Goal: Task Accomplishment & Management: Manage account settings

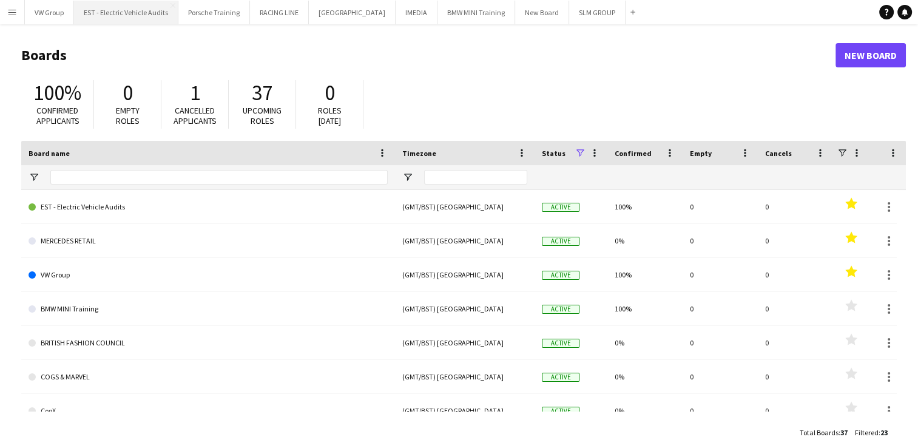
click at [146, 12] on button "EST - Electric Vehicle Audits Close" at bounding box center [126, 13] width 104 height 24
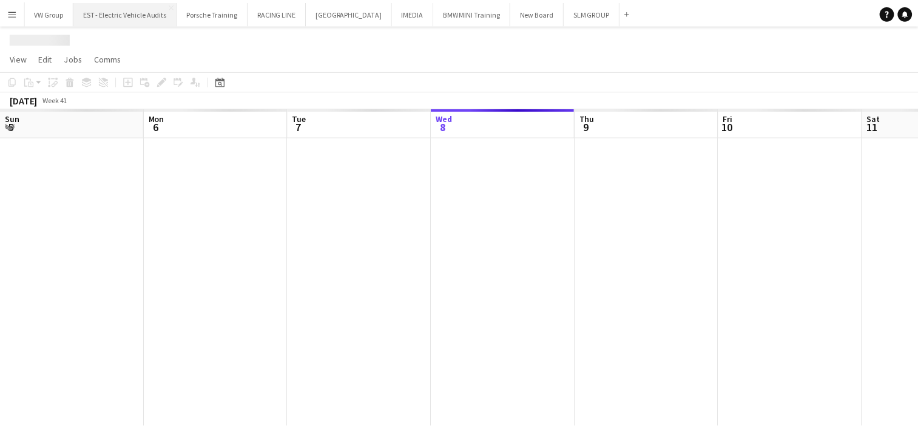
scroll to position [0, 290]
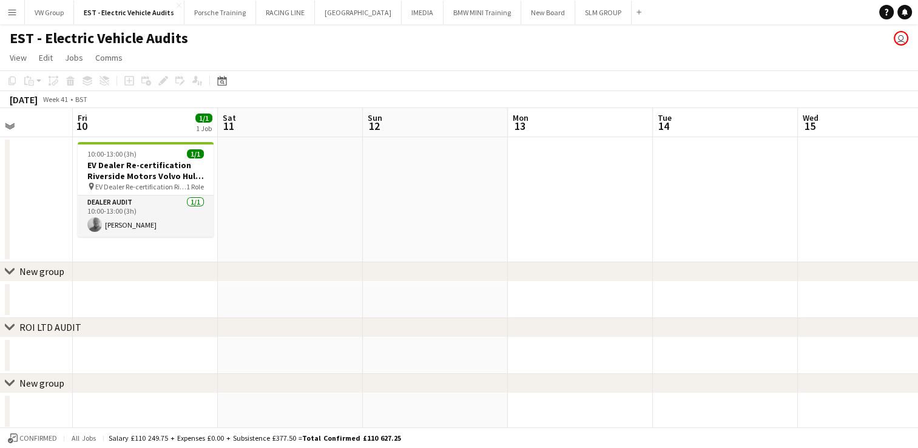
drag, startPoint x: 688, startPoint y: 203, endPoint x: 378, endPoint y: 227, distance: 311.5
click at [378, 227] on app-calendar-viewport "Tue 7 1/1 1 Job Wed 8 Thu 9 Fri 10 1/1 1 Job Sat 11 Sun 12 Mon 13 Tue 14 Wed 15…" at bounding box center [459, 296] width 918 height 377
click at [421, 234] on app-calendar-viewport "Tue 7 1/1 1 Job Wed 8 Thu 9 Fri 10 1/1 1 Job Sat 11 Sun 12 Mon 13 Tue 14 Wed 15…" at bounding box center [459, 296] width 918 height 377
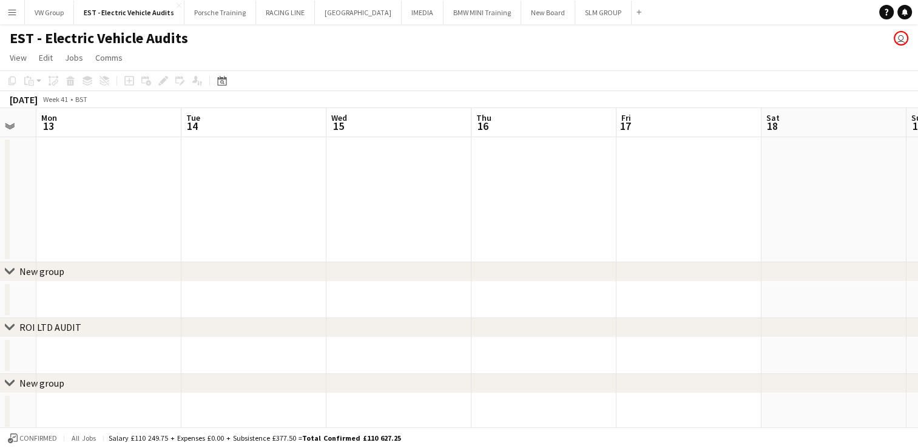
drag, startPoint x: 503, startPoint y: 202, endPoint x: 441, endPoint y: 222, distance: 65.0
click at [434, 226] on app-calendar-viewport "Thu 9 Fri 10 1/1 1 Job Sat 11 Sun 12 Mon 13 Tue 14 Wed 15 Thu 16 Fri 17 Sat 18 …" at bounding box center [459, 296] width 918 height 377
drag, startPoint x: 510, startPoint y: 224, endPoint x: 544, endPoint y: 215, distance: 35.3
click at [474, 238] on app-calendar-viewport "Sat 11 Sun 12 Mon 13 Tue 14 Wed 15 Thu 16 Fri 17 Sat 18 Sun 19 Mon 20 Tue 21 We…" at bounding box center [459, 296] width 918 height 377
drag, startPoint x: 629, startPoint y: 197, endPoint x: 540, endPoint y: 213, distance: 90.1
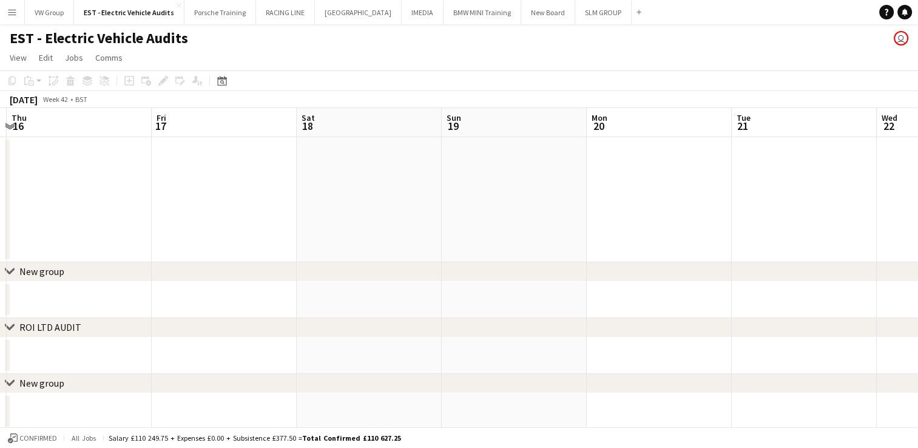
click at [536, 215] on app-calendar-viewport "Mon 13 Tue 14 Wed 15 Thu 16 Fri 17 Sat 18 Sun 19 Mon 20 Tue 21 Wed 22 Thu 23 Fr…" at bounding box center [459, 296] width 918 height 377
drag, startPoint x: 658, startPoint y: 190, endPoint x: 480, endPoint y: 258, distance: 189.5
click at [480, 258] on app-calendar-viewport "Wed 15 Thu 16 Fri 17 Sat 18 Sun 19 Mon 20 Tue 21 Wed 22 Thu 23 Fri 24 Sat 25 Su…" at bounding box center [459, 296] width 918 height 377
drag, startPoint x: 769, startPoint y: 204, endPoint x: 466, endPoint y: 269, distance: 310.0
click at [467, 268] on div "chevron-right New group chevron-right ROI LTD AUDIT chevron-right New group che…" at bounding box center [459, 296] width 918 height 377
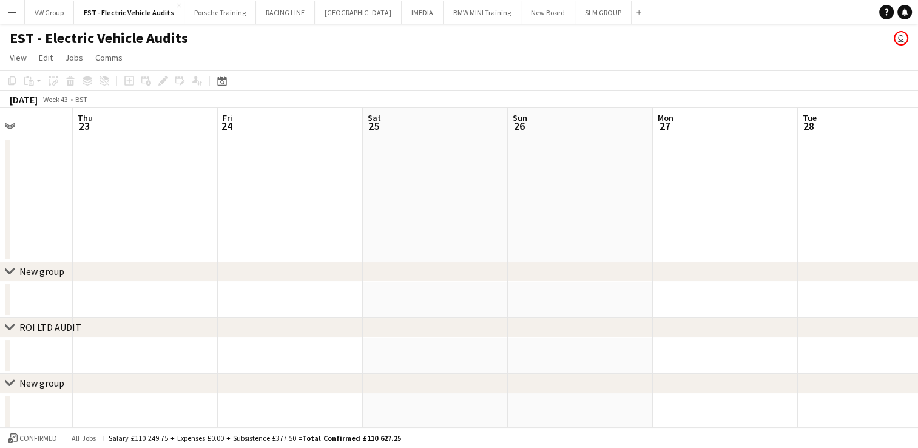
drag, startPoint x: 809, startPoint y: 186, endPoint x: 508, endPoint y: 230, distance: 304.1
click at [508, 230] on app-calendar-viewport "Sun 19 Mon 20 Tue 21 Wed 22 Thu 23 Fri 24 Sat 25 Sun 26 Mon 27 Tue 28 Wed 29 Th…" at bounding box center [459, 296] width 918 height 377
click at [528, 249] on app-calendar-viewport "Sun 19 Mon 20 Tue 21 Wed 22 Thu 23 Fri 24 Sat 25 Sun 26 Mon 27 Tue 28 Wed 29 Th…" at bounding box center [459, 296] width 918 height 377
click at [568, 257] on app-calendar-viewport "Tue 21 Wed 22 Thu 23 Fri 24 Sat 25 Sun 26 Mon 27 Tue 28 Wed 29 Thu 30 Fri 31 Sa…" at bounding box center [459, 296] width 918 height 377
click at [646, 235] on app-calendar-viewport "Thu 23 Fri 24 Sat 25 Sun 26 Mon 27 Tue 28 Wed 29 Thu 30 Fri 31 Sat 1 Sun 2 Mon 3" at bounding box center [459, 296] width 918 height 377
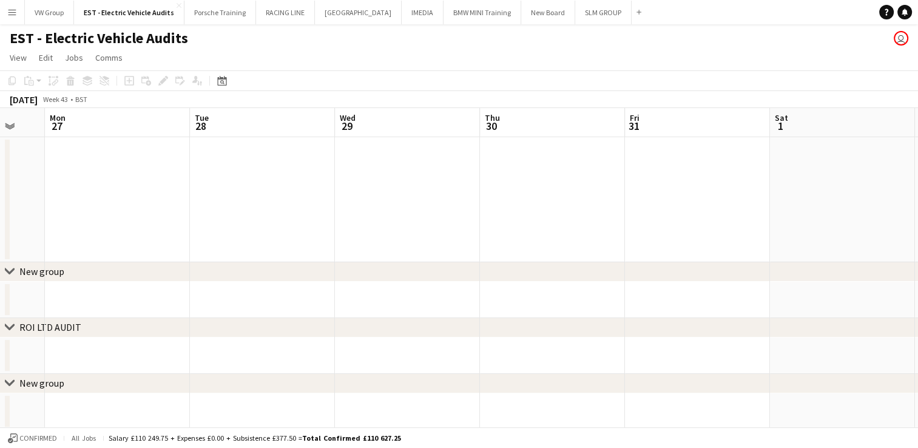
scroll to position [0, 536]
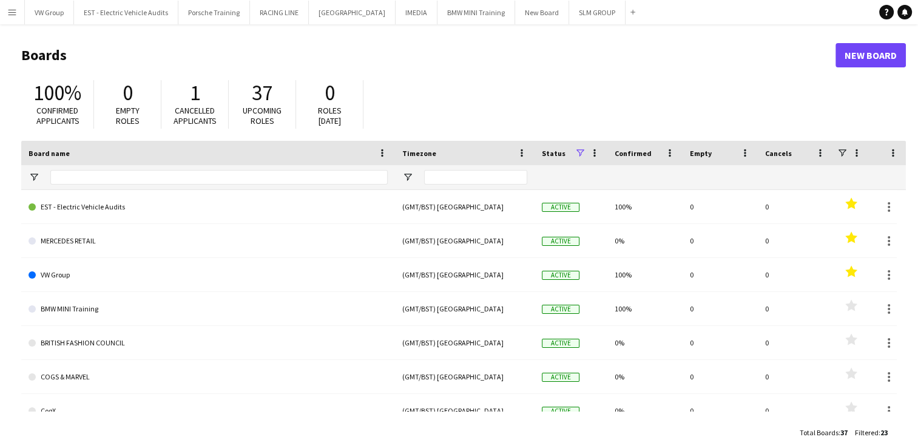
click at [10, 12] on app-icon "Menu" at bounding box center [12, 12] width 10 height 10
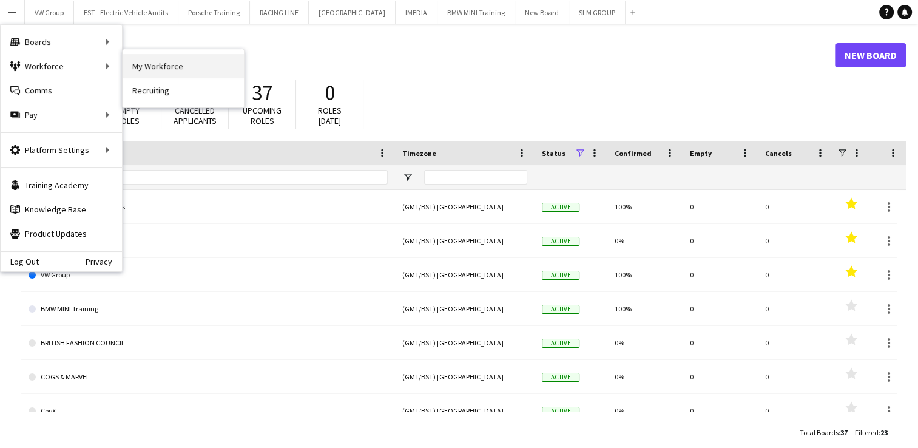
click at [153, 68] on link "My Workforce" at bounding box center [183, 66] width 121 height 24
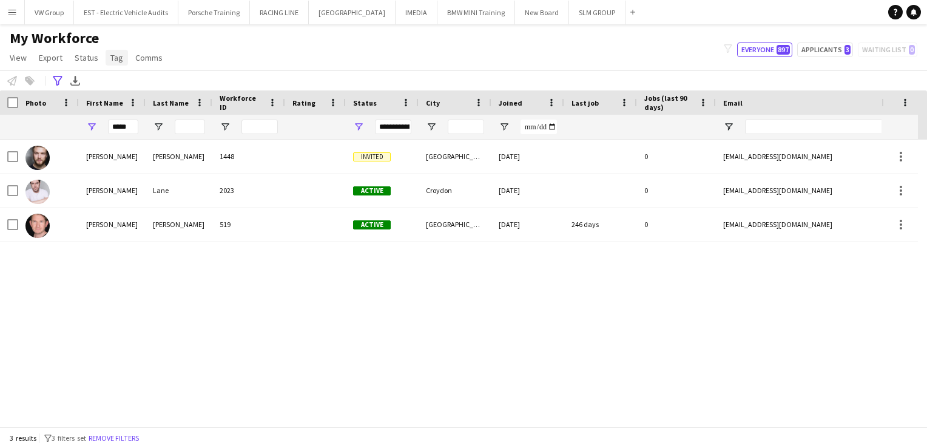
click at [116, 59] on span "Tag" at bounding box center [116, 57] width 13 height 11
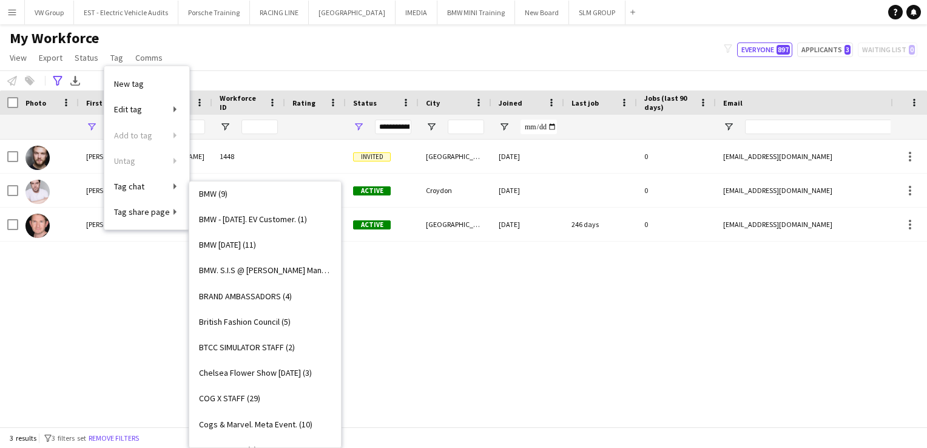
scroll to position [323, 0]
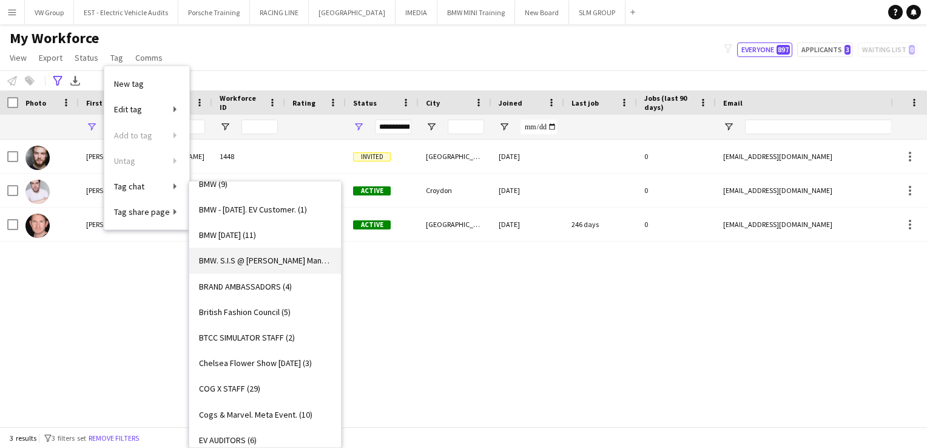
click at [283, 258] on span "BMW. S.I.S @ Williams Manchester, 11th & 13th Nov 2025. (4)" at bounding box center [265, 260] width 132 height 11
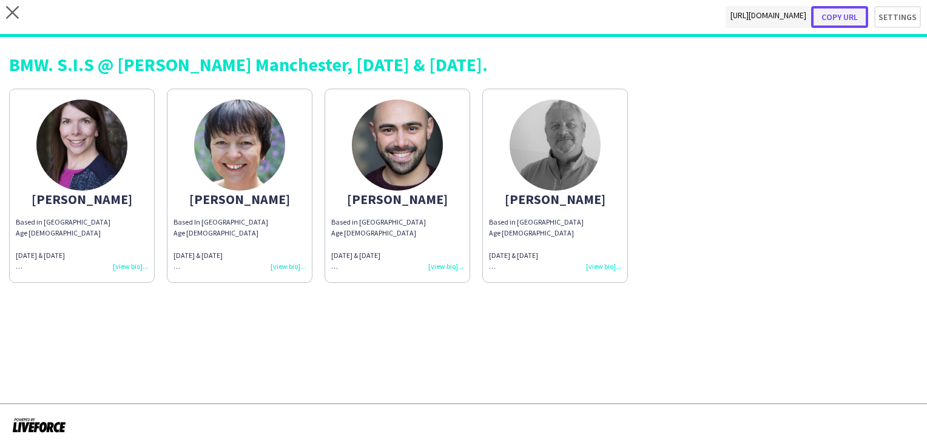
click at [844, 20] on button "Copy url" at bounding box center [839, 17] width 57 height 22
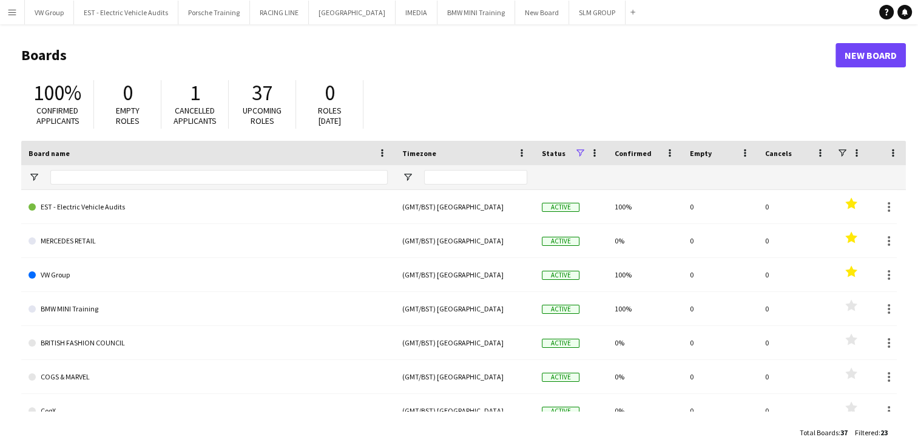
click at [13, 8] on app-icon "Menu" at bounding box center [12, 12] width 10 height 10
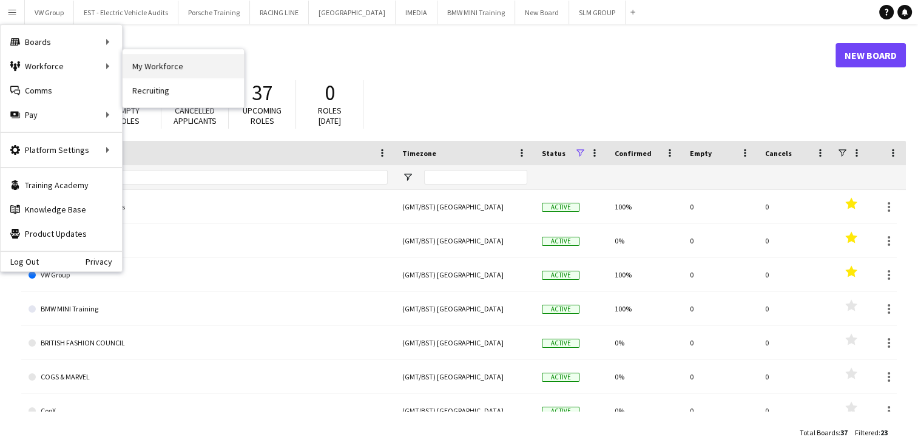
click at [160, 69] on link "My Workforce" at bounding box center [183, 66] width 121 height 24
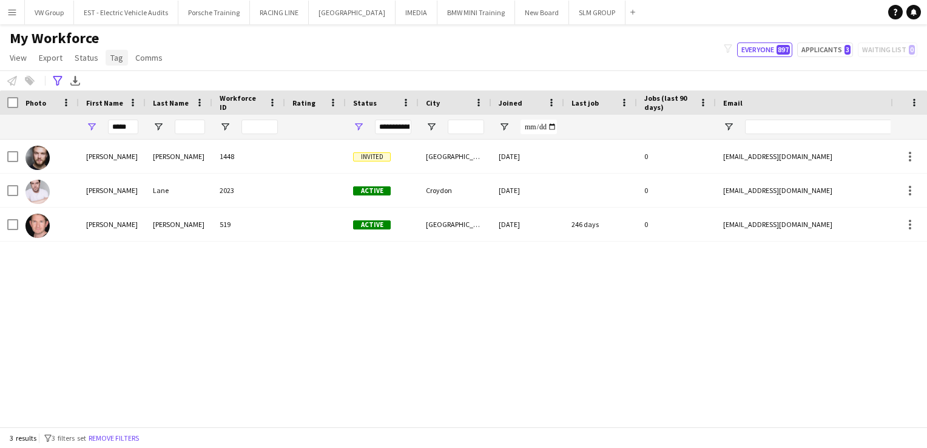
click at [118, 63] on link "Tag" at bounding box center [117, 58] width 22 height 16
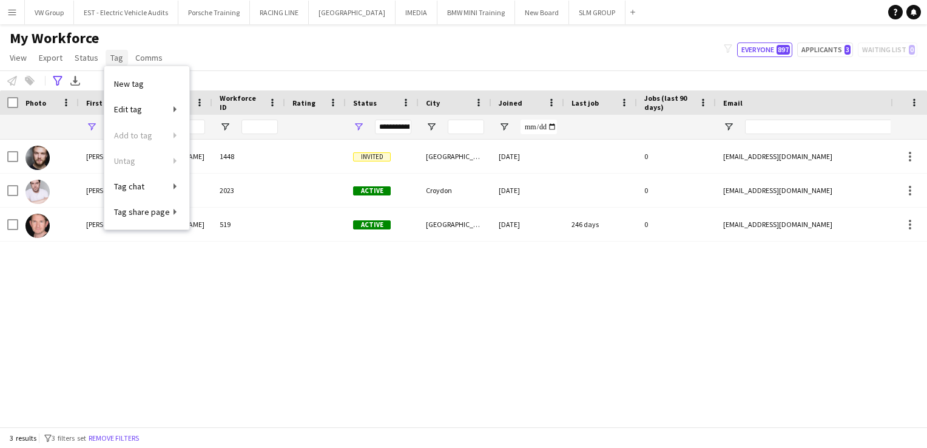
click at [118, 63] on link "Tag" at bounding box center [117, 58] width 22 height 16
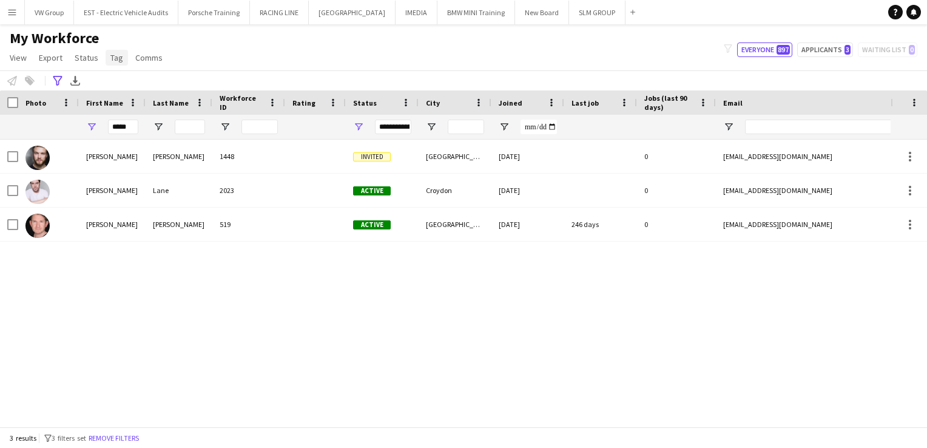
click at [116, 59] on span "Tag" at bounding box center [116, 57] width 13 height 11
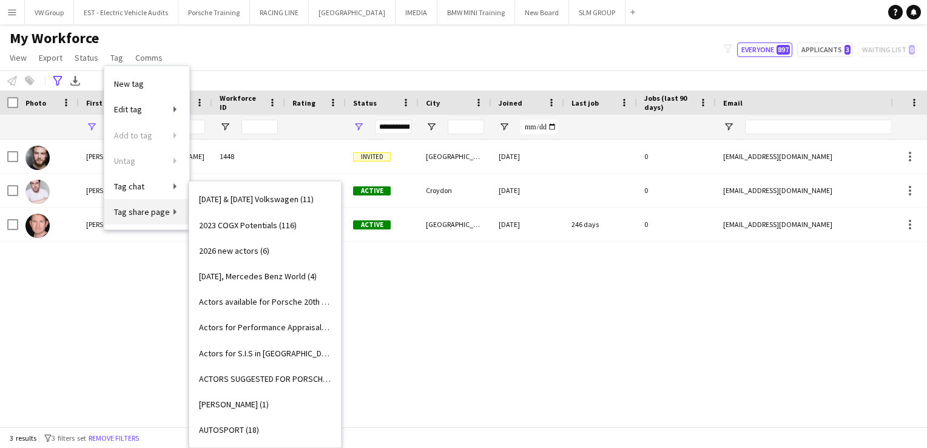
click at [125, 210] on span "Tag share page" at bounding box center [142, 211] width 56 height 11
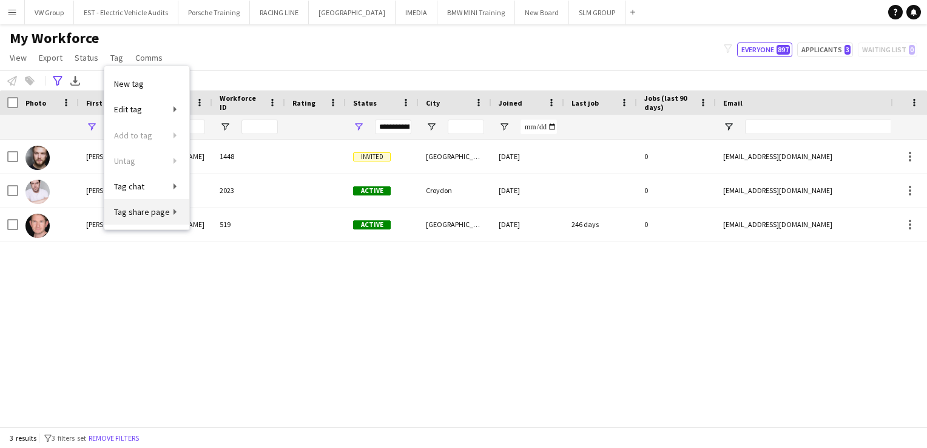
click at [172, 211] on link "Tag share page" at bounding box center [146, 211] width 85 height 25
click at [257, 54] on div "My Workforce View Views Default view New view Update view Delete view Edit name…" at bounding box center [463, 49] width 927 height 41
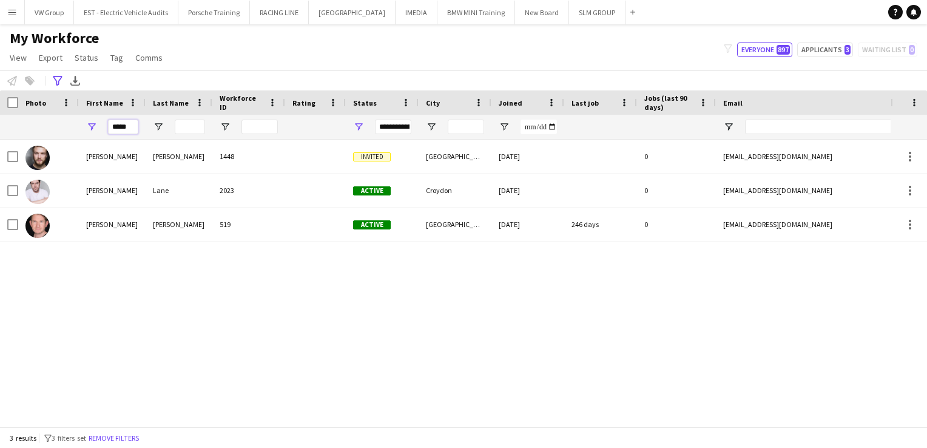
drag, startPoint x: 133, startPoint y: 127, endPoint x: 101, endPoint y: 125, distance: 32.2
click at [101, 125] on div "*****" at bounding box center [112, 127] width 67 height 24
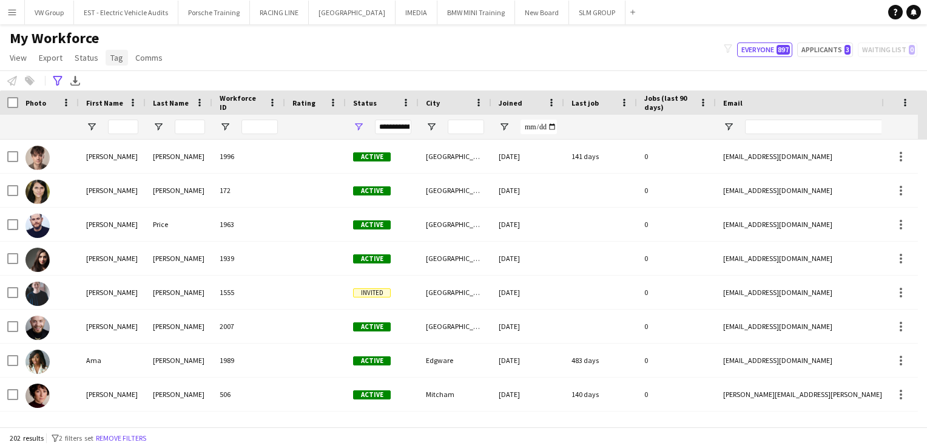
click at [116, 61] on span "Tag" at bounding box center [116, 57] width 13 height 11
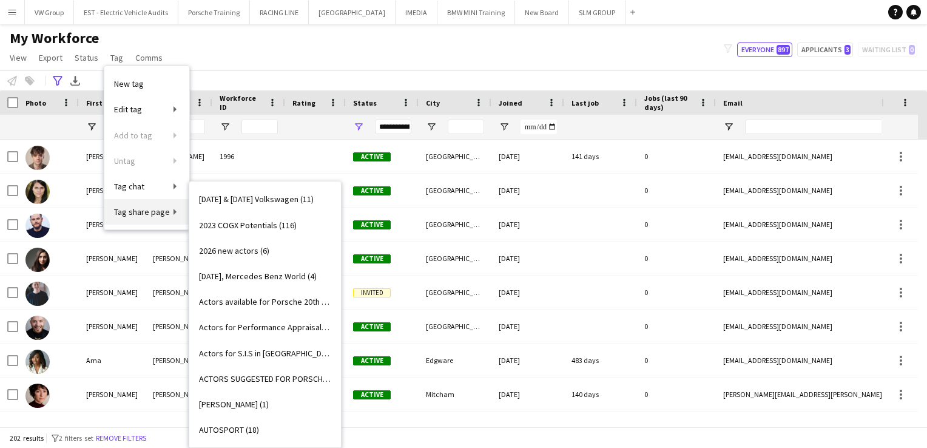
click at [127, 217] on span "Tag share page" at bounding box center [142, 211] width 56 height 11
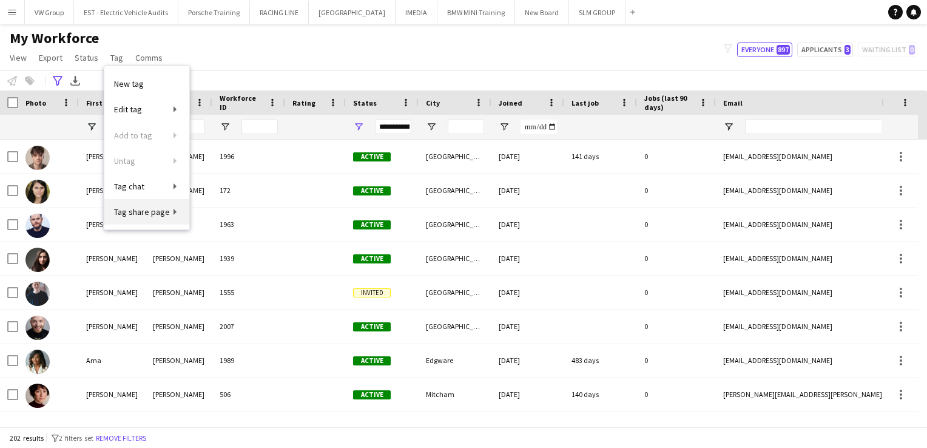
click at [172, 212] on link "Tag share page" at bounding box center [146, 211] width 85 height 25
click at [308, 38] on div "My Workforce View Views Default view New view Update view Delete view Edit name…" at bounding box center [463, 49] width 927 height 41
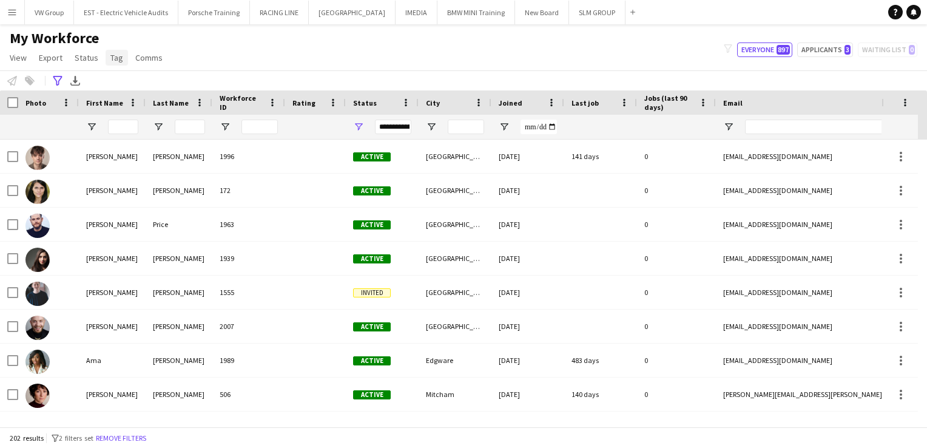
click at [115, 62] on span "Tag" at bounding box center [116, 57] width 13 height 11
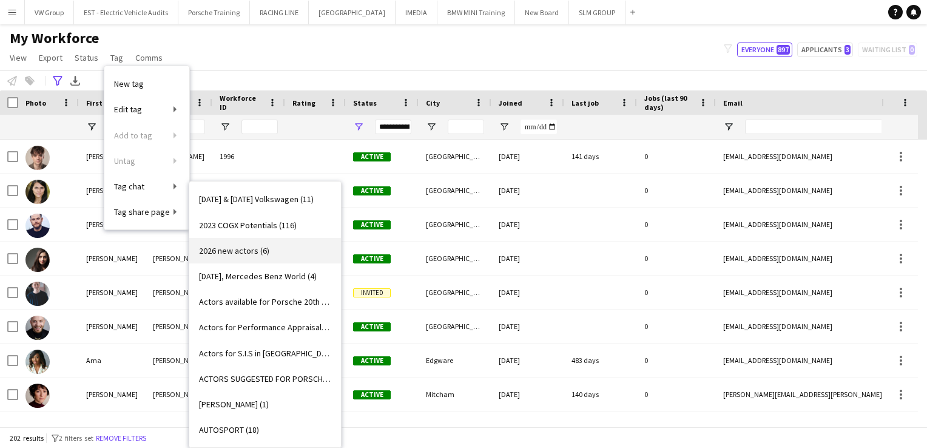
click at [224, 250] on span "2026 new actors (6)" at bounding box center [234, 250] width 70 height 11
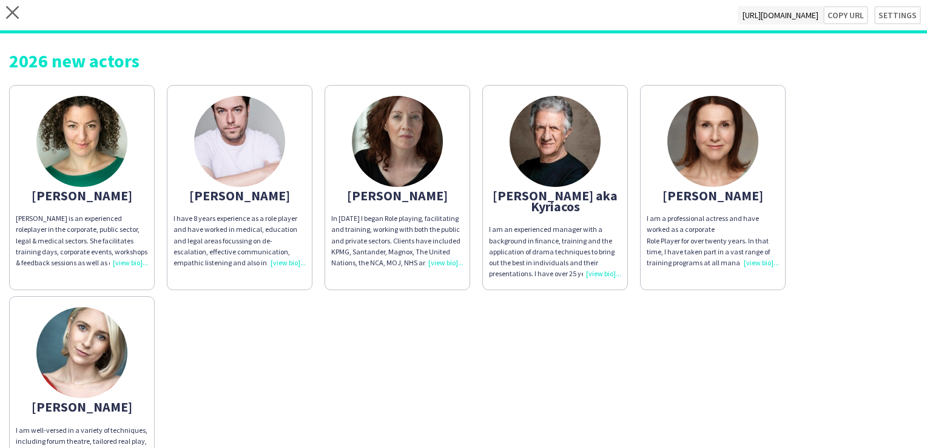
click at [765, 264] on div "I am a professional actress and have worked as a corporate Role Player for over…" at bounding box center [713, 240] width 132 height 55
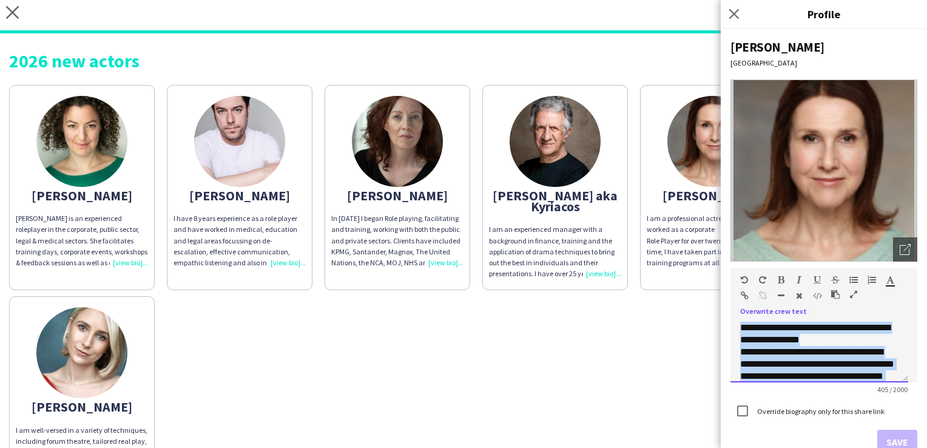
drag, startPoint x: 759, startPoint y: 368, endPoint x: 722, endPoint y: 314, distance: 65.4
click at [722, 314] on div "**********" at bounding box center [824, 238] width 206 height 419
copy div "**********"
click at [733, 16] on icon "Close pop-in" at bounding box center [734, 14] width 12 height 12
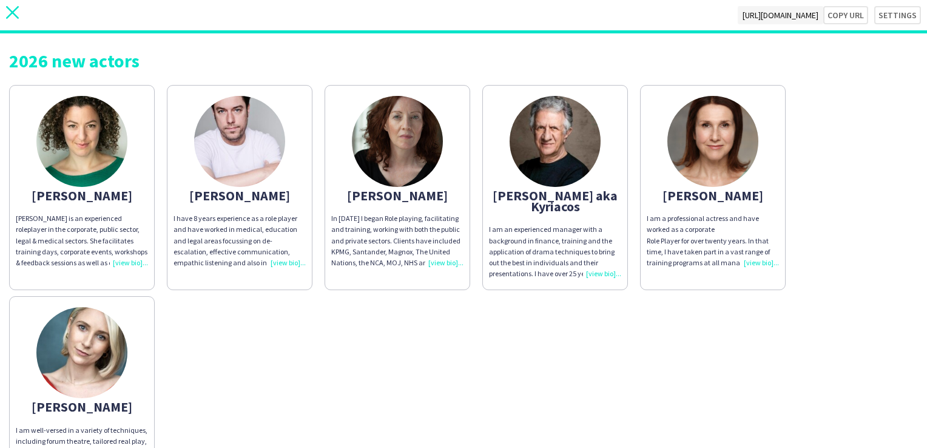
click at [14, 13] on icon at bounding box center [12, 12] width 13 height 13
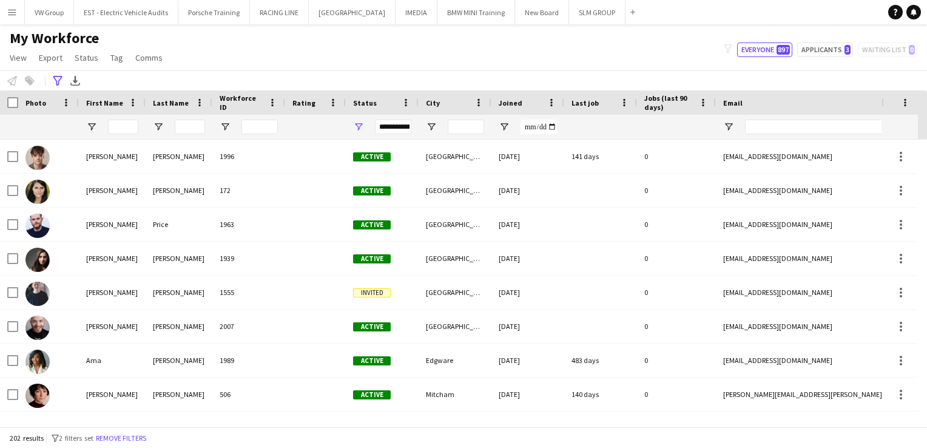
click at [13, 9] on app-icon "Menu" at bounding box center [12, 12] width 10 height 10
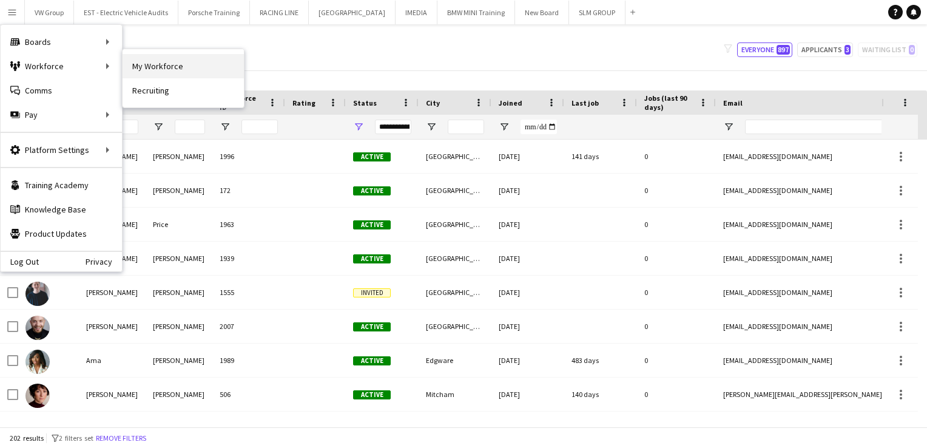
click at [147, 69] on link "My Workforce" at bounding box center [183, 66] width 121 height 24
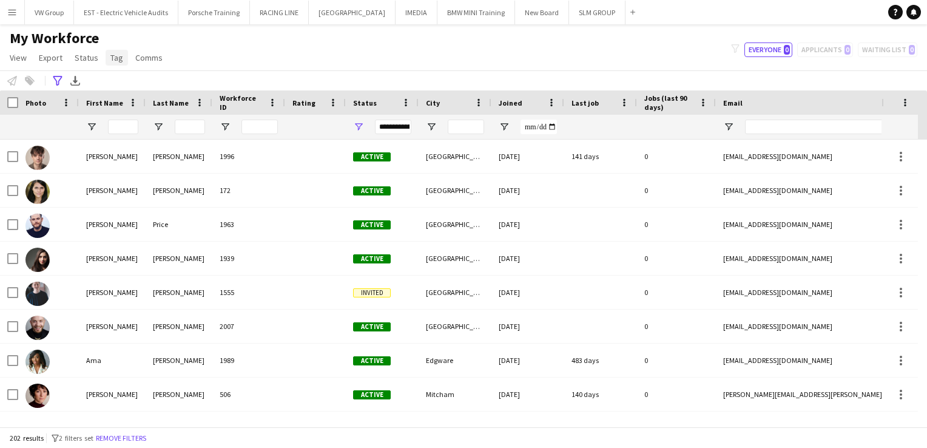
click at [116, 58] on span "Tag" at bounding box center [116, 57] width 13 height 11
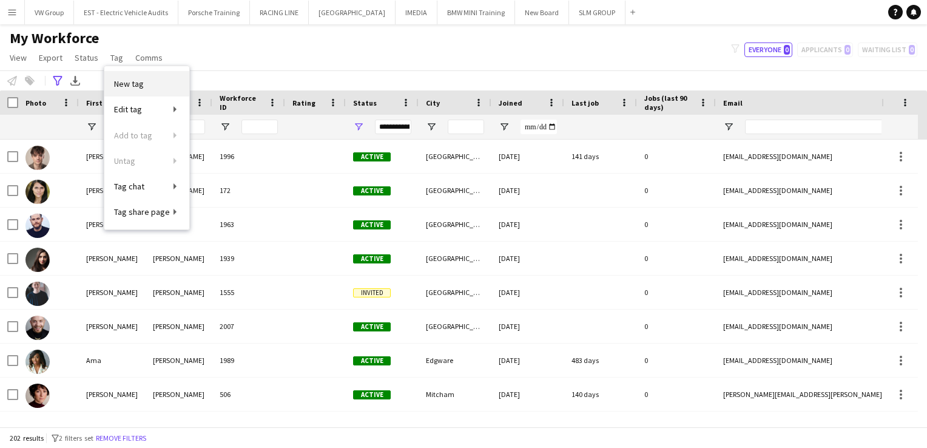
click at [125, 86] on span "New tag" at bounding box center [129, 83] width 30 height 11
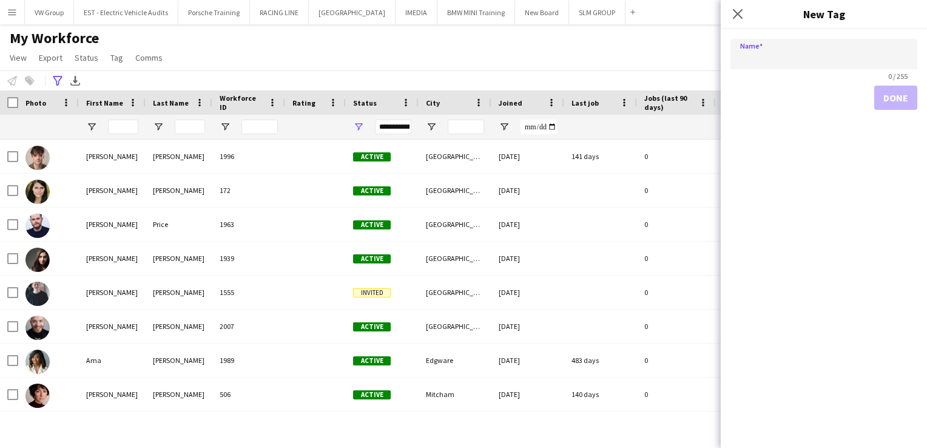
click at [755, 57] on input "Name" at bounding box center [823, 54] width 187 height 30
type input "**********"
click at [884, 98] on button "Done" at bounding box center [895, 98] width 43 height 24
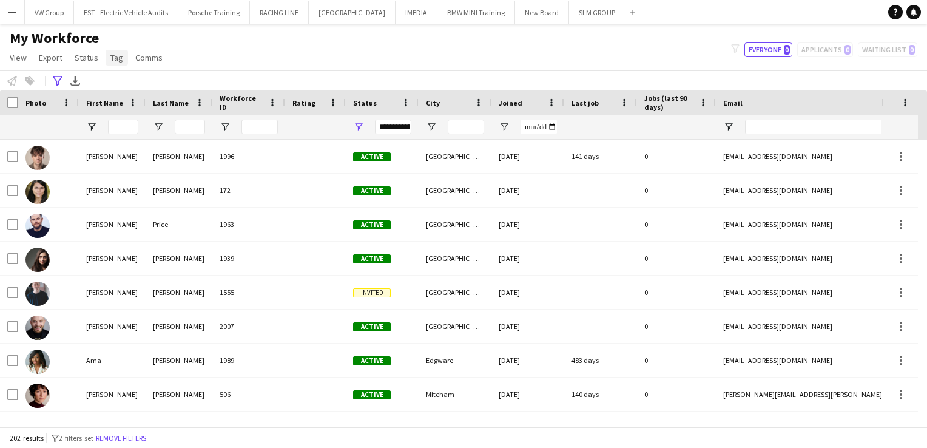
click at [115, 62] on span "Tag" at bounding box center [116, 57] width 13 height 11
click at [224, 80] on div "**********" at bounding box center [463, 80] width 927 height 20
click at [125, 125] on input "First Name Filter Input" at bounding box center [123, 126] width 30 height 15
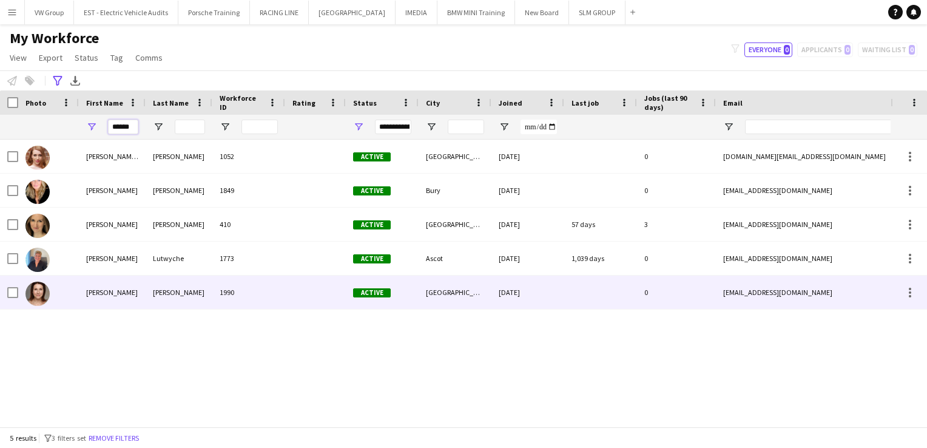
type input "******"
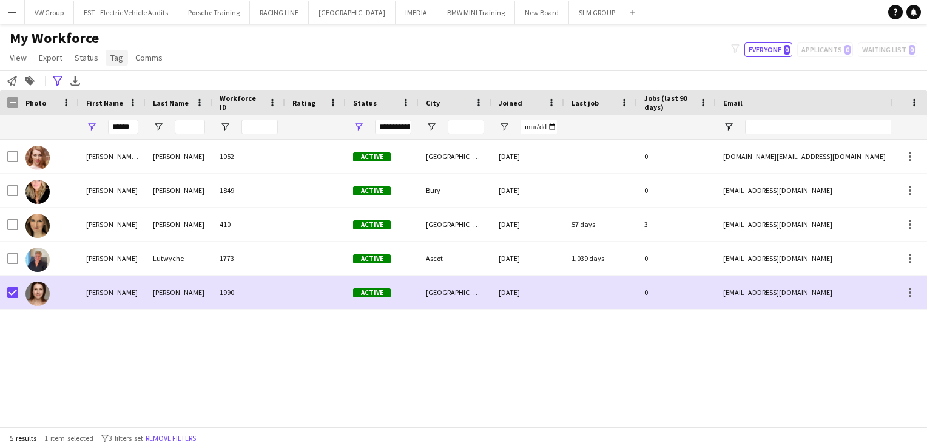
click at [116, 57] on span "Tag" at bounding box center [116, 57] width 13 height 11
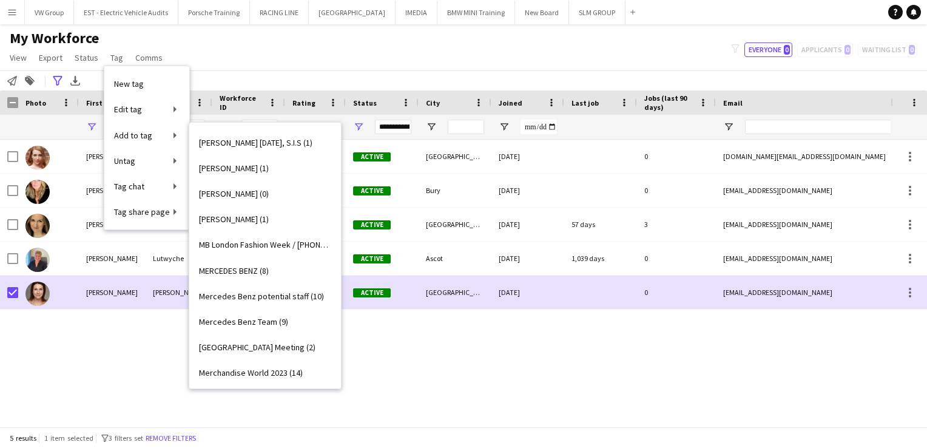
scroll to position [998, 0]
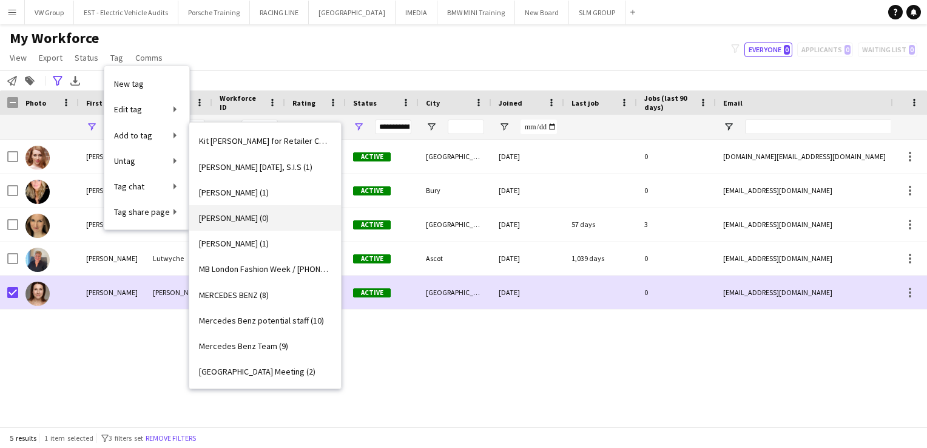
click at [255, 217] on span "Louise Morrell (0)" at bounding box center [234, 217] width 70 height 11
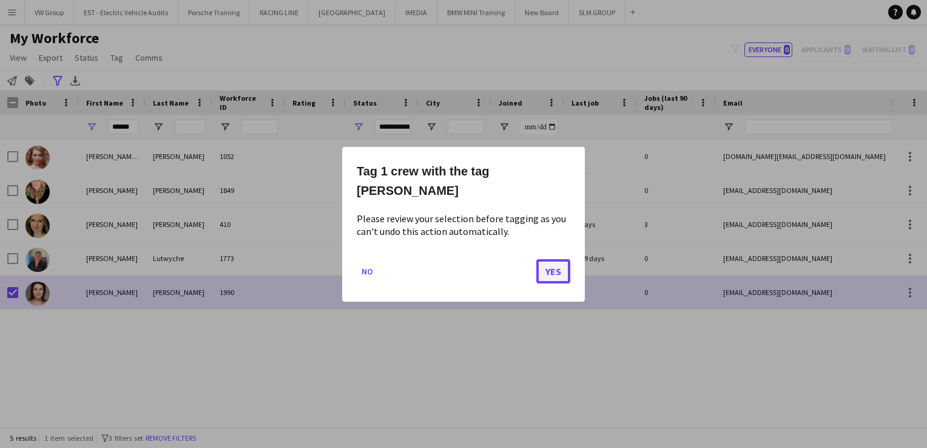
click at [551, 261] on button "Yes" at bounding box center [553, 270] width 34 height 24
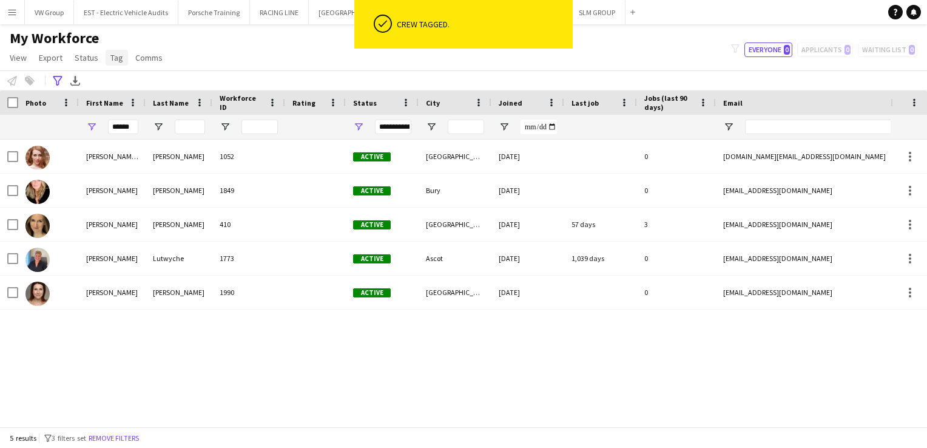
click at [116, 57] on span "Tag" at bounding box center [116, 57] width 13 height 11
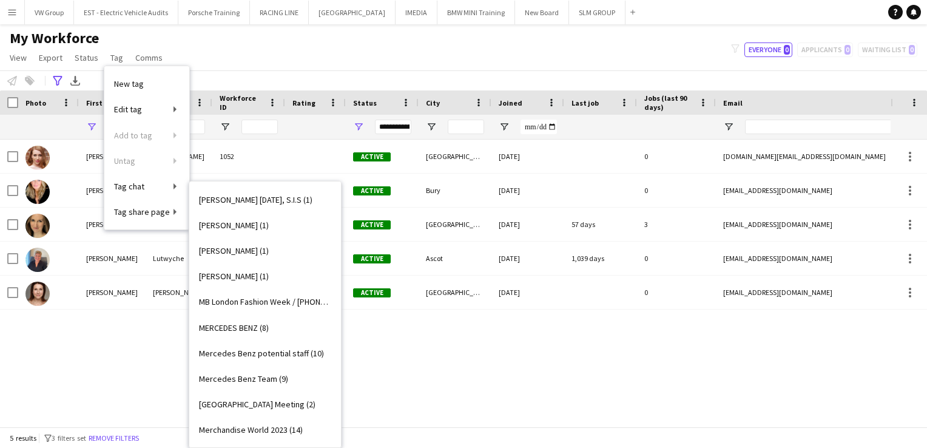
scroll to position [1034, 0]
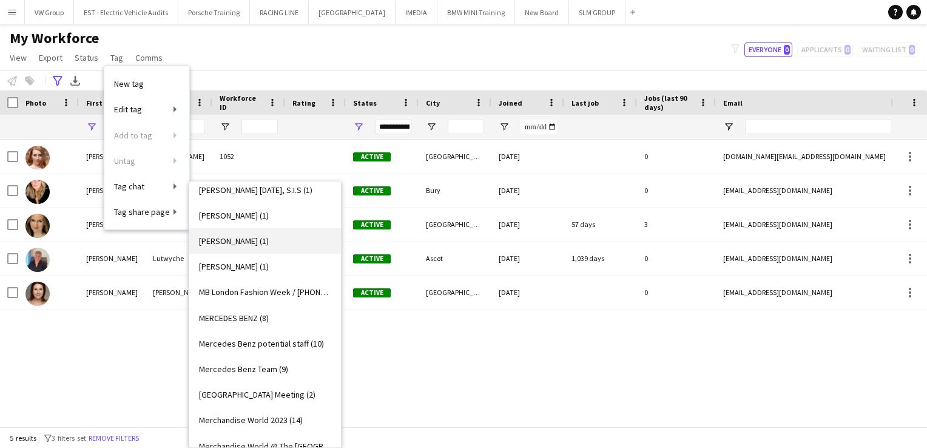
click at [248, 239] on span "Louise Morrell (1)" at bounding box center [234, 240] width 70 height 11
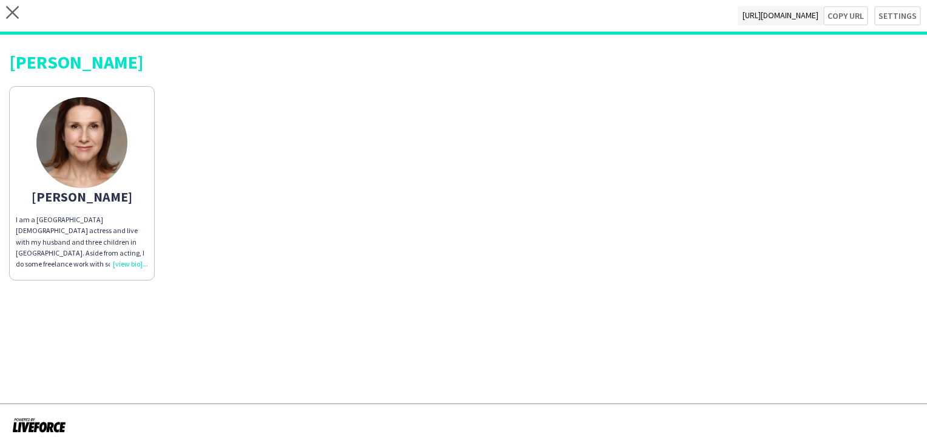
click at [132, 262] on div "I am a London-based actress and live with my husband and three children in Musw…" at bounding box center [82, 241] width 132 height 55
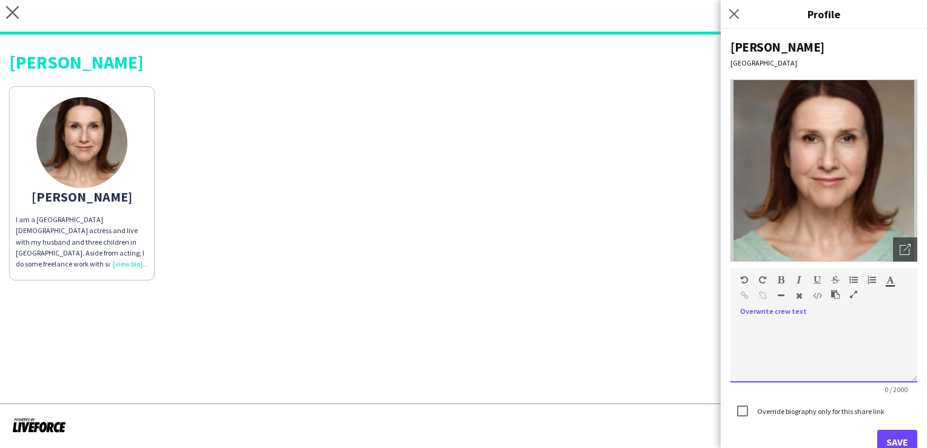
click at [742, 319] on span at bounding box center [739, 321] width 19 height 17
drag, startPoint x: 742, startPoint y: 319, endPoint x: 759, endPoint y: 341, distance: 28.1
click at [759, 341] on div at bounding box center [823, 351] width 187 height 61
click at [747, 328] on span at bounding box center [739, 321] width 19 height 17
drag, startPoint x: 747, startPoint y: 328, endPoint x: 779, endPoint y: 360, distance: 45.0
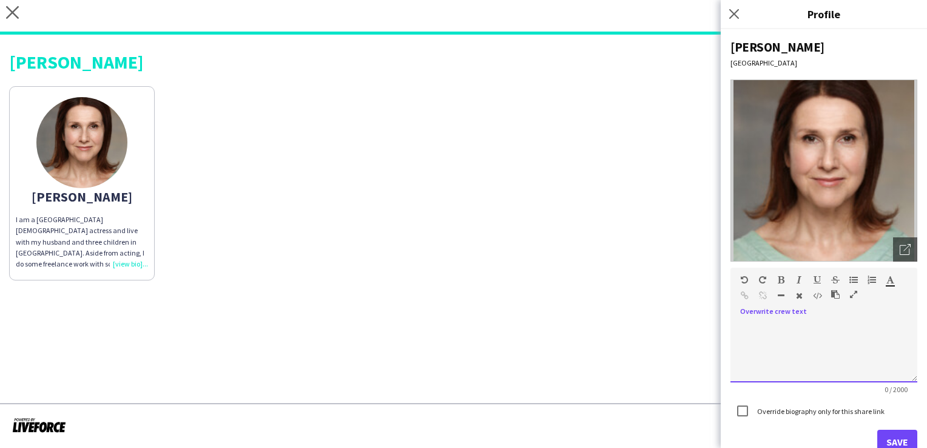
click at [779, 360] on div at bounding box center [823, 351] width 187 height 61
click at [749, 329] on div at bounding box center [823, 351] width 187 height 61
paste div
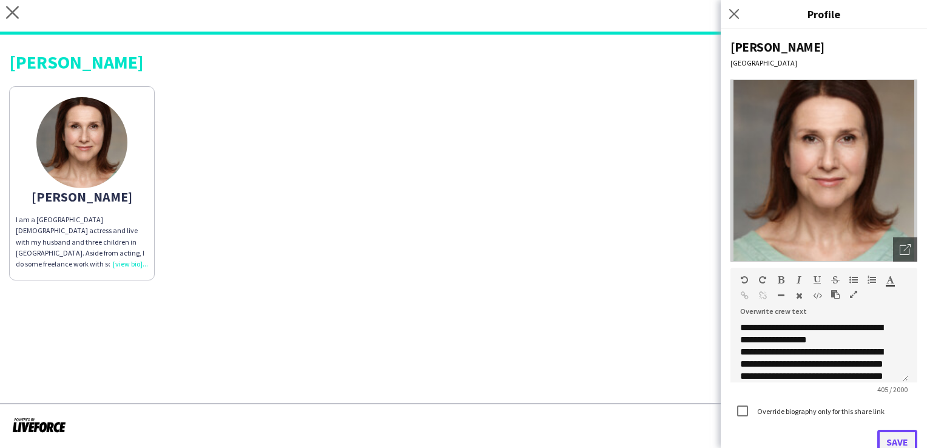
click at [900, 440] on button "Save" at bounding box center [897, 441] width 40 height 24
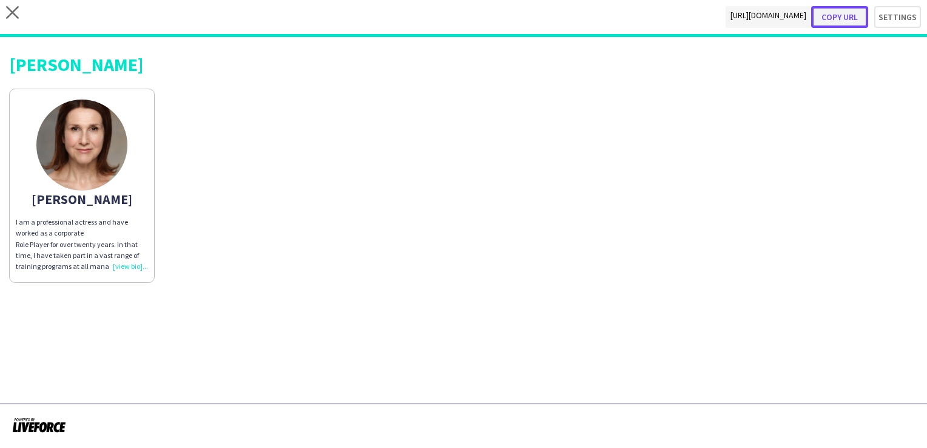
click at [855, 19] on button "Copy url" at bounding box center [839, 17] width 57 height 22
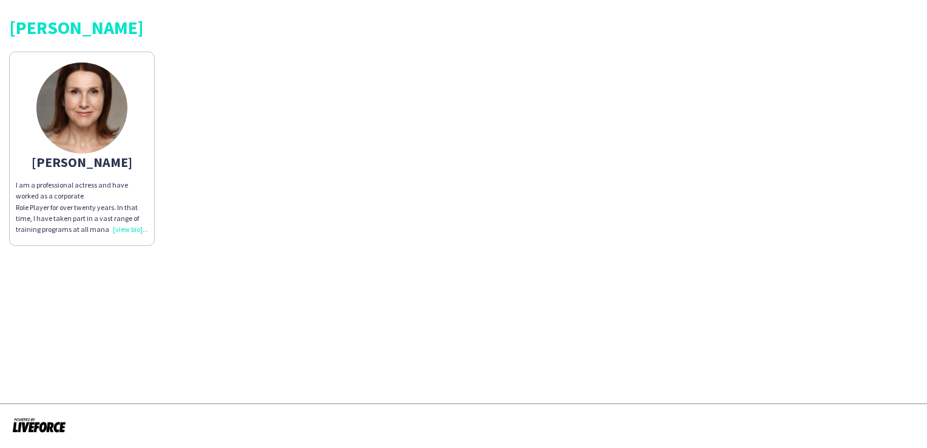
click at [129, 229] on div "I am a professional actress and have worked as a corporate Role Player for over…" at bounding box center [82, 207] width 132 height 55
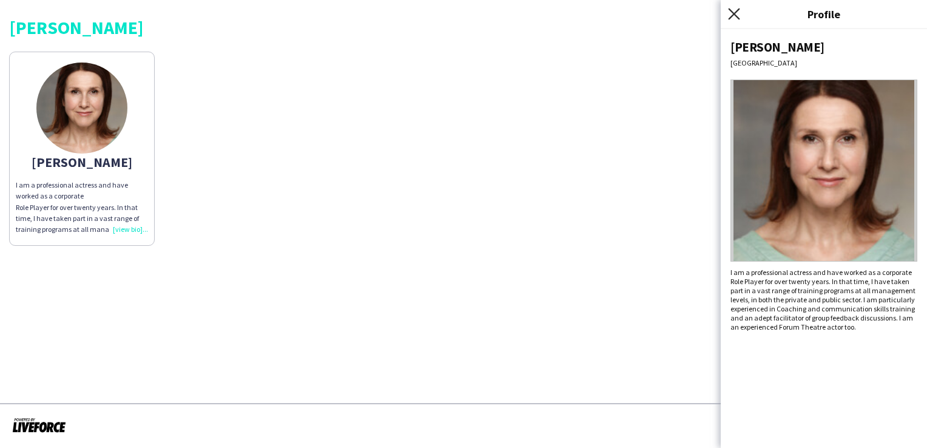
click at [735, 16] on icon at bounding box center [734, 14] width 12 height 12
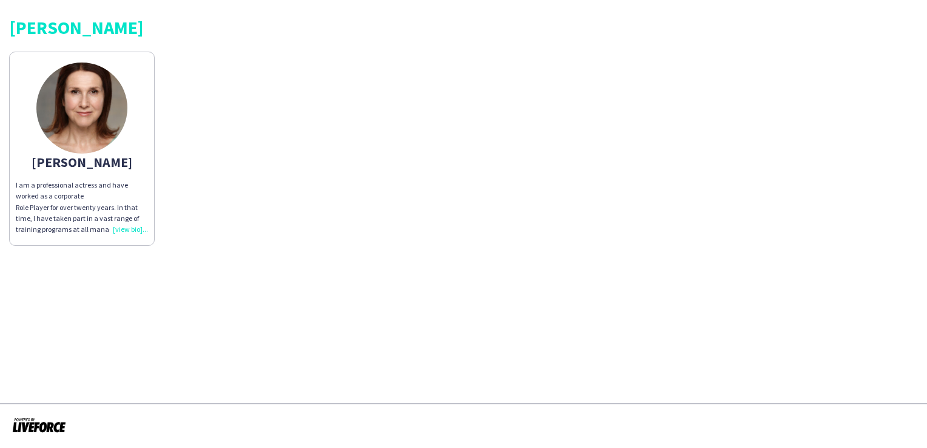
click at [133, 230] on div "I am a professional actress and have worked as a corporate Role Player for over…" at bounding box center [82, 207] width 132 height 55
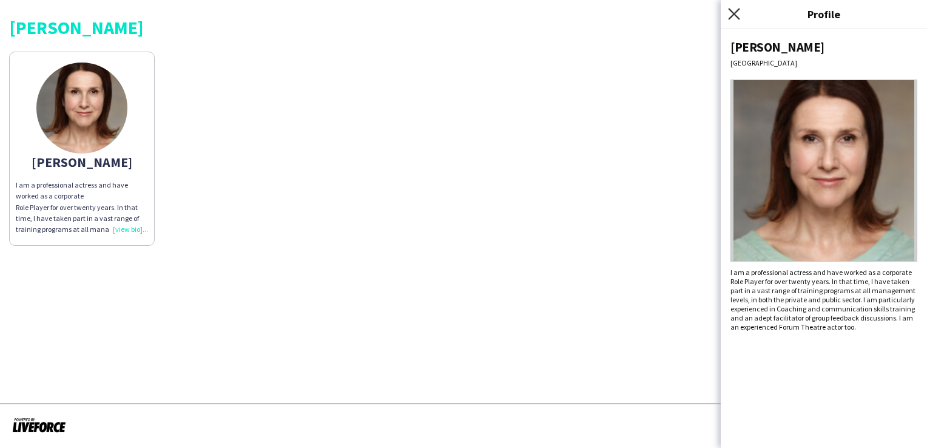
click at [735, 13] on icon at bounding box center [734, 14] width 12 height 12
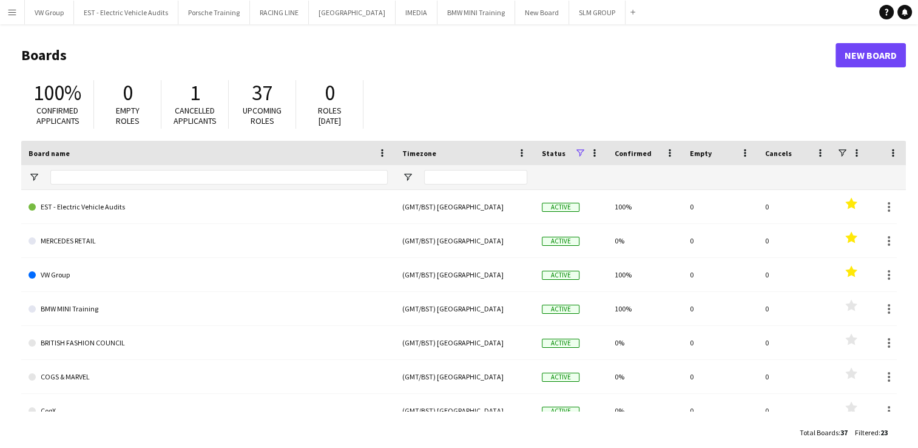
click at [12, 12] on app-icon "Menu" at bounding box center [12, 12] width 10 height 10
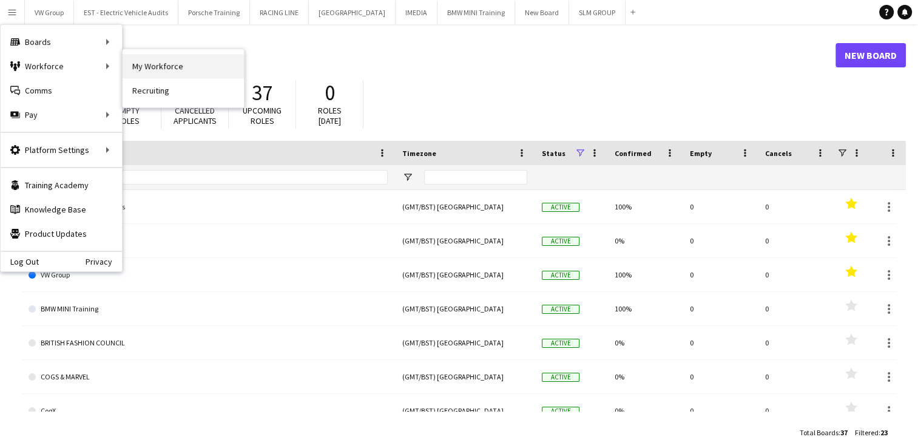
click at [147, 67] on link "My Workforce" at bounding box center [183, 66] width 121 height 24
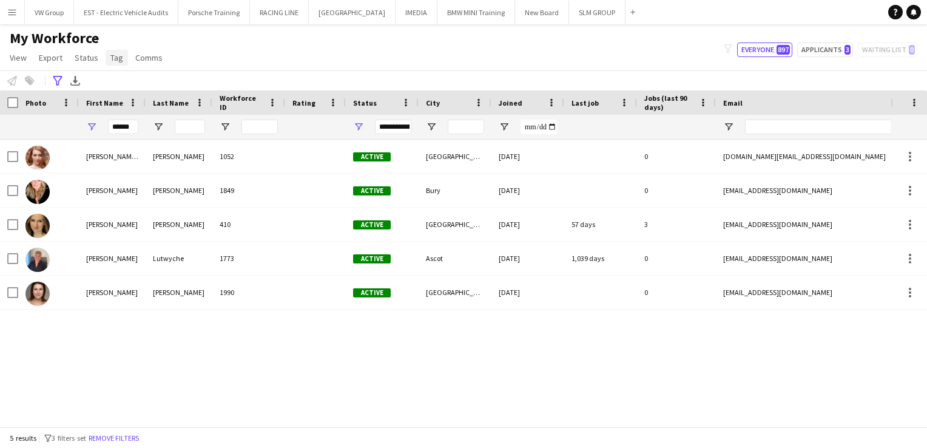
click at [116, 60] on span "Tag" at bounding box center [116, 57] width 13 height 11
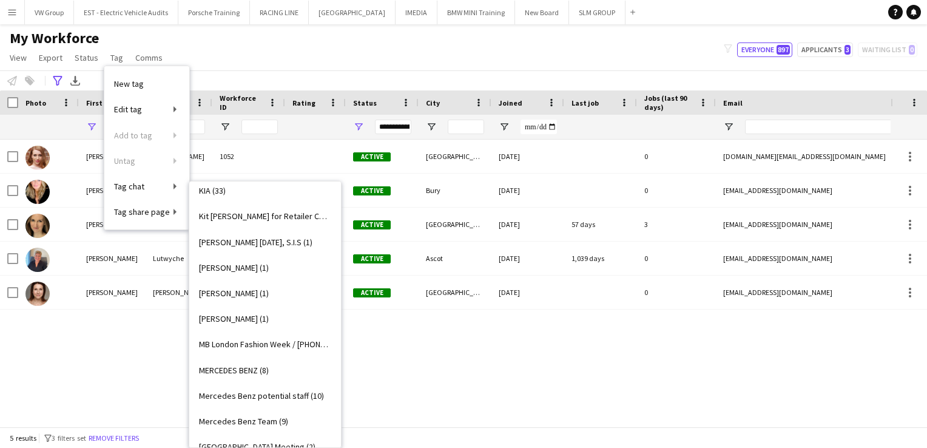
scroll to position [986, 0]
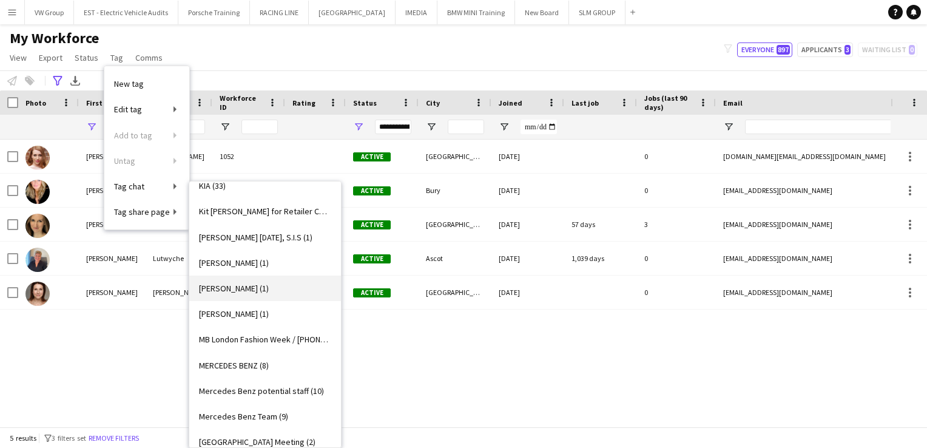
click at [259, 289] on span "Louise Morrell (1)" at bounding box center [234, 288] width 70 height 11
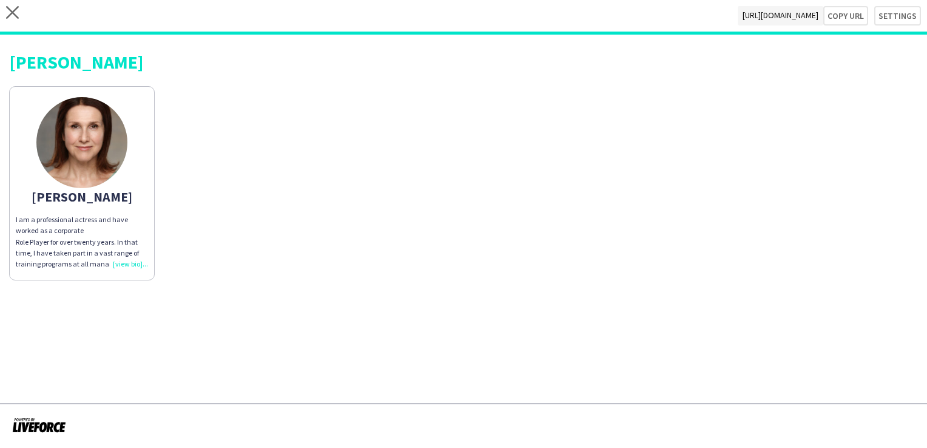
click at [127, 263] on div "I am a professional actress and have worked as a corporate Role Player for over…" at bounding box center [82, 241] width 132 height 55
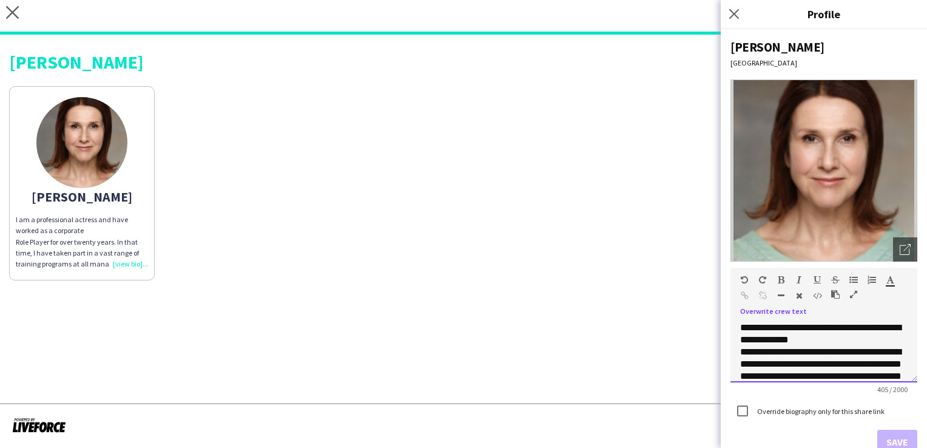
click at [742, 313] on div "**********" at bounding box center [823, 347] width 187 height 69
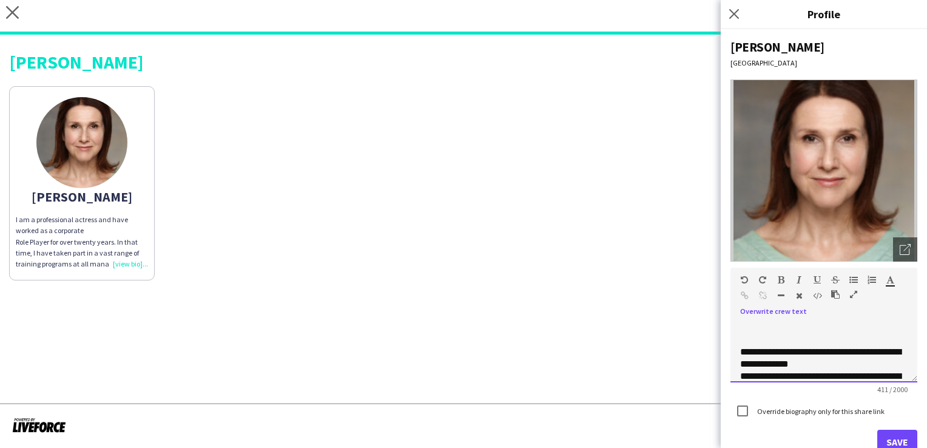
click at [745, 326] on p at bounding box center [823, 327] width 167 height 12
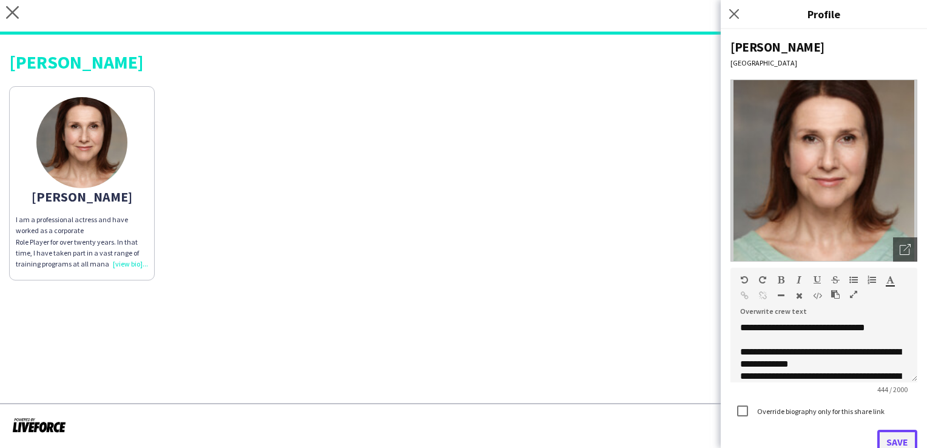
click at [892, 438] on button "Save" at bounding box center [897, 441] width 40 height 24
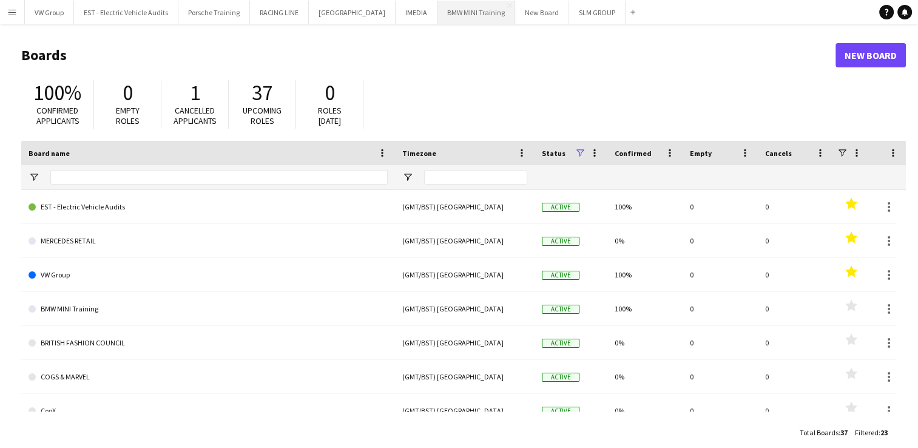
click at [460, 13] on button "BMW MINI Training Close" at bounding box center [476, 13] width 78 height 24
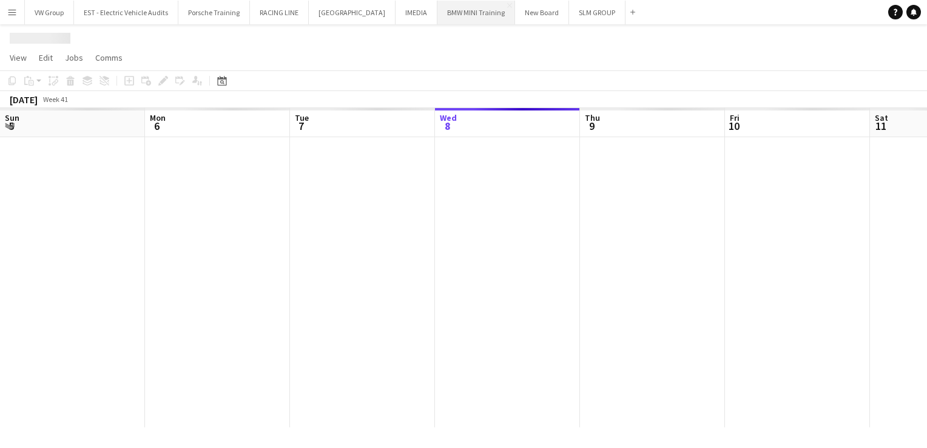
scroll to position [0, 290]
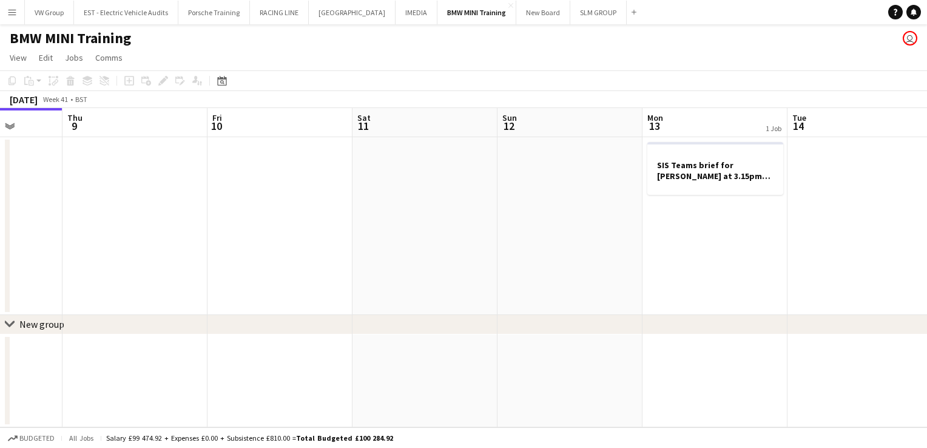
drag, startPoint x: 380, startPoint y: 215, endPoint x: 538, endPoint y: 195, distance: 159.5
click at [351, 217] on app-calendar-viewport "Sun 5 Mon 6 Tue 7 4/4 1 Job Wed 8 Thu 9 Fri 10 Sat 11 Sun 12 Mon 13 1 Job Tue 1…" at bounding box center [463, 267] width 927 height 319
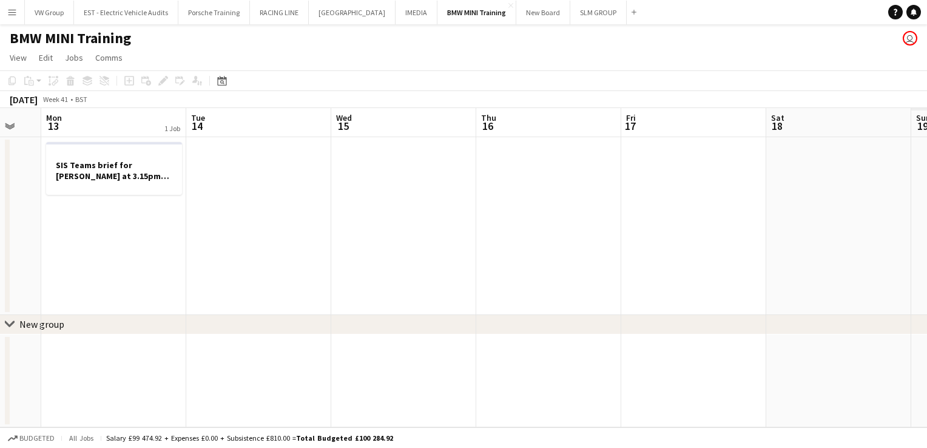
drag, startPoint x: 352, startPoint y: 229, endPoint x: 624, endPoint y: 193, distance: 274.2
click at [351, 229] on app-calendar-viewport "Thu 9 Fri 10 Sat 11 Sun 12 Mon 13 1 Job Tue 14 Wed 15 Thu 16 Fri 17 Sat 18 Sun …" at bounding box center [463, 267] width 927 height 319
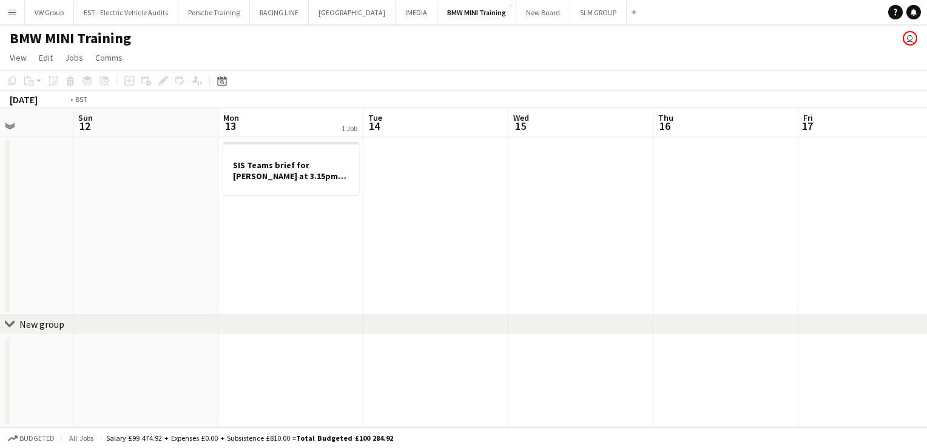
drag, startPoint x: 304, startPoint y: 246, endPoint x: 288, endPoint y: 246, distance: 17.0
click at [289, 246] on app-calendar-viewport "Thu 9 Fri 10 Sat 11 Sun 12 Mon 13 1 Job Tue 14 Wed 15 Thu 16 Fri 17 Sat 18 Sun …" at bounding box center [463, 267] width 927 height 319
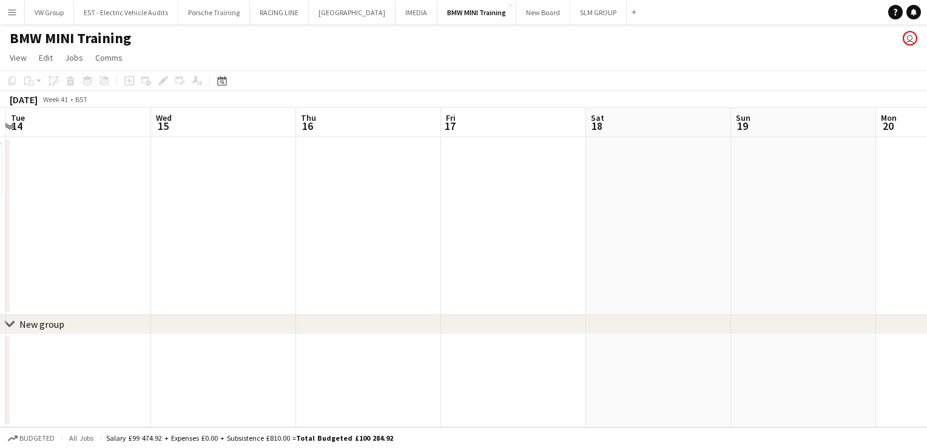
drag, startPoint x: 649, startPoint y: 211, endPoint x: 320, endPoint y: 226, distance: 329.1
click at [320, 226] on app-calendar-viewport "Sat 11 Sun 12 Mon 13 1 Job Tue 14 Wed 15 Thu 16 Fri 17 Sat 18 Sun 19 Mon 20 Tue…" at bounding box center [463, 267] width 927 height 319
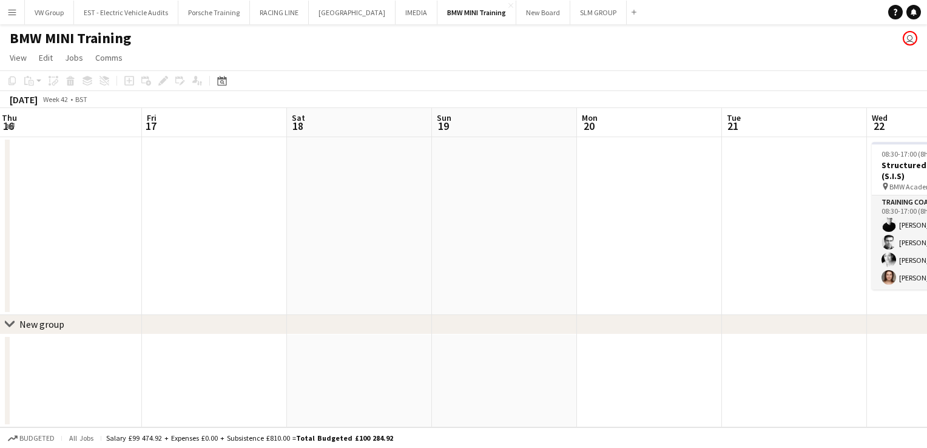
click at [353, 232] on app-calendar-viewport "Mon 13 1 Job Tue 14 Wed 15 Thu 16 Fri 17 Sat 18 Sun 19 Mon 20 Tue 21 Wed 22 4/4…" at bounding box center [463, 267] width 927 height 319
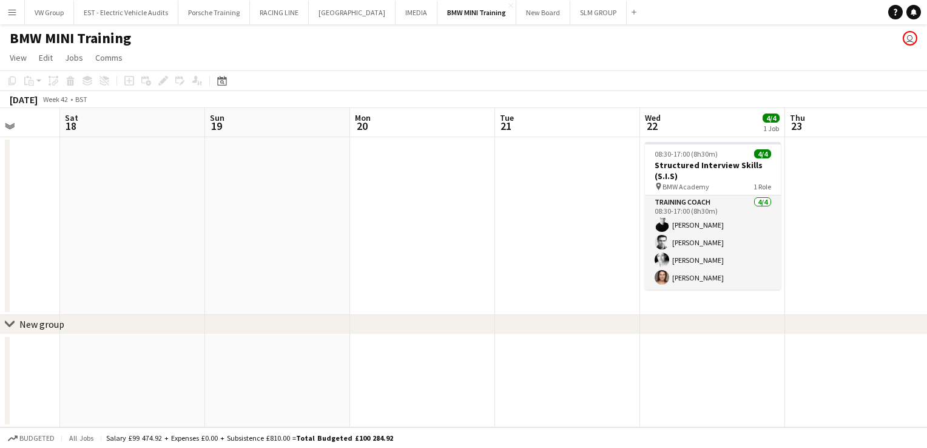
drag, startPoint x: 651, startPoint y: 192, endPoint x: 347, endPoint y: 244, distance: 308.8
click at [354, 243] on app-calendar-viewport "Wed 15 Thu 16 Fri 17 Sat 18 Sun 19 Mon 20 Tue 21 Wed 22 4/4 1 Job Thu 23 Fri 24…" at bounding box center [463, 267] width 927 height 319
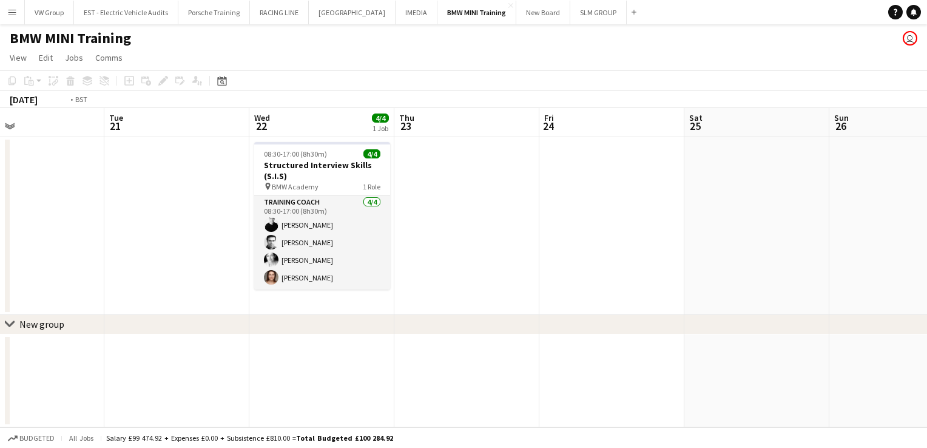
drag, startPoint x: 679, startPoint y: 175, endPoint x: 500, endPoint y: 202, distance: 181.6
click at [340, 247] on app-calendar-viewport "Fri 17 Sat 18 Sun 19 Mon 20 Tue 21 Wed 22 4/4 1 Job Thu 23 Fri 24 Sat 25 Sun 26…" at bounding box center [463, 267] width 927 height 319
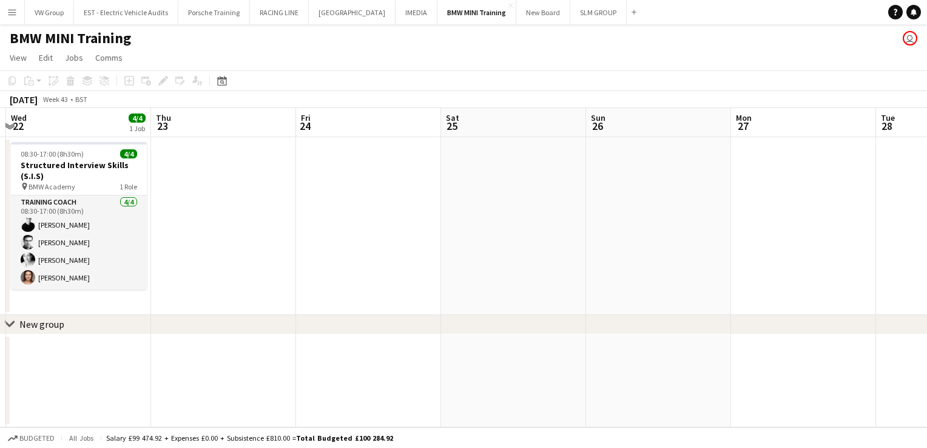
drag, startPoint x: 623, startPoint y: 200, endPoint x: 592, endPoint y: 186, distance: 34.2
click at [423, 241] on app-calendar-viewport "Sun 19 Mon 20 Tue 21 Wed 22 4/4 1 Job Thu 23 Fri 24 Sat 25 Sun 26 Mon 27 Tue 28…" at bounding box center [463, 267] width 927 height 319
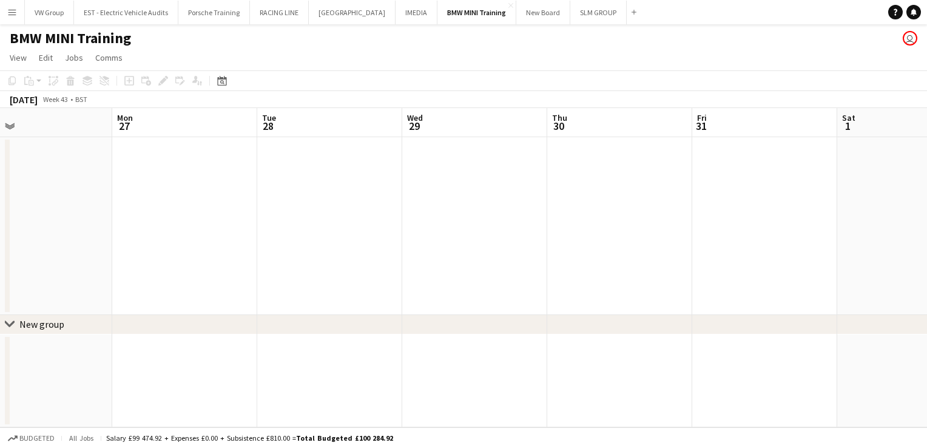
drag, startPoint x: 481, startPoint y: 215, endPoint x: 550, endPoint y: 198, distance: 71.4
click at [445, 221] on app-calendar-viewport "Thu 23 Fri 24 Sat 25 Sun 26 Mon 27 Tue 28 Wed 29 Thu 30 Fri 31 Sat 1 Sun 2 Mon 3" at bounding box center [463, 267] width 927 height 319
drag, startPoint x: 488, startPoint y: 237, endPoint x: 508, endPoint y: 215, distance: 29.7
click at [468, 243] on app-calendar-viewport "Sat 25 Sun 26 Mon 27 Tue 28 Wed 29 Thu 30 Fri 31 Sat 1 Sun 2 Mon 3 Tue 4 Wed 5" at bounding box center [463, 267] width 927 height 319
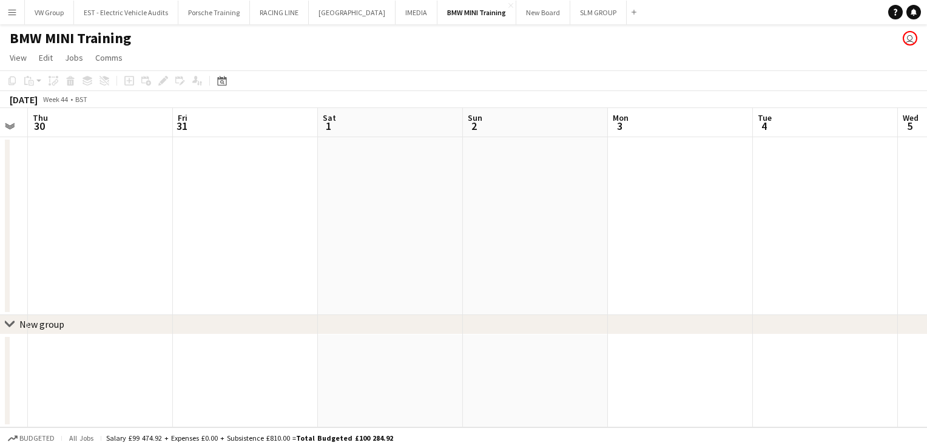
drag, startPoint x: 505, startPoint y: 251, endPoint x: 410, endPoint y: 272, distance: 97.0
click at [403, 275] on app-calendar-viewport "Mon 27 Tue 28 Wed 29 Thu 30 Fri 31 Sat 1 Sun 2 Mon 3 Tue 4 Wed 5 Thu 6 Fri 7" at bounding box center [463, 267] width 927 height 319
drag, startPoint x: 497, startPoint y: 266, endPoint x: 445, endPoint y: 276, distance: 53.2
click at [456, 275] on app-calendar-viewport "Mon 27 Tue 28 Wed 29 Thu 30 Fri 31 Sat 1 Sun 2 Mon 3 Tue 4 Wed 5 Thu 6 Fri 7" at bounding box center [463, 267] width 927 height 319
drag, startPoint x: 440, startPoint y: 236, endPoint x: 413, endPoint y: 243, distance: 28.2
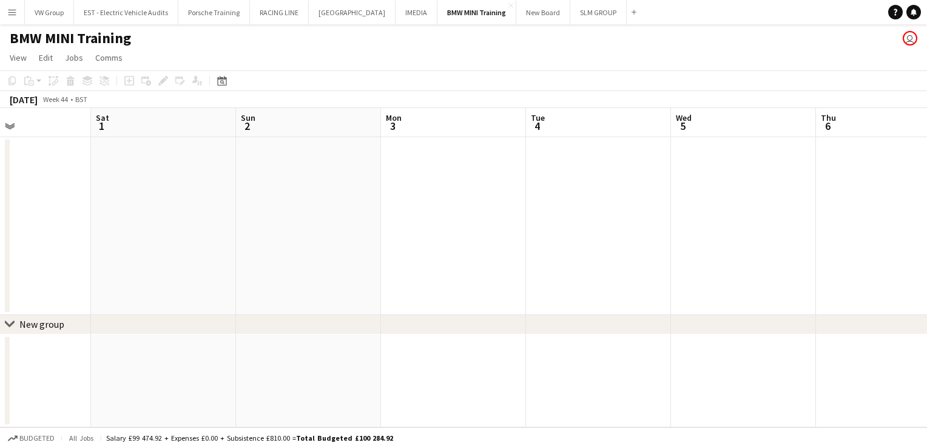
click at [412, 245] on app-calendar-viewport "Wed 29 Thu 30 Fri 31 Sat 1 Sun 2 Mon 3 Tue 4 Wed 5 Thu 6 Fri 7 Sat 8 Sun 9" at bounding box center [463, 267] width 927 height 319
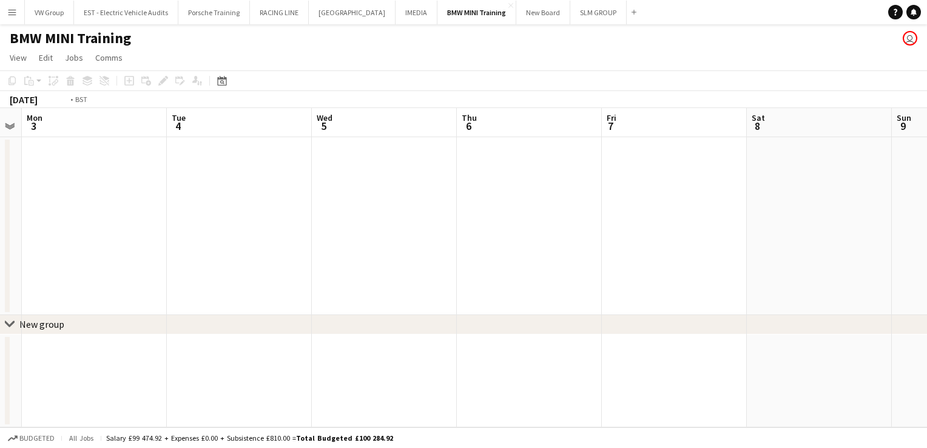
drag, startPoint x: 659, startPoint y: 207, endPoint x: 431, endPoint y: 271, distance: 236.8
click at [378, 273] on app-calendar-viewport "Fri 31 Sat 1 Sun 2 Mon 3 Tue 4 Wed 5 Thu 6 Fri 7 Sat 8 Sun 9 Mon 10 Tue 11 4/4 …" at bounding box center [463, 267] width 927 height 319
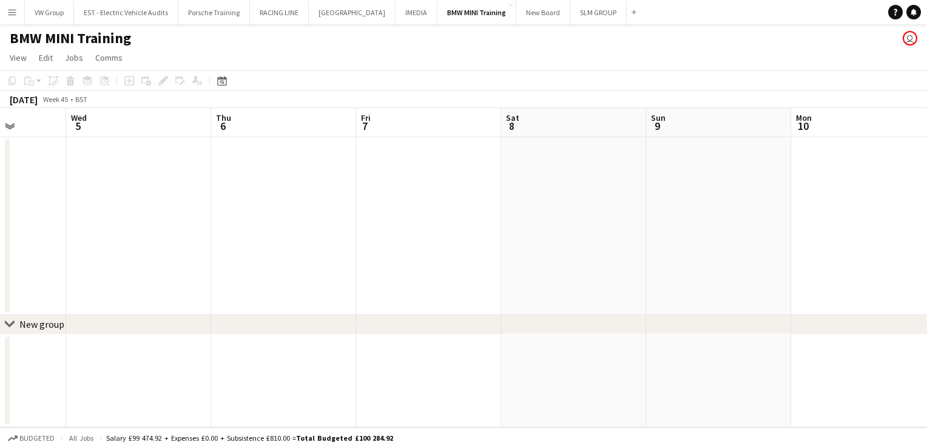
drag, startPoint x: 597, startPoint y: 205, endPoint x: 428, endPoint y: 254, distance: 176.6
click at [427, 254] on app-calendar-viewport "Sun 2 Mon 3 Tue 4 Wed 5 Thu 6 Fri 7 Sat 8 Sun 9 Mon 10 Tue 11 4/4 1 Job Wed 12 …" at bounding box center [463, 267] width 927 height 319
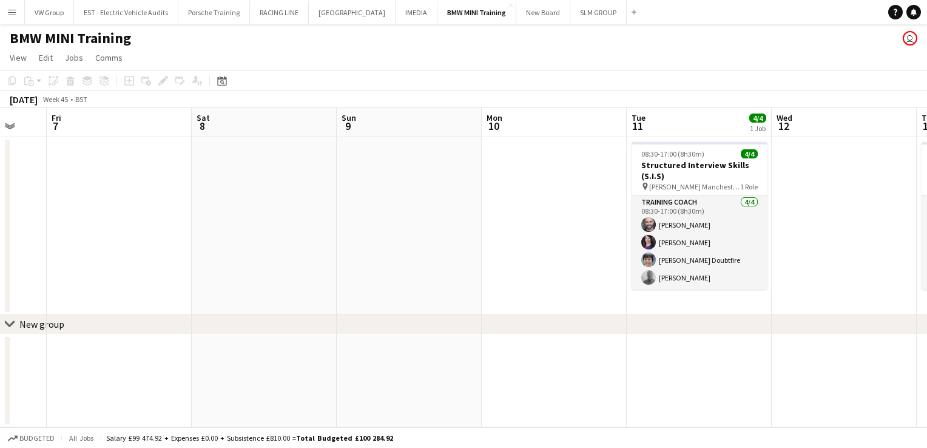
drag, startPoint x: 402, startPoint y: 269, endPoint x: 388, endPoint y: 273, distance: 15.2
click at [394, 272] on app-calendar-viewport "Tue 4 Wed 5 Thu 6 Fri 7 Sat 8 Sun 9 Mon 10 Tue 11 4/4 1 Job Wed 12 Thu 13 4/4 1…" at bounding box center [463, 267] width 927 height 319
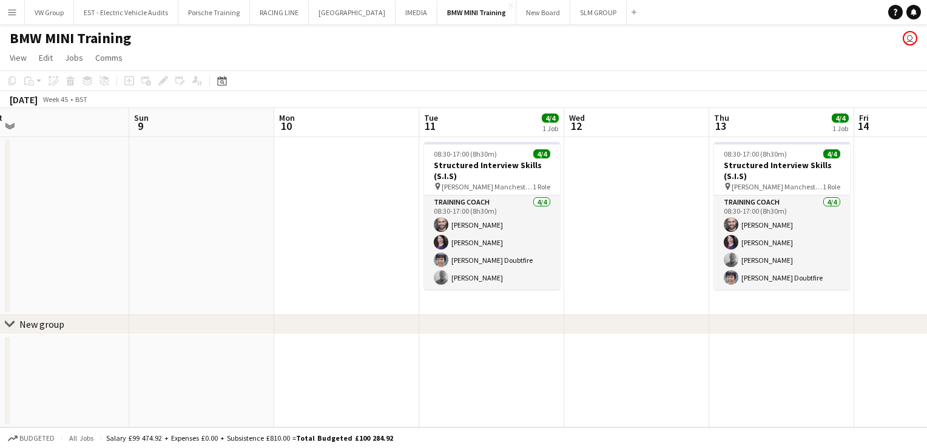
drag, startPoint x: 665, startPoint y: 220, endPoint x: 546, endPoint y: 213, distance: 119.1
click at [546, 213] on app-calendar-viewport "Thu 6 Fri 7 Sat 8 Sun 9 Mon 10 Tue 11 4/4 1 Job Wed 12 Thu 13 4/4 1 Job Fri 14 …" at bounding box center [463, 267] width 927 height 319
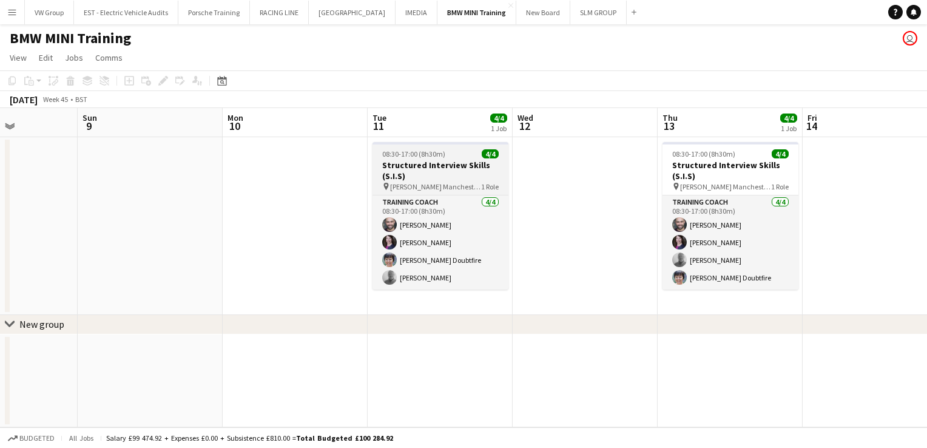
click at [442, 149] on span "08:30-17:00 (8h30m)" at bounding box center [413, 153] width 63 height 9
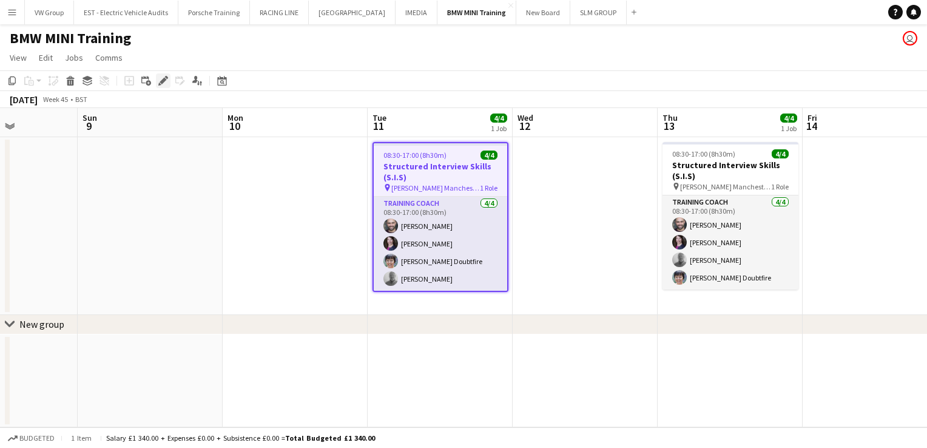
click at [163, 79] on icon at bounding box center [163, 81] width 7 height 7
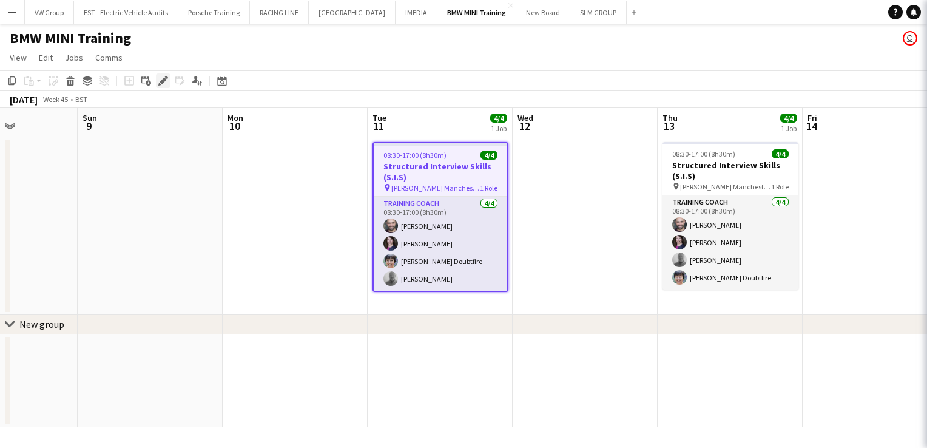
type input "**********"
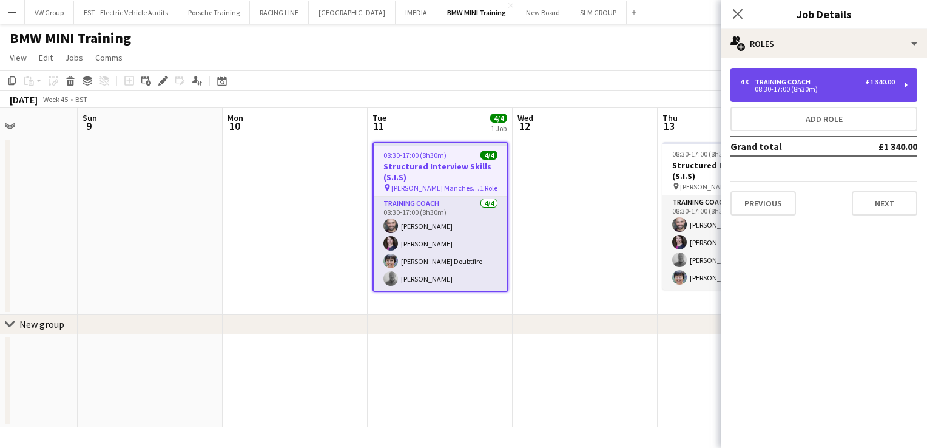
click at [907, 88] on div "4 x Training Coach £1 340.00 08:30-17:00 (8h30m)" at bounding box center [823, 85] width 187 height 34
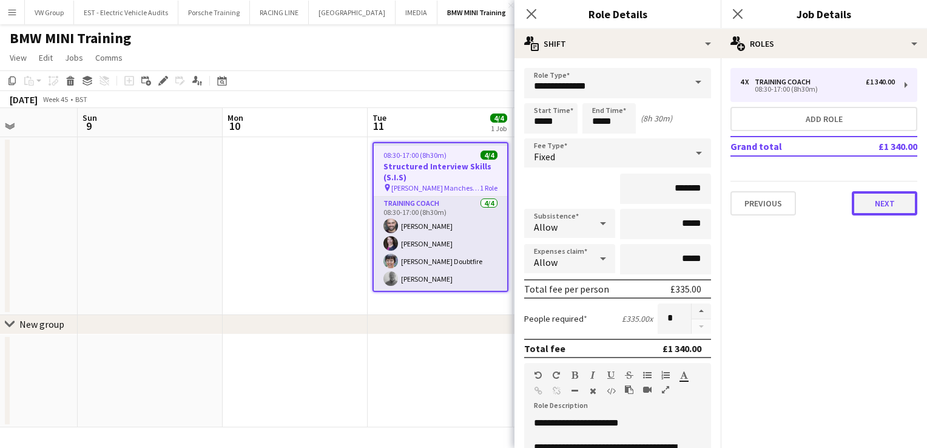
click at [881, 206] on button "Next" at bounding box center [885, 203] width 66 height 24
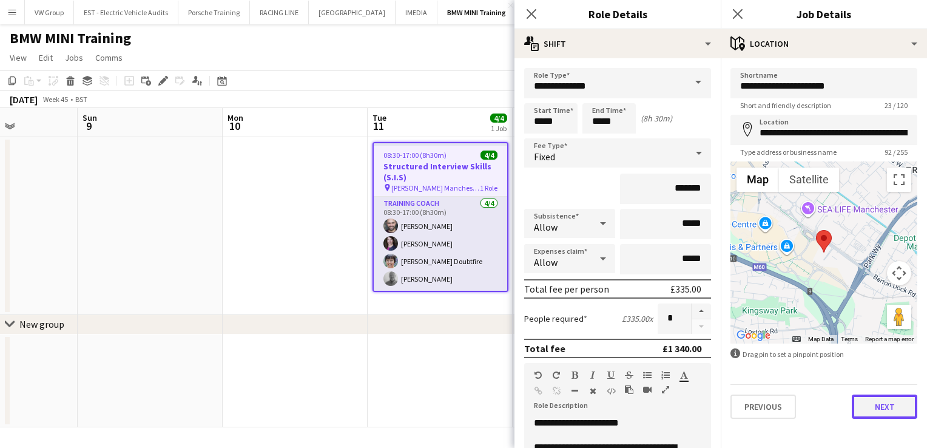
click at [890, 405] on button "Next" at bounding box center [885, 406] width 66 height 24
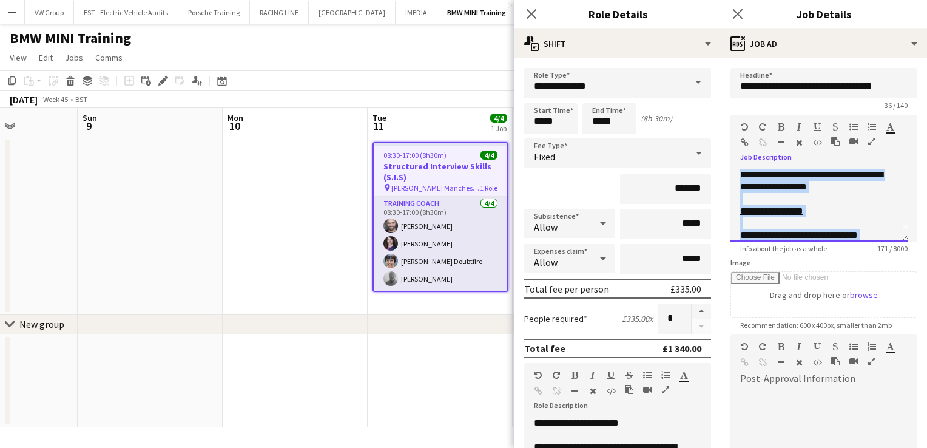
scroll to position [0, 0]
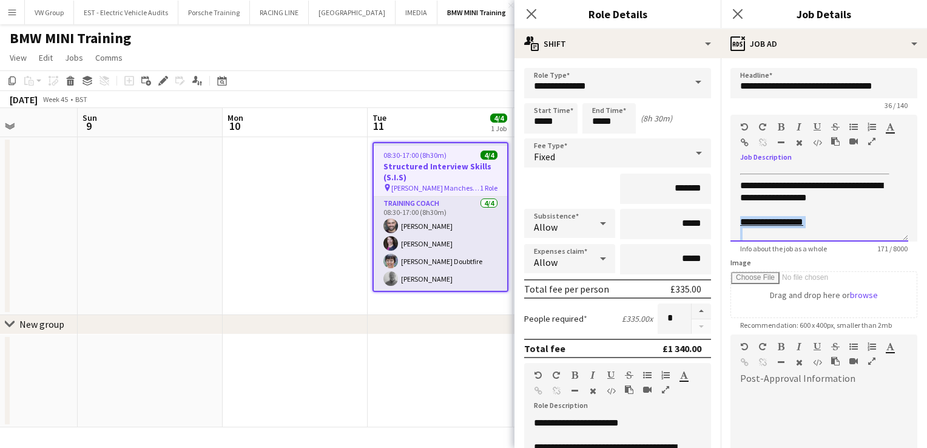
drag, startPoint x: 821, startPoint y: 224, endPoint x: 740, endPoint y: 226, distance: 80.7
click at [740, 226] on div "**********" at bounding box center [819, 205] width 178 height 73
copy div "**********"
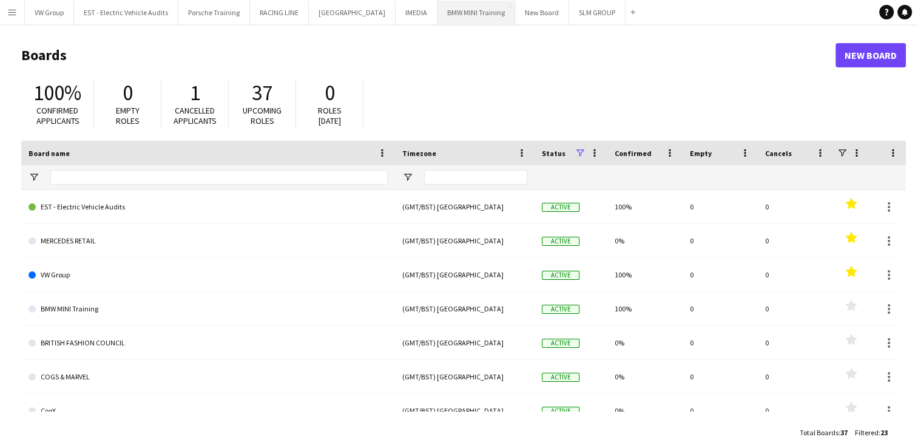
click at [438, 18] on button "BMW MINI Training Close" at bounding box center [476, 13] width 78 height 24
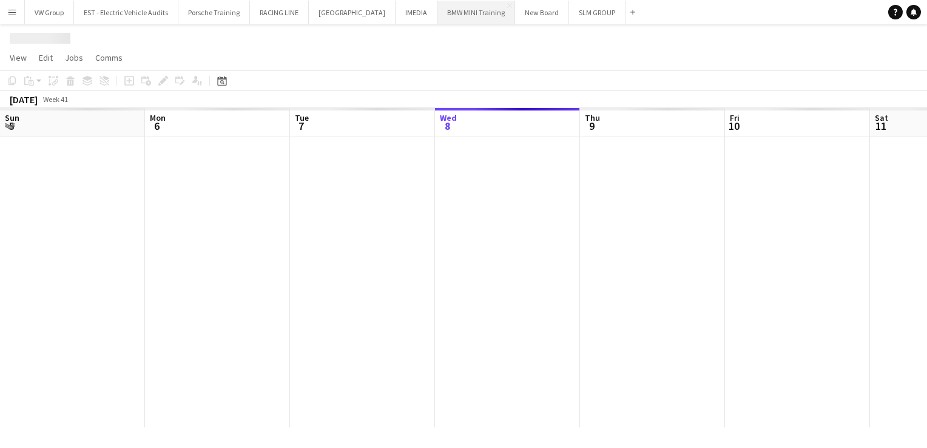
scroll to position [0, 290]
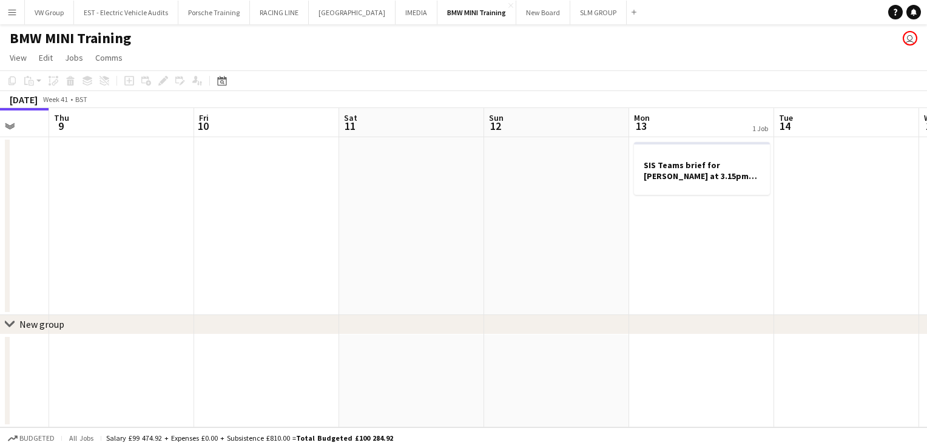
drag, startPoint x: 623, startPoint y: 216, endPoint x: 311, endPoint y: 217, distance: 312.4
click at [311, 217] on app-calendar-viewport "Sun 5 Mon 6 Tue 7 4/4 1 Job Wed 8 Thu 9 Fri 10 Sat 11 Sun 12 Mon 13 1 Job Tue 1…" at bounding box center [463, 267] width 927 height 319
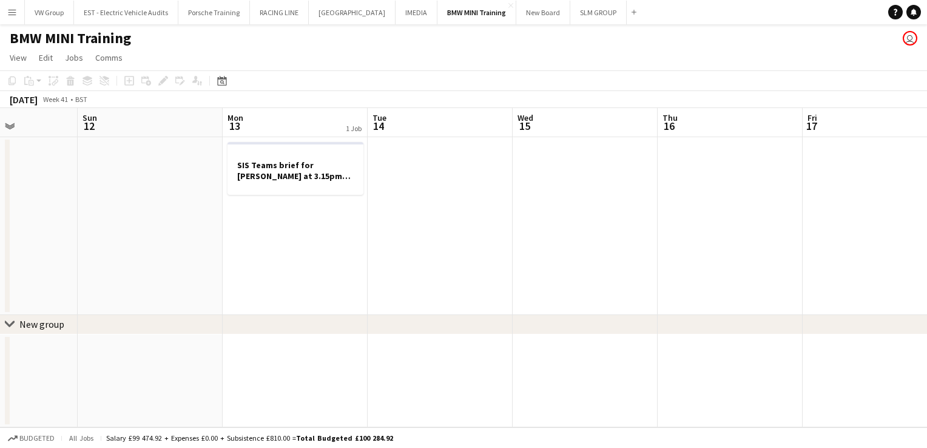
drag, startPoint x: 631, startPoint y: 196, endPoint x: 338, endPoint y: 225, distance: 293.8
click at [340, 226] on app-calendar-viewport "Thu 9 Fri 10 Sat 11 Sun 12 Mon 13 1 Job Tue 14 Wed 15 Thu 16 Fri 17 Sat 18 Sun …" at bounding box center [463, 267] width 927 height 319
drag, startPoint x: 442, startPoint y: 223, endPoint x: 301, endPoint y: 241, distance: 142.4
click at [300, 244] on app-calendar-viewport "Thu 9 Fri 10 Sat 11 Sun 12 Mon 13 1 Job Tue 14 Wed 15 Thu 16 Fri 17 Sat 18 Sun …" at bounding box center [463, 267] width 927 height 319
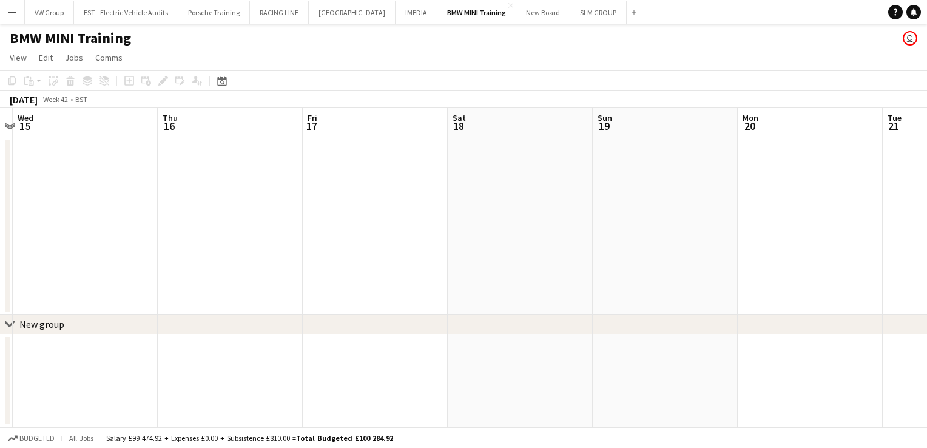
drag, startPoint x: 748, startPoint y: 193, endPoint x: 327, endPoint y: 234, distance: 422.9
click at [327, 234] on app-calendar-viewport "Sat 11 Sun 12 Mon 13 1 Job Tue 14 Wed 15 Thu 16 Fri 17 Sat 18 Sun 19 Mon 20 Tue…" at bounding box center [463, 267] width 927 height 319
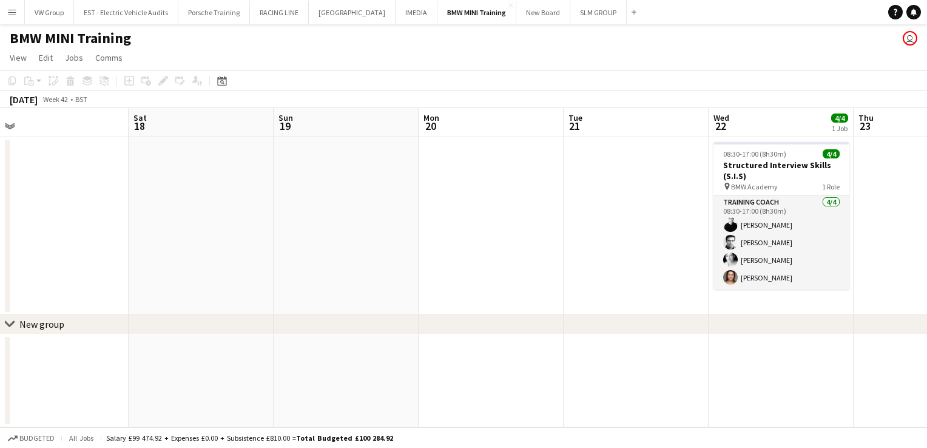
drag, startPoint x: 468, startPoint y: 201, endPoint x: 761, endPoint y: 178, distance: 293.9
click at [446, 204] on app-calendar-viewport "Wed 15 Thu 16 Fri 17 Sat 18 Sun 19 Mon 20 Tue 21 Wed 22 4/4 1 Job Thu 23 Fri 24…" at bounding box center [463, 267] width 927 height 319
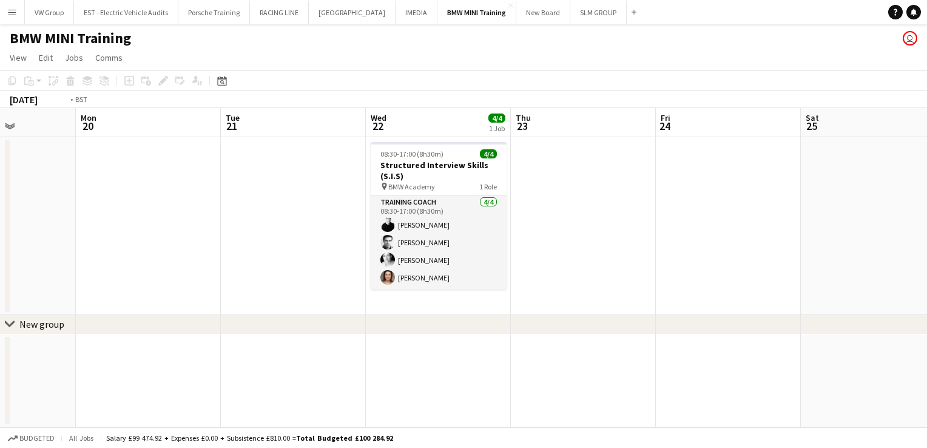
drag, startPoint x: 641, startPoint y: 186, endPoint x: 414, endPoint y: 220, distance: 229.4
click at [414, 220] on app-calendar-viewport "Fri 17 Sat 18 Sun 19 Mon 20 Tue 21 Wed 22 4/4 1 Job Thu 23 Fri 24 Sat 25 Sun 26…" at bounding box center [463, 267] width 927 height 319
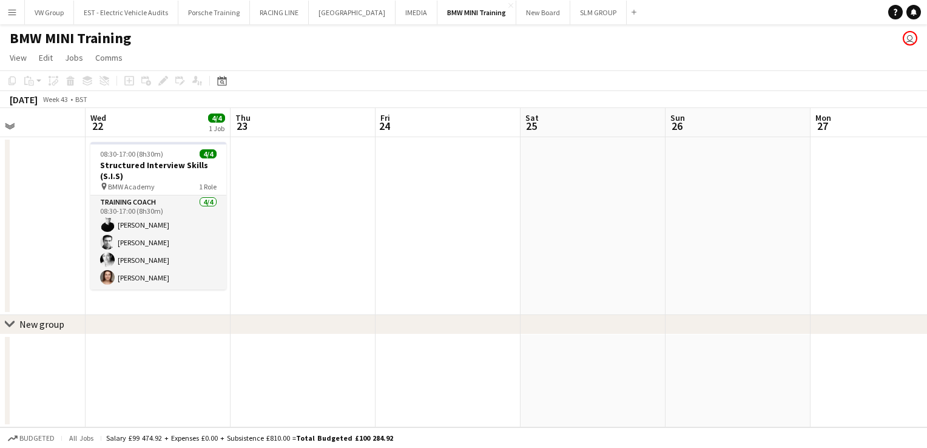
drag, startPoint x: 800, startPoint y: 169, endPoint x: 431, endPoint y: 212, distance: 371.2
click at [405, 222] on app-calendar-viewport "Sun 19 Mon 20 Tue 21 Wed 22 4/4 1 Job Thu 23 Fri 24 Sat 25 Sun 26 Mon 27 Tue 28…" at bounding box center [463, 267] width 927 height 319
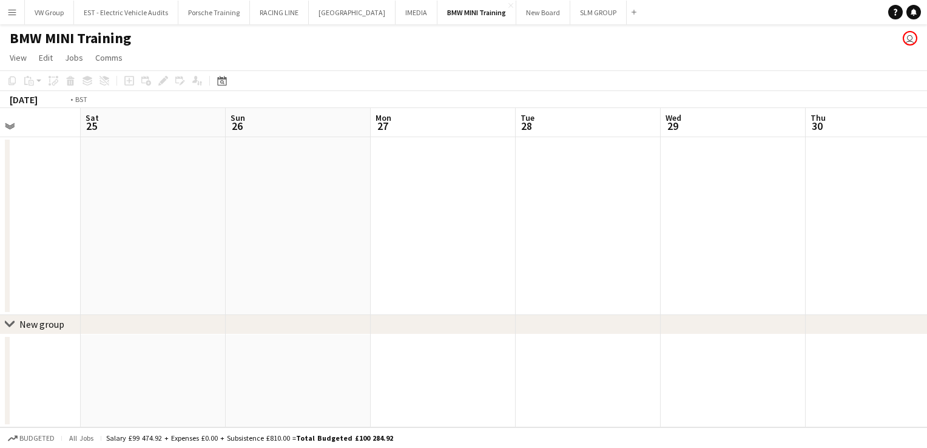
click at [344, 241] on app-calendar-viewport "Tue 21 Wed 22 4/4 1 Job Thu 23 Fri 24 Sat 25 Sun 26 Mon 27 Tue 28 Wed 29 Thu 30…" at bounding box center [463, 267] width 927 height 319
click at [404, 213] on app-calendar-viewport "Sat 25 Sun 26 Mon 27 Tue 28 Wed 29 Thu 30 Fri 31 Sat 1 Sun 2 Mon 3 Tue 4 Wed 5" at bounding box center [463, 267] width 927 height 319
drag, startPoint x: 630, startPoint y: 203, endPoint x: 451, endPoint y: 229, distance: 181.5
click at [449, 232] on app-calendar-viewport "Mon 27 Tue 28 Wed 29 Thu 30 Fri 31 Sat 1 Sun 2 Mon 3 Tue 4 Wed 5 Thu 6 Fri 7" at bounding box center [463, 267] width 927 height 319
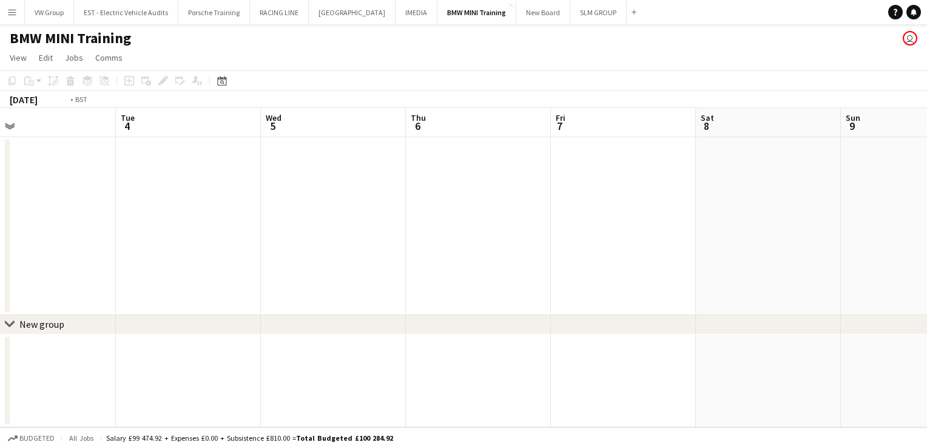
drag, startPoint x: 459, startPoint y: 254, endPoint x: 389, endPoint y: 282, distance: 75.1
click at [395, 281] on app-calendar-viewport "Fri 31 Sat 1 Sun 2 Mon 3 Tue 4 Wed 5 Thu 6 Fri 7 Sat 8 Sun 9 Mon 10 Tue 11" at bounding box center [463, 267] width 927 height 319
drag, startPoint x: 604, startPoint y: 227, endPoint x: 349, endPoint y: 269, distance: 258.2
click at [373, 266] on app-calendar-viewport "Fri 31 Sat 1 Sun 2 Mon 3 Tue 4 Wed 5 Thu 6 Fri 7 Sat 8 Sun 9 Mon 10 Tue 11 4/4 …" at bounding box center [463, 267] width 927 height 319
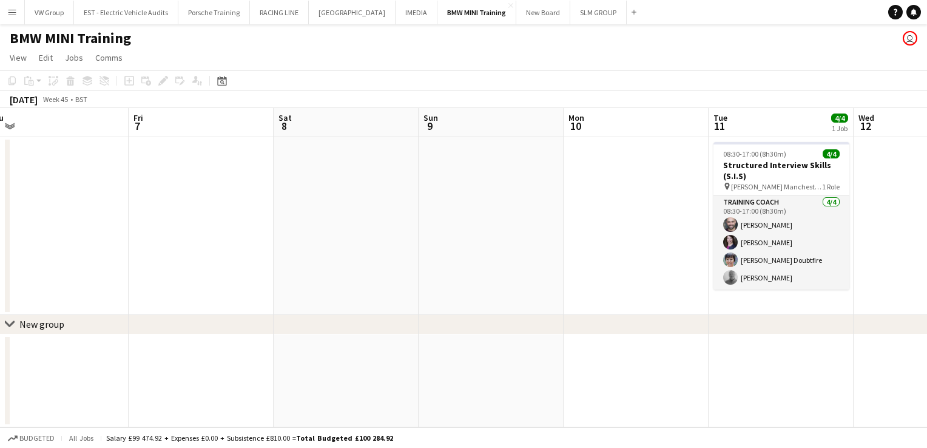
drag, startPoint x: 667, startPoint y: 226, endPoint x: 323, endPoint y: 346, distance: 364.5
click at [323, 348] on app-calendar-viewport "Sun 2 Mon 3 Tue 4 Wed 5 Thu 6 Fri 7 Sat 8 Sun 9 Mon 10 Tue 11 4/4 1 Job Wed 12 …" at bounding box center [463, 267] width 927 height 319
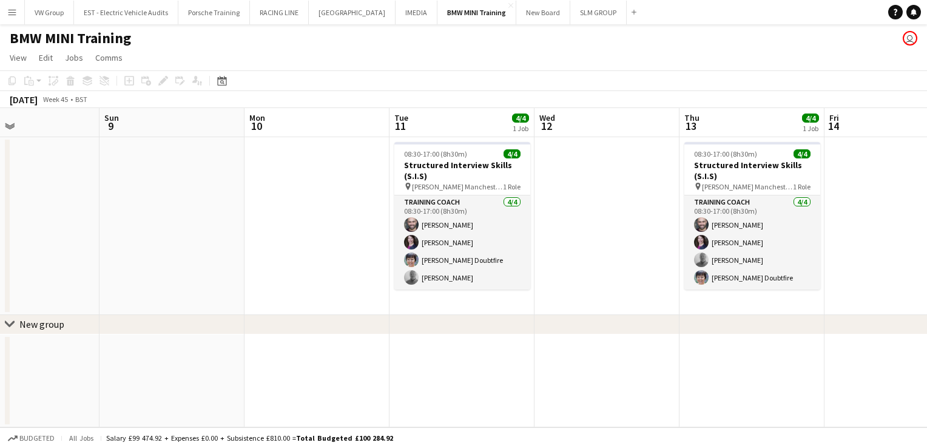
scroll to position [0, 439]
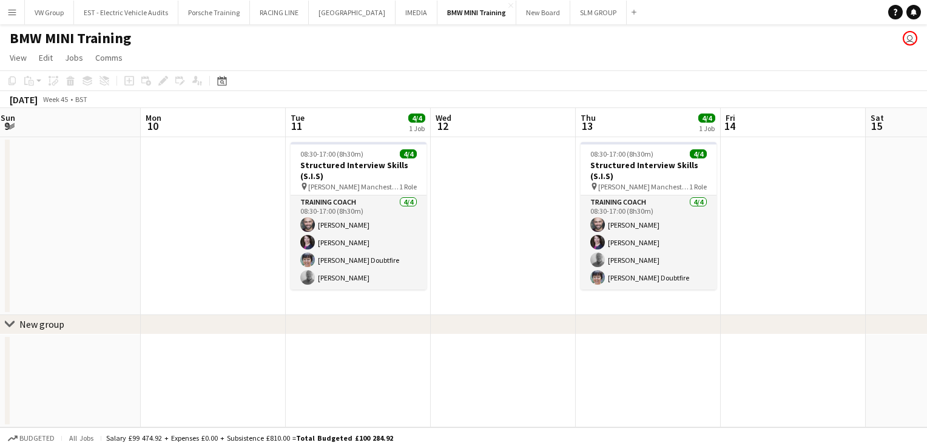
drag, startPoint x: 602, startPoint y: 271, endPoint x: 499, endPoint y: 275, distance: 103.8
click at [501, 275] on app-calendar-viewport "Thu 6 Fri 7 Sat 8 Sun 9 Mon 10 Tue 11 4/4 1 Job Wed 12 Thu 13 4/4 1 Job Fri 14 …" at bounding box center [463, 267] width 927 height 319
click at [369, 156] on div "08:30-17:00 (8h30m) 4/4" at bounding box center [359, 153] width 136 height 9
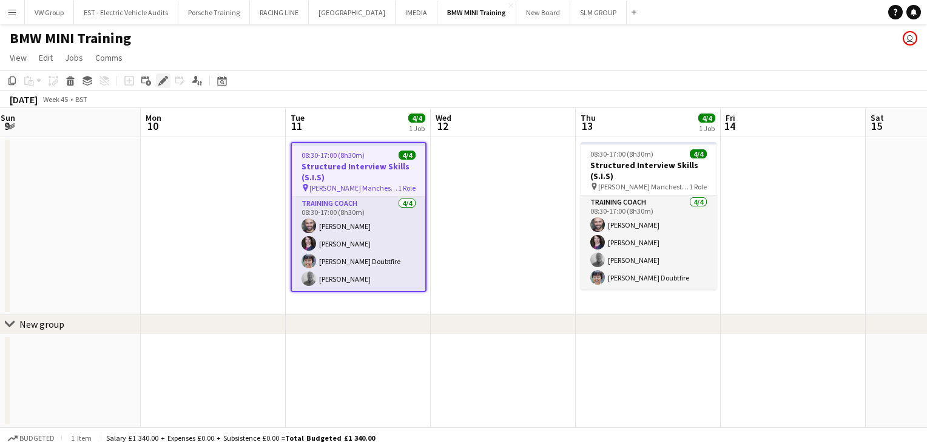
click at [159, 81] on icon "Edit" at bounding box center [163, 81] width 10 height 10
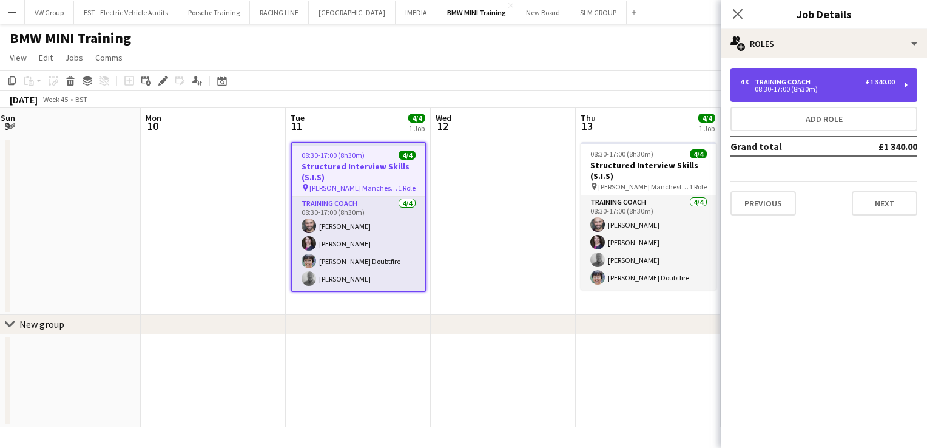
click at [866, 84] on div "£1 340.00" at bounding box center [880, 82] width 29 height 8
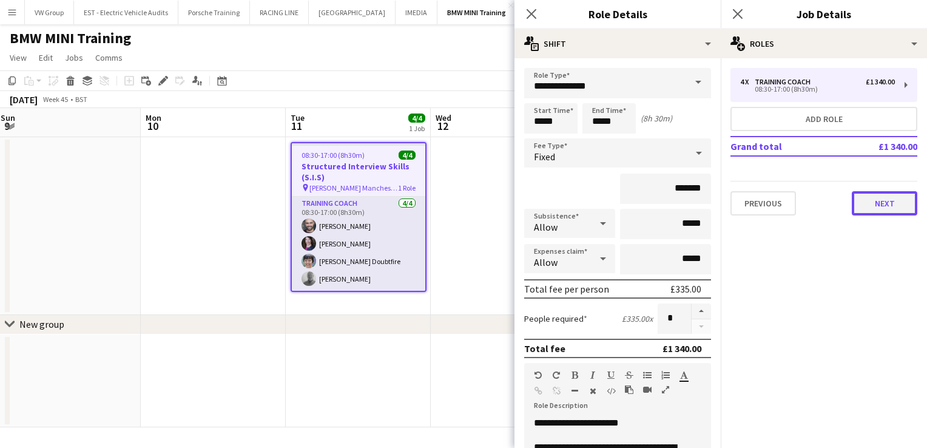
click at [867, 199] on button "Next" at bounding box center [885, 203] width 66 height 24
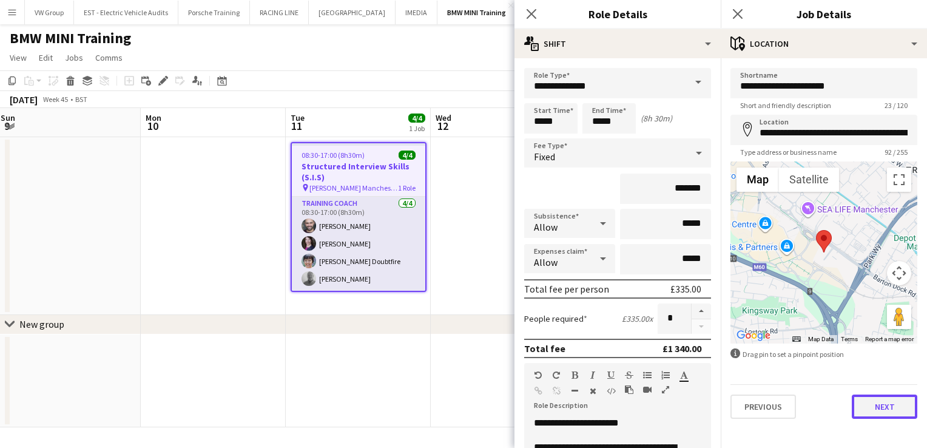
click at [893, 412] on button "Next" at bounding box center [885, 406] width 66 height 24
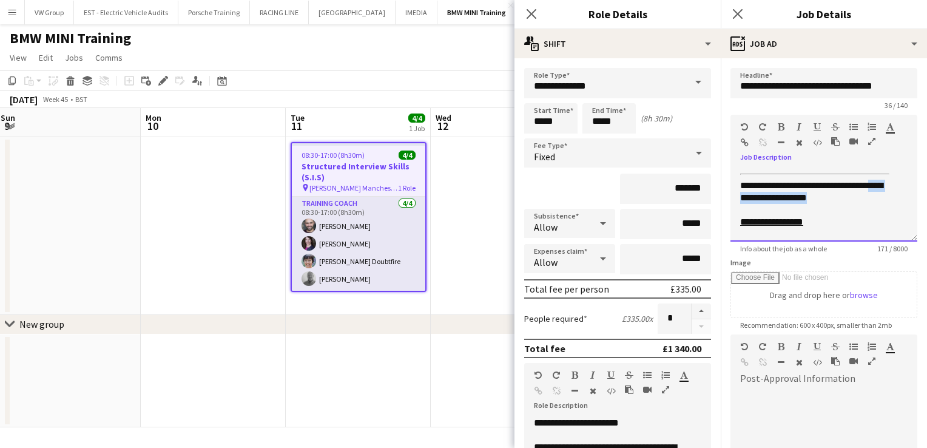
drag, startPoint x: 832, startPoint y: 197, endPoint x: 738, endPoint y: 198, distance: 94.6
click at [738, 198] on div "**********" at bounding box center [823, 205] width 187 height 73
drag, startPoint x: 831, startPoint y: 223, endPoint x: 733, endPoint y: 221, distance: 98.3
click at [733, 221] on div "**********" at bounding box center [823, 205] width 187 height 73
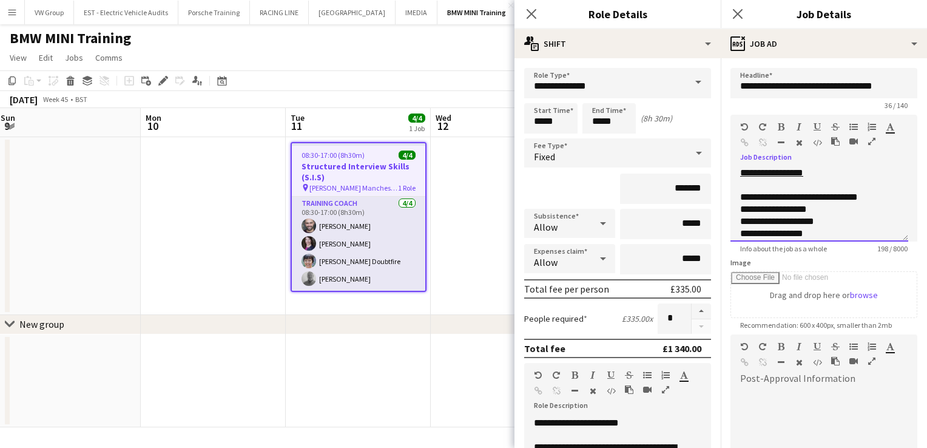
scroll to position [81, 0]
click at [819, 223] on div "**********" at bounding box center [814, 226] width 149 height 12
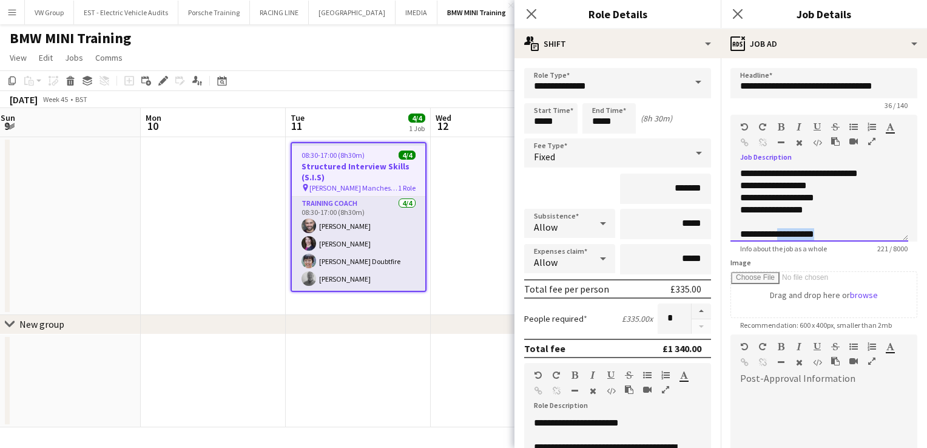
scroll to position [105, 0]
drag, startPoint x: 819, startPoint y: 234, endPoint x: 759, endPoint y: 234, distance: 60.1
click at [759, 234] on div "**********" at bounding box center [819, 205] width 178 height 73
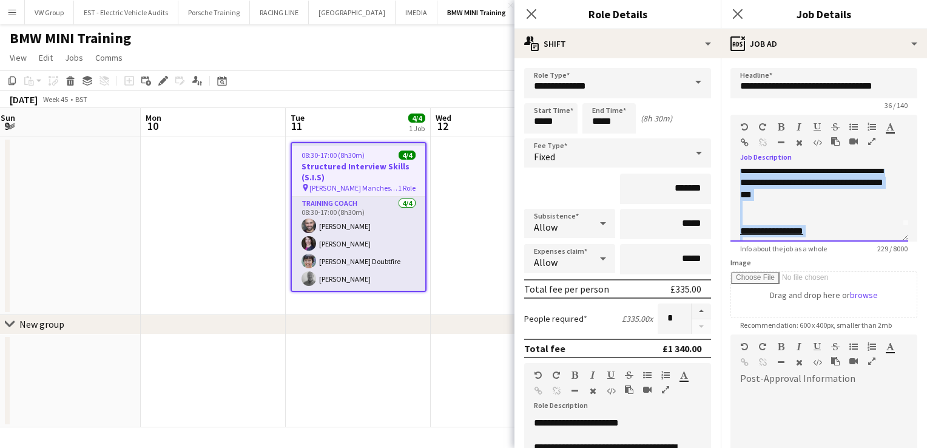
scroll to position [0, 0]
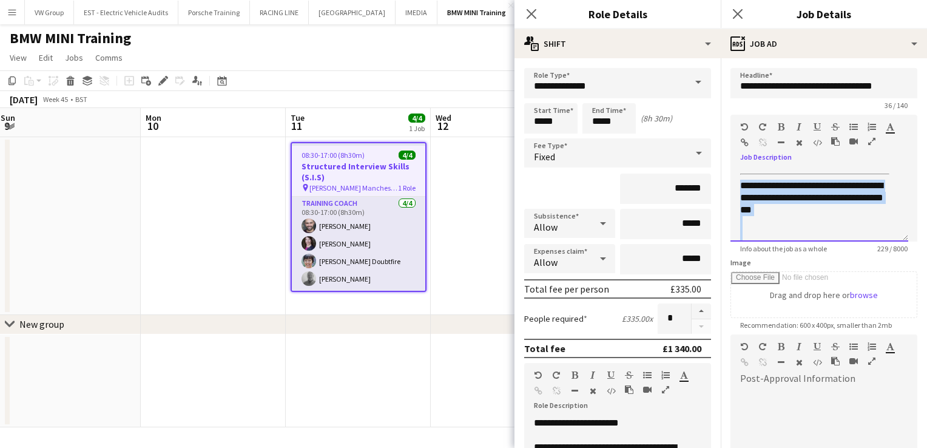
drag, startPoint x: 864, startPoint y: 227, endPoint x: 740, endPoint y: 186, distance: 130.6
click at [739, 183] on div "**********" at bounding box center [819, 205] width 178 height 73
copy div "**********"
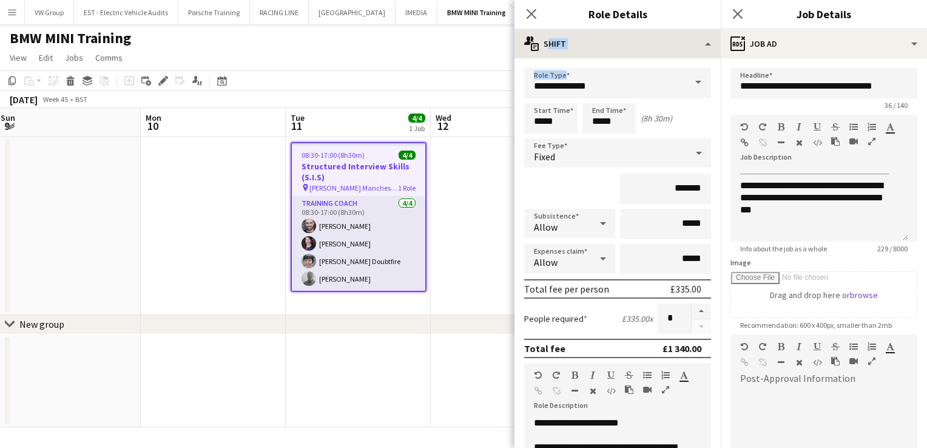
drag, startPoint x: 702, startPoint y: 59, endPoint x: 607, endPoint y: 32, distance: 99.1
click at [607, 32] on div "**********" at bounding box center [617, 238] width 206 height 419
click at [531, 15] on icon at bounding box center [531, 14] width 12 height 12
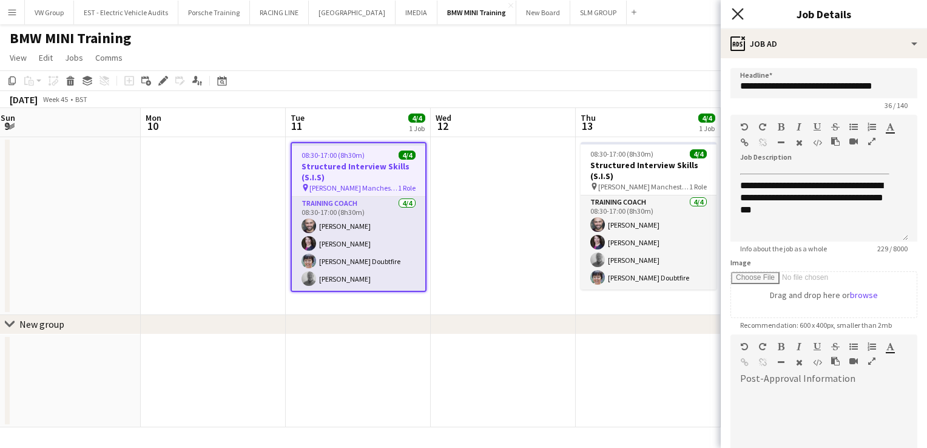
click at [741, 13] on icon "Close pop-in" at bounding box center [738, 14] width 12 height 12
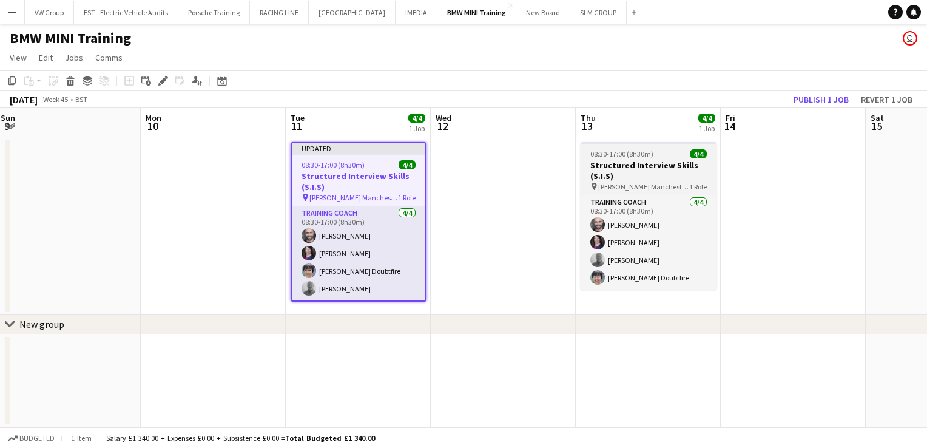
click at [660, 151] on div "08:30-17:00 (8h30m) 4/4" at bounding box center [648, 153] width 136 height 9
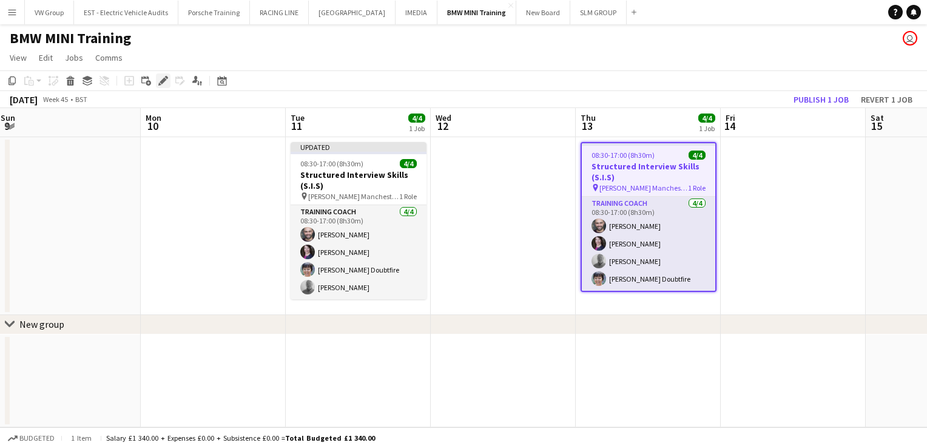
click at [164, 83] on icon "Edit" at bounding box center [163, 81] width 10 height 10
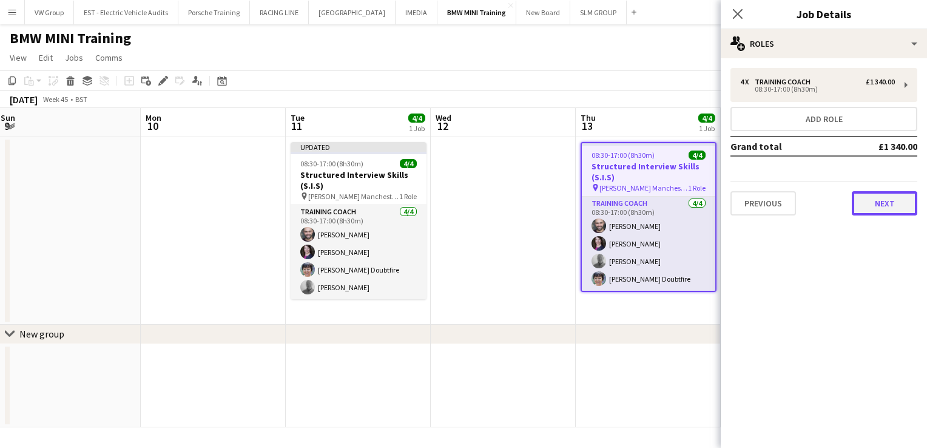
click at [893, 201] on button "Next" at bounding box center [885, 203] width 66 height 24
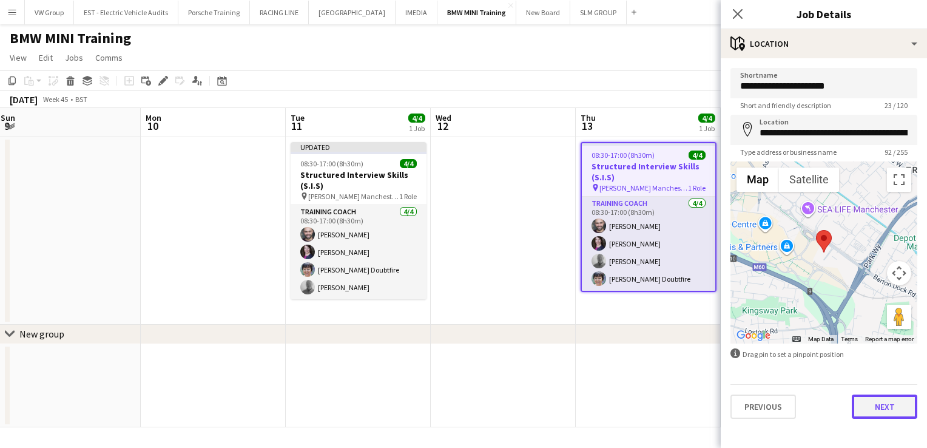
click at [883, 406] on button "Next" at bounding box center [885, 406] width 66 height 24
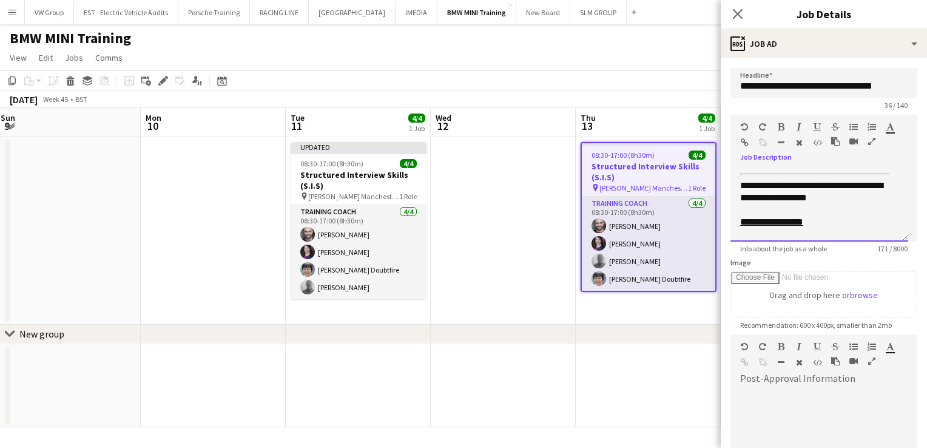
drag, startPoint x: 820, startPoint y: 227, endPoint x: 737, endPoint y: 166, distance: 103.2
click at [737, 166] on div "**********" at bounding box center [823, 200] width 187 height 81
click at [745, 172] on div at bounding box center [819, 175] width 158 height 12
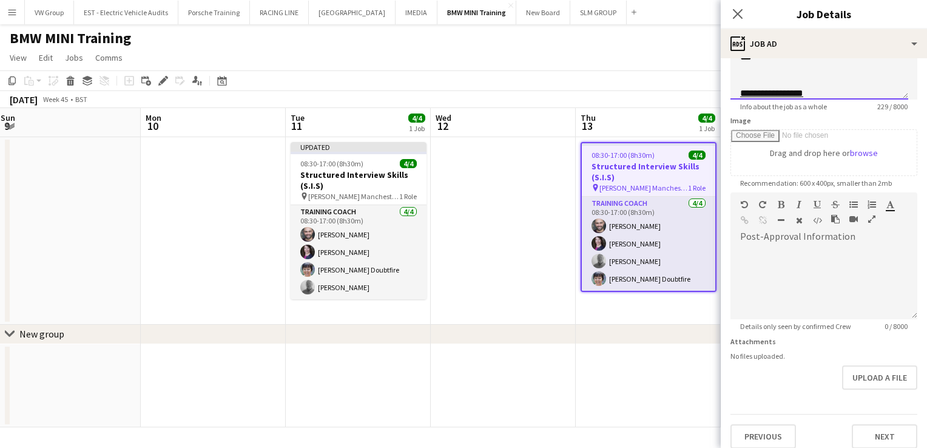
scroll to position [150, 0]
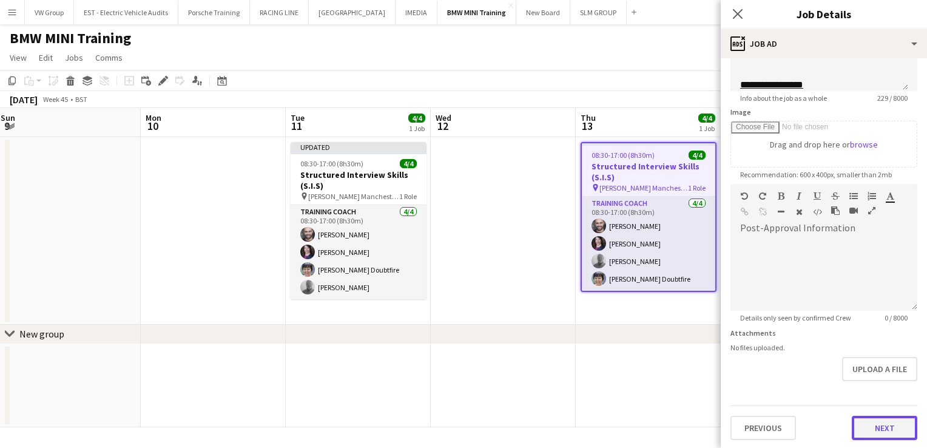
click at [883, 426] on button "Next" at bounding box center [885, 427] width 66 height 24
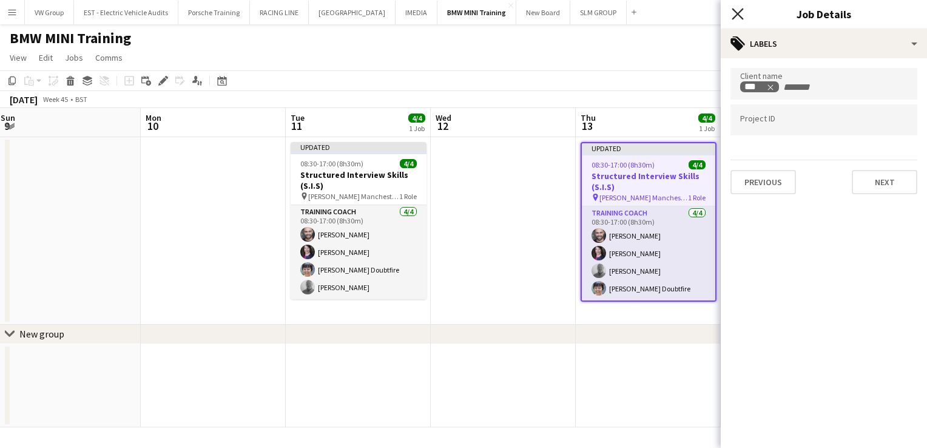
click at [738, 13] on icon at bounding box center [738, 14] width 12 height 12
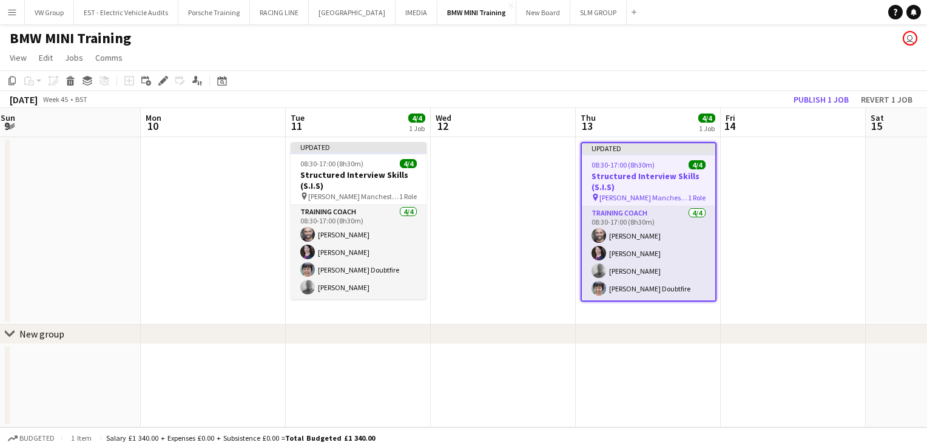
click at [767, 229] on app-date-cell at bounding box center [793, 230] width 145 height 187
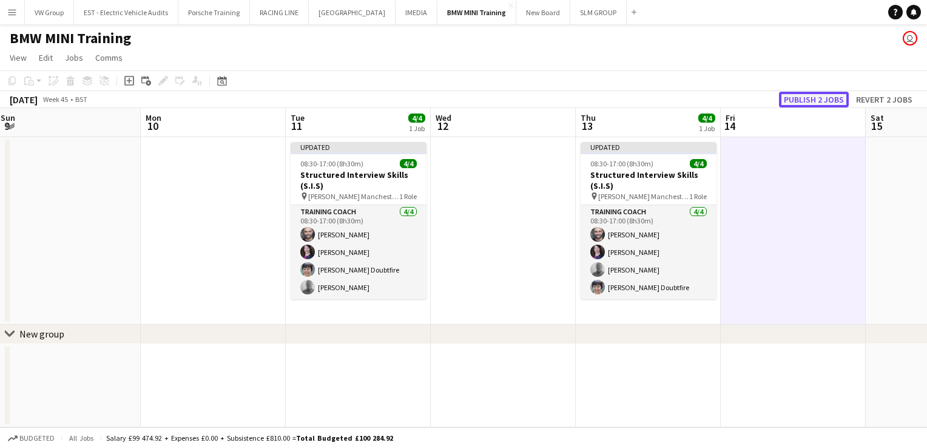
click at [810, 99] on button "Publish 2 jobs" at bounding box center [814, 100] width 70 height 16
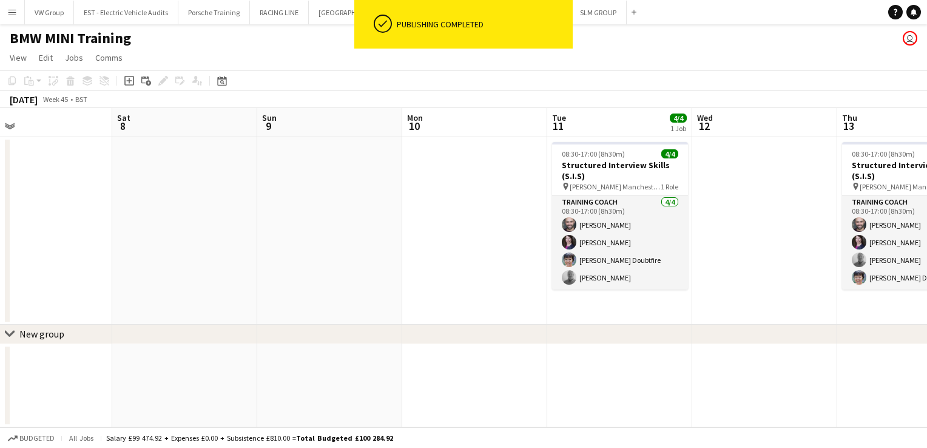
drag, startPoint x: 436, startPoint y: 226, endPoint x: 345, endPoint y: 231, distance: 91.8
click at [453, 229] on app-calendar-viewport "Wed 5 Thu 6 Fri 7 Sat 8 Sun 9 Mon 10 Tue 11 4/4 1 Job Wed 12 Thu 13 4/4 1 Job F…" at bounding box center [463, 267] width 927 height 319
drag, startPoint x: 394, startPoint y: 207, endPoint x: 473, endPoint y: 203, distance: 79.0
click at [469, 203] on app-calendar-viewport "Wed 5 Thu 6 Fri 7 Sat 8 Sun 9 Mon 10 Tue 11 4/4 1 Job Wed 12 Thu 13 4/4 1 Job F…" at bounding box center [463, 267] width 927 height 319
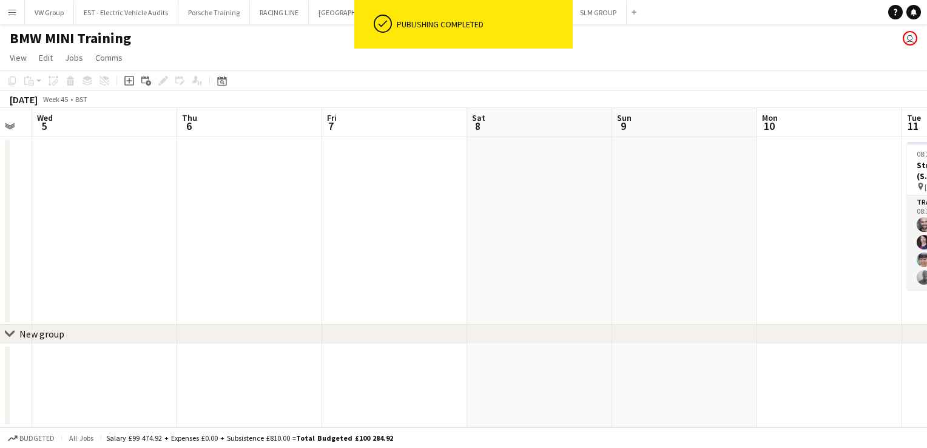
drag, startPoint x: 175, startPoint y: 232, endPoint x: 485, endPoint y: 187, distance: 313.8
click at [466, 188] on app-calendar-viewport "Mon 3 Tue 4 Wed 5 Thu 6 Fri 7 Sat 8 Sun 9 Mon 10 Tue 11 4/4 1 Job Wed 12 Thu 13…" at bounding box center [463, 267] width 927 height 319
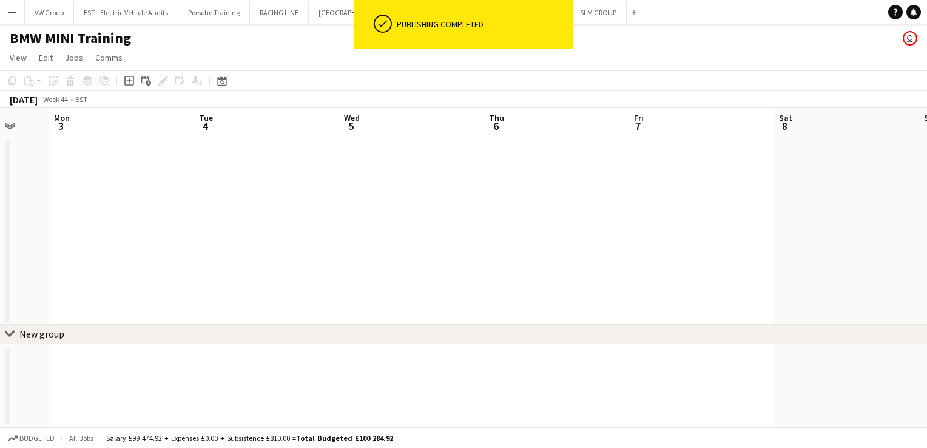
scroll to position [0, 351]
click at [506, 171] on app-calendar-viewport "Fri 31 Sat 1 Sun 2 Mon 3 Tue 4 Wed 5 Thu 6 Fri 7 Sat 8 Sun 9 Mon 10 Tue 11 4/4 …" at bounding box center [463, 267] width 927 height 319
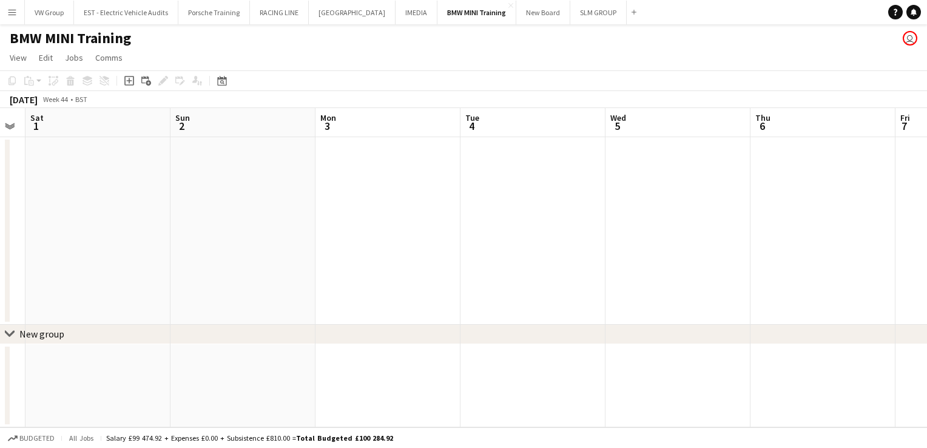
drag, startPoint x: 510, startPoint y: 168, endPoint x: 565, endPoint y: 168, distance: 55.8
click at [560, 167] on app-calendar-viewport "Thu 30 Fri 31 Sat 1 Sun 2 Mon 3 Tue 4 Wed 5 Thu 6 Fri 7 Sat 8 Sun 9 Mon 10" at bounding box center [463, 267] width 927 height 319
click at [562, 166] on app-calendar-viewport "Tue 28 Wed 29 Thu 30 Fri 31 Sat 1 Sun 2 Mon 3 Tue 4 Wed 5 Thu 6 Fri 7 Sat 8" at bounding box center [463, 267] width 927 height 319
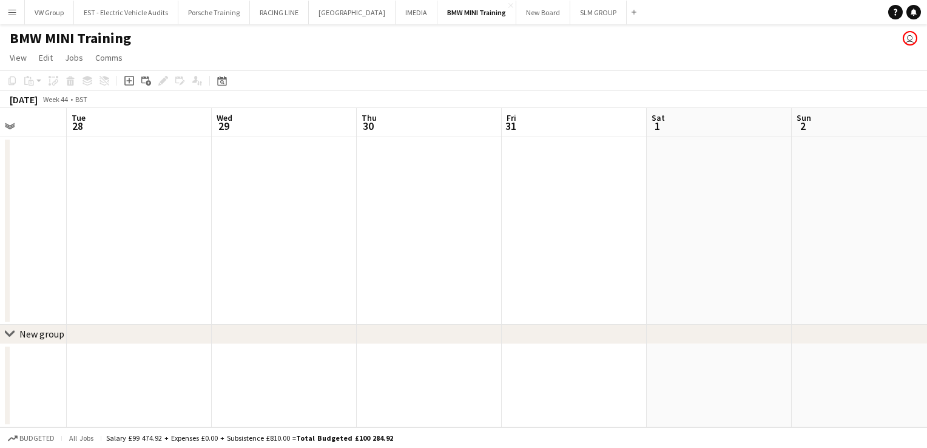
drag, startPoint x: 381, startPoint y: 198, endPoint x: 443, endPoint y: 193, distance: 62.0
click at [451, 193] on app-calendar-viewport "Sat 25 Sun 26 Mon 27 Tue 28 Wed 29 Thu 30 Fri 31 Sat 1 Sun 2 Mon 3 Tue 4 Wed 5" at bounding box center [463, 267] width 927 height 319
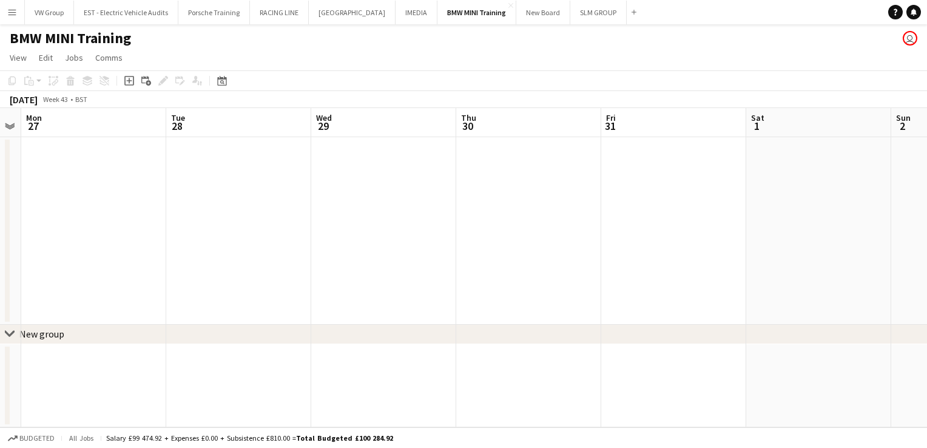
drag, startPoint x: 250, startPoint y: 208, endPoint x: 209, endPoint y: 216, distance: 42.0
click at [209, 216] on app-calendar-viewport "Fri 24 Sat 25 Sun 26 Mon 27 Tue 28 Wed 29 Thu 30 Fri 31 Sat 1 Sun 2 Mon 3 Tue 4" at bounding box center [463, 267] width 927 height 319
drag, startPoint x: 238, startPoint y: 198, endPoint x: 220, endPoint y: 200, distance: 19.0
click at [218, 200] on app-calendar-viewport "Fri 24 Sat 25 Sun 26 Mon 27 Tue 28 Wed 29 Thu 30 Fri 31 Sat 1 Sun 2 Mon 3 Tue 4" at bounding box center [463, 267] width 927 height 319
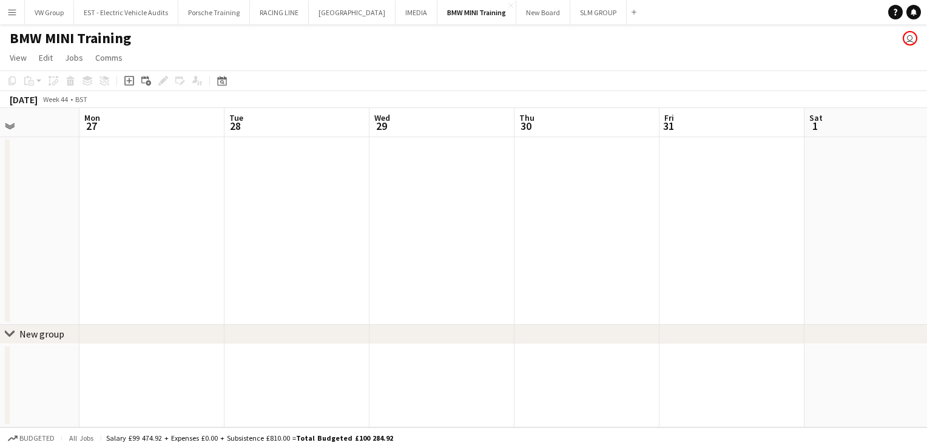
drag, startPoint x: 496, startPoint y: 172, endPoint x: 489, endPoint y: 170, distance: 7.4
click at [488, 171] on app-calendar-viewport "Fri 24 Sat 25 Sun 26 Mon 27 Tue 28 Wed 29 Thu 30 Fri 31 Sat 1 Sun 2 Mon 3 Tue 4" at bounding box center [463, 267] width 927 height 319
drag, startPoint x: 273, startPoint y: 259, endPoint x: 670, endPoint y: 224, distance: 398.2
click at [669, 224] on app-calendar-viewport "Sun 26 Mon 27 Tue 28 Wed 29 Thu 30 Fri 31 Sat 1 Sun 2 Mon 3 Tue 4 Wed 5 Thu 6" at bounding box center [463, 267] width 927 height 319
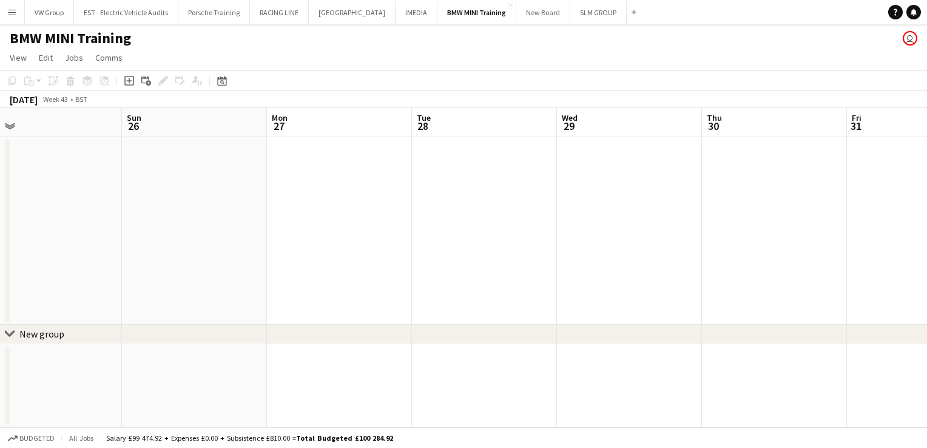
drag, startPoint x: 468, startPoint y: 217, endPoint x: 575, endPoint y: 217, distance: 106.8
click at [587, 219] on app-calendar-viewport "Thu 23 Fri 24 Sat 25 Sun 26 Mon 27 Tue 28 Wed 29 Thu 30 Fri 31 Sat 1 Sun 2 Mon 3" at bounding box center [463, 267] width 927 height 319
drag, startPoint x: 400, startPoint y: 232, endPoint x: 447, endPoint y: 232, distance: 46.7
click at [444, 232] on app-calendar-viewport "Tue 21 Wed 22 4/4 1 Job Thu 23 Fri 24 Sat 25 Sun 26 Mon 27 Tue 28 Wed 29 Thu 30…" at bounding box center [463, 267] width 927 height 319
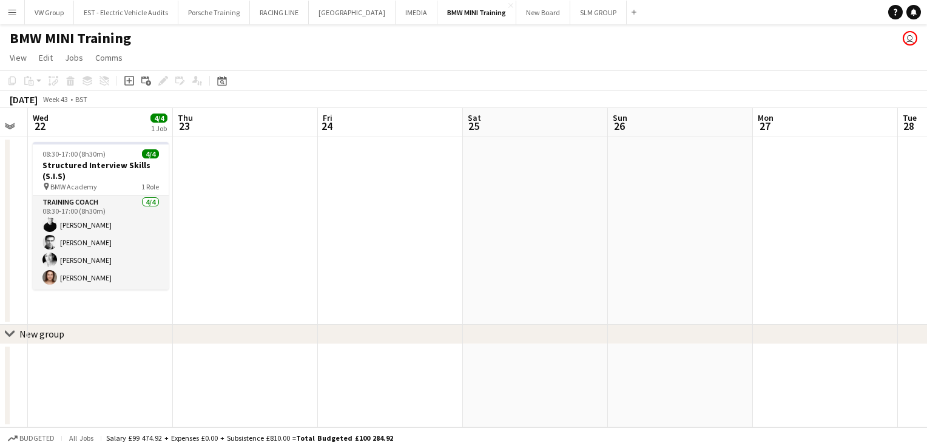
drag, startPoint x: 143, startPoint y: 237, endPoint x: 448, endPoint y: 206, distance: 307.2
click at [448, 206] on app-calendar-viewport "Mon 20 Tue 21 Wed 22 4/4 1 Job Thu 23 Fri 24 Sat 25 Sun 26 Mon 27 Tue 28 Wed 29…" at bounding box center [463, 267] width 927 height 319
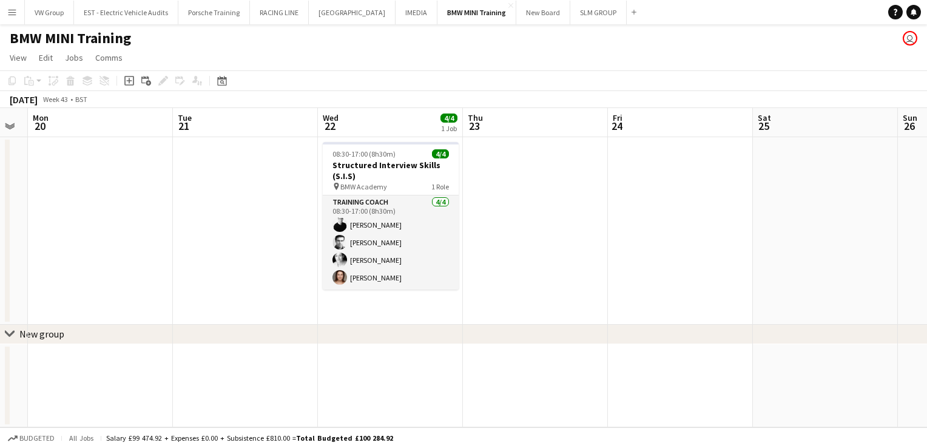
scroll to position [0, 254]
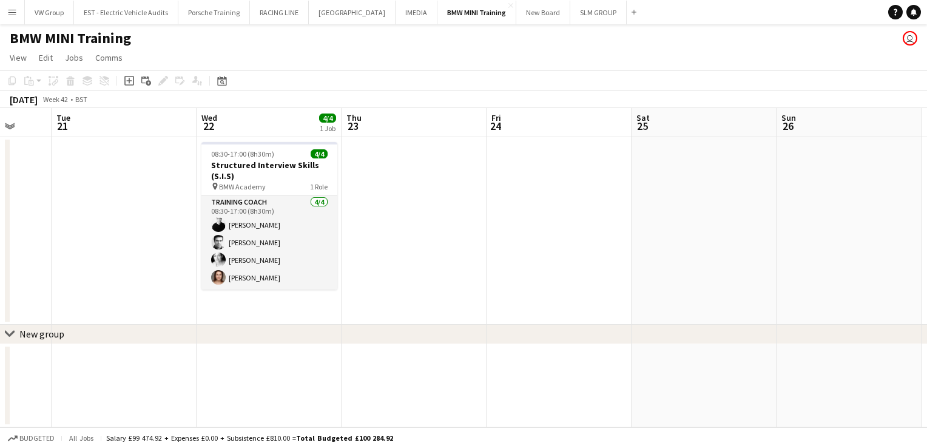
click at [468, 161] on app-calendar-viewport "Sat 18 Sun 19 Mon 20 Tue 21 Wed 22 4/4 1 Job Thu 23 Fri 24 Sat 25 Sun 26 Mon 27…" at bounding box center [463, 267] width 927 height 319
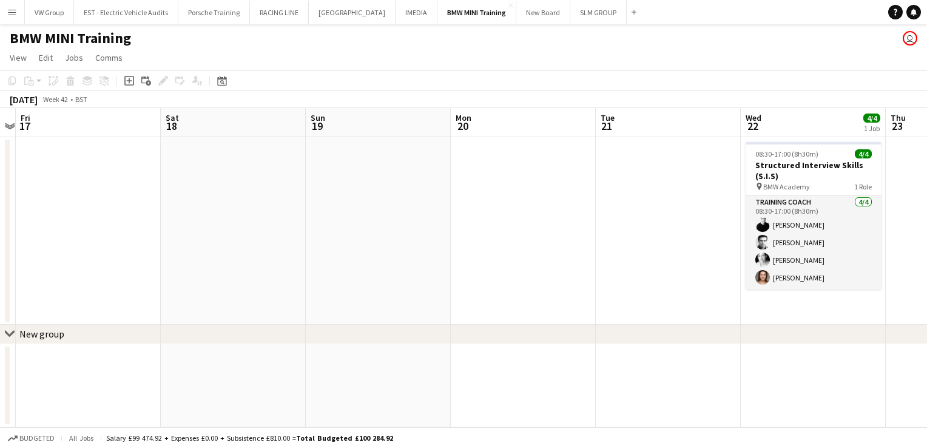
drag, startPoint x: 371, startPoint y: 161, endPoint x: 482, endPoint y: 152, distance: 112.0
click at [482, 152] on app-calendar-viewport "Wed 15 Thu 16 Fri 17 Sat 18 Sun 19 Mon 20 Tue 21 Wed 22 4/4 1 Job Thu 23 Fri 24…" at bounding box center [463, 267] width 927 height 319
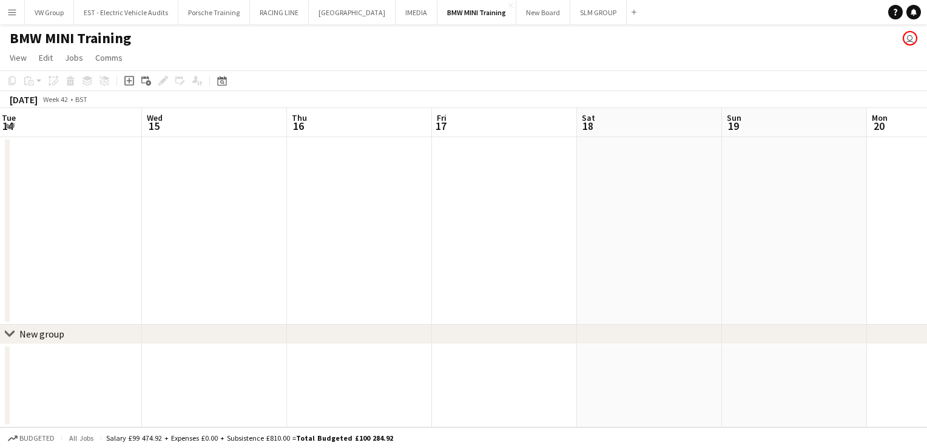
drag, startPoint x: 332, startPoint y: 149, endPoint x: 431, endPoint y: 145, distance: 98.4
click at [399, 146] on app-calendar-viewport "Sun 12 Mon 13 1 Job Tue 14 Wed 15 Thu 16 Fri 17 Sat 18 Sun 19 Mon 20 Tue 21 Wed…" at bounding box center [463, 267] width 927 height 319
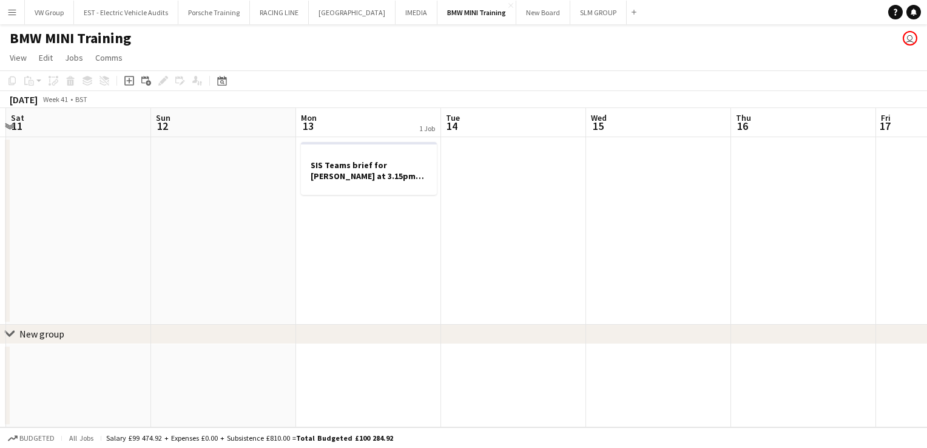
drag, startPoint x: 4, startPoint y: 167, endPoint x: 421, endPoint y: 135, distance: 417.9
click at [396, 139] on app-calendar-viewport "Thu 9 Fri 10 Sat 11 Sun 12 Mon 13 1 Job Tue 14 Wed 15 Thu 16 Fri 17 Sat 18 Sun …" at bounding box center [463, 267] width 927 height 319
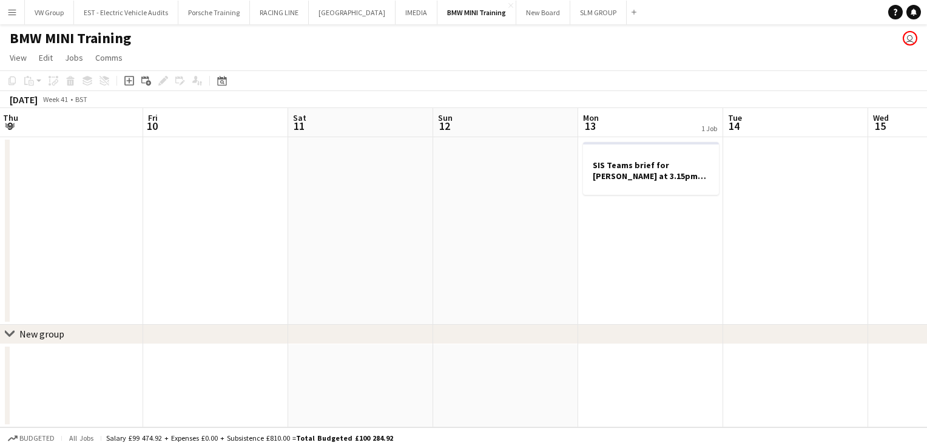
drag, startPoint x: 283, startPoint y: 164, endPoint x: 395, endPoint y: 152, distance: 113.5
click at [354, 155] on app-calendar-viewport "Tue 7 4/4 1 Job Wed 8 Thu 9 Fri 10 Sat 11 Sun 12 Mon 13 1 Job Tue 14 Wed 15 Thu…" at bounding box center [463, 267] width 927 height 319
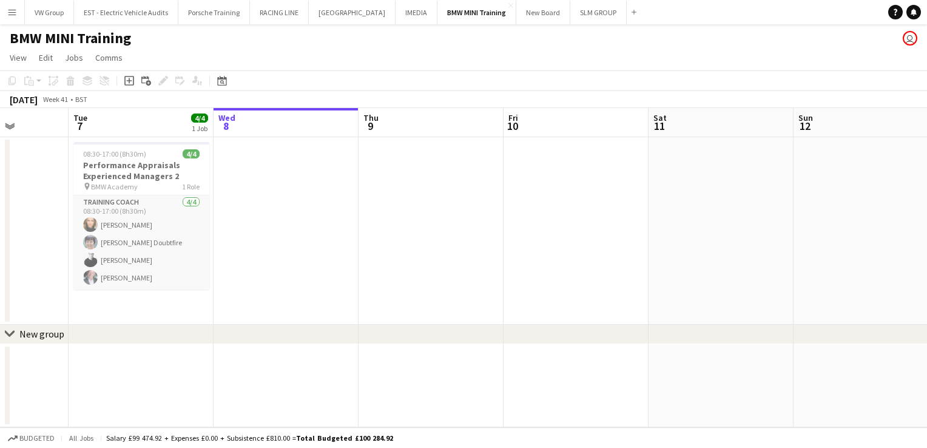
scroll to position [0, 251]
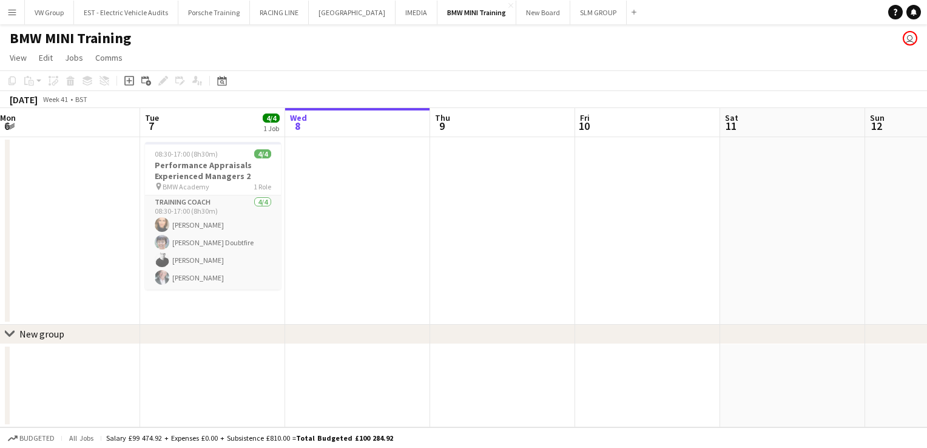
drag, startPoint x: 0, startPoint y: 187, endPoint x: 428, endPoint y: 158, distance: 428.6
click at [405, 161] on app-calendar-viewport "Sat 4 Sun 5 Mon 6 Tue 7 4/4 1 Job Wed 8 Thu 9 Fri 10 Sat 11 Sun 12 Mon 13 1 Job…" at bounding box center [463, 267] width 927 height 319
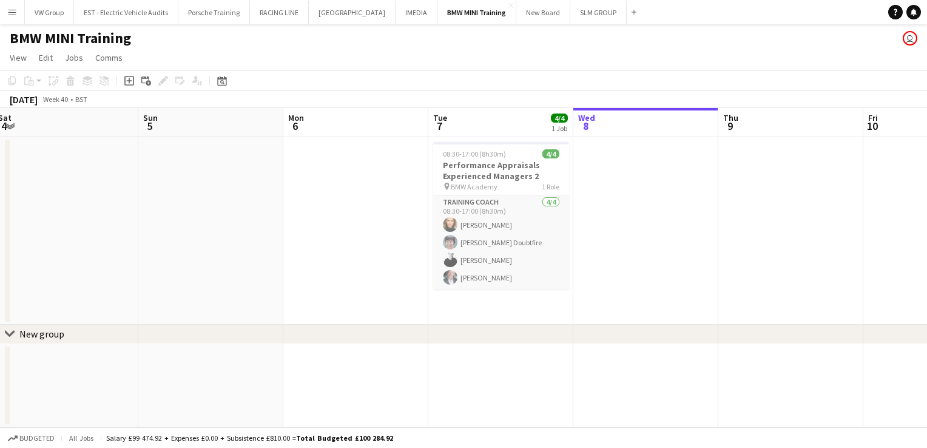
drag, startPoint x: 390, startPoint y: 168, endPoint x: 630, endPoint y: 147, distance: 240.5
click at [610, 147] on app-calendar-viewport "Thu 2 Fri 3 Sat 4 Sun 5 Mon 6 Tue 7 4/4 1 Job Wed 8 Thu 9 Fri 10 Sat 11 Sun 12 …" at bounding box center [463, 267] width 927 height 319
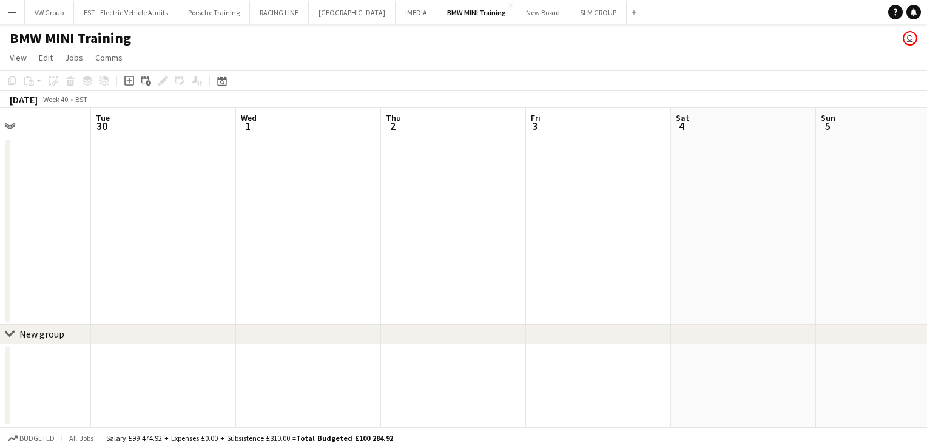
scroll to position [0, 261]
drag, startPoint x: 525, startPoint y: 157, endPoint x: 631, endPoint y: 150, distance: 105.8
click at [631, 151] on app-calendar-viewport "Sat 27 Sun 28 Mon 29 Tue 30 Wed 1 Thu 2 Fri 3 Sat 4 Sun 5 Mon 6 Tue 7 4/4 1 Job…" at bounding box center [463, 267] width 927 height 319
click at [223, 81] on icon at bounding box center [222, 82] width 4 height 4
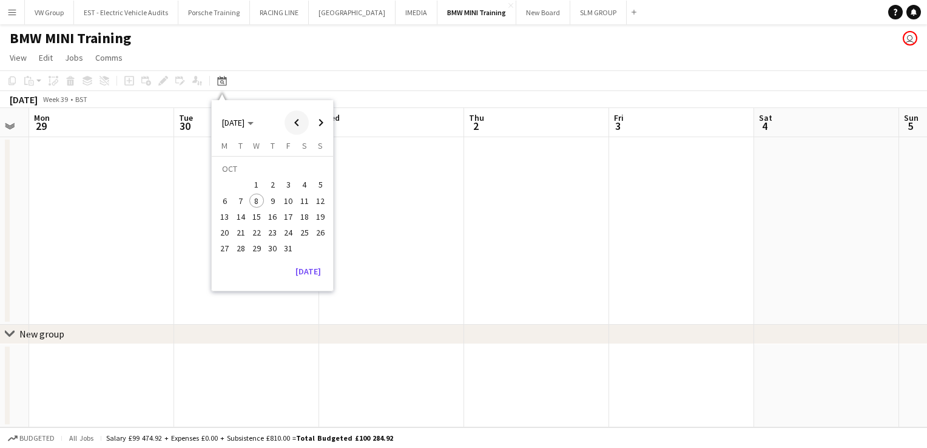
click at [294, 120] on span "Previous month" at bounding box center [296, 122] width 24 height 24
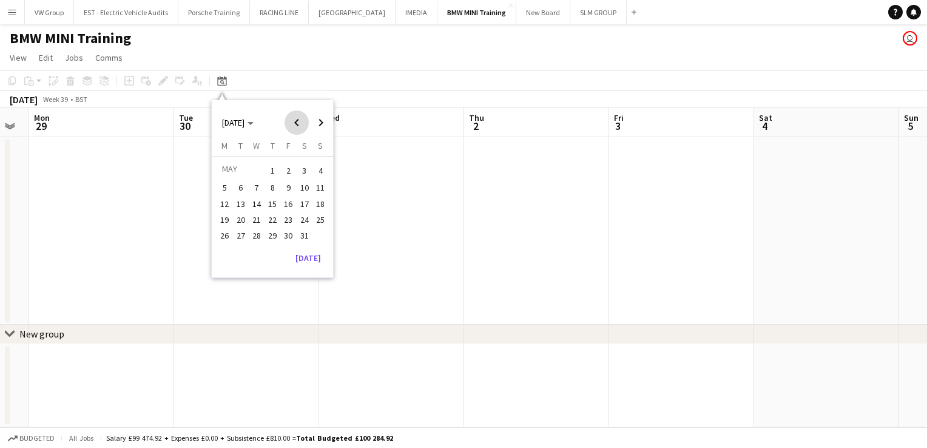
click at [294, 120] on span "Previous month" at bounding box center [296, 122] width 24 height 24
click at [257, 183] on span "1" at bounding box center [256, 185] width 15 height 15
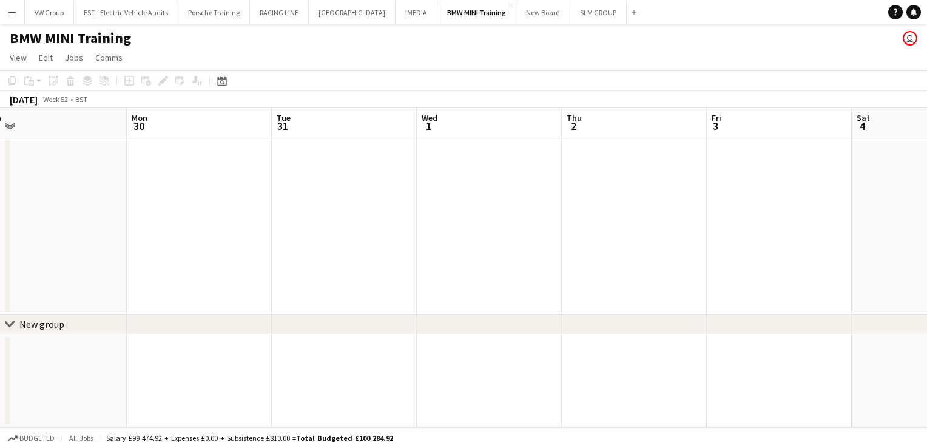
drag, startPoint x: 309, startPoint y: 226, endPoint x: 483, endPoint y: 210, distance: 174.8
click at [300, 224] on app-calendar-viewport "Fri 27 Sat 28 Sun 29 Mon 30 Tue 31 Wed 1 Thu 2 Fri 3 Sat 4 Sun 5 Mon 6 Tue 7 4/…" at bounding box center [463, 267] width 927 height 319
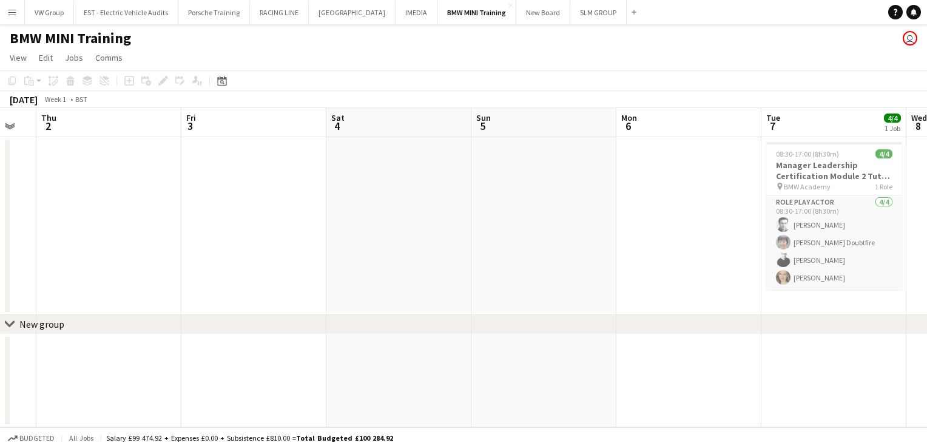
drag, startPoint x: 476, startPoint y: 211, endPoint x: 341, endPoint y: 206, distance: 134.8
click at [335, 210] on app-calendar-viewport "Sun 29 Mon 30 Tue 31 Wed 1 Thu 2 Fri 3 Sat 4 Sun 5 Mon 6 Tue 7 4/4 1 Job Wed 8 …" at bounding box center [463, 267] width 927 height 319
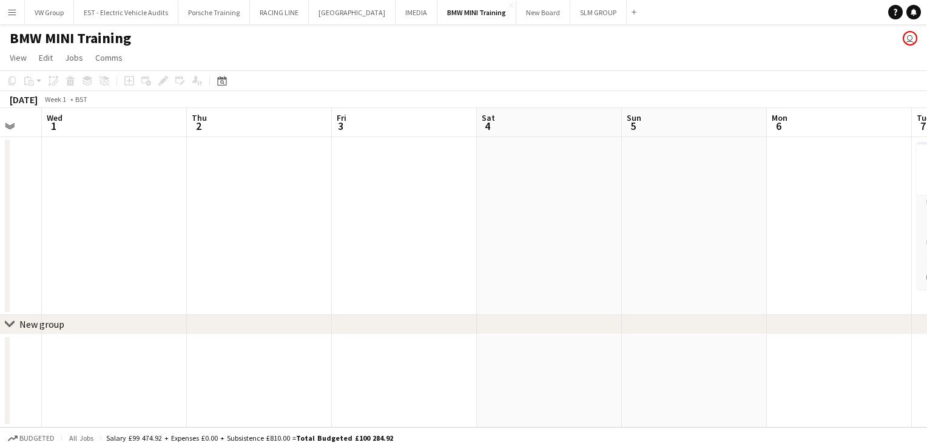
drag, startPoint x: 418, startPoint y: 210, endPoint x: 387, endPoint y: 218, distance: 32.1
click at [316, 225] on app-calendar-viewport "Sun 29 Mon 30 Tue 31 Wed 1 Thu 2 Fri 3 Sat 4 Sun 5 Mon 6 Tue 7 4/4 1 Job Wed 8 …" at bounding box center [463, 267] width 927 height 319
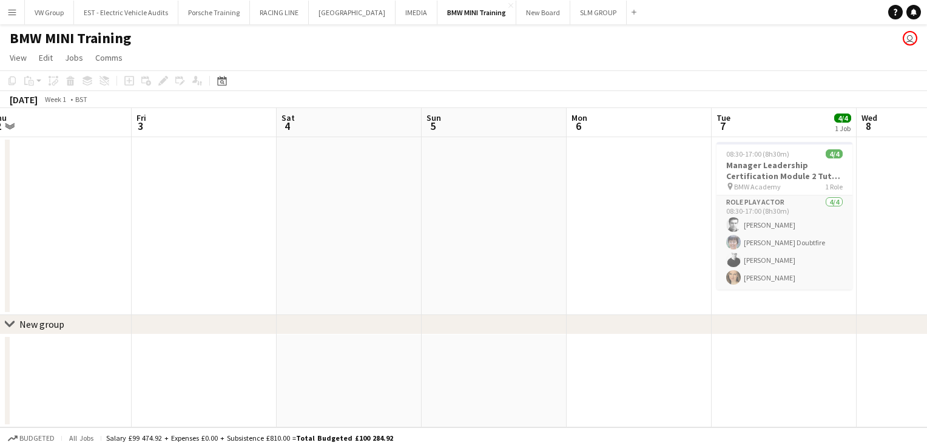
drag, startPoint x: 463, startPoint y: 230, endPoint x: 231, endPoint y: 259, distance: 234.1
click at [232, 259] on app-calendar-viewport "Tue 31 Wed 1 Thu 2 Fri 3 Sat 4 Sun 5 Mon 6 Tue 7 4/4 1 Job Wed 8 Thu 9 Fri 10 S…" at bounding box center [463, 267] width 927 height 319
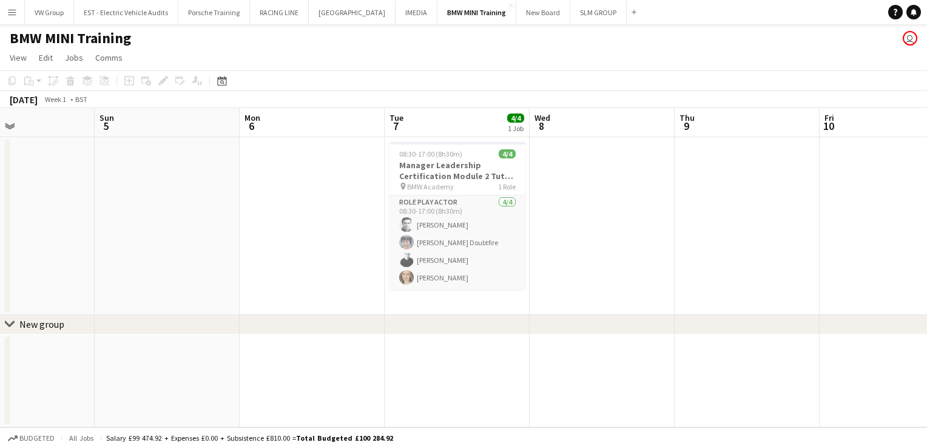
click at [383, 222] on app-calendar-viewport "Thu 2 Fri 3 Sat 4 Sun 5 Mon 6 Tue 7 4/4 1 Job Wed 8 Thu 9 Fri 10 Sat 11 Sun 12 …" at bounding box center [463, 267] width 927 height 319
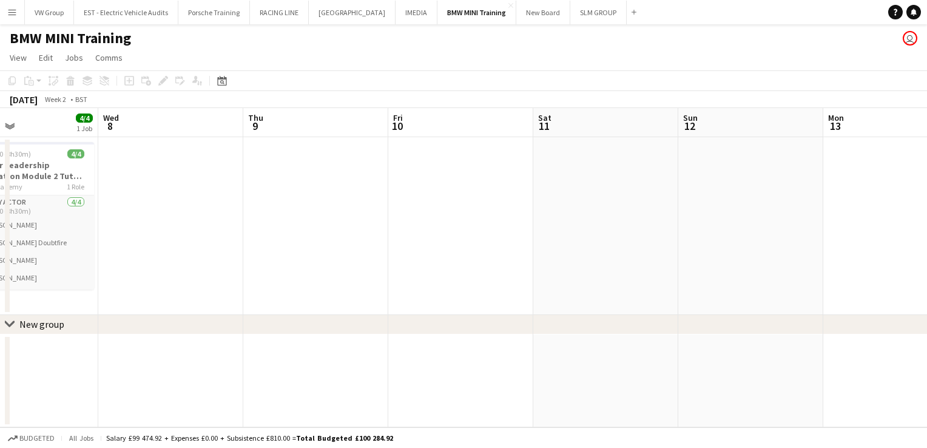
drag, startPoint x: 614, startPoint y: 205, endPoint x: 304, endPoint y: 227, distance: 310.8
click at [275, 235] on app-calendar-viewport "Sat 4 Sun 5 Mon 6 Tue 7 4/4 1 Job Wed 8 Thu 9 Fri 10 Sat 11 Sun 12 Mon 13 Tue 1…" at bounding box center [463, 267] width 927 height 319
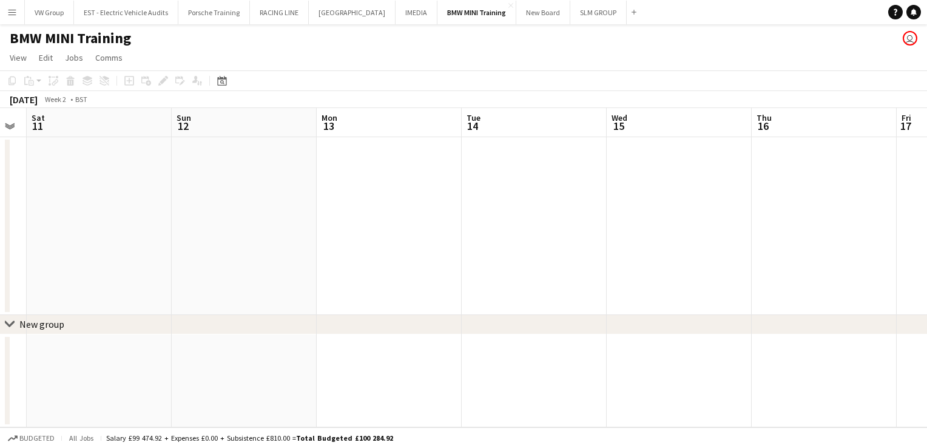
click at [212, 240] on app-calendar-viewport "Wed 8 Thu 9 Fri 10 Sat 11 Sun 12 Mon 13 Tue 14 Wed 15 Thu 16 Fri 17 Sat 18 Sun …" at bounding box center [463, 267] width 927 height 319
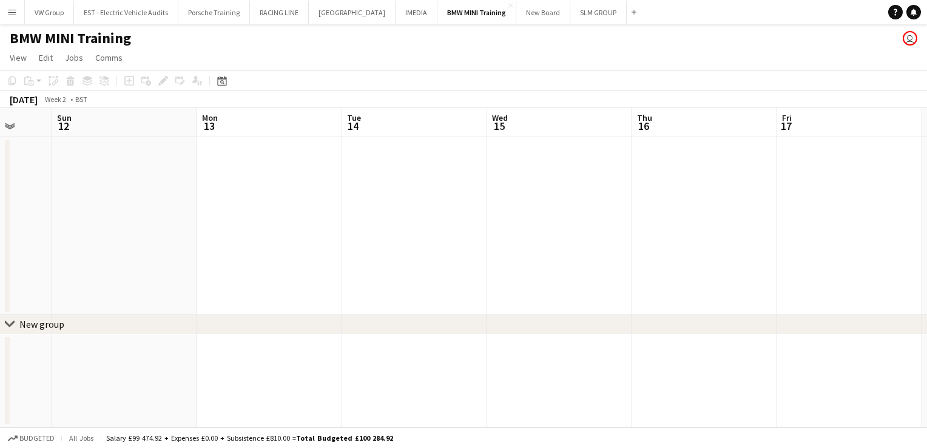
drag, startPoint x: 611, startPoint y: 202, endPoint x: 201, endPoint y: 235, distance: 410.7
click at [201, 236] on app-calendar-viewport "Wed 8 Thu 9 Fri 10 Sat 11 Sun 12 Mon 13 Tue 14 Wed 15 Thu 16 Fri 17 Sat 18 Sun …" at bounding box center [463, 267] width 927 height 319
drag, startPoint x: 445, startPoint y: 214, endPoint x: 235, endPoint y: 218, distance: 209.3
click at [150, 237] on app-calendar-viewport "Sun 12 Mon 13 Tue 14 Wed 15 Thu 16 Fri 17 Sat 18 Sun 19 Mon 20 Tue 21 Wed 22 Th…" at bounding box center [463, 267] width 927 height 319
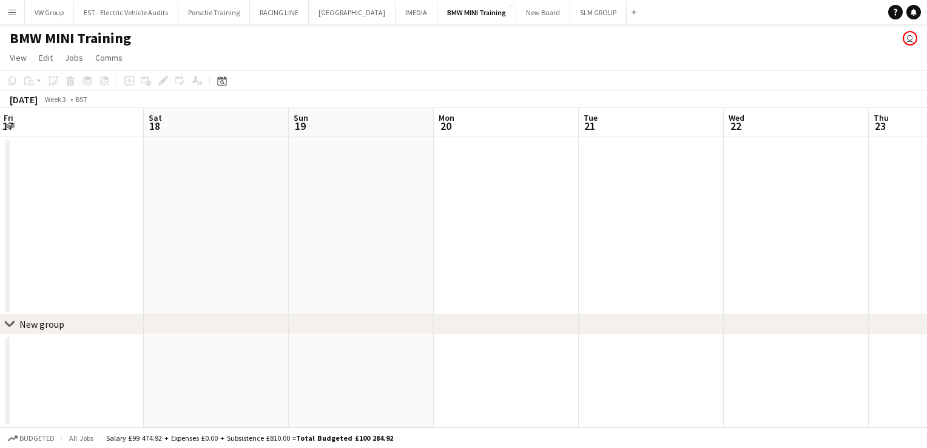
click at [186, 237] on app-calendar-viewport "Tue 14 Wed 15 Thu 16 Fri 17 Sat 18 Sun 19 Mon 20 Tue 21 Wed 22 Thu 23 Fri 24 Sa…" at bounding box center [463, 267] width 927 height 319
drag, startPoint x: 575, startPoint y: 199, endPoint x: 206, endPoint y: 207, distance: 368.9
click at [152, 221] on app-calendar-viewport "Thu 16 Fri 17 Sat 18 Sun 19 Mon 20 Tue 21 Wed 22 Thu 23 Fri 24 Sat 25 Sun 26 Mo…" at bounding box center [463, 267] width 927 height 319
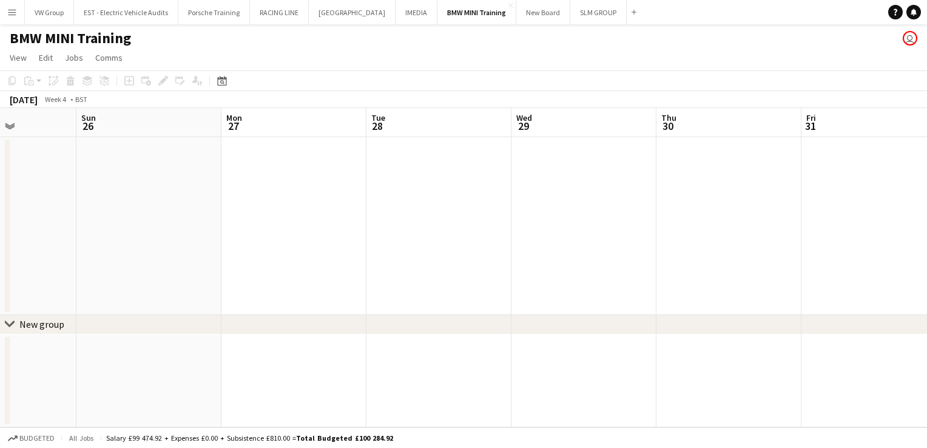
drag, startPoint x: 104, startPoint y: 229, endPoint x: 304, endPoint y: 191, distance: 203.7
click at [45, 233] on app-calendar-viewport "Wed 22 Thu 23 Fri 24 Sat 25 Sun 26 Mon 27 Tue 28 Wed 29 Thu 30 Fri 31 Sat 1 Sun…" at bounding box center [463, 267] width 927 height 319
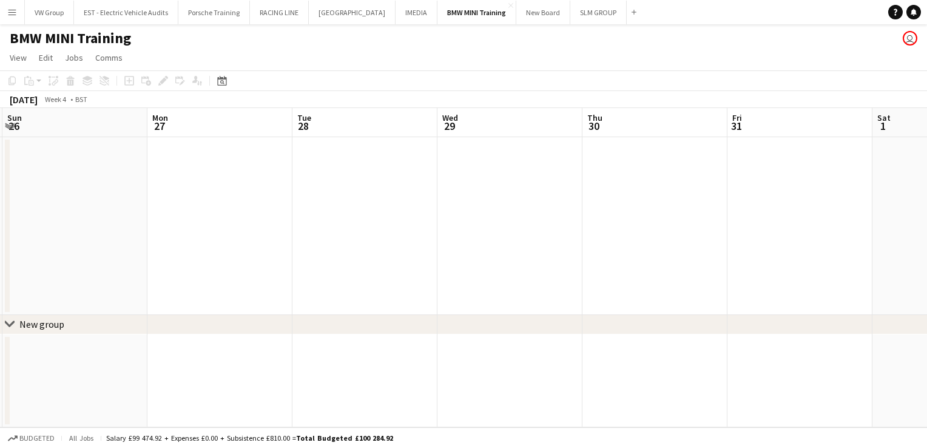
drag, startPoint x: 421, startPoint y: 207, endPoint x: 394, endPoint y: 214, distance: 28.0
click at [394, 213] on app-calendar-viewport "Wed 22 Thu 23 Fri 24 Sat 25 Sun 26 Mon 27 Tue 28 Wed 29 Thu 30 Fri 31 Sat 1 Sun…" at bounding box center [463, 267] width 927 height 319
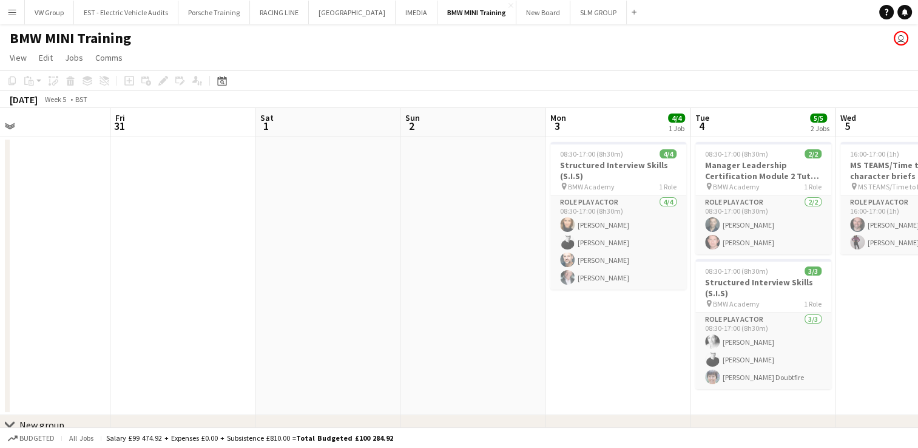
drag, startPoint x: 718, startPoint y: 184, endPoint x: 421, endPoint y: 212, distance: 298.5
click at [421, 212] on app-calendar-viewport "Sun 26 Mon 27 Tue 28 Wed 29 Thu 30 Fri 31 Sat 1 Sun 2 Mon 3 4/4 1 Job Tue 4 5/5…" at bounding box center [459, 289] width 918 height 363
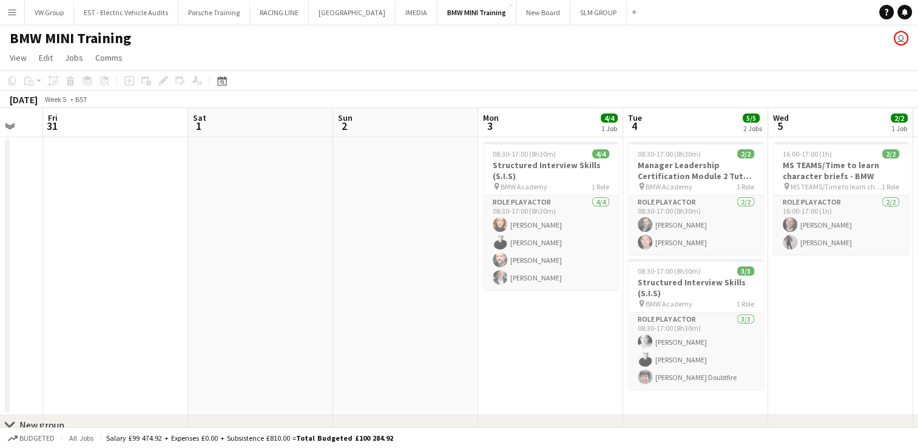
scroll to position [0, 371]
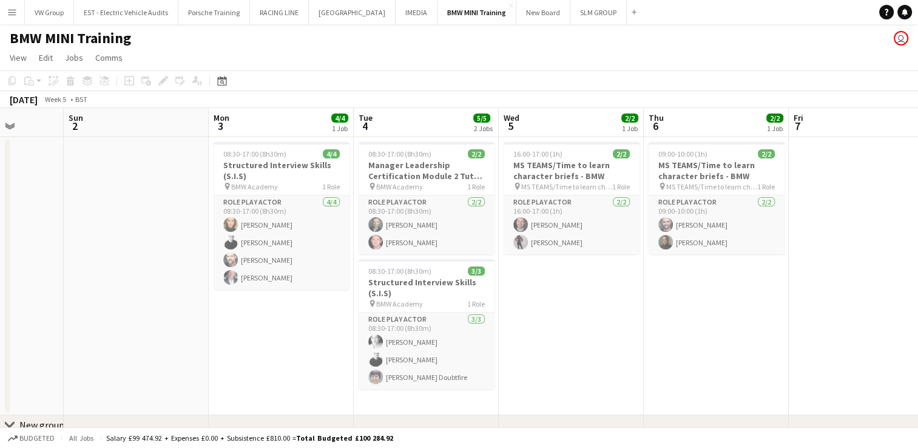
drag, startPoint x: 334, startPoint y: 240, endPoint x: 181, endPoint y: 283, distance: 159.4
click at [181, 284] on app-calendar-viewport "Thu 30 Fri 31 Sat 1 Sun 2 Mon 3 4/4 1 Job Tue 4 5/5 2 Jobs Wed 5 2/2 1 Job Thu …" at bounding box center [459, 289] width 918 height 363
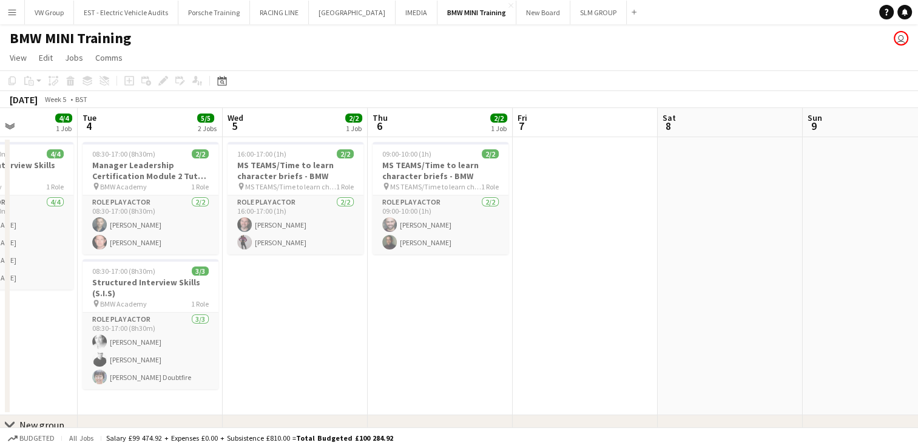
drag, startPoint x: 799, startPoint y: 295, endPoint x: 535, endPoint y: 318, distance: 265.4
click at [535, 318] on app-calendar-viewport "Sat 1 Sun 2 Mon 3 4/4 1 Job Tue 4 5/5 2 Jobs Wed 5 2/2 1 Job Thu 6 2/2 1 Job Fr…" at bounding box center [459, 289] width 918 height 363
click at [317, 151] on div "16:00-17:00 (1h) 2/2" at bounding box center [296, 153] width 136 height 9
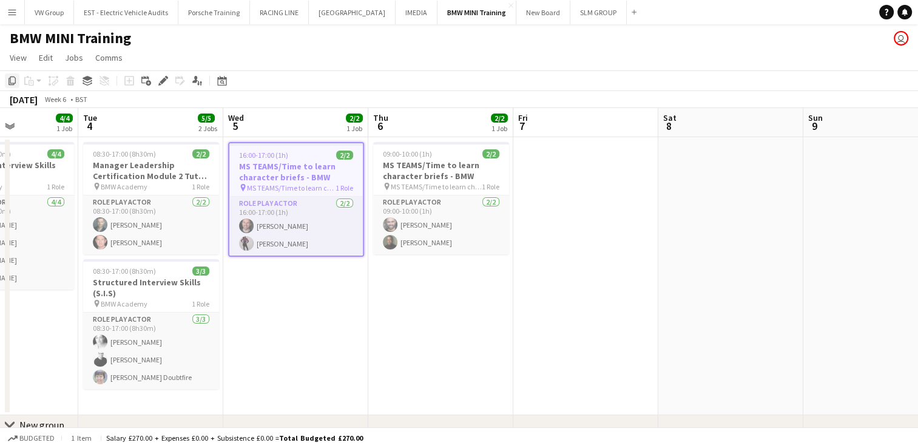
click at [13, 79] on icon "Copy" at bounding box center [12, 81] width 10 height 10
click at [221, 81] on icon "Date picker" at bounding box center [222, 81] width 10 height 10
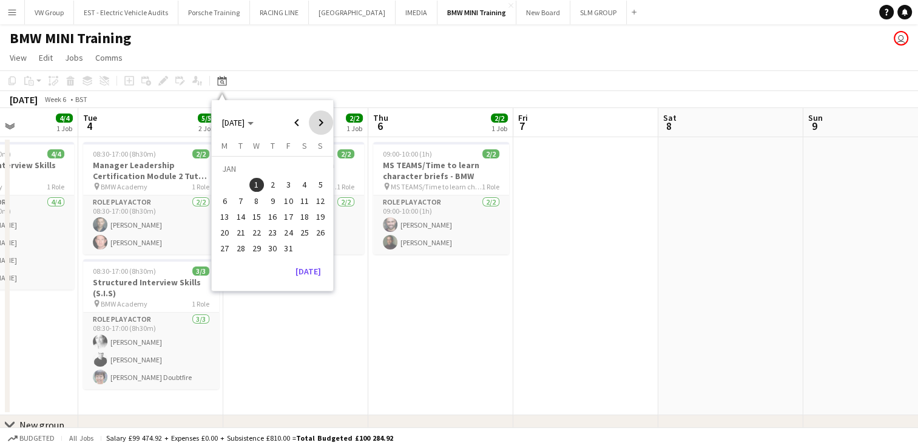
click at [315, 123] on span "Next month" at bounding box center [321, 122] width 24 height 24
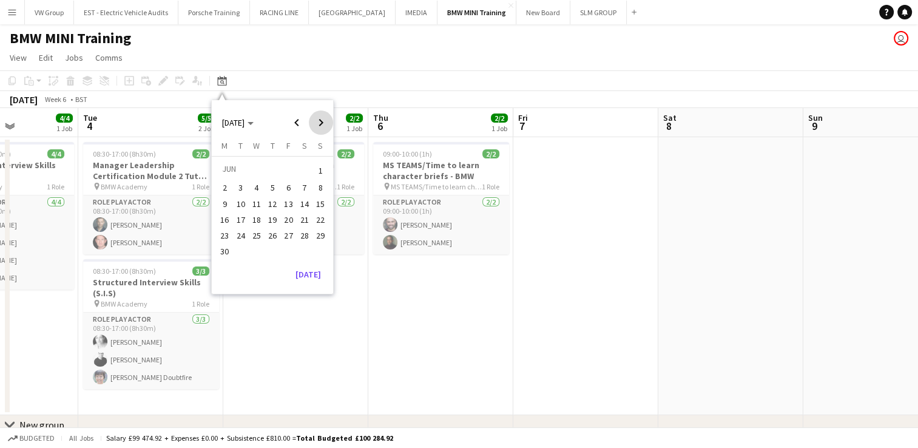
click at [315, 123] on span "Next month" at bounding box center [321, 122] width 24 height 24
click at [272, 247] on span "30" at bounding box center [272, 248] width 15 height 15
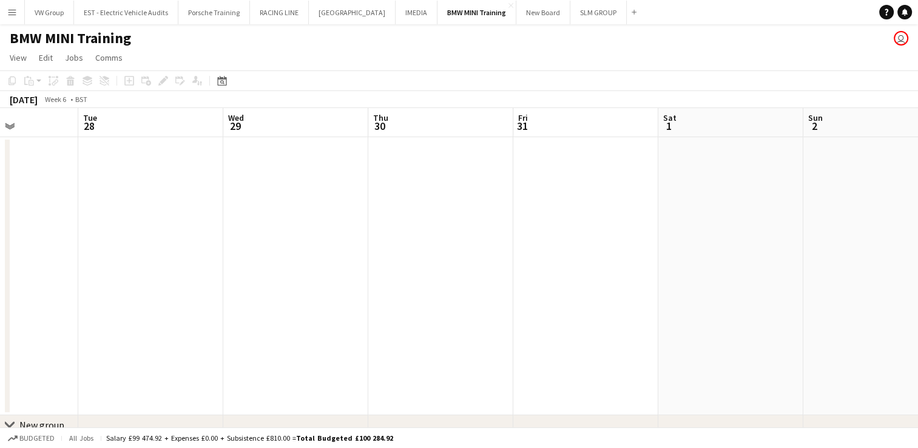
scroll to position [0, 417]
click at [372, 181] on app-date-cell at bounding box center [380, 276] width 145 height 278
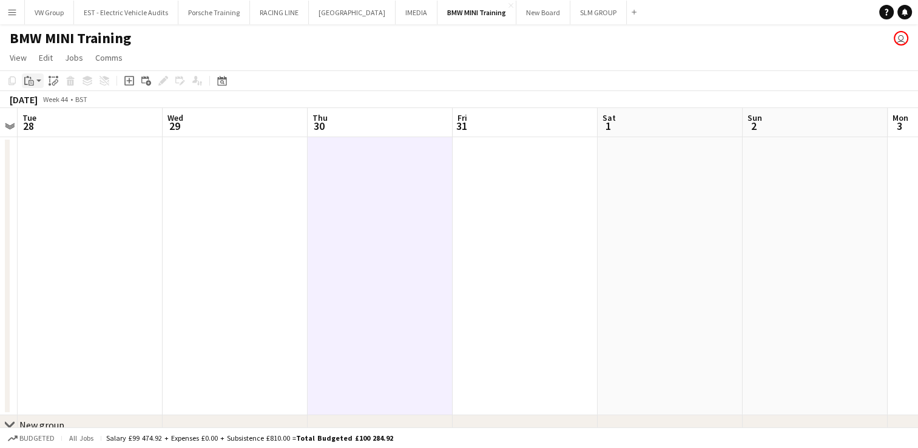
click at [29, 79] on icon "Paste" at bounding box center [29, 81] width 10 height 10
click at [39, 103] on link "Paste Ctrl+V" at bounding box center [89, 103] width 114 height 11
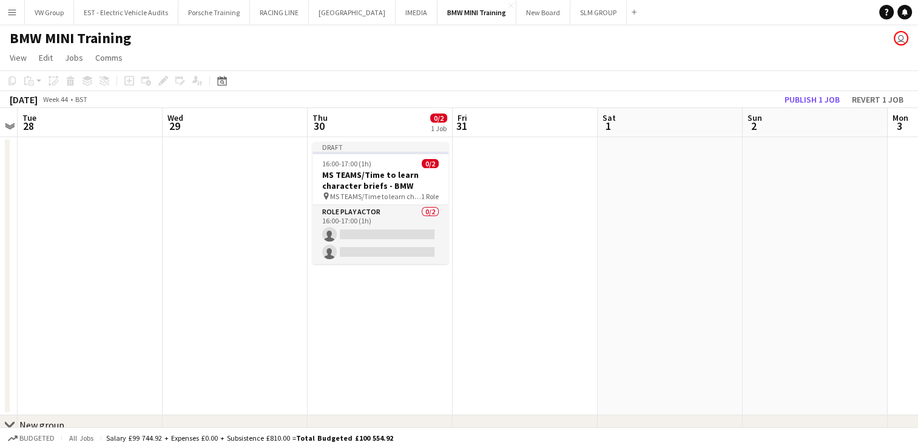
click at [130, 294] on app-date-cell at bounding box center [90, 276] width 145 height 278
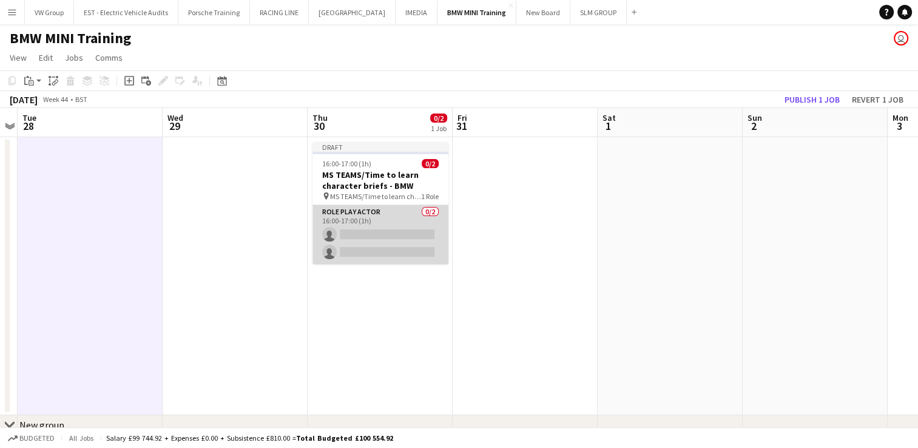
click at [357, 212] on app-card-role "Role Play Actor 0/2 16:00-17:00 (1h) single-neutral-actions single-neutral-acti…" at bounding box center [380, 234] width 136 height 59
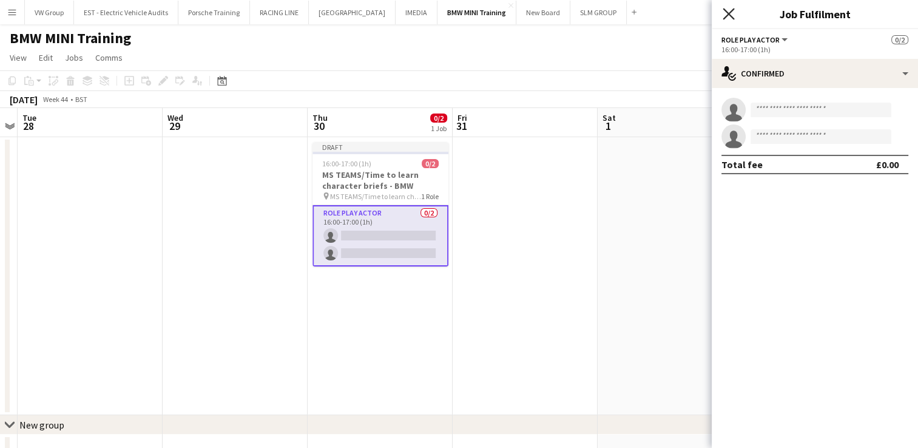
click at [728, 13] on icon at bounding box center [728, 14] width 12 height 12
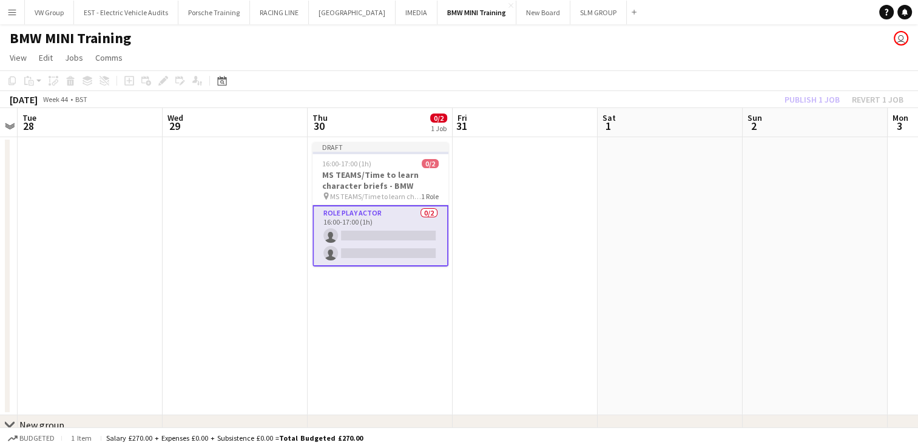
click at [351, 323] on app-date-cell "Draft 16:00-17:00 (1h) 0/2 MS TEAMS/Time to learn character briefs - BMW pin MS…" at bounding box center [380, 276] width 145 height 278
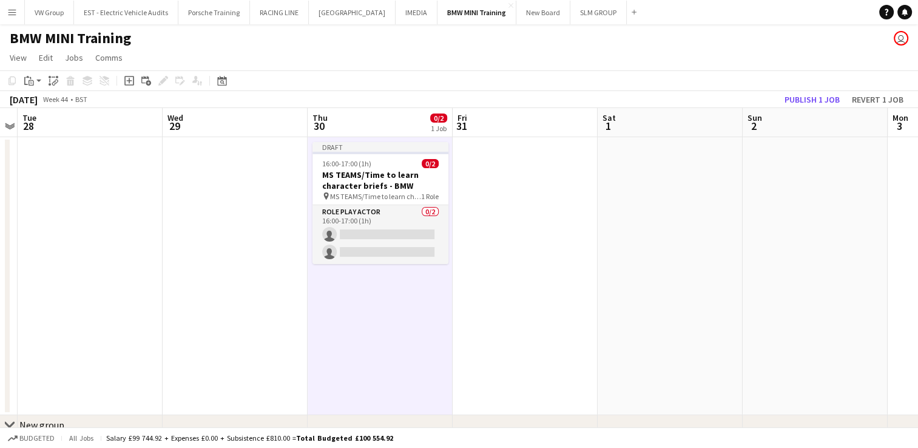
drag, startPoint x: 351, startPoint y: 323, endPoint x: 257, endPoint y: 290, distance: 99.8
click at [257, 290] on app-date-cell at bounding box center [235, 276] width 145 height 278
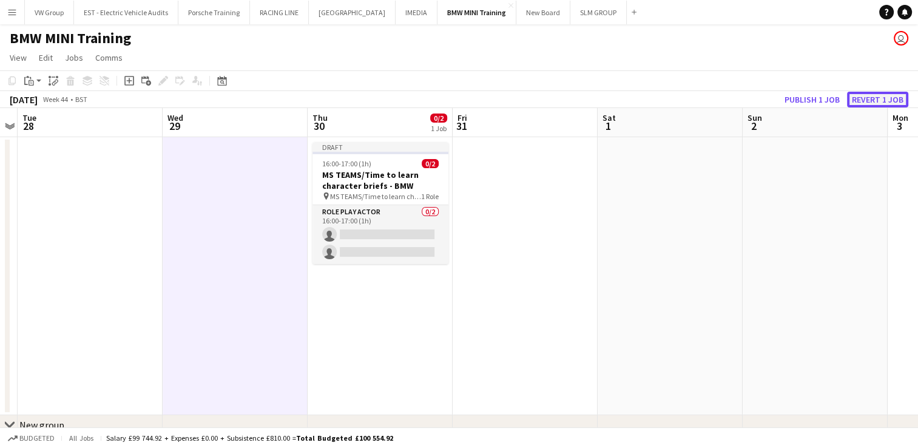
click at [861, 99] on button "Revert 1 job" at bounding box center [877, 100] width 61 height 16
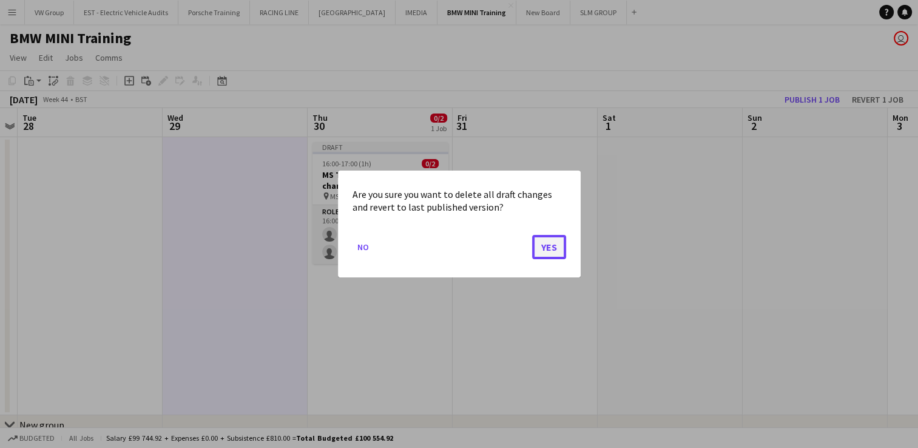
click at [543, 243] on button "Yes" at bounding box center [549, 247] width 34 height 24
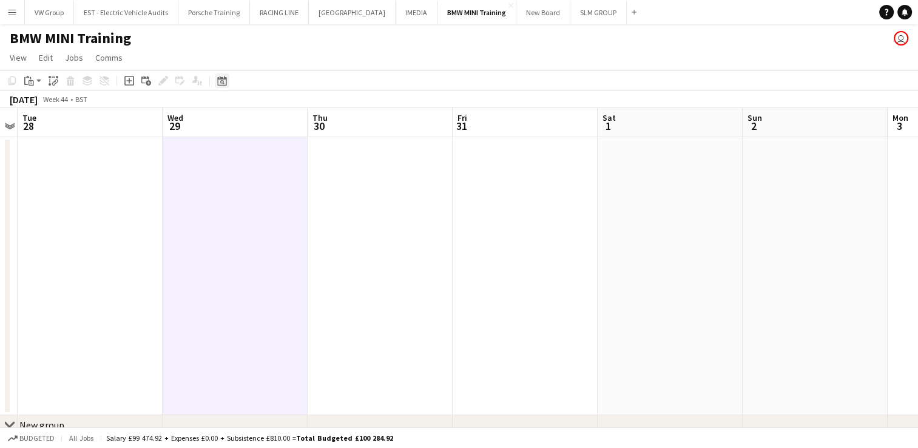
click at [221, 84] on icon "Date picker" at bounding box center [222, 81] width 10 height 10
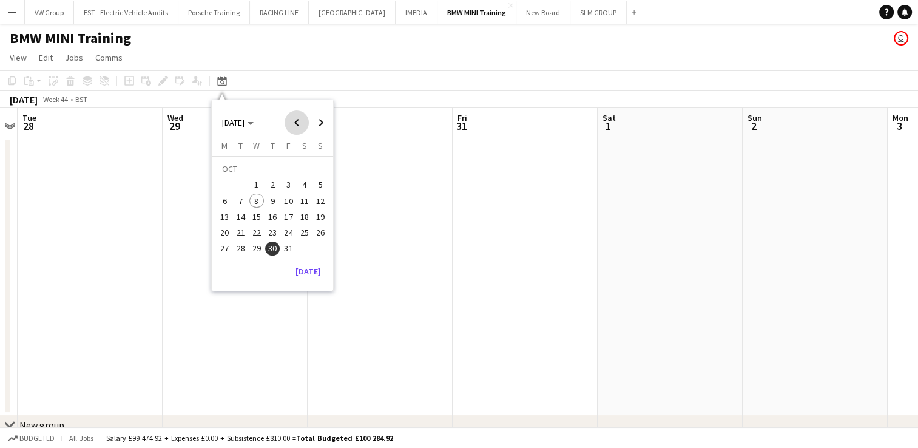
click at [292, 121] on span "Previous month" at bounding box center [296, 122] width 24 height 24
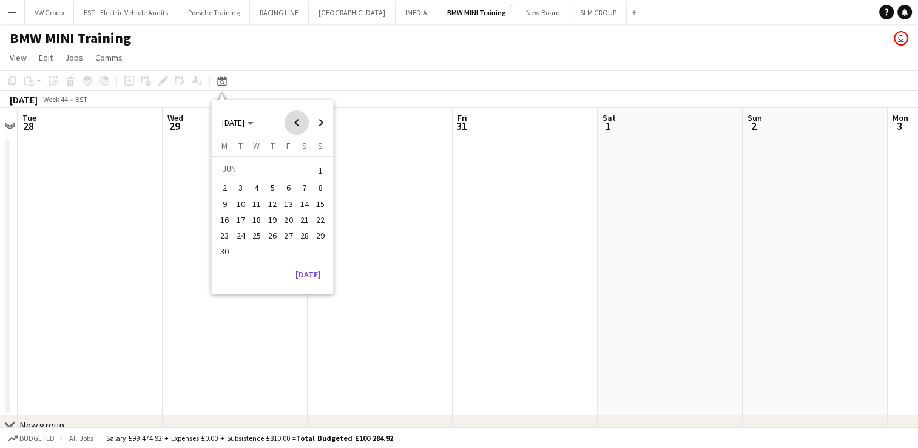
click at [292, 121] on span "Previous month" at bounding box center [296, 122] width 24 height 24
click at [298, 166] on span "1" at bounding box center [304, 170] width 15 height 17
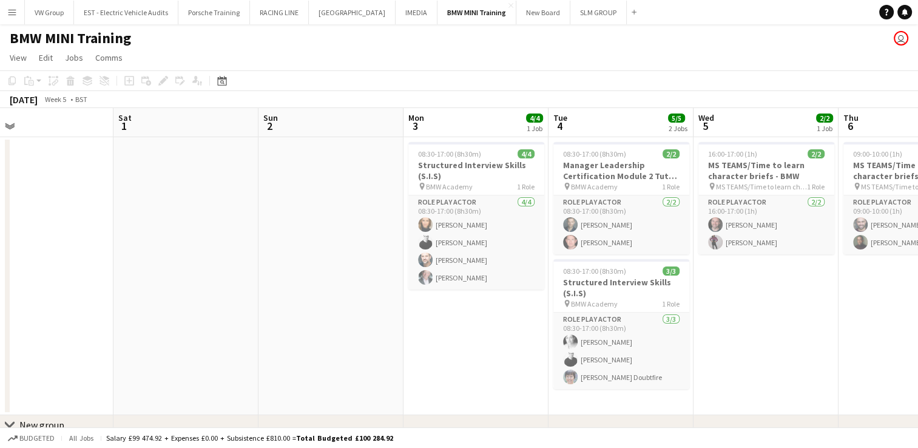
drag, startPoint x: 422, startPoint y: 215, endPoint x: 374, endPoint y: 209, distance: 48.2
click at [244, 238] on app-calendar-viewport "Wed 29 Thu 30 Fri 31 Sat 1 Sun 2 Mon 3 4/4 1 Job Tue 4 5/5 2 Jobs Wed 5 2/2 1 J…" at bounding box center [459, 289] width 918 height 363
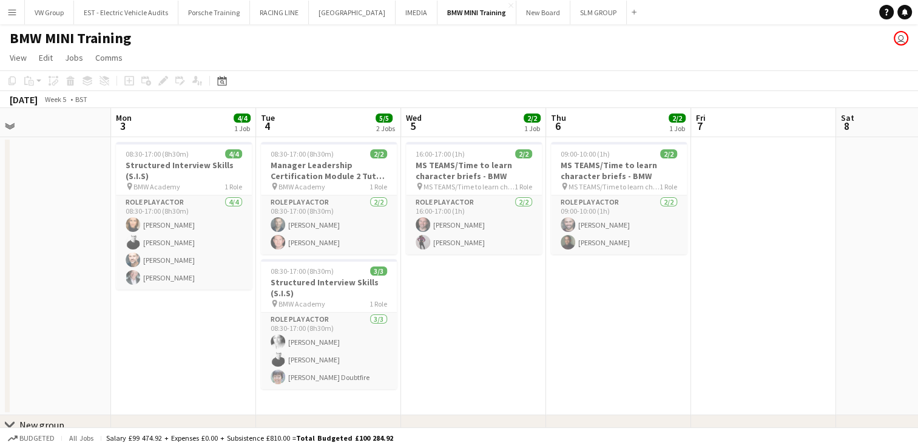
drag, startPoint x: 390, startPoint y: 210, endPoint x: 264, endPoint y: 228, distance: 126.9
click at [264, 228] on app-calendar-viewport "Wed 29 Thu 30 Fri 31 Sat 1 Sun 2 Mon 3 4/4 1 Job Tue 4 5/5 2 Jobs Wed 5 2/2 1 J…" at bounding box center [459, 289] width 918 height 363
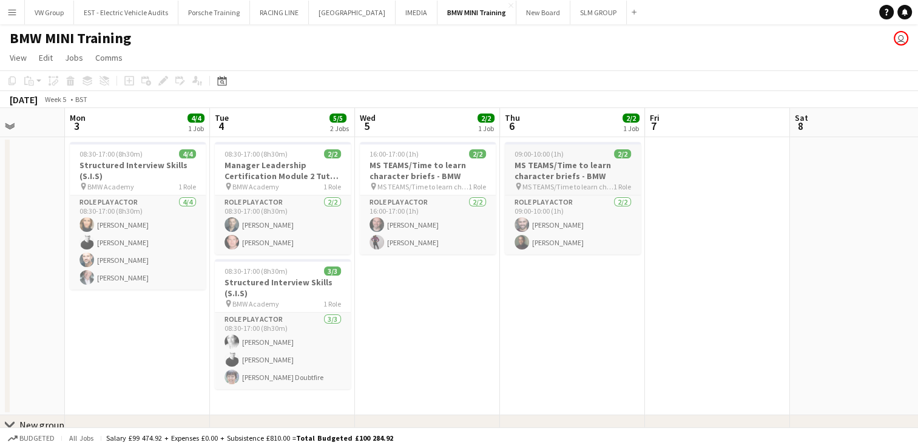
click at [582, 151] on div "09:00-10:00 (1h) 2/2" at bounding box center [573, 153] width 136 height 9
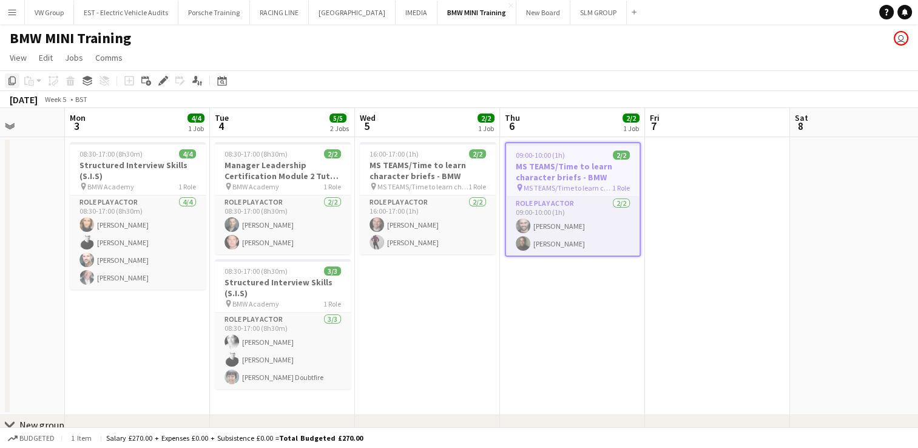
click at [12, 81] on icon "Copy" at bounding box center [12, 81] width 10 height 10
click at [222, 80] on icon at bounding box center [222, 82] width 4 height 4
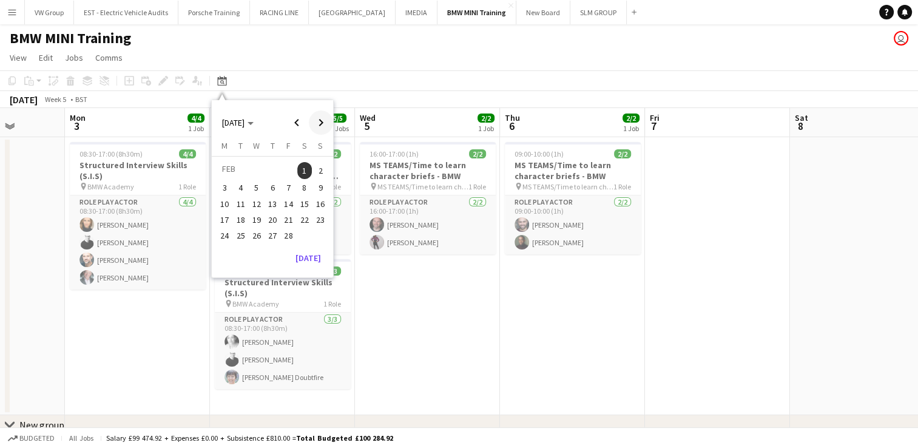
click at [322, 119] on span "Next month" at bounding box center [321, 122] width 24 height 24
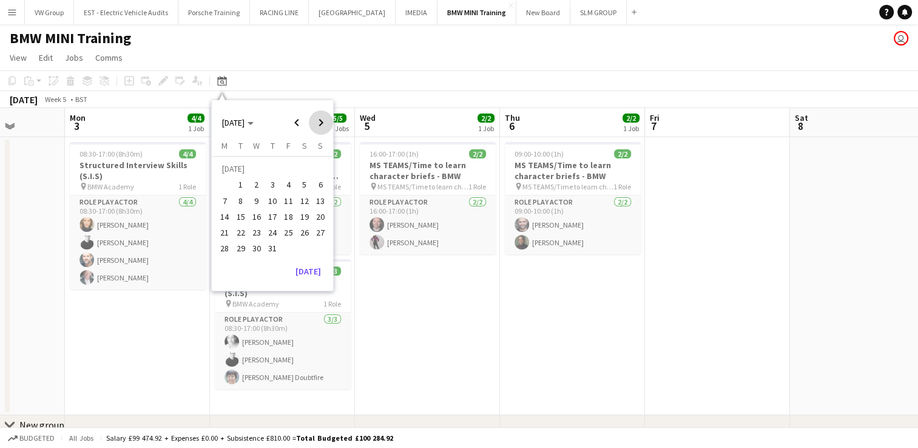
click at [322, 119] on span "Next month" at bounding box center [321, 122] width 24 height 24
click at [272, 246] on span "30" at bounding box center [272, 248] width 15 height 15
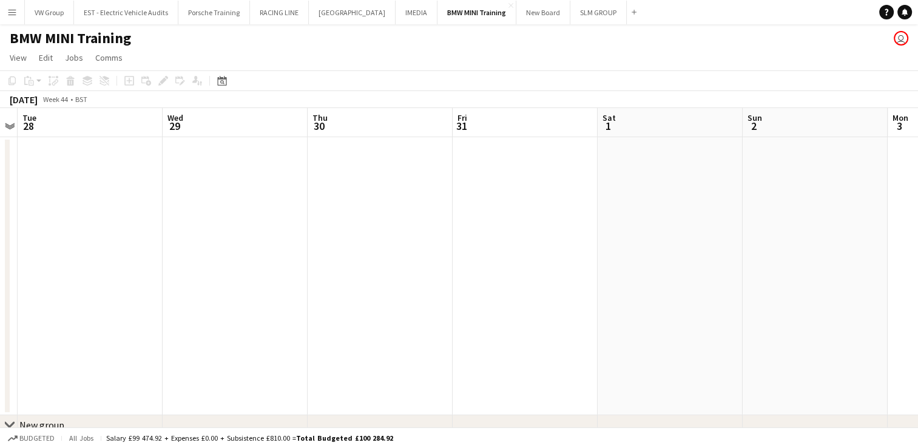
click at [357, 215] on app-date-cell at bounding box center [380, 276] width 145 height 278
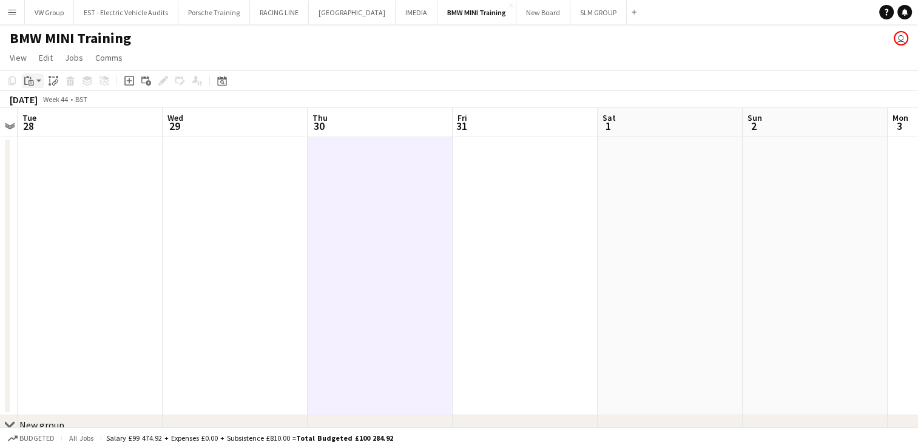
click at [29, 81] on icon at bounding box center [31, 82] width 5 height 5
click at [47, 123] on link "Paste with crew Ctrl+Shift+V" at bounding box center [89, 124] width 114 height 11
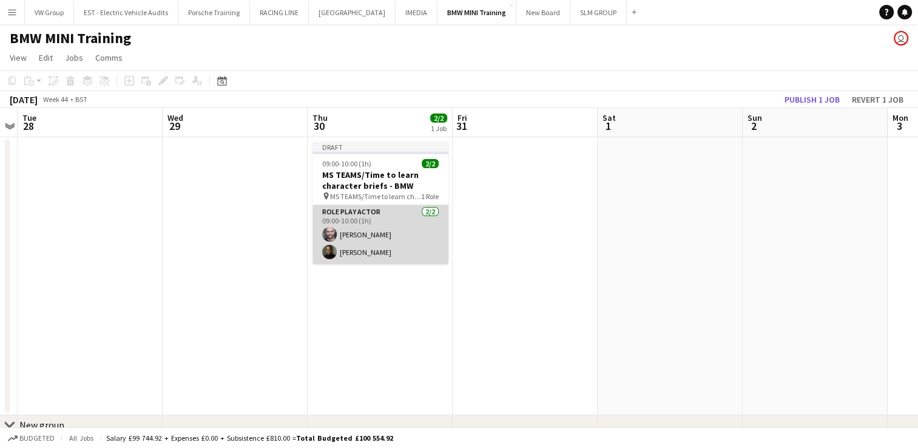
drag, startPoint x: 386, startPoint y: 259, endPoint x: 386, endPoint y: 252, distance: 6.7
click at [386, 252] on app-card-role "Role Play Actor 2/2 09:00-10:00 (1h) John Dean Jake Bryan-Amaning" at bounding box center [380, 234] width 136 height 59
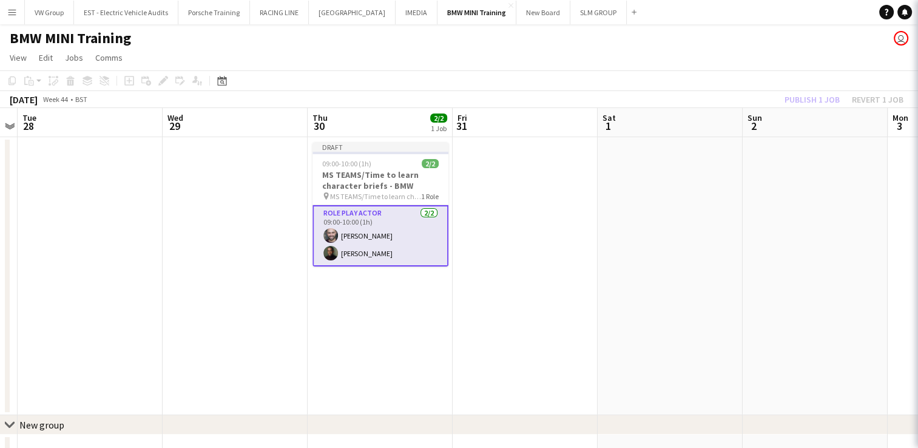
click at [386, 252] on app-card-role "Role Play Actor 2/2 09:00-10:00 (1h) John Dean Jake Bryan-Amaning" at bounding box center [380, 235] width 136 height 61
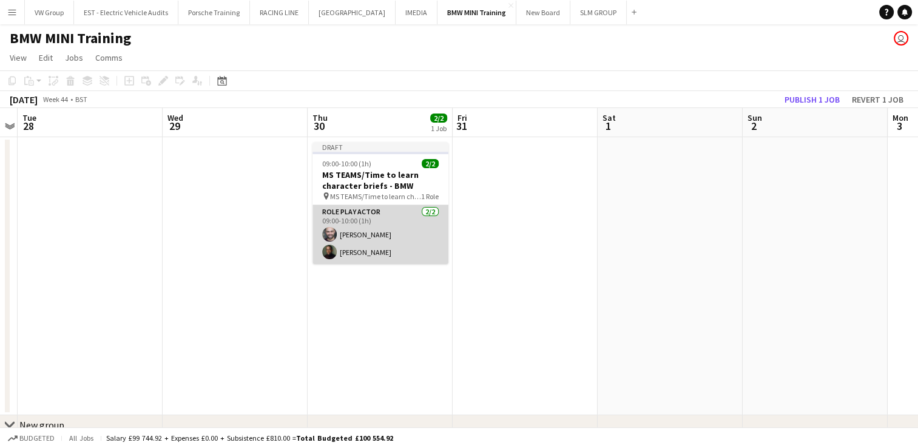
click at [397, 256] on app-card-role "Role Play Actor 2/2 09:00-10:00 (1h) John Dean Jake Bryan-Amaning" at bounding box center [380, 234] width 136 height 59
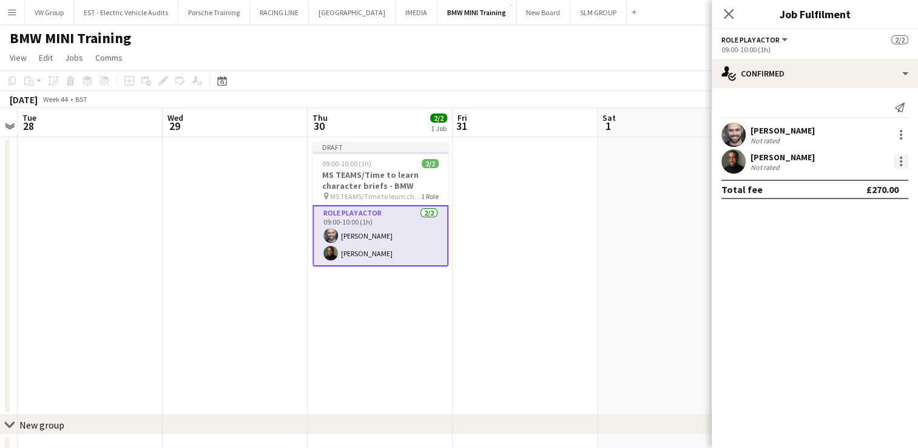
click at [901, 163] on div at bounding box center [900, 161] width 15 height 15
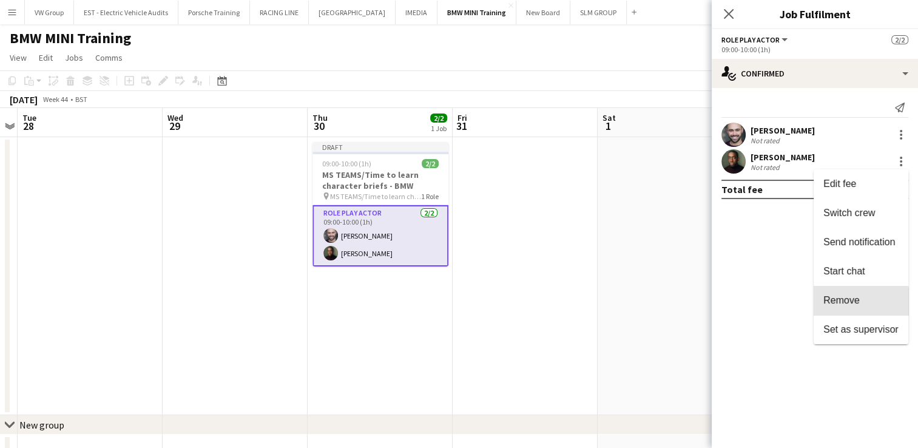
drag, startPoint x: 832, startPoint y: 314, endPoint x: 832, endPoint y: 305, distance: 8.5
click at [832, 305] on button "Remove" at bounding box center [860, 300] width 95 height 29
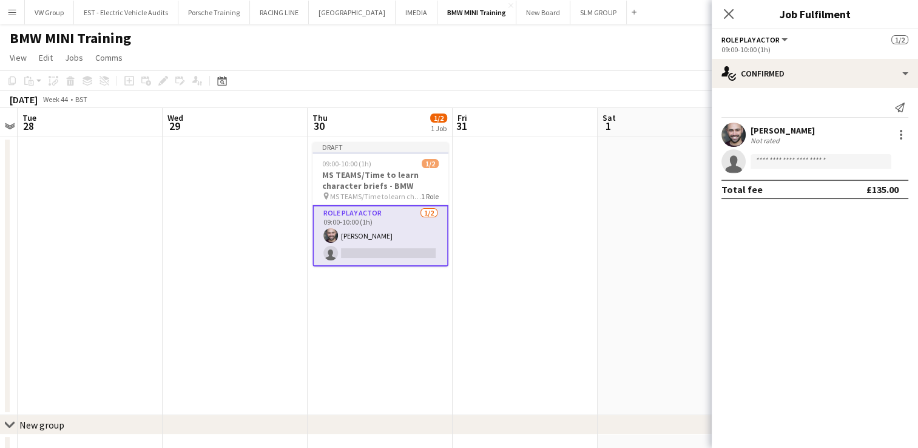
click at [832, 305] on mat-expansion-panel "check Confirmed Send notification John Dean Not rated single-neutral-actions To…" at bounding box center [815, 268] width 206 height 360
click at [672, 292] on app-date-cell at bounding box center [669, 276] width 145 height 278
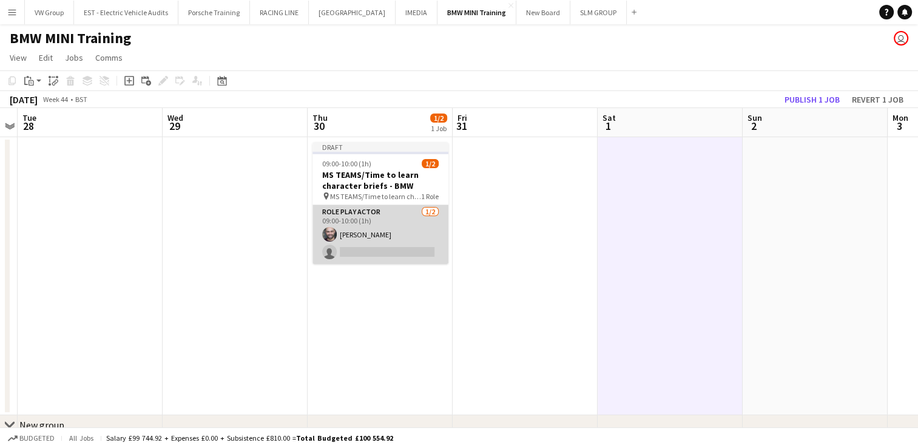
click at [358, 232] on app-card-role "Role Play Actor 1/2 09:00-10:00 (1h) John Dean single-neutral-actions" at bounding box center [380, 234] width 136 height 59
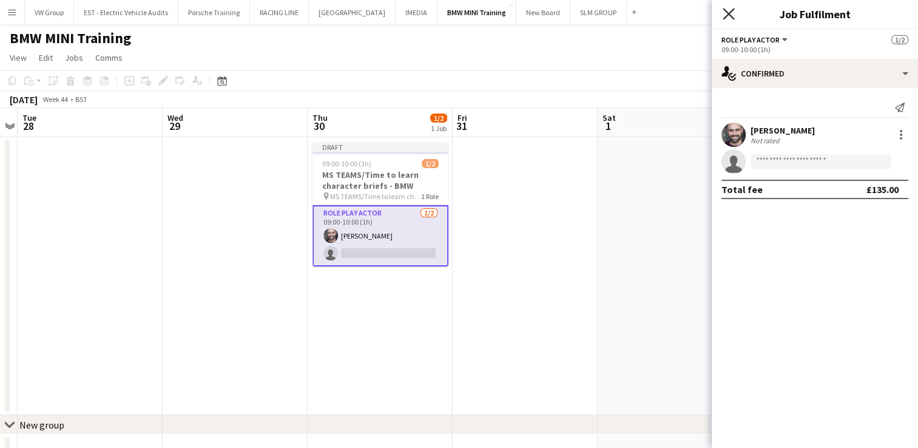
click at [730, 16] on icon at bounding box center [728, 14] width 12 height 12
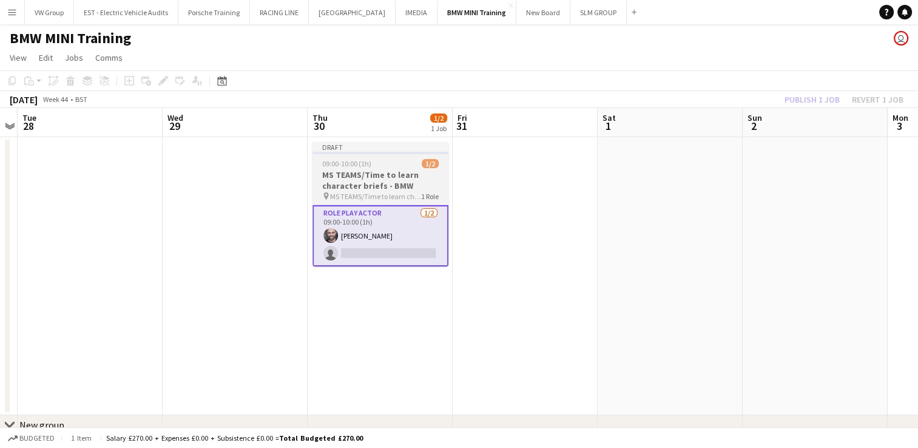
click at [388, 169] on h3 "MS TEAMS/Time to learn character briefs - BMW" at bounding box center [380, 180] width 136 height 22
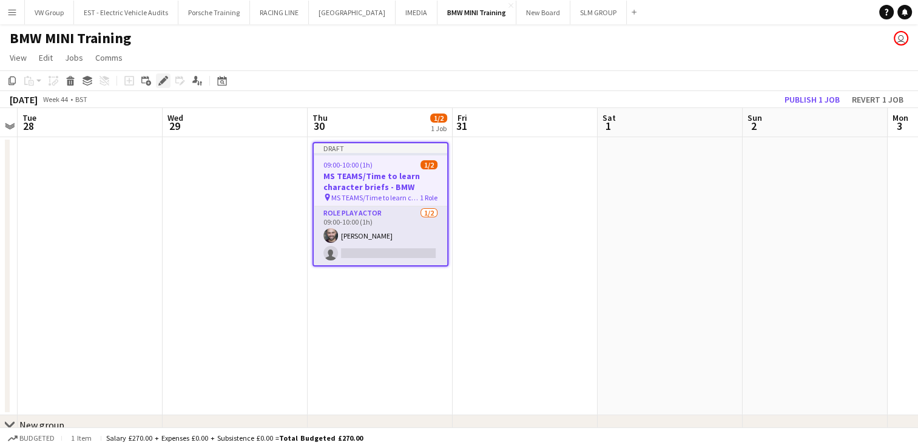
click at [160, 84] on icon at bounding box center [159, 83] width 3 height 3
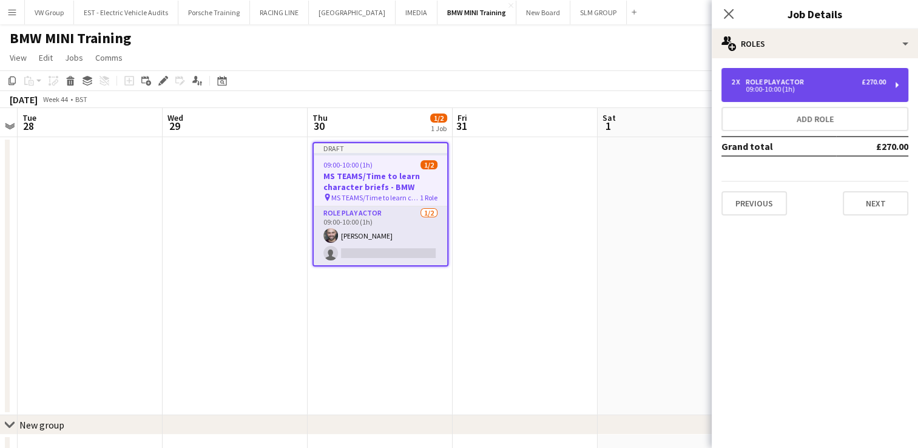
click at [893, 84] on div "2 x Role Play Actor £270.00 09:00-10:00 (1h)" at bounding box center [814, 85] width 187 height 34
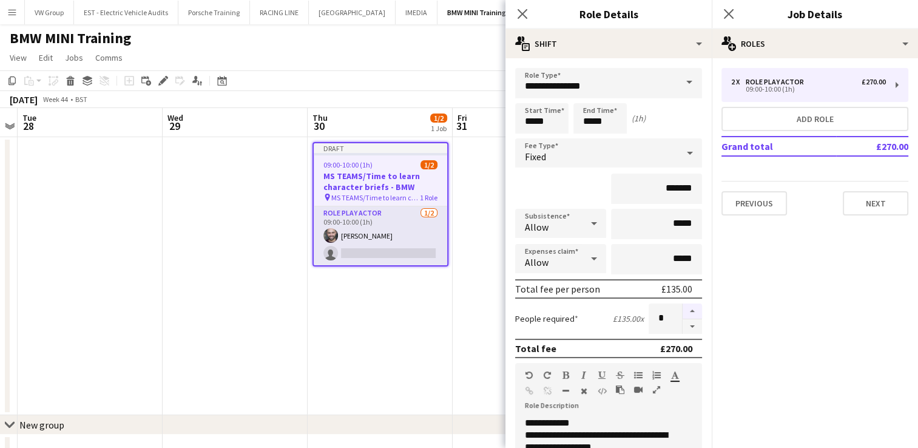
click at [684, 309] on button "button" at bounding box center [691, 311] width 19 height 16
type input "*"
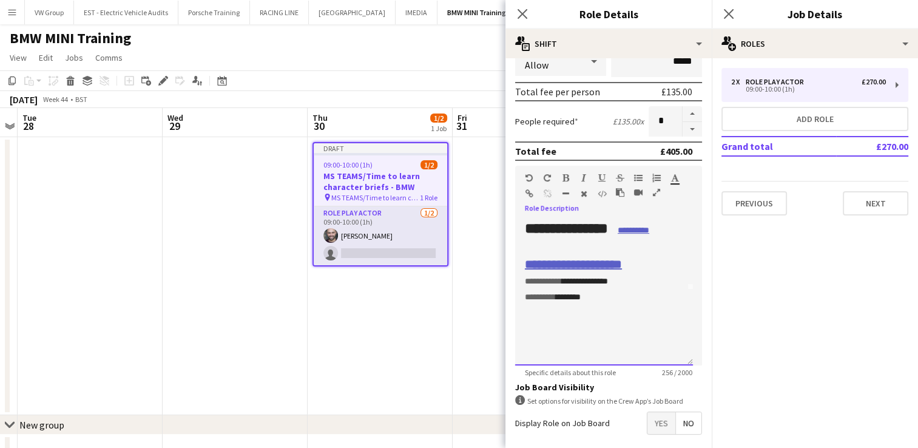
scroll to position [0, 0]
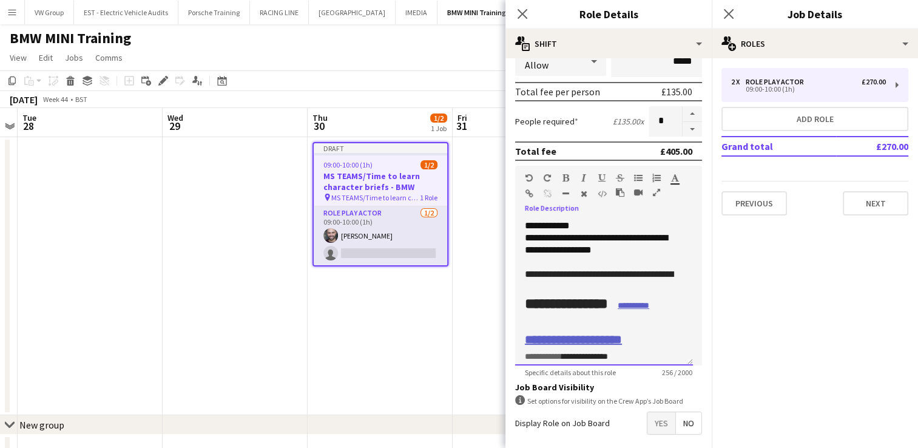
drag, startPoint x: 607, startPoint y: 298, endPoint x: 519, endPoint y: 275, distance: 91.1
click at [519, 275] on div "**********" at bounding box center [604, 293] width 178 height 146
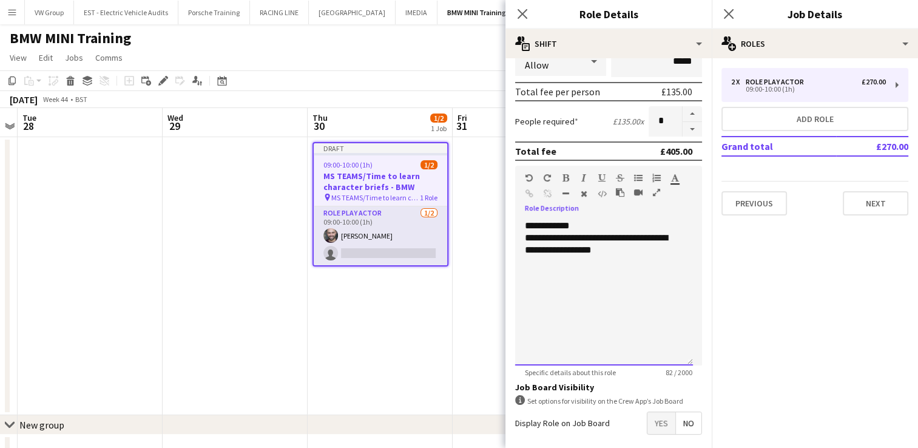
click at [590, 225] on div "**********" at bounding box center [604, 293] width 178 height 146
drag, startPoint x: 628, startPoint y: 251, endPoint x: 522, endPoint y: 251, distance: 106.8
click at [522, 251] on div "**********" at bounding box center [604, 293] width 178 height 146
click at [839, 303] on mat-expansion-panel "pencil3 General details 2 x Role Play Actor £270.00 09:00-10:00 (1h) Add role G…" at bounding box center [815, 252] width 206 height 389
click at [839, 273] on mat-expansion-panel "pencil3 General details 2 x Role Play Actor £270.00 09:00-10:00 (1h) Add role G…" at bounding box center [815, 252] width 206 height 389
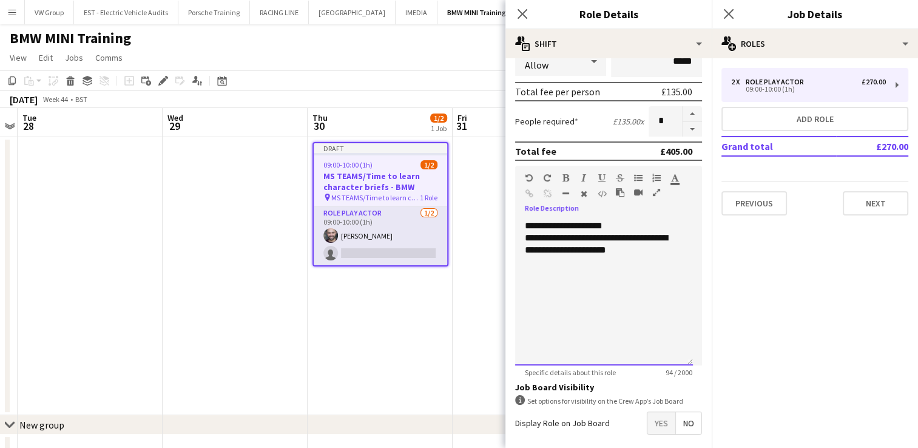
click at [534, 275] on div at bounding box center [604, 274] width 158 height 12
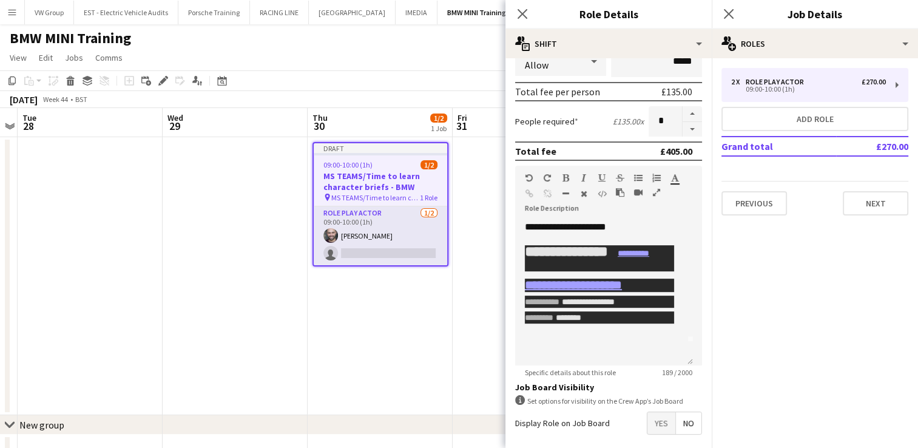
click at [812, 335] on mat-expansion-panel "pencil3 General details 2 x Role Play Actor £270.00 09:00-10:00 (1h) Add role G…" at bounding box center [815, 252] width 206 height 389
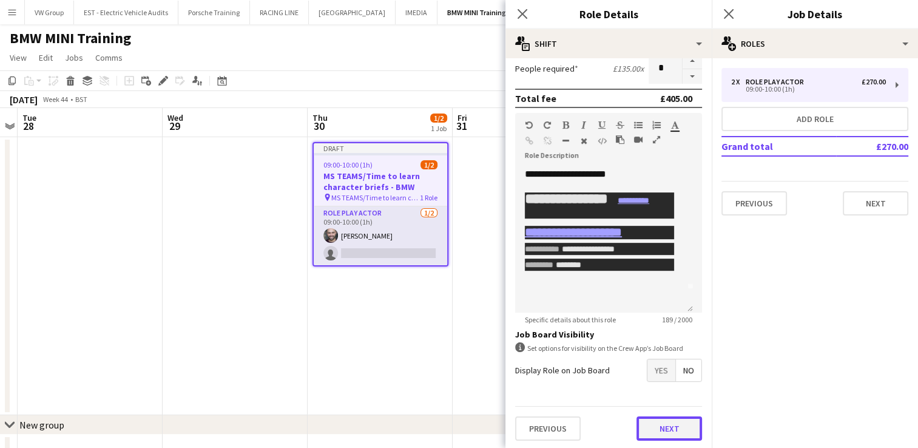
click at [653, 434] on button "Next" at bounding box center [669, 428] width 66 height 24
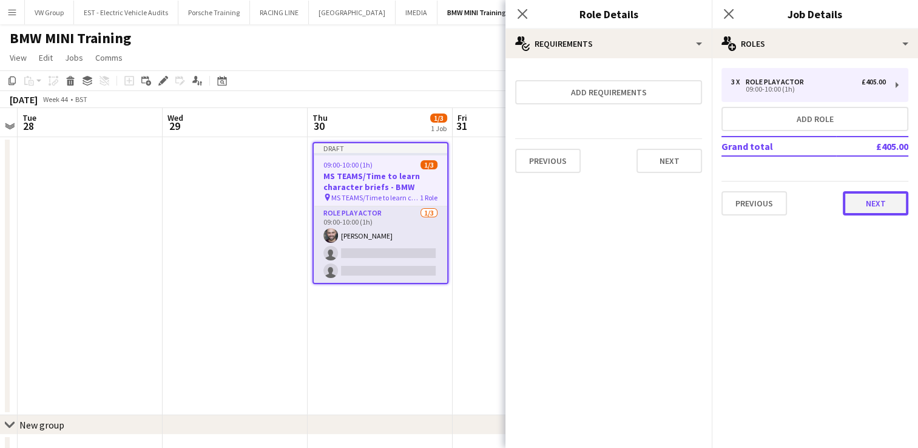
click at [869, 206] on button "Next" at bounding box center [876, 203] width 66 height 24
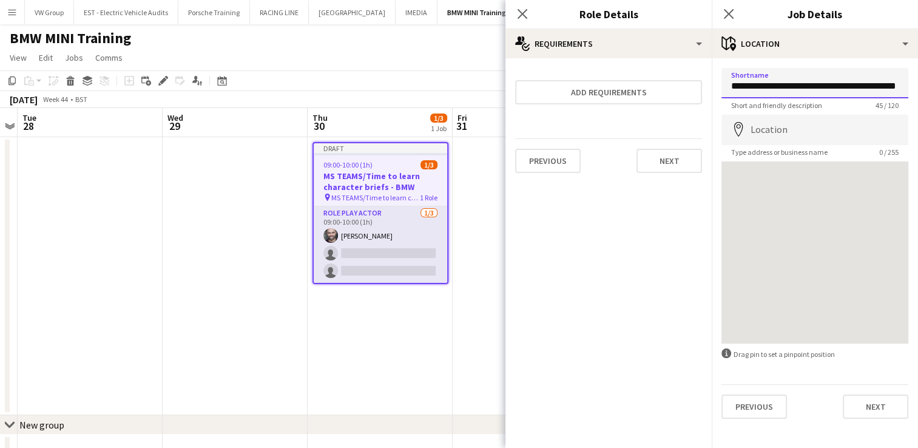
scroll to position [0, 24]
drag, startPoint x: 776, startPoint y: 86, endPoint x: 917, endPoint y: 89, distance: 140.2
click at [917, 89] on form "**********" at bounding box center [815, 243] width 206 height 351
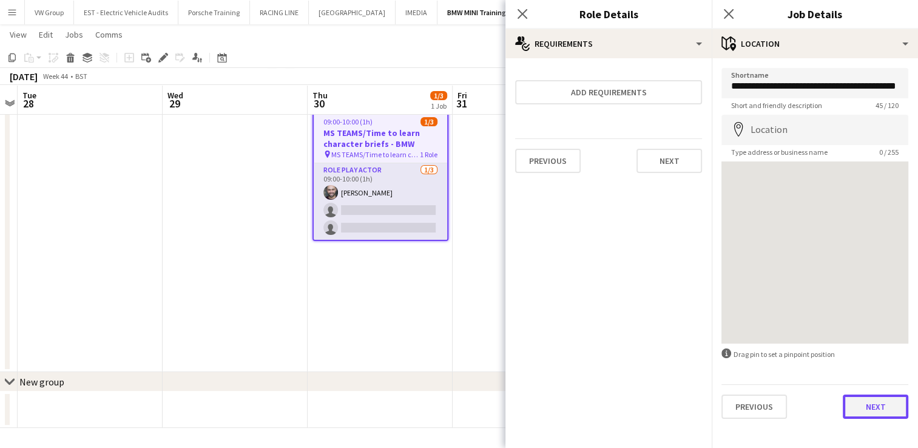
scroll to position [0, 0]
click at [886, 408] on button "Next" at bounding box center [876, 406] width 66 height 24
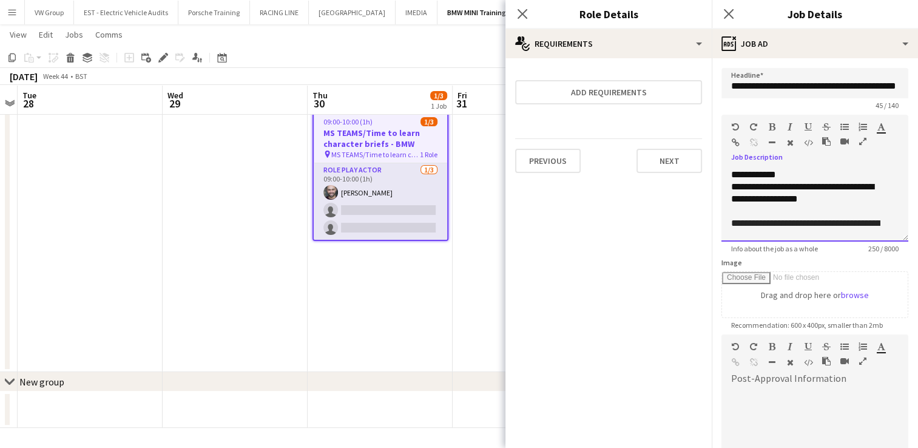
drag, startPoint x: 826, startPoint y: 198, endPoint x: 728, endPoint y: 200, distance: 97.7
click at [728, 200] on div "**********" at bounding box center [814, 205] width 187 height 73
click at [793, 173] on div "**********" at bounding box center [814, 205] width 187 height 73
drag, startPoint x: 833, startPoint y: 198, endPoint x: 724, endPoint y: 203, distance: 109.3
click at [724, 203] on div "**********" at bounding box center [814, 205] width 187 height 73
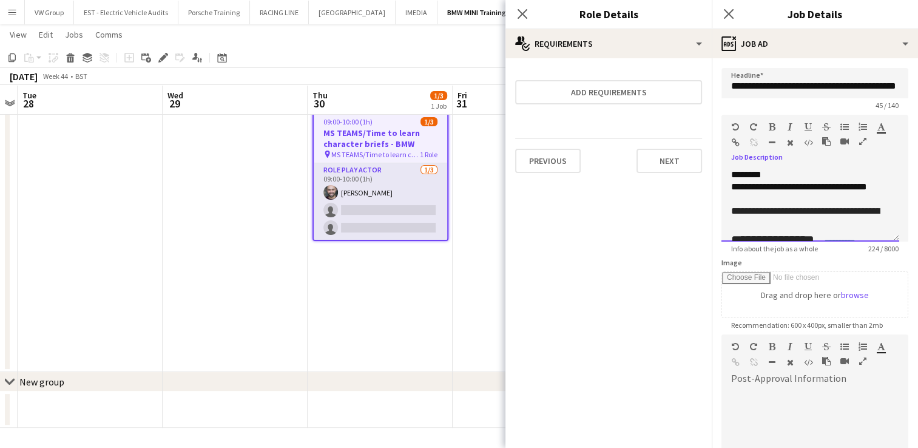
drag, startPoint x: 830, startPoint y: 212, endPoint x: 715, endPoint y: 130, distance: 141.7
click at [715, 130] on form "**********" at bounding box center [815, 329] width 206 height 522
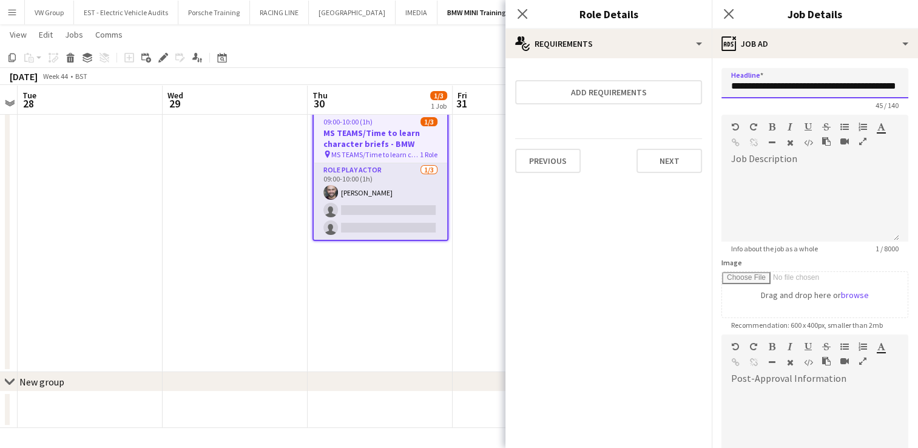
scroll to position [0, 33]
drag, startPoint x: 733, startPoint y: 86, endPoint x: 918, endPoint y: 86, distance: 184.4
click at [917, 86] on html "Menu Boards Boards Boards All jobs Status Workforce Workforce My Workforce Recr…" at bounding box center [459, 203] width 918 height 490
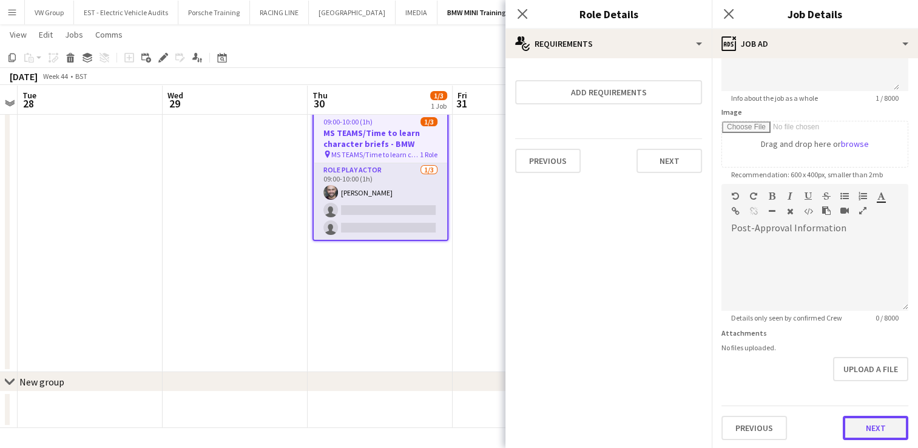
scroll to position [0, 0]
click at [860, 422] on button "Next" at bounding box center [876, 427] width 66 height 24
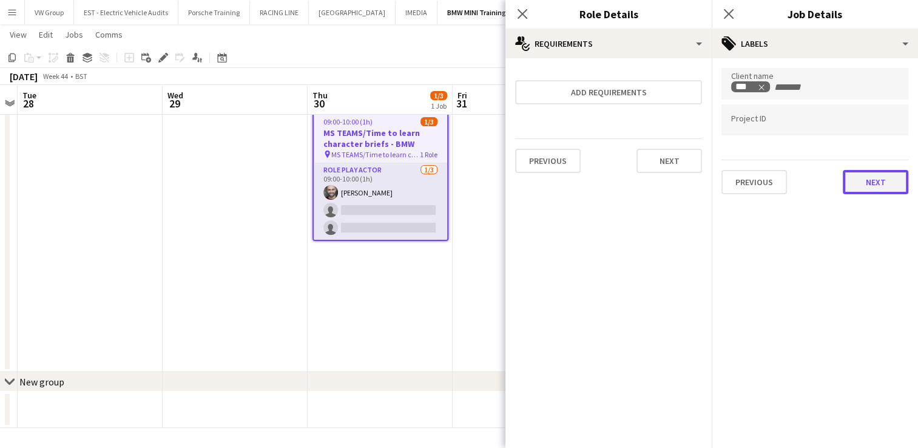
click at [866, 188] on button "Next" at bounding box center [876, 182] width 66 height 24
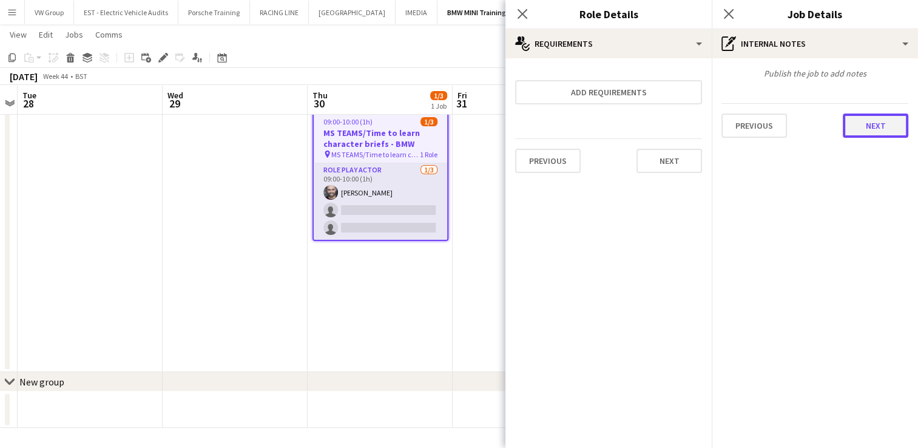
click at [858, 123] on button "Next" at bounding box center [876, 125] width 66 height 24
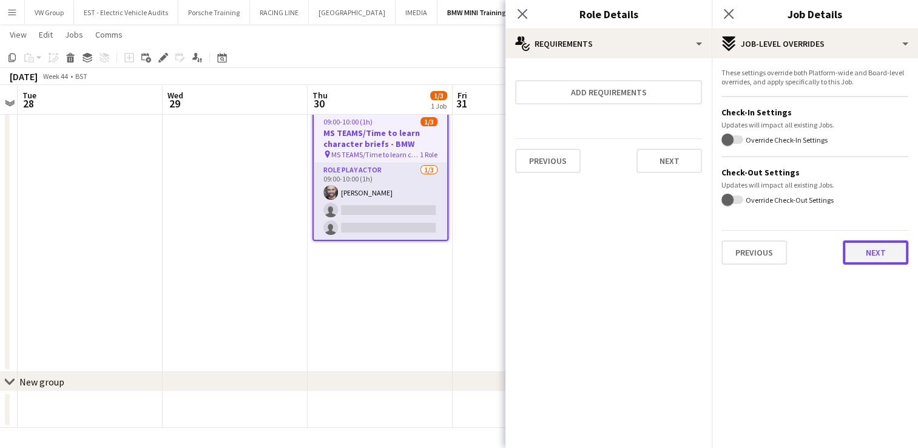
click at [869, 244] on button "Next" at bounding box center [876, 252] width 66 height 24
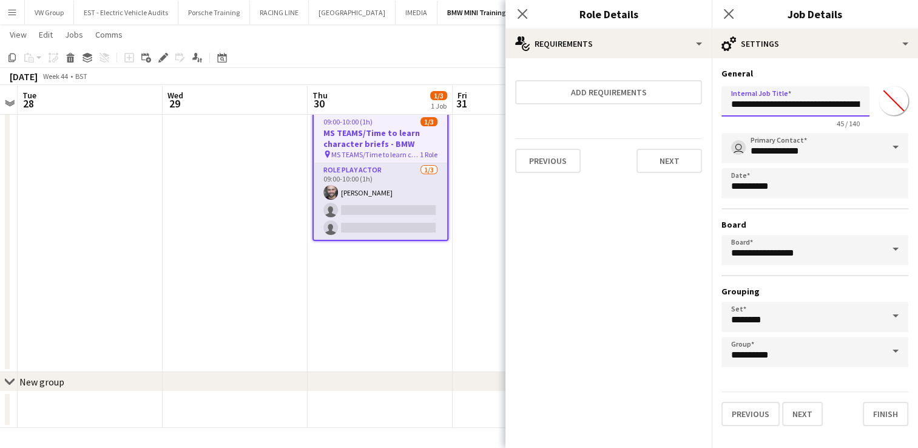
scroll to position [0, 62]
drag, startPoint x: 733, startPoint y: 105, endPoint x: 896, endPoint y: 106, distance: 163.2
click at [897, 104] on div "**********" at bounding box center [814, 104] width 187 height 47
click at [883, 412] on button "Finish" at bounding box center [885, 414] width 45 height 24
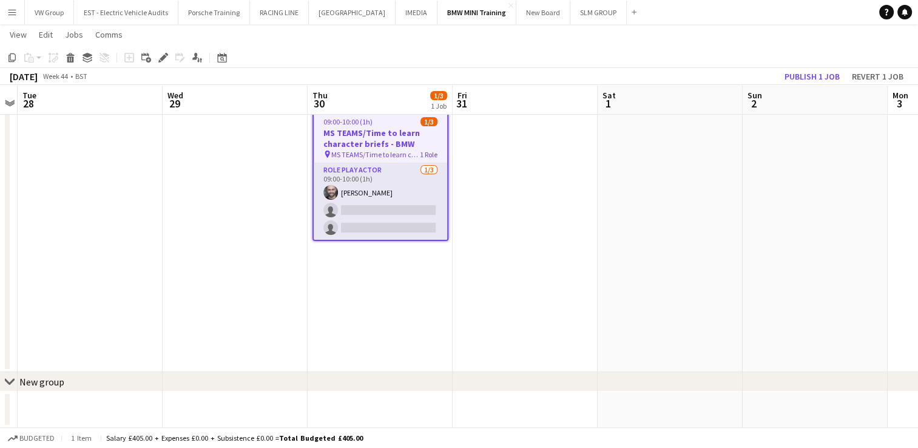
click at [405, 126] on app-job-card "Draft 09:00-10:00 (1h) 1/3 MS TEAMS/Time to learn character briefs - BMW pin MS…" at bounding box center [380, 170] width 136 height 142
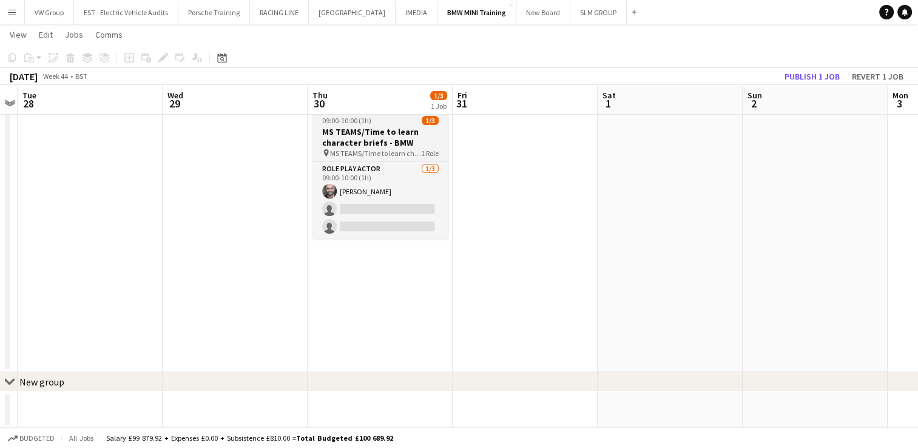
click at [405, 126] on h3 "MS TEAMS/Time to learn character briefs - BMW" at bounding box center [380, 137] width 136 height 22
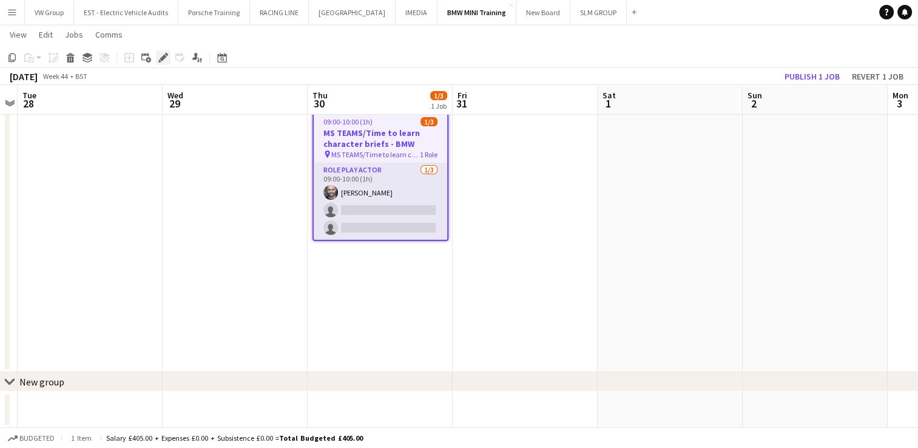
click at [164, 58] on icon at bounding box center [163, 58] width 7 height 7
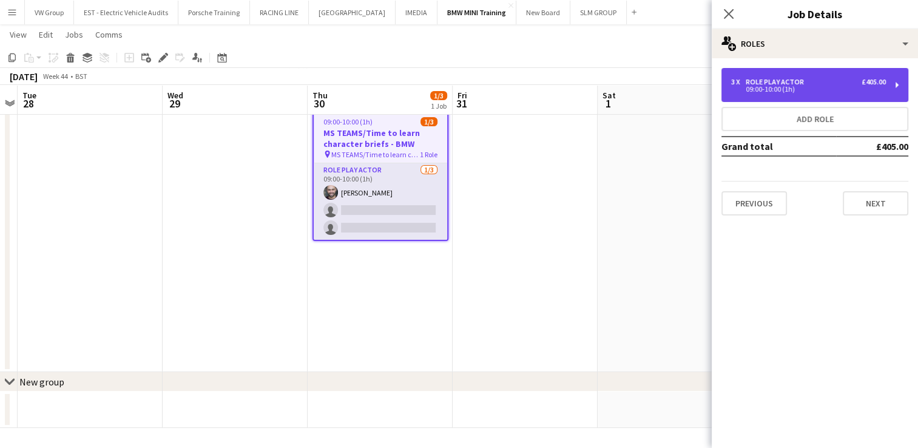
click at [900, 84] on div "3 x Role Play Actor £405.00 09:00-10:00 (1h)" at bounding box center [814, 85] width 187 height 34
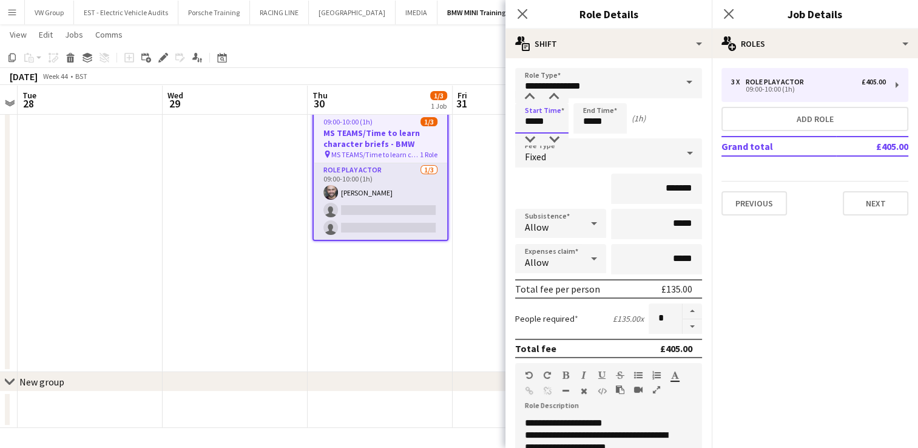
click at [547, 120] on input "*****" at bounding box center [541, 118] width 53 height 30
click at [525, 98] on div at bounding box center [529, 97] width 24 height 12
type input "*****"
click at [525, 98] on div at bounding box center [529, 97] width 24 height 12
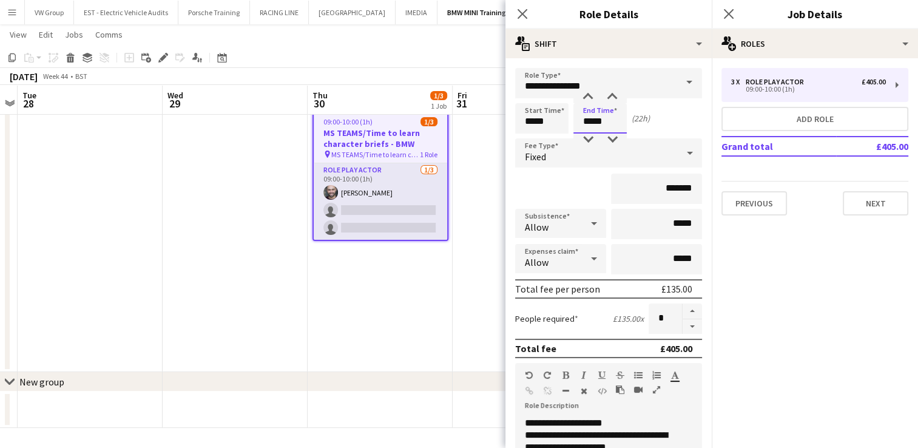
click at [608, 124] on input "*****" at bounding box center [599, 118] width 53 height 30
click at [587, 91] on div at bounding box center [588, 97] width 24 height 12
type input "*****"
click at [587, 91] on div at bounding box center [588, 97] width 24 height 12
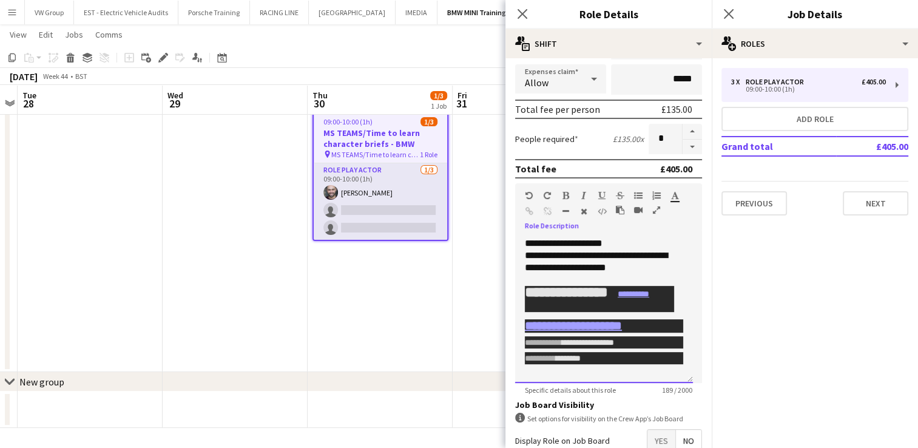
scroll to position [58, 0]
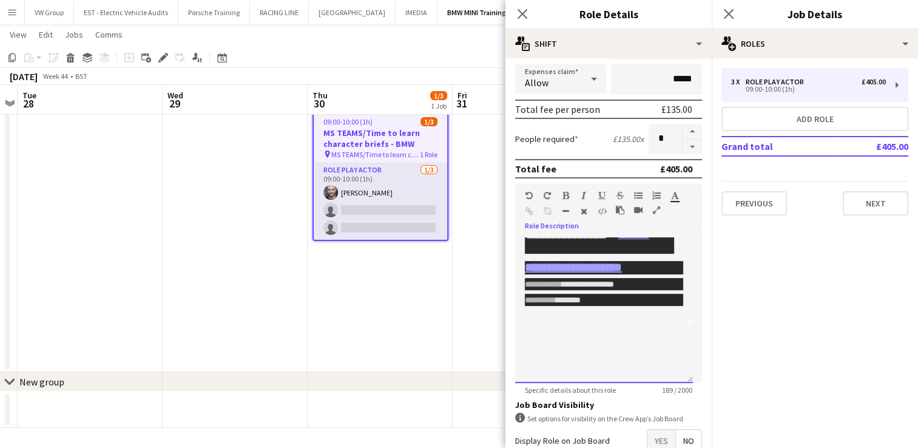
click at [619, 311] on div "**********" at bounding box center [604, 273] width 158 height 93
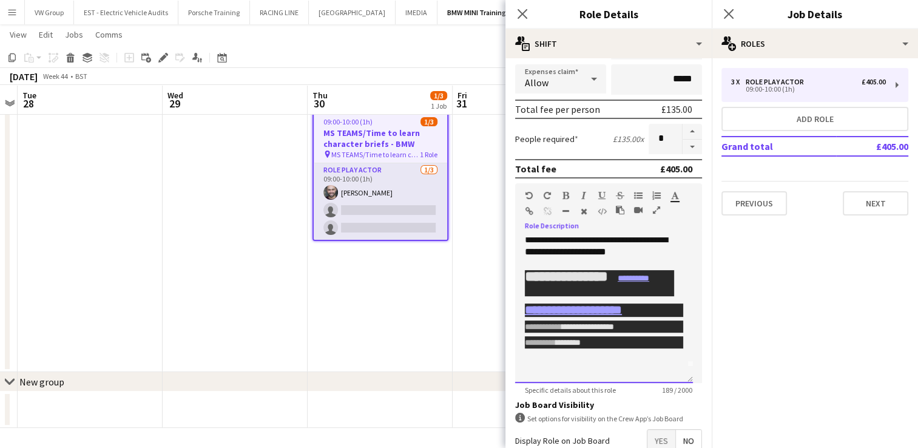
scroll to position [0, 0]
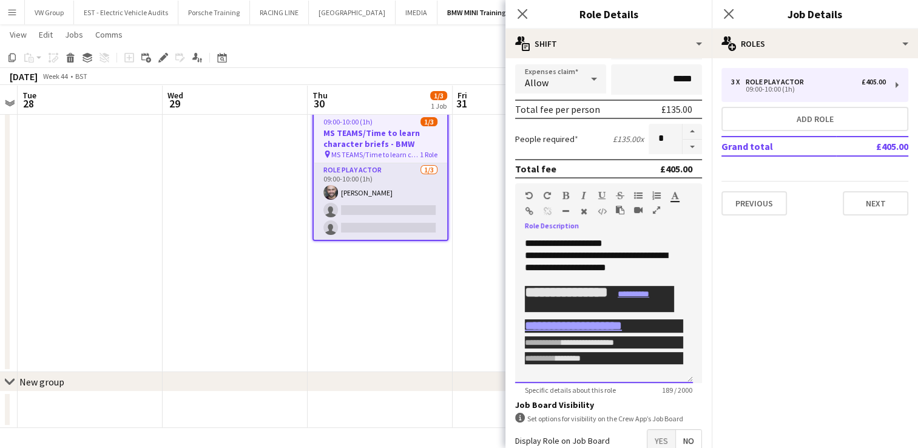
drag, startPoint x: 619, startPoint y: 311, endPoint x: 523, endPoint y: 225, distance: 128.5
click at [523, 223] on div "**********" at bounding box center [608, 283] width 187 height 200
copy div "**********"
click at [864, 200] on button "Next" at bounding box center [876, 203] width 66 height 24
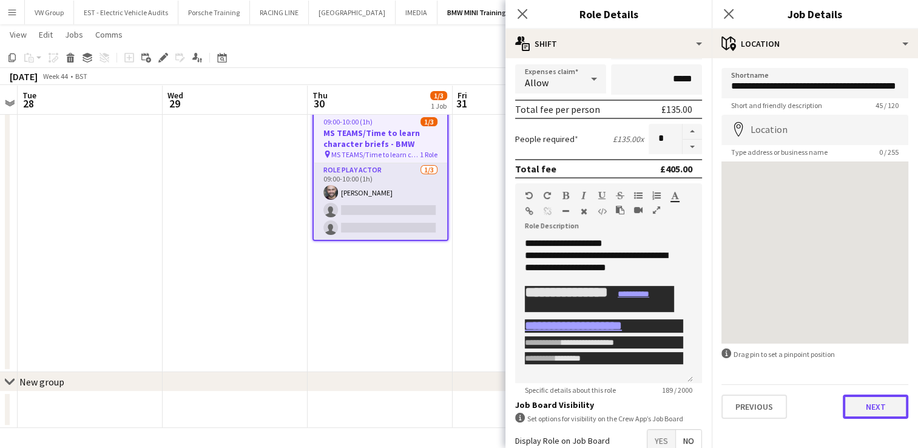
click at [883, 402] on button "Next" at bounding box center [876, 406] width 66 height 24
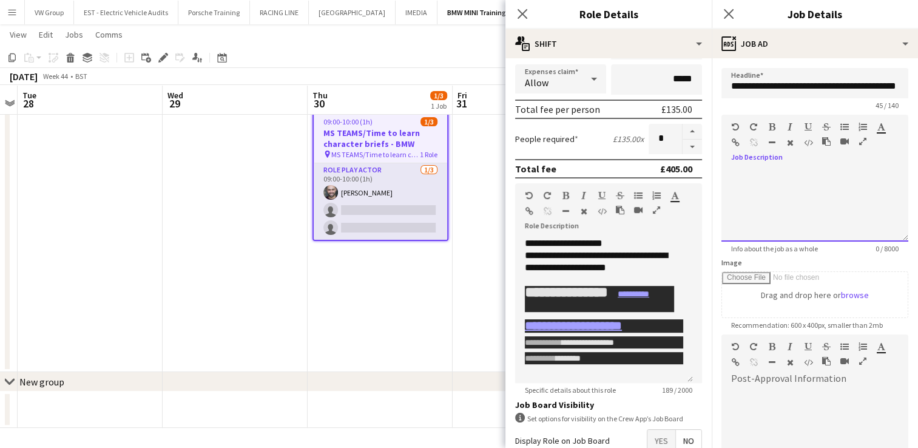
click at [739, 166] on span at bounding box center [730, 168] width 19 height 17
click at [735, 172] on span at bounding box center [730, 168] width 19 height 17
drag, startPoint x: 735, startPoint y: 172, endPoint x: 754, endPoint y: 166, distance: 20.2
click at [754, 166] on div at bounding box center [814, 200] width 187 height 81
click at [742, 170] on div at bounding box center [814, 205] width 187 height 73
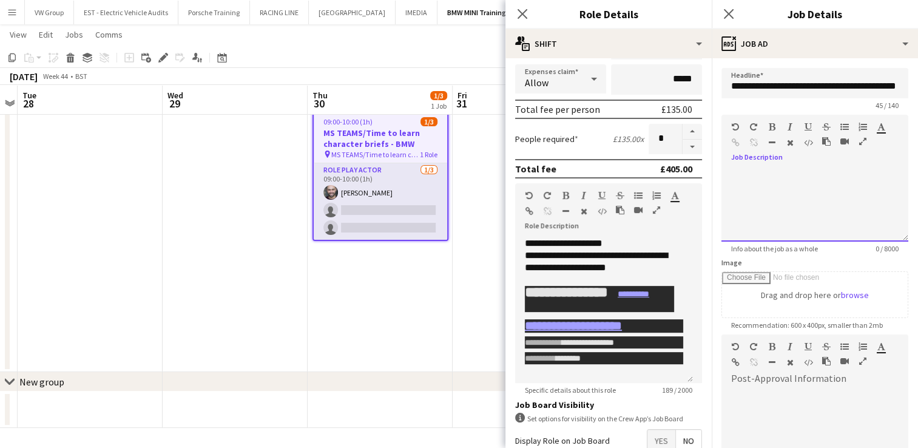
paste div
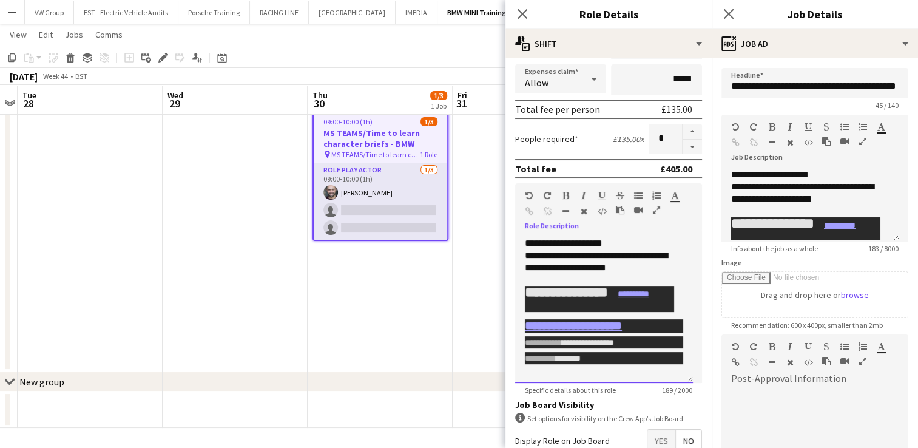
click at [639, 266] on div "**********" at bounding box center [599, 261] width 149 height 24
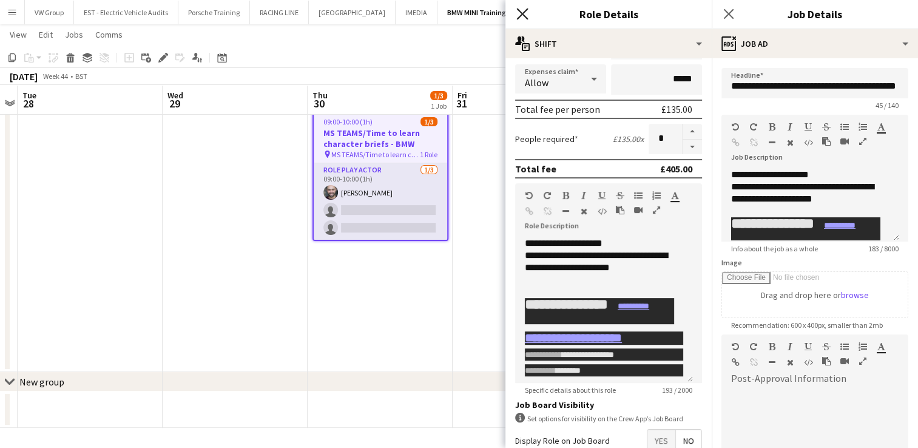
click at [522, 15] on icon at bounding box center [522, 14] width 12 height 12
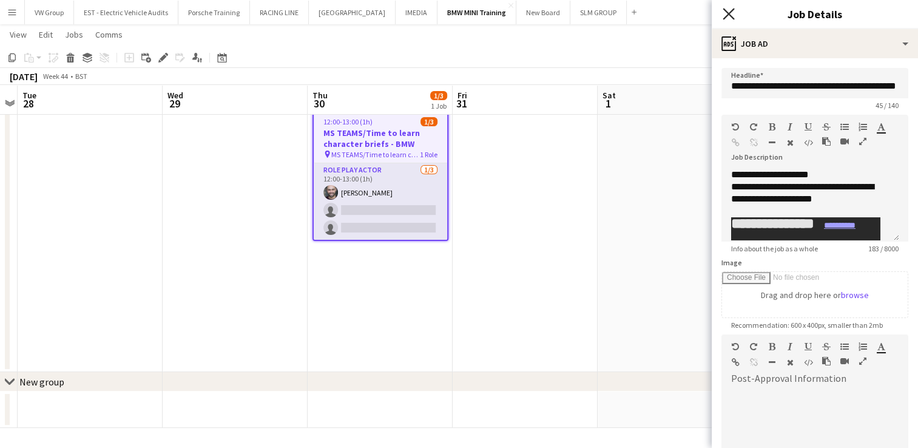
click at [724, 10] on icon at bounding box center [728, 14] width 12 height 12
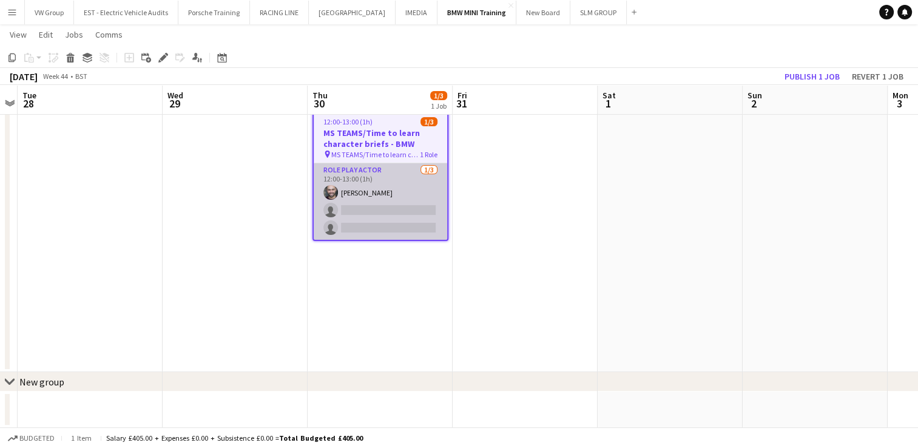
click at [346, 206] on app-card-role "Role Play Actor 1/3 12:00-13:00 (1h) John Dean single-neutral-actions single-ne…" at bounding box center [380, 201] width 133 height 76
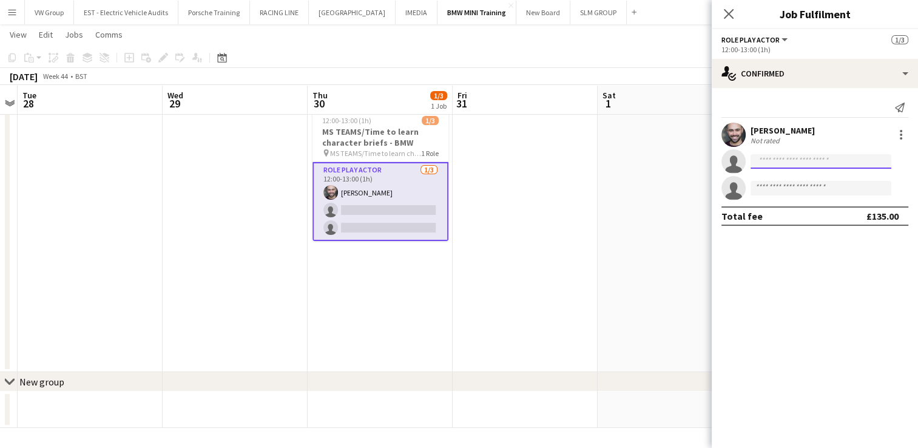
click at [762, 160] on input at bounding box center [820, 161] width 141 height 15
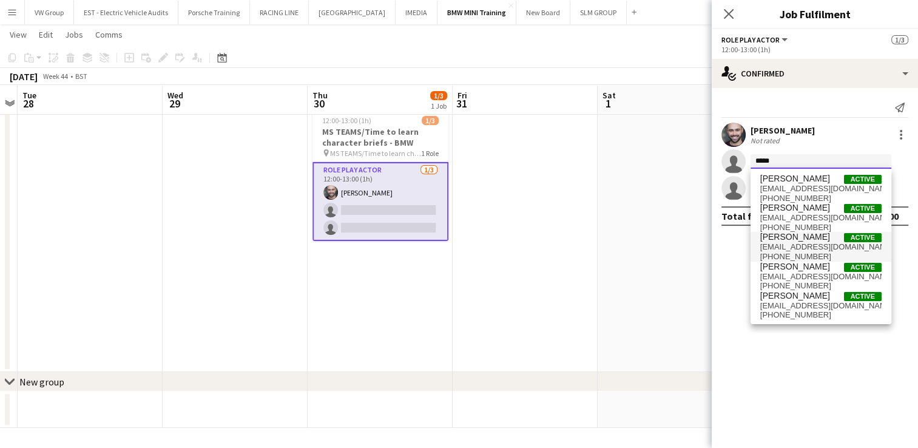
type input "*****"
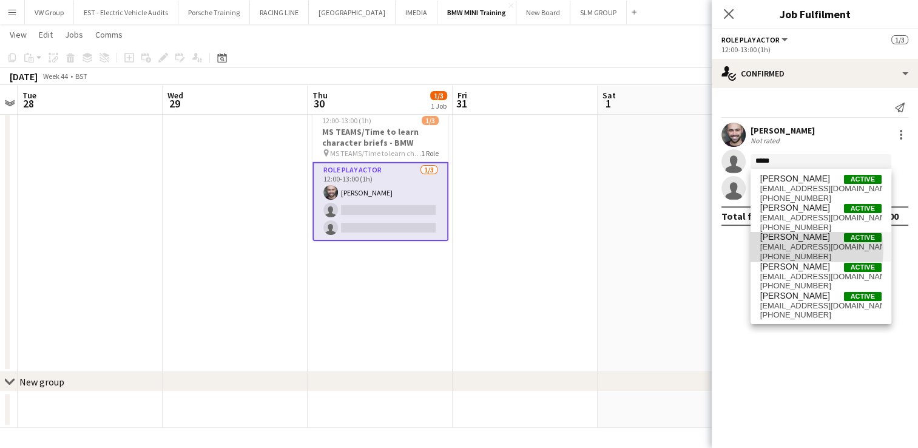
click at [789, 249] on span "simonfret@me.com" at bounding box center [820, 247] width 121 height 10
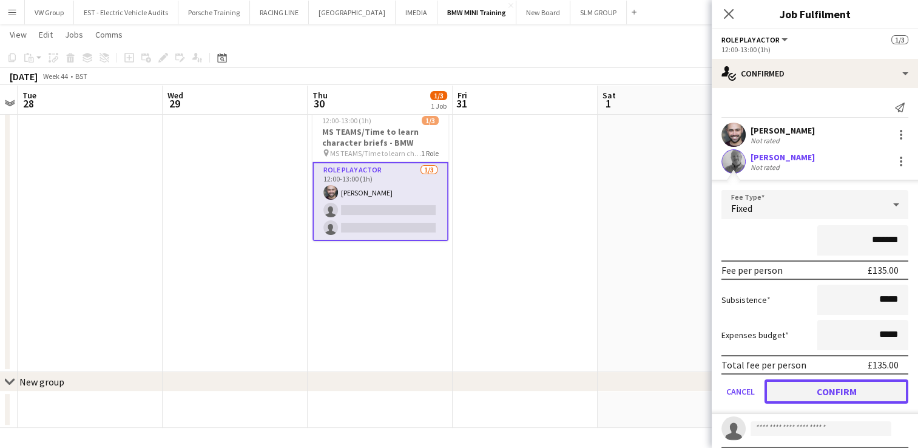
click at [838, 388] on button "Confirm" at bounding box center [836, 391] width 144 height 24
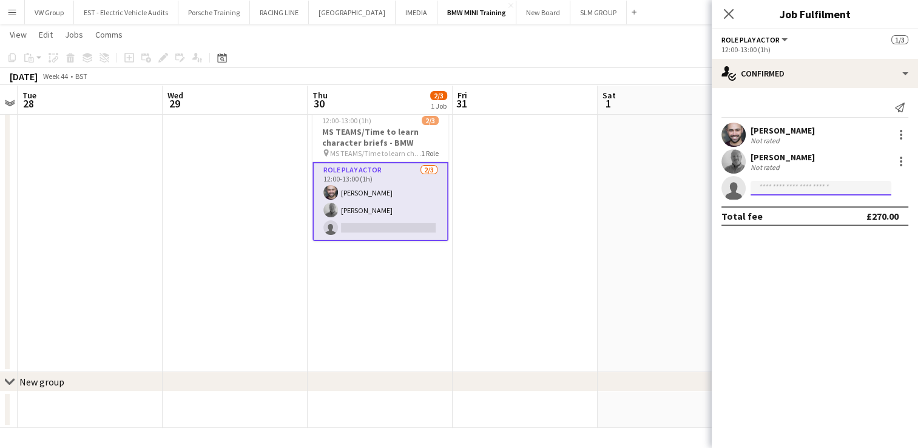
click at [771, 190] on input at bounding box center [820, 188] width 141 height 15
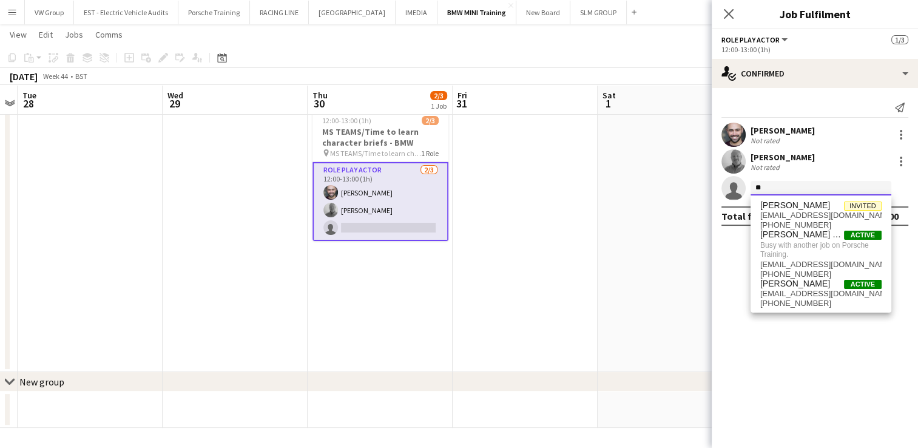
type input "*"
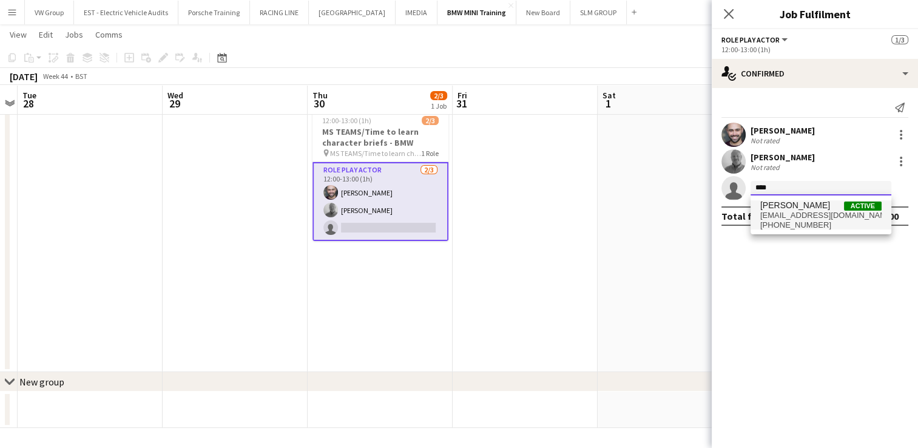
type input "****"
click at [799, 221] on span "+447967003683" at bounding box center [820, 225] width 121 height 10
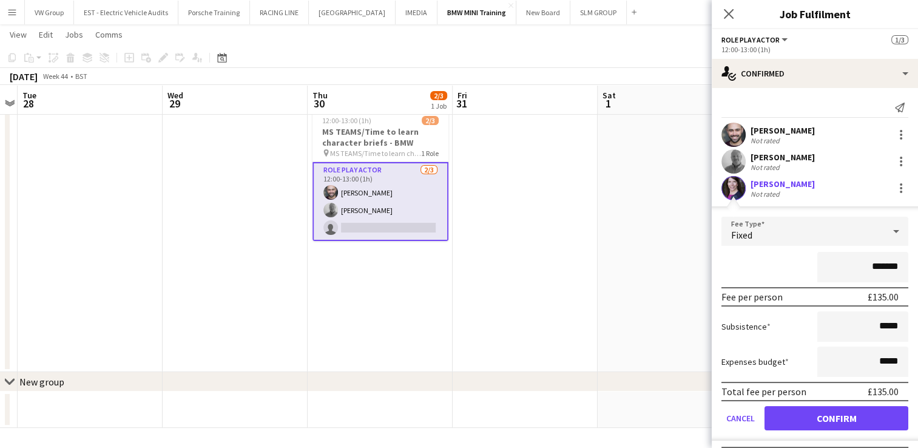
scroll to position [26, 0]
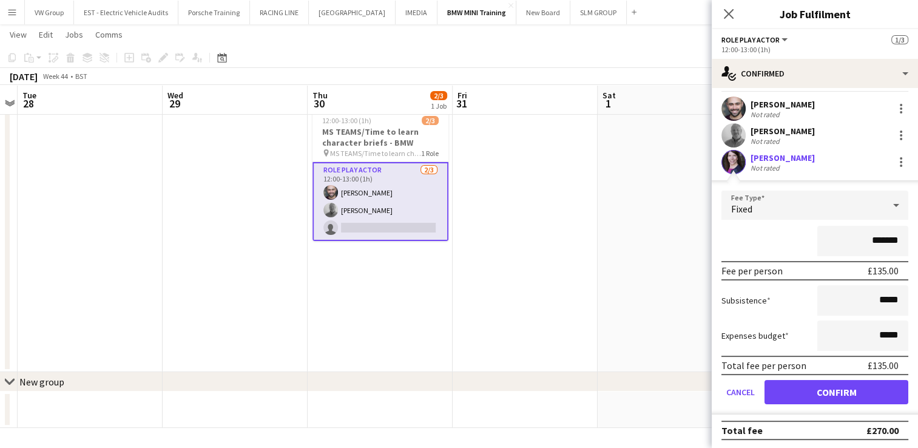
click at [638, 387] on div "chevron-right New group" at bounding box center [459, 381] width 918 height 19
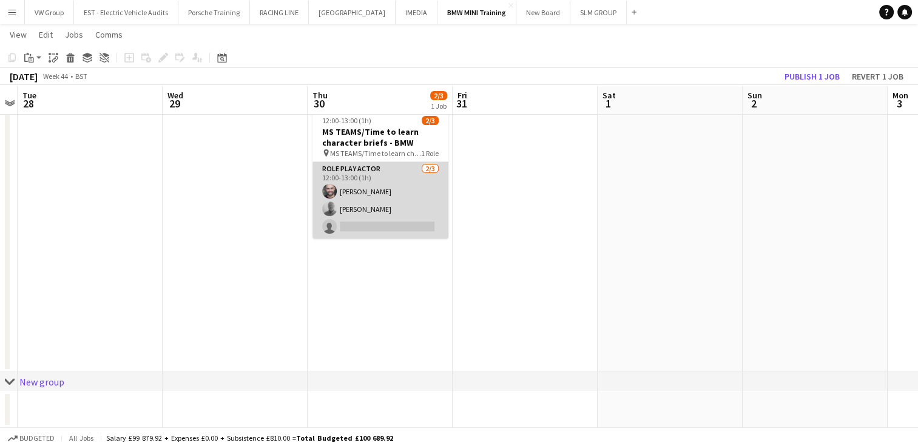
click at [359, 229] on app-card-role "Role Play Actor 2/3 12:00-13:00 (1h) John Dean simon fretwell single-neutral-ac…" at bounding box center [380, 200] width 136 height 76
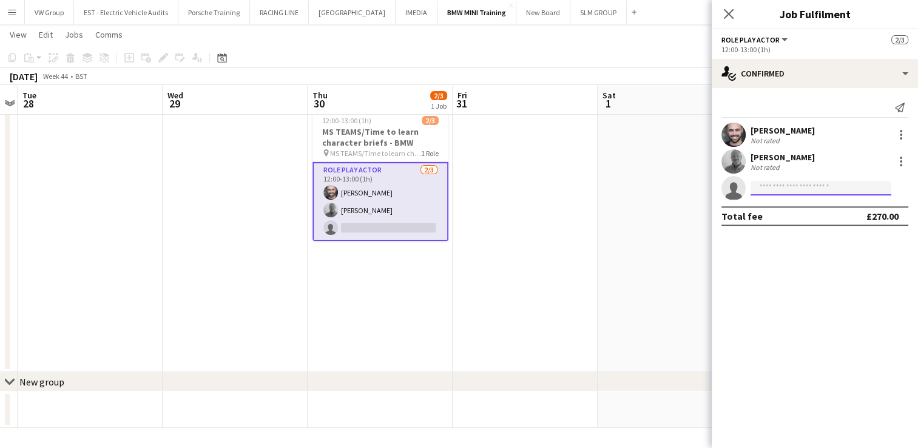
click at [772, 193] on input at bounding box center [820, 188] width 141 height 15
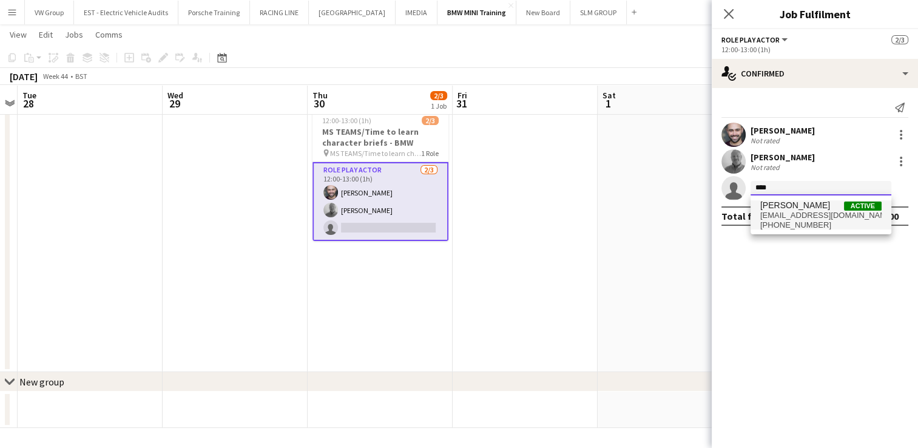
type input "****"
click at [782, 210] on span "amdraycott@gmail.com" at bounding box center [820, 215] width 121 height 10
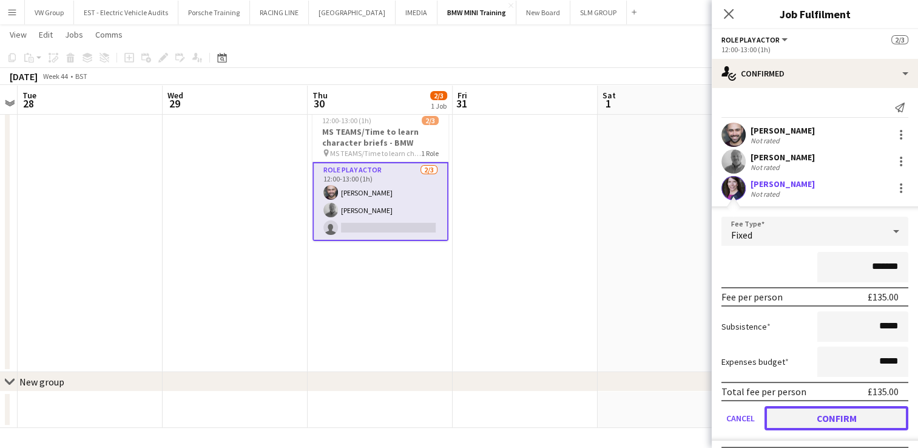
click at [829, 415] on button "Confirm" at bounding box center [836, 418] width 144 height 24
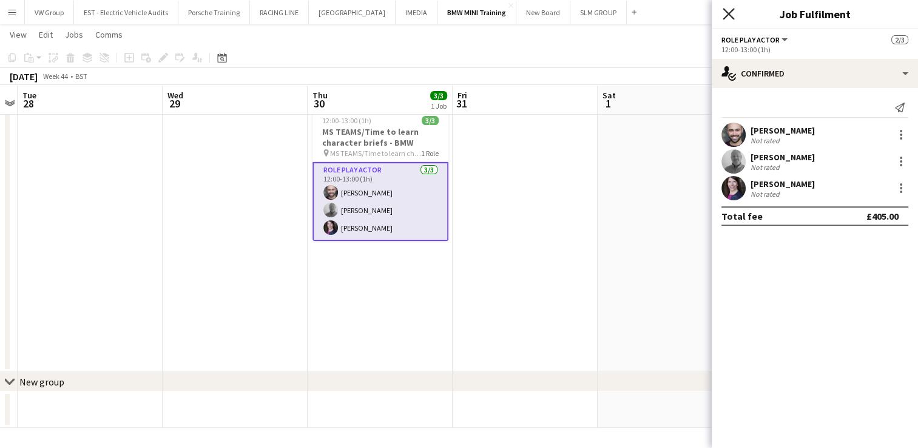
click at [730, 13] on icon at bounding box center [728, 14] width 12 height 12
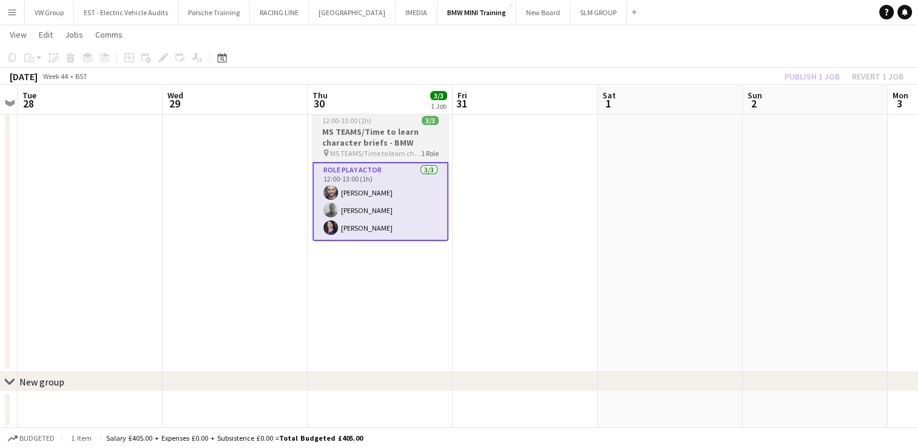
click at [394, 127] on h3 "MS TEAMS/Time to learn character briefs - BMW" at bounding box center [380, 137] width 136 height 22
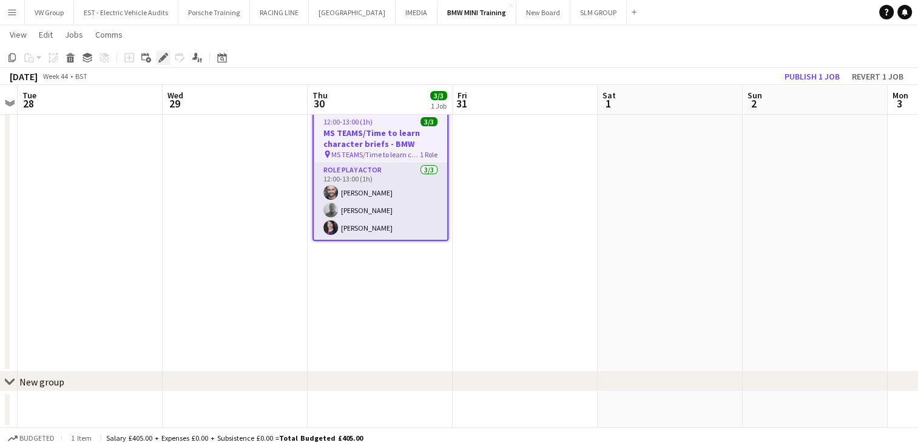
click at [166, 57] on icon at bounding box center [163, 58] width 7 height 7
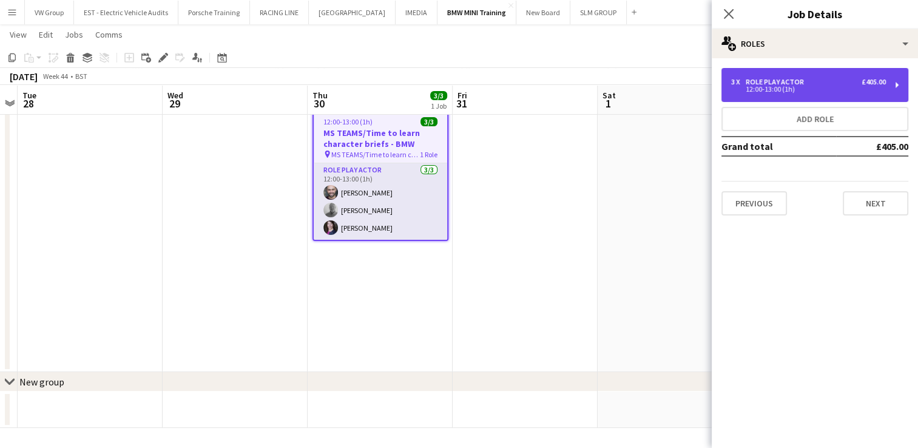
click at [891, 84] on div "3 x Role Play Actor £405.00 12:00-13:00 (1h)" at bounding box center [814, 85] width 187 height 34
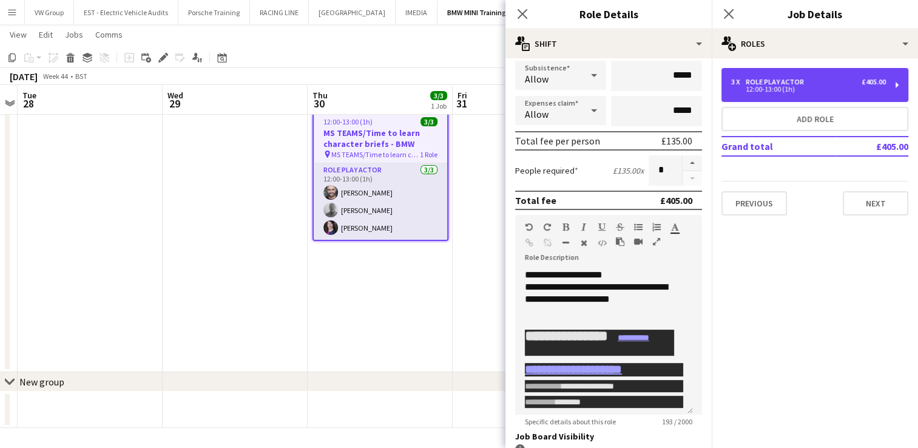
scroll to position [163, 0]
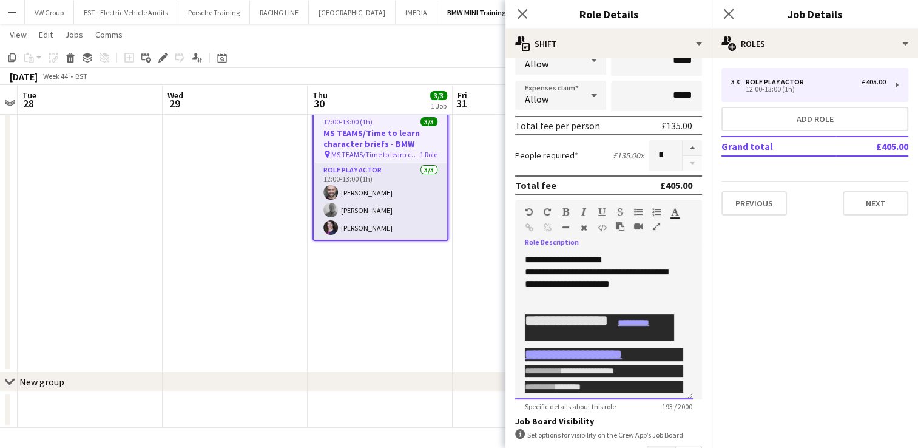
click at [607, 355] on link "**********" at bounding box center [573, 354] width 97 height 12
drag, startPoint x: 648, startPoint y: 355, endPoint x: 524, endPoint y: 354, distance: 123.7
click at [524, 354] on div "**********" at bounding box center [604, 327] width 178 height 146
click at [400, 343] on app-date-cell "Draft 12:00-13:00 (1h) 3/3 MS TEAMS/Time to learn character briefs - BMW pin MS…" at bounding box center [380, 233] width 145 height 278
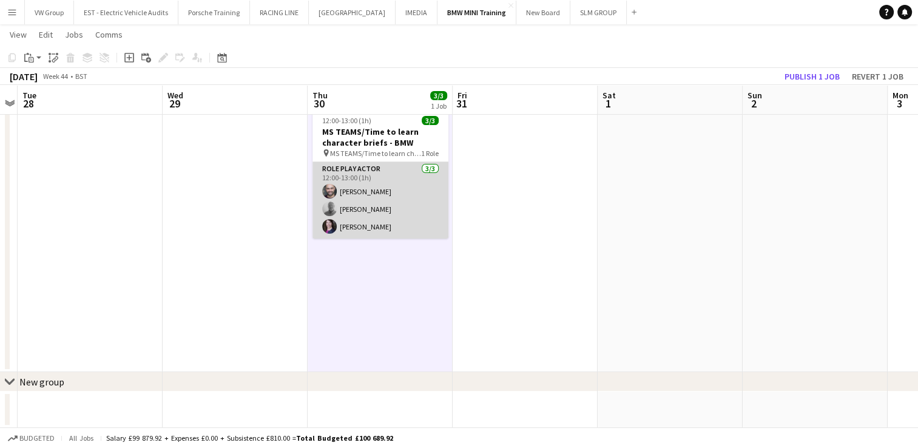
click at [406, 171] on app-card-role "Role Play Actor 3/3 12:00-13:00 (1h) John Dean simon fretwell Anne-Marie Drayco…" at bounding box center [380, 200] width 136 height 76
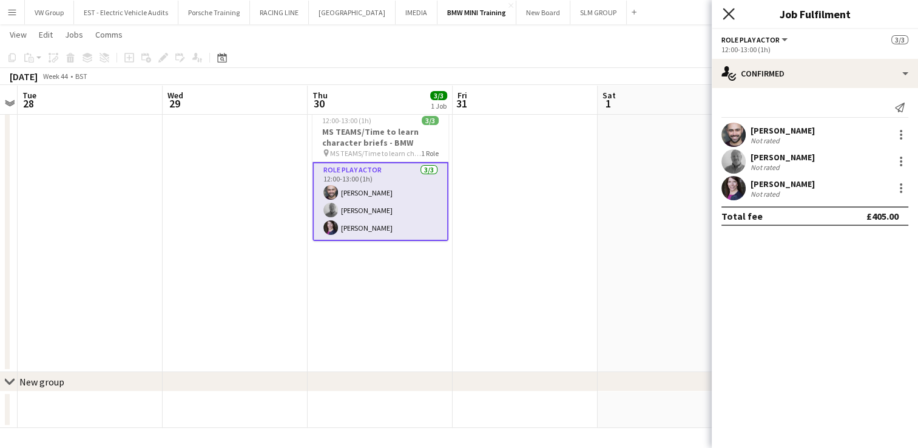
click at [728, 13] on icon at bounding box center [728, 14] width 12 height 12
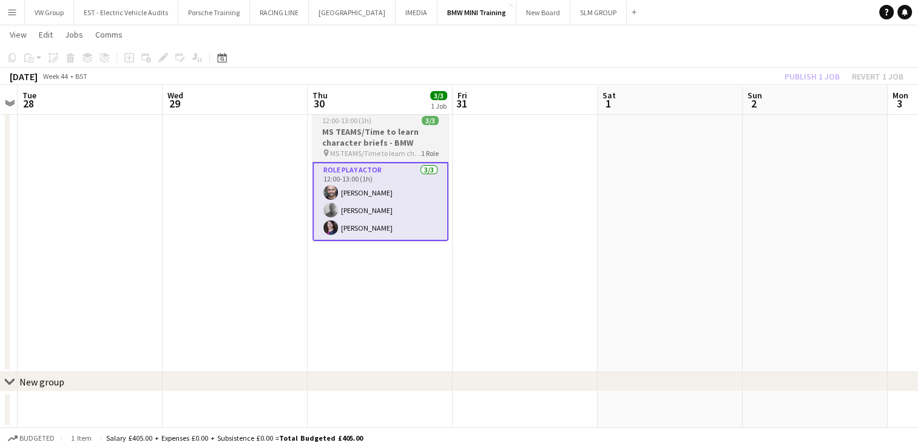
click at [396, 116] on div "12:00-13:00 (1h) 3/3" at bounding box center [380, 120] width 136 height 9
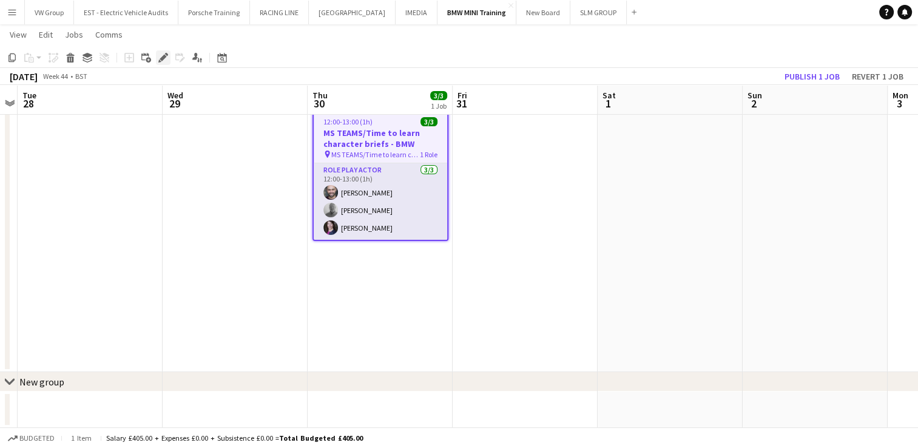
click at [164, 60] on icon "Edit" at bounding box center [163, 58] width 10 height 10
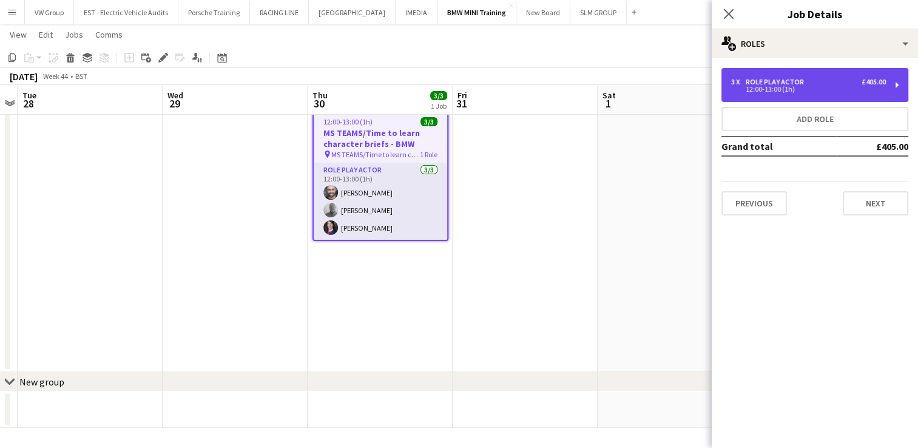
click at [896, 86] on div "3 x Role Play Actor £405.00 12:00-13:00 (1h)" at bounding box center [814, 85] width 187 height 34
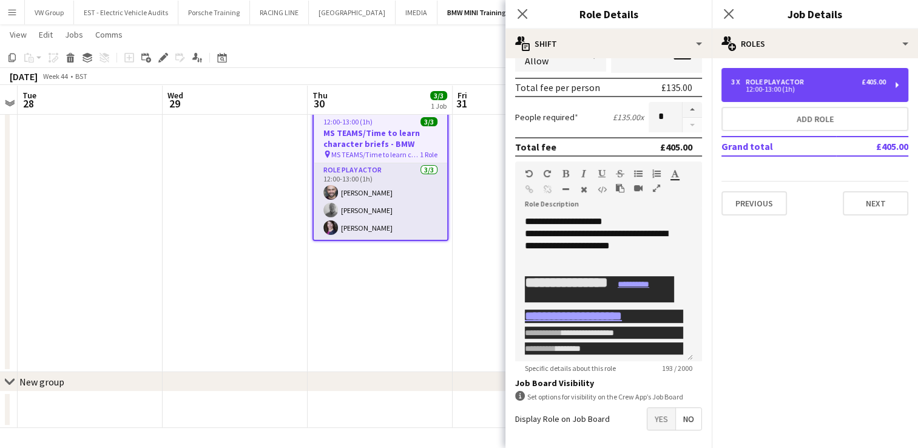
scroll to position [202, 0]
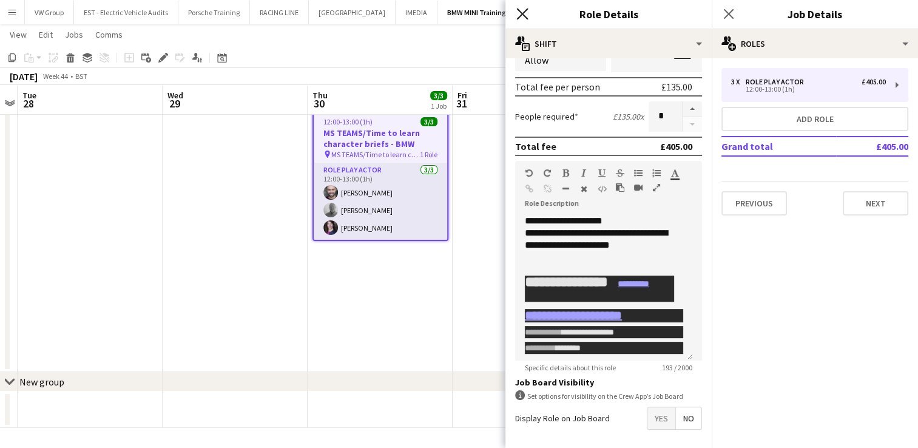
click at [525, 12] on icon at bounding box center [522, 14] width 12 height 12
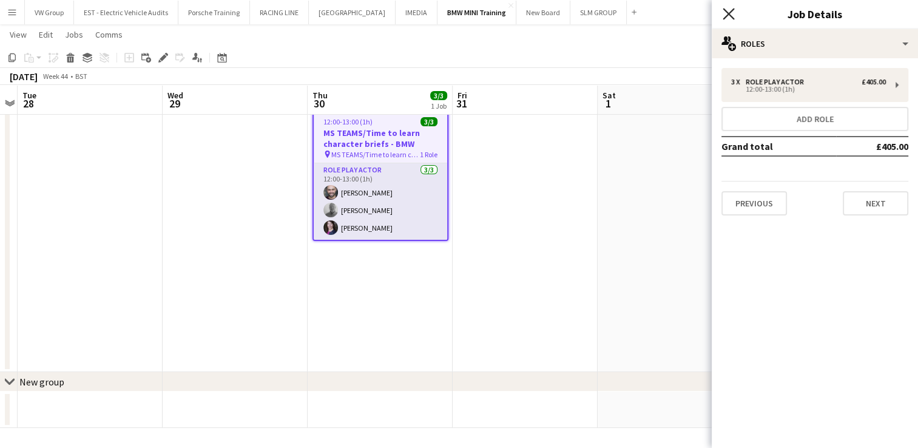
click at [724, 16] on icon "Close pop-in" at bounding box center [728, 14] width 12 height 12
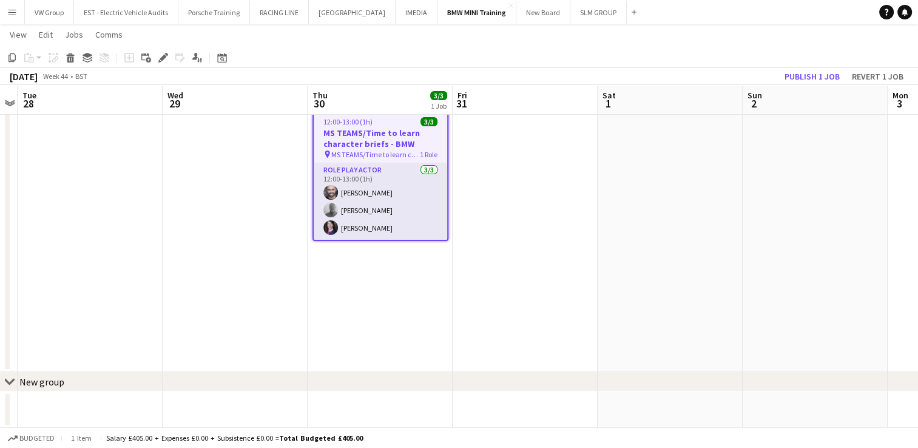
click at [644, 198] on app-date-cell at bounding box center [669, 233] width 145 height 278
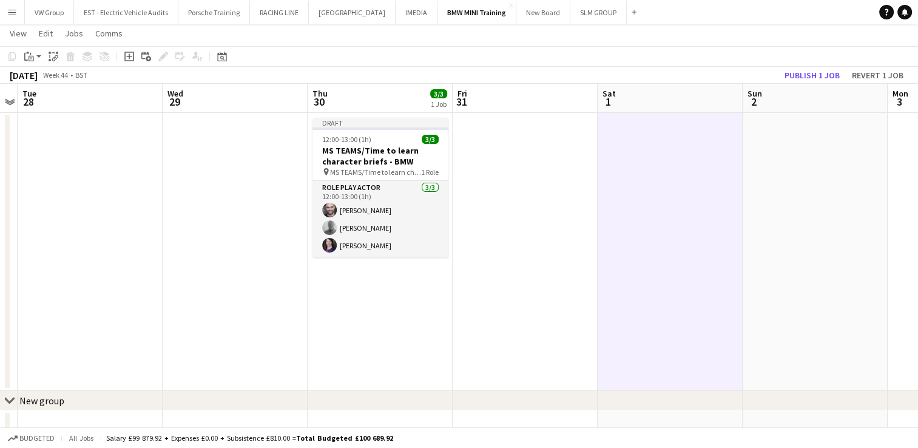
scroll to position [18, 0]
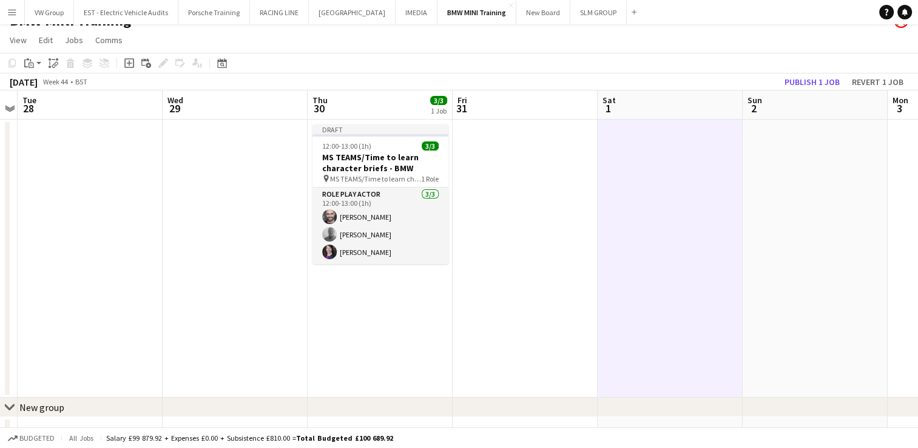
click at [594, 123] on app-date-cell at bounding box center [525, 258] width 145 height 278
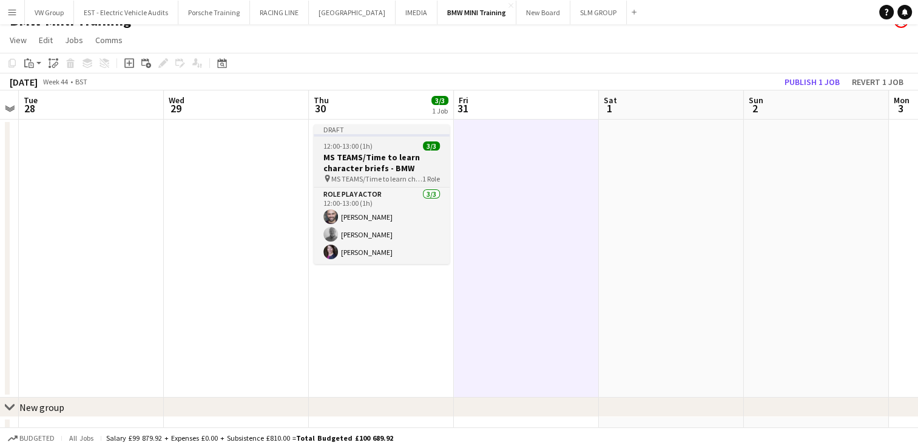
click at [388, 147] on div "12:00-13:00 (1h) 3/3" at bounding box center [382, 145] width 136 height 9
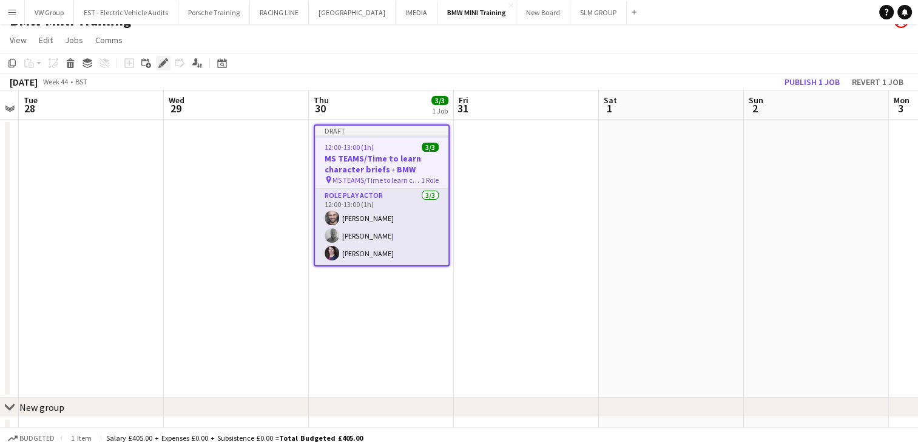
click at [163, 65] on icon "Edit" at bounding box center [163, 63] width 10 height 10
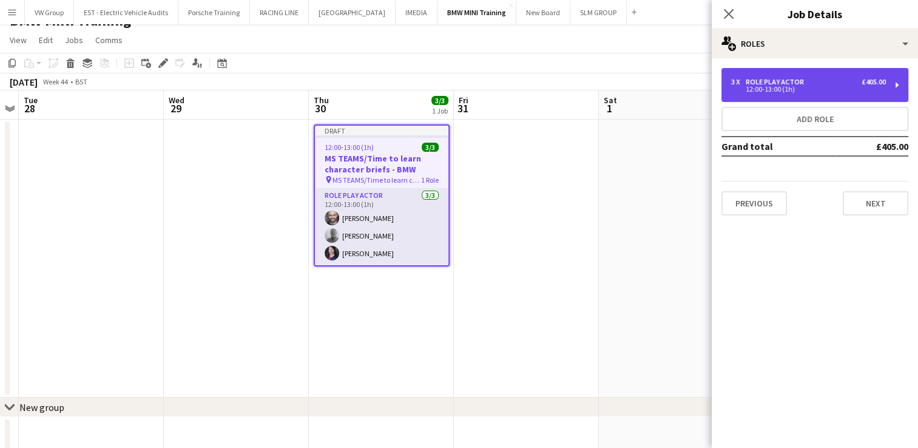
click at [901, 84] on div "3 x Role Play Actor £405.00 12:00-13:00 (1h)" at bounding box center [814, 85] width 187 height 34
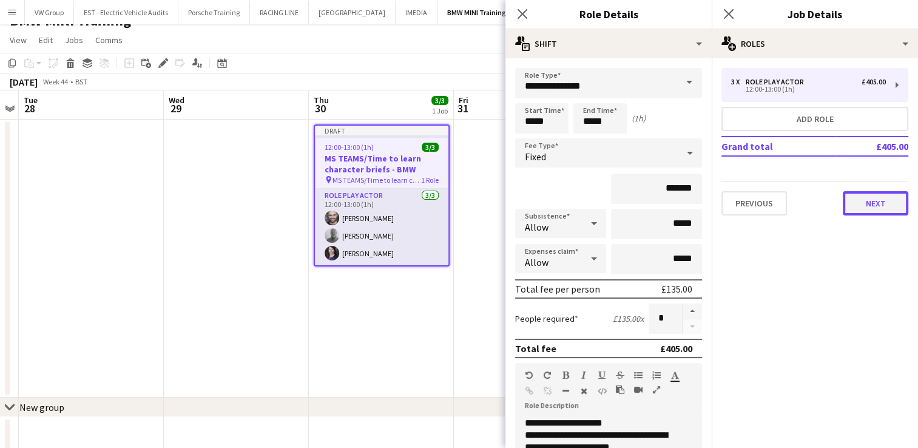
click at [875, 207] on button "Next" at bounding box center [876, 203] width 66 height 24
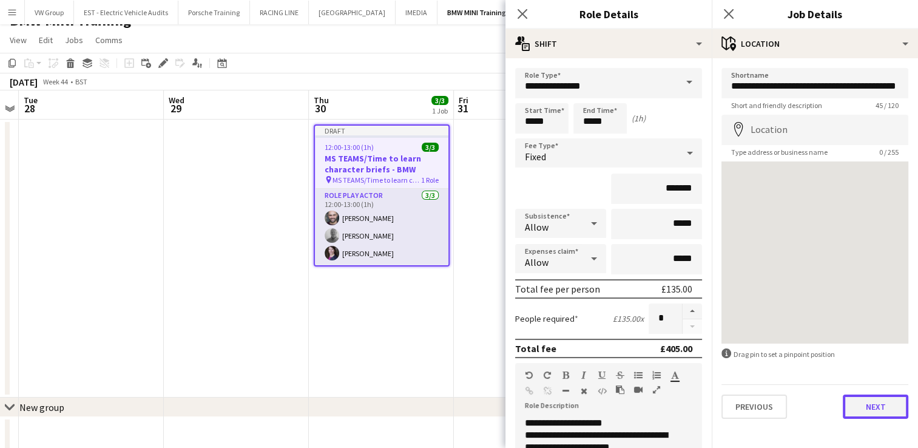
click at [877, 400] on button "Next" at bounding box center [876, 406] width 66 height 24
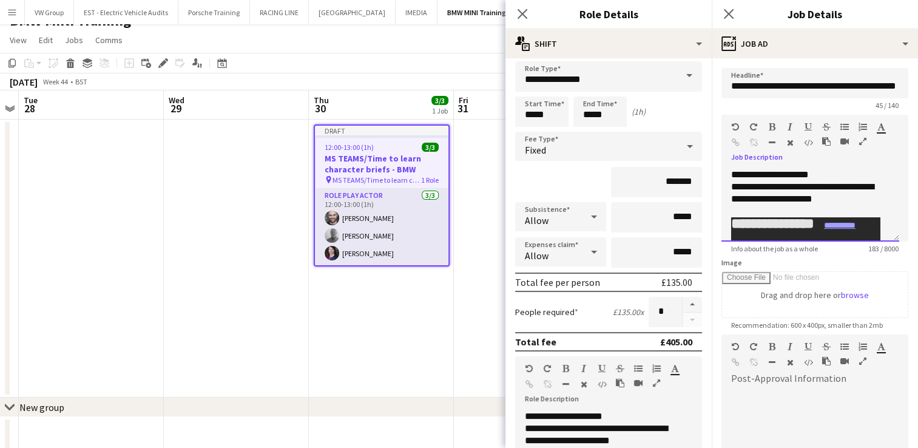
scroll to position [0, 0]
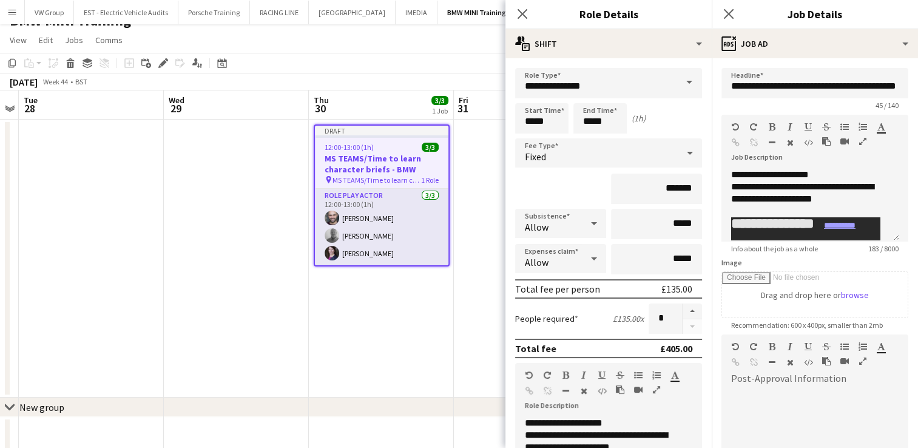
click at [454, 334] on app-date-cell at bounding box center [526, 258] width 145 height 278
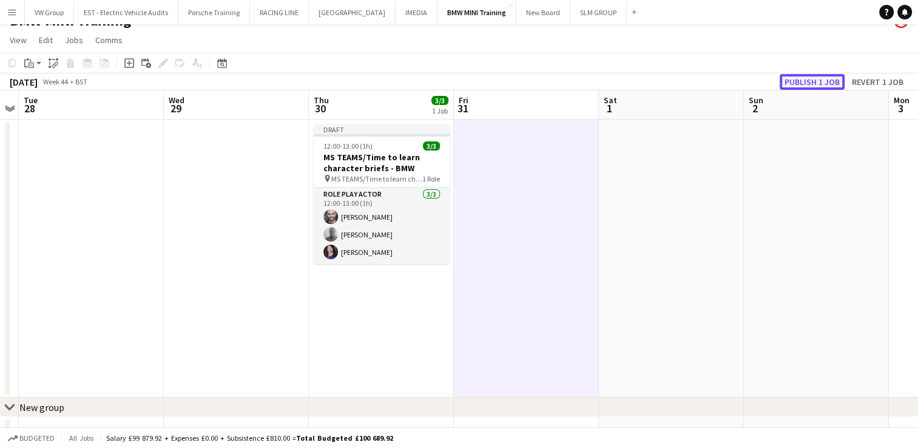
click at [796, 84] on button "Publish 1 job" at bounding box center [811, 82] width 65 height 16
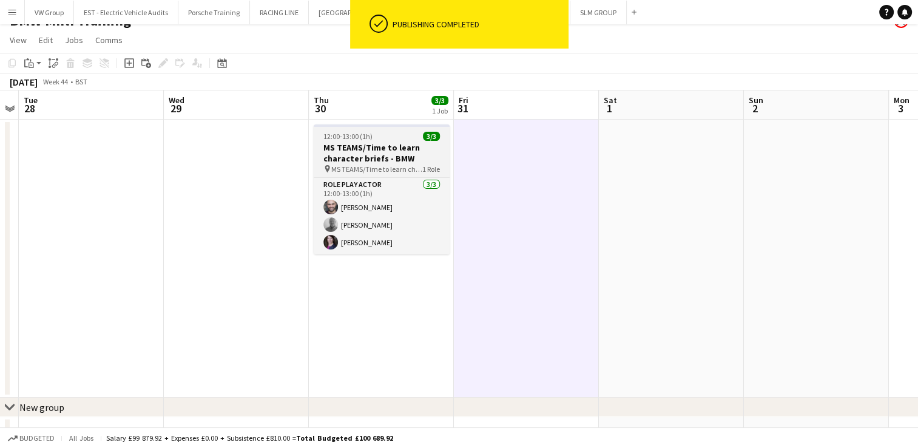
click at [394, 130] on app-job-card "12:00-13:00 (1h) 3/3 MS TEAMS/Time to learn character briefs - BMW pin MS TEAMS…" at bounding box center [382, 189] width 136 height 130
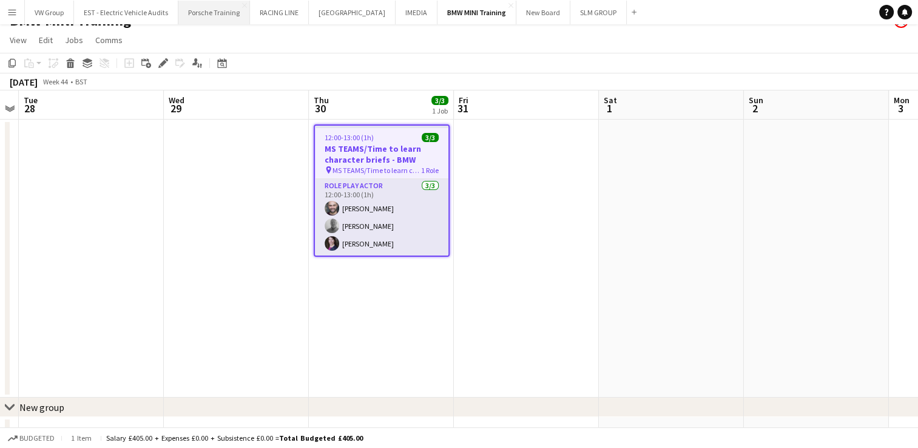
click at [206, 16] on button "Porsche Training Close" at bounding box center [214, 13] width 72 height 24
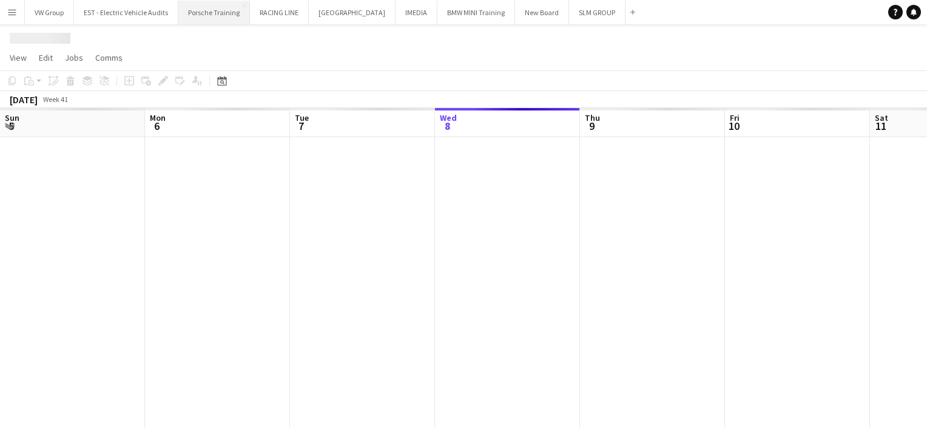
scroll to position [0, 290]
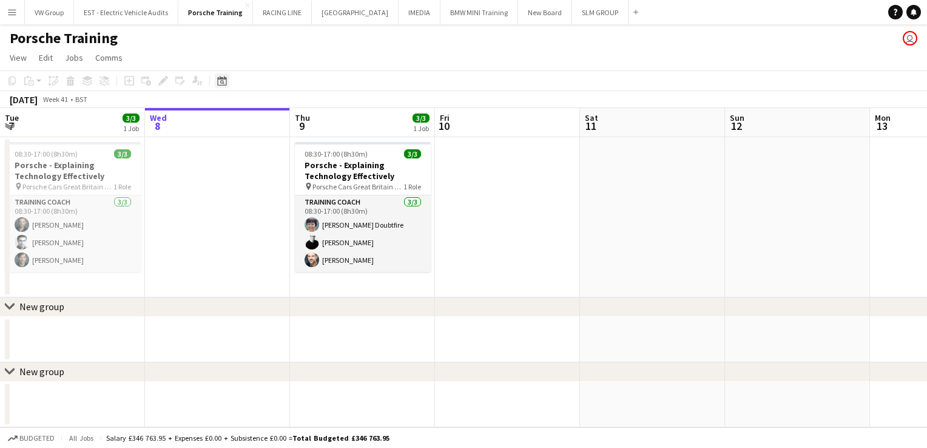
click at [221, 83] on icon at bounding box center [222, 82] width 4 height 4
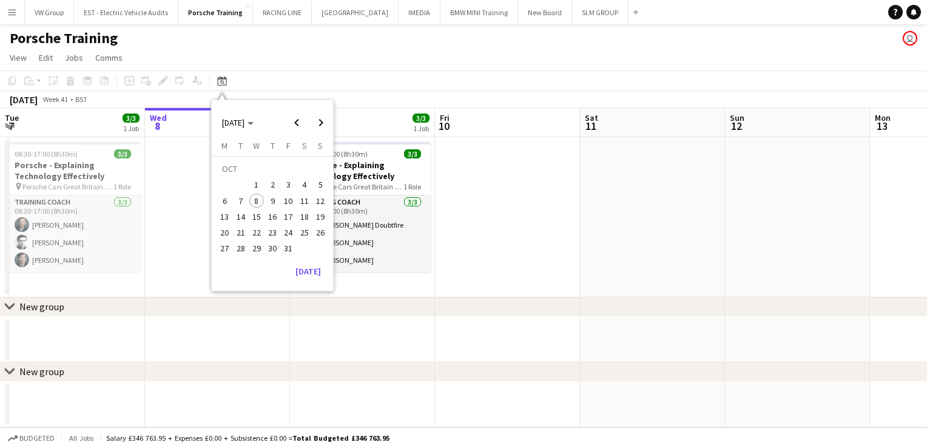
click at [271, 247] on span "30" at bounding box center [272, 248] width 15 height 15
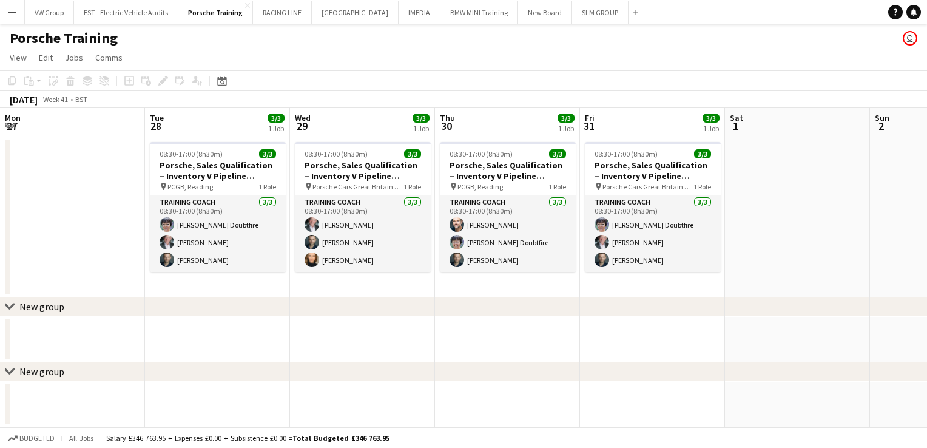
scroll to position [0, 417]
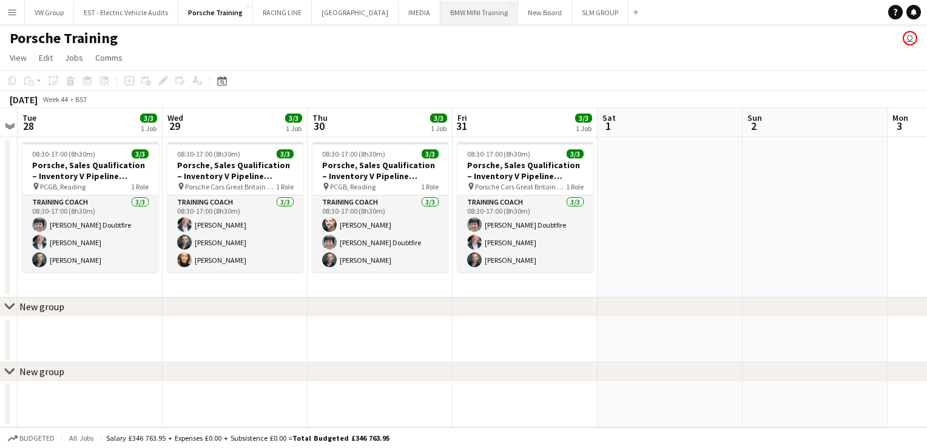
click at [449, 16] on button "BMW MINI Training Close" at bounding box center [479, 13] width 78 height 24
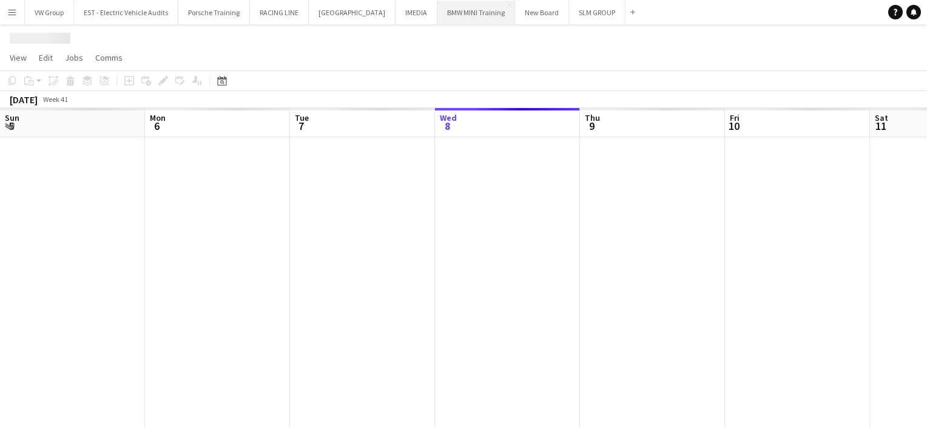
scroll to position [0, 290]
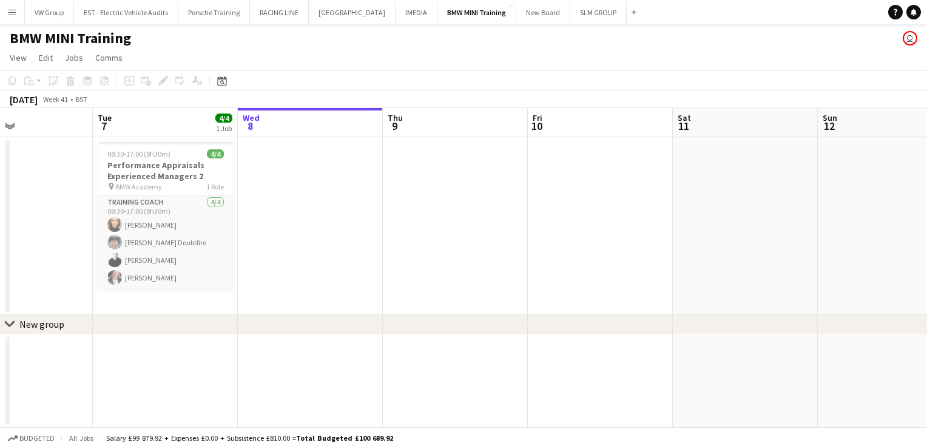
drag, startPoint x: 421, startPoint y: 239, endPoint x: 628, endPoint y: 184, distance: 214.5
click at [679, 183] on app-calendar-viewport "Sat 4 Sun 5 Mon 6 Tue 7 4/4 1 Job Wed 8 Thu 9 Fri 10 Sat 11 Sun 12 Mon 13 1 Job…" at bounding box center [463, 267] width 927 height 319
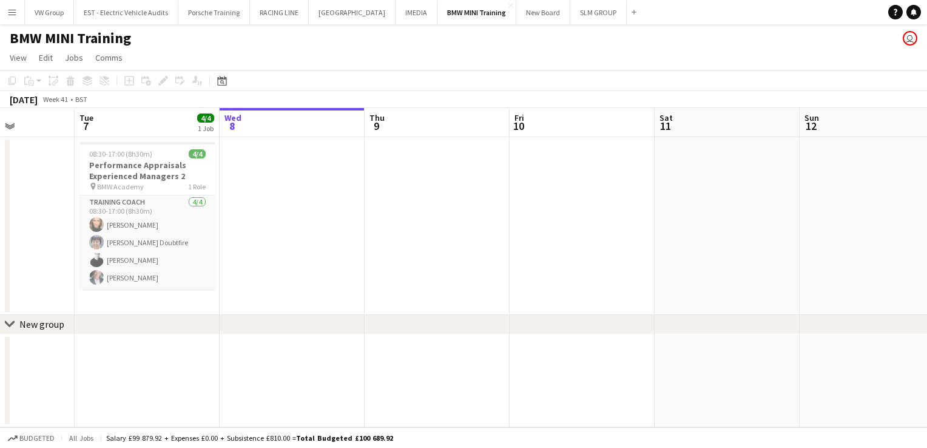
drag, startPoint x: 684, startPoint y: 184, endPoint x: 707, endPoint y: 181, distance: 23.8
click at [707, 181] on app-calendar-viewport "Sat 4 Sun 5 Mon 6 Tue 7 4/4 1 Job Wed 8 Thu 9 Fri 10 Sat 11 Sun 12 Mon 13 1 Job…" at bounding box center [463, 267] width 927 height 319
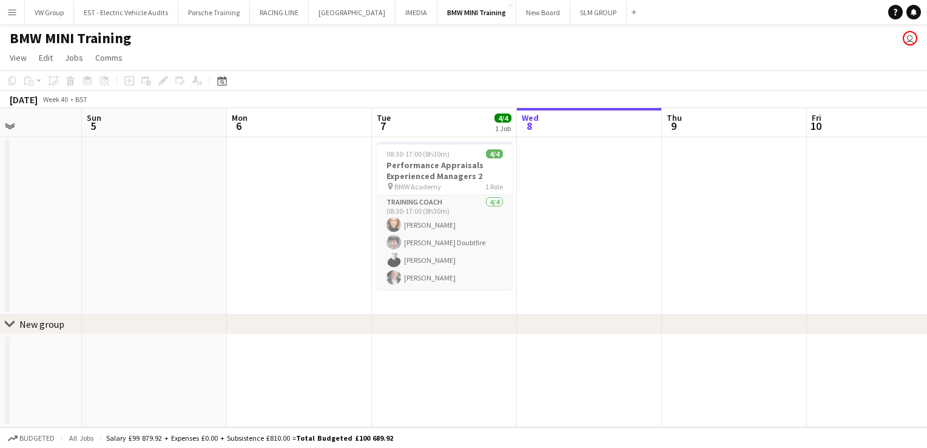
drag, startPoint x: 554, startPoint y: 214, endPoint x: 414, endPoint y: 241, distance: 143.3
click at [369, 244] on app-calendar-viewport "Thu 2 Fri 3 Sat 4 Sun 5 Mon 6 Tue 7 4/4 1 Job Wed 8 Thu 9 Fri 10 Sat 11 Sun 12 …" at bounding box center [463, 267] width 927 height 319
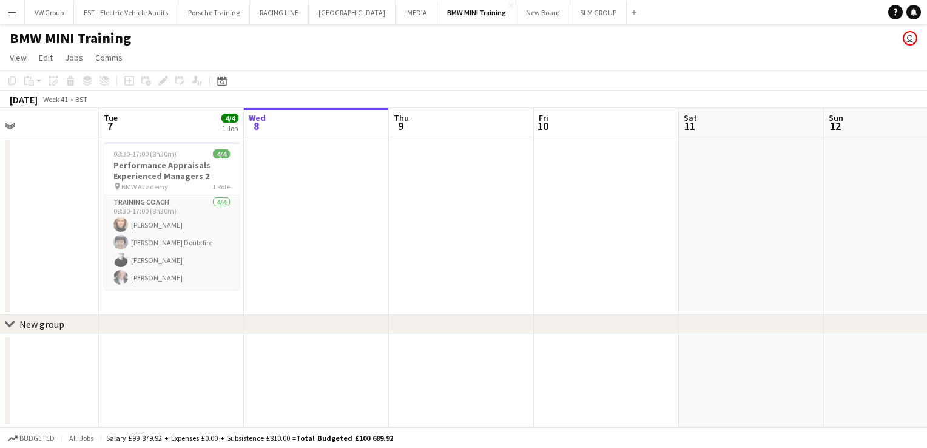
drag, startPoint x: 611, startPoint y: 226, endPoint x: 335, endPoint y: 259, distance: 277.9
click at [335, 259] on app-calendar-viewport "Sat 4 Sun 5 Mon 6 Tue 7 4/4 1 Job Wed 8 Thu 9 Fri 10 Sat 11 Sun 12 Mon 13 1 Job…" at bounding box center [463, 267] width 927 height 319
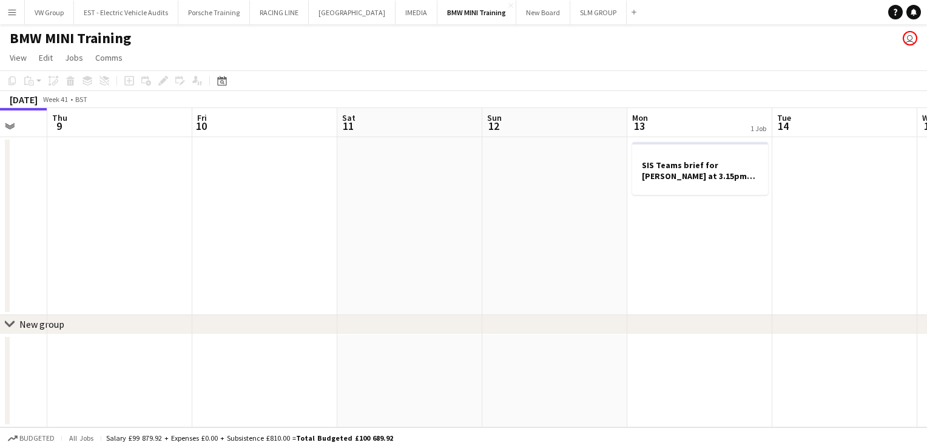
drag, startPoint x: 585, startPoint y: 215, endPoint x: 375, endPoint y: 261, distance: 215.0
click at [371, 264] on app-calendar-viewport "Mon 6 Tue 7 4/4 1 Job Wed 8 Thu 9 Fri 10 Sat 11 Sun 12 Mon 13 1 Job Tue 14 Wed …" at bounding box center [463, 267] width 927 height 319
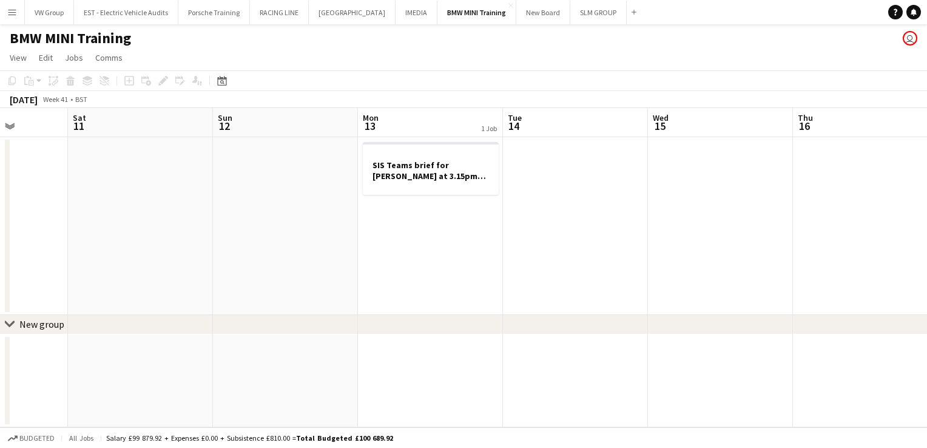
click at [438, 241] on app-calendar-viewport "Wed 8 Thu 9 Fri 10 Sat 11 Sun 12 Mon 13 1 Job Tue 14 Wed 15 Thu 16 Fri 17 Sat 1…" at bounding box center [463, 267] width 927 height 319
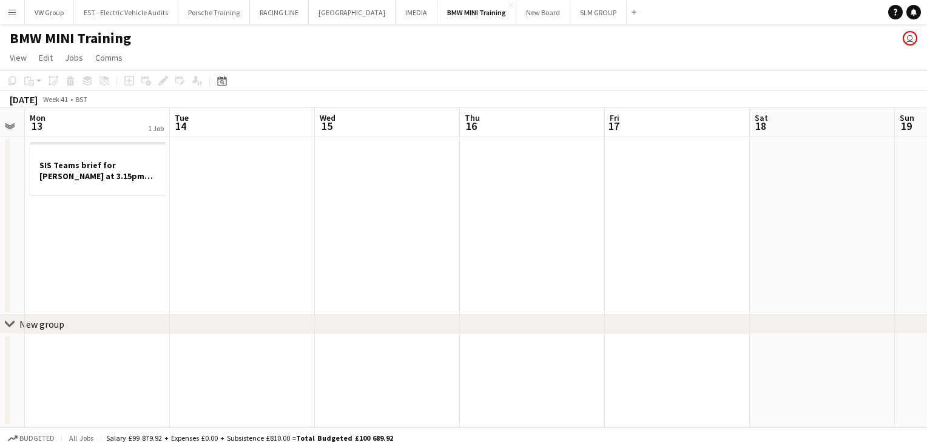
drag, startPoint x: 745, startPoint y: 207, endPoint x: 411, endPoint y: 258, distance: 337.5
click at [405, 264] on app-calendar-viewport "Fri 10 Sat 11 Sun 12 Mon 13 1 Job Tue 14 Wed 15 Thu 16 Fri 17 Sat 18 Sun 19 Mon…" at bounding box center [463, 267] width 927 height 319
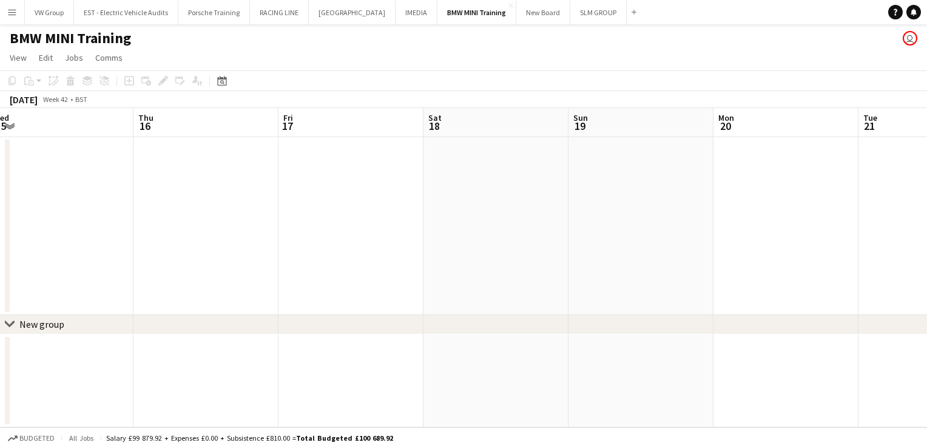
drag, startPoint x: 651, startPoint y: 211, endPoint x: 590, endPoint y: 224, distance: 62.7
click at [405, 261] on app-calendar-viewport "Sun 12 Mon 13 1 Job Tue 14 Wed 15 Thu 16 Fri 17 Sat 18 Sun 19 Mon 20 Tue 21 Wed…" at bounding box center [463, 267] width 927 height 319
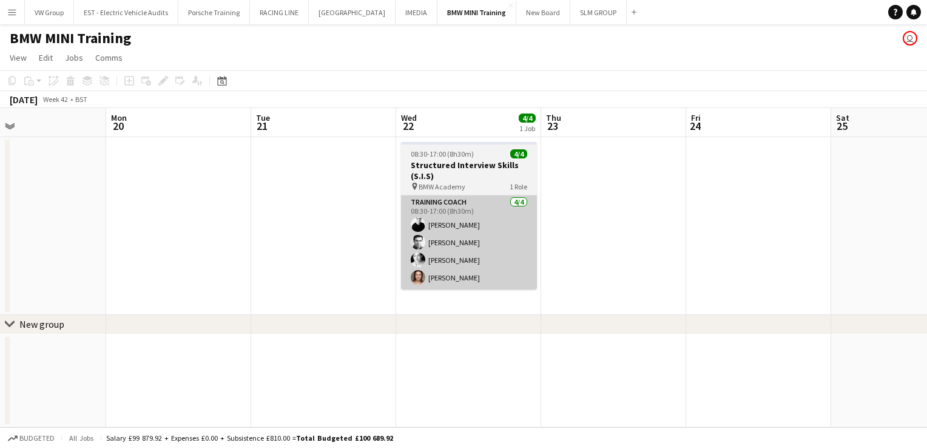
drag, startPoint x: 469, startPoint y: 269, endPoint x: 462, endPoint y: 268, distance: 7.9
click at [459, 270] on app-calendar-viewport "Thu 16 Fri 17 Sat 18 Sun 19 Mon 20 Tue 21 Wed 22 4/4 1 Job Thu 23 Fri 24 Sat 25…" at bounding box center [463, 267] width 927 height 319
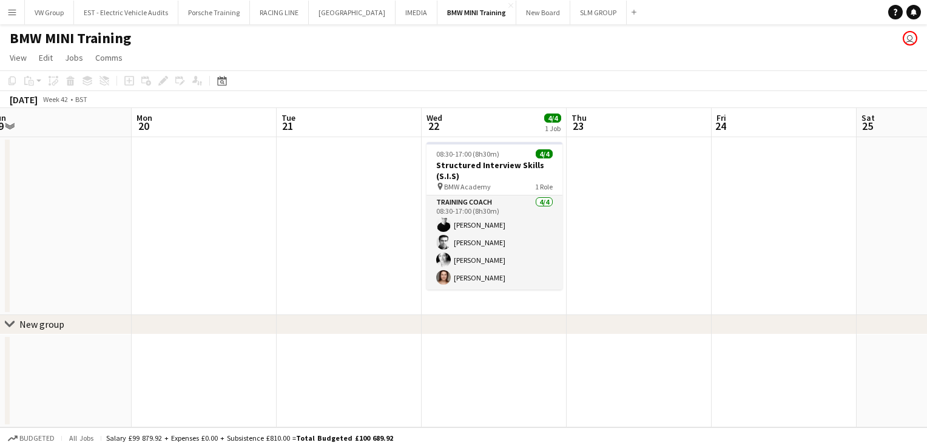
drag, startPoint x: 579, startPoint y: 254, endPoint x: 476, endPoint y: 288, distance: 108.2
click at [474, 290] on app-calendar-viewport "Thu 16 Fri 17 Sat 18 Sun 19 Mon 20 Tue 21 Wed 22 4/4 1 Job Thu 23 Fri 24 Sat 25…" at bounding box center [463, 267] width 927 height 319
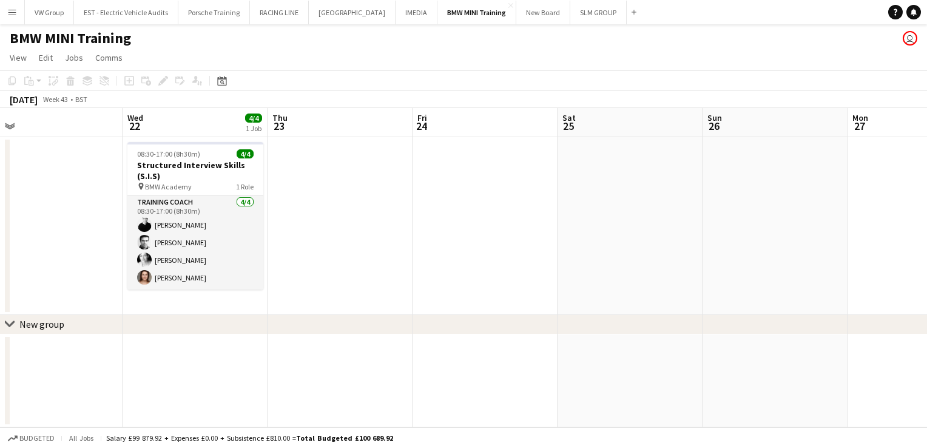
drag, startPoint x: 590, startPoint y: 266, endPoint x: 493, endPoint y: 286, distance: 99.7
click at [482, 293] on app-calendar-viewport "Sat 18 Sun 19 Mon 20 Tue 21 Wed 22 4/4 1 Job Thu 23 Fri 24 Sat 25 Sun 26 Mon 27…" at bounding box center [463, 267] width 927 height 319
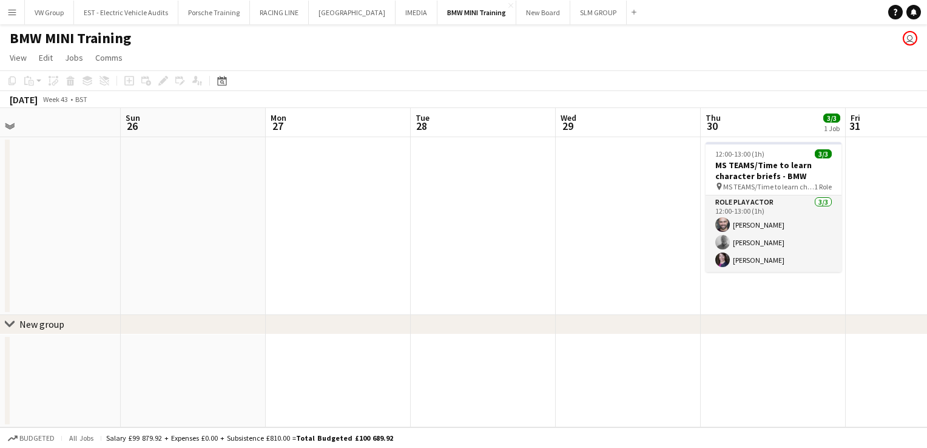
drag, startPoint x: 553, startPoint y: 278, endPoint x: 517, endPoint y: 288, distance: 37.1
click at [519, 288] on app-calendar-viewport "Wed 22 4/4 1 Job Thu 23 Fri 24 Sat 25 Sun 26 Mon 27 Tue 28 Wed 29 Thu 30 3/3 1 …" at bounding box center [463, 267] width 927 height 319
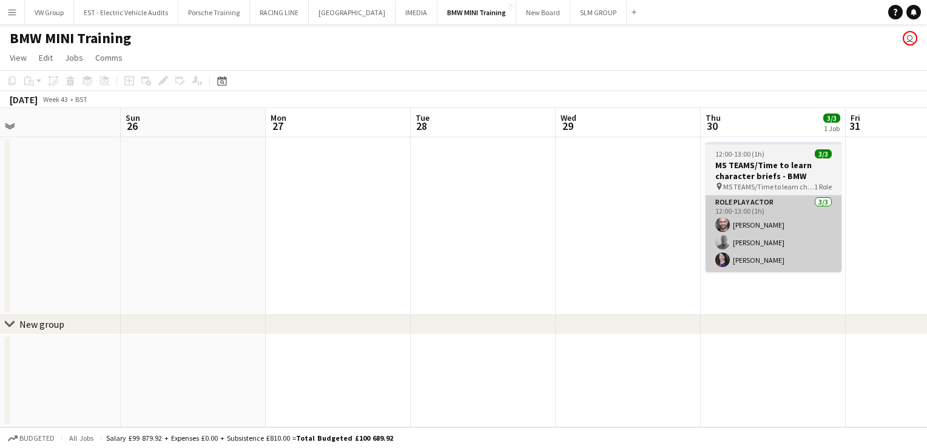
scroll to position [0, 471]
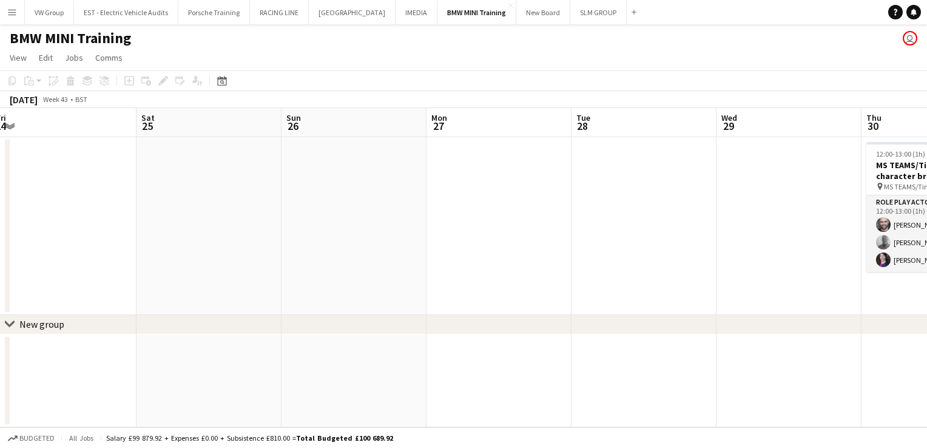
drag, startPoint x: 517, startPoint y: 295, endPoint x: 503, endPoint y: 306, distance: 18.1
click at [498, 307] on app-calendar-viewport "Wed 22 4/4 1 Job Thu 23 Fri 24 Sat 25 Sun 26 Mon 27 Tue 28 Wed 29 Thu 30 3/3 1 …" at bounding box center [463, 267] width 927 height 319
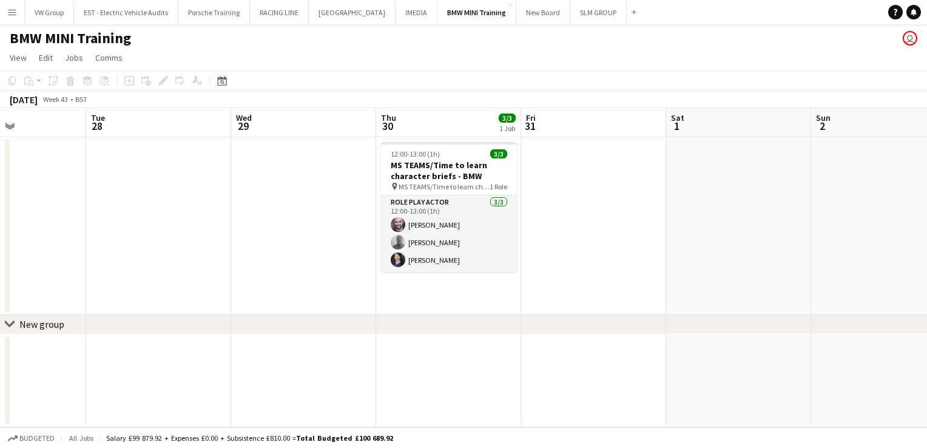
drag, startPoint x: 636, startPoint y: 260, endPoint x: 610, endPoint y: 254, distance: 26.1
click at [609, 254] on app-calendar-viewport "Fri 24 Sat 25 Sun 26 Mon 27 Tue 28 Wed 29 Thu 30 3/3 1 Job Fri 31 Sat 1 Sun 2 M…" at bounding box center [463, 267] width 927 height 319
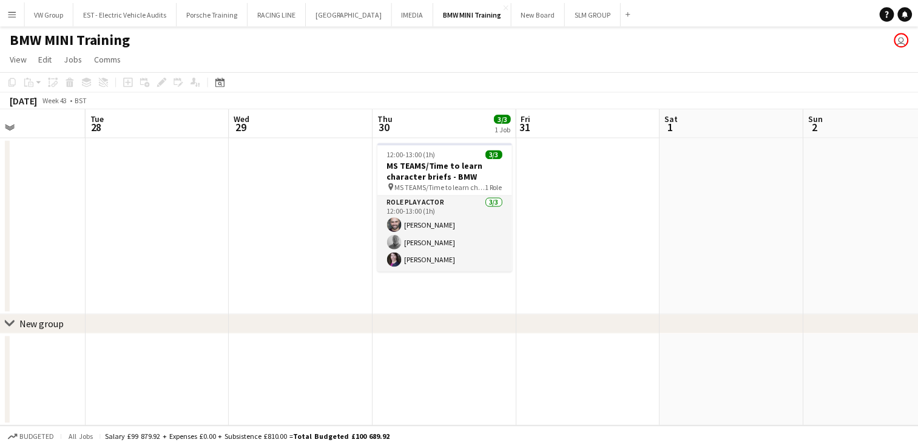
scroll to position [0, 503]
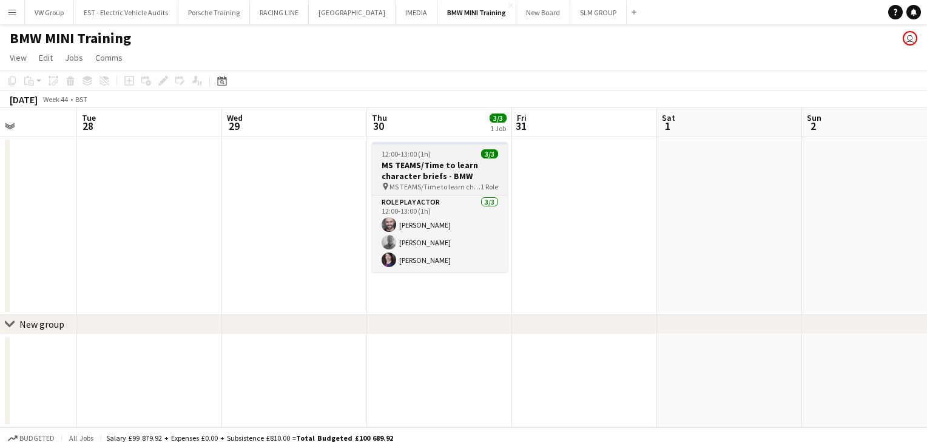
click at [446, 156] on div "12:00-13:00 (1h) 3/3" at bounding box center [440, 153] width 136 height 9
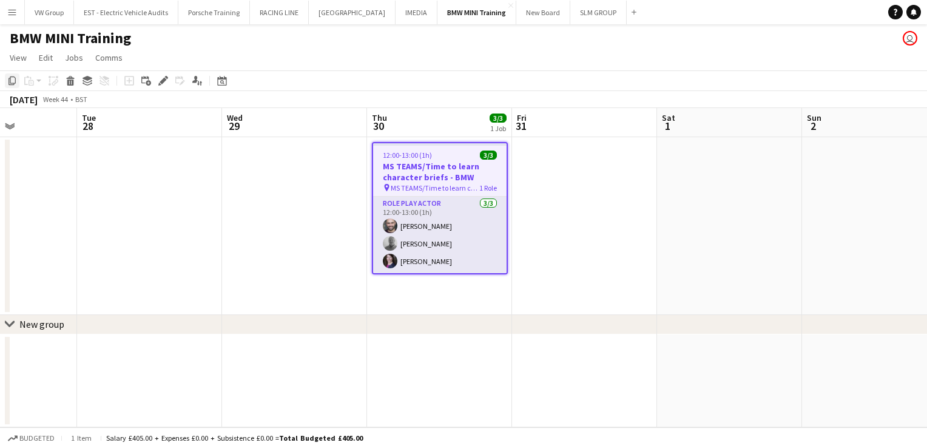
click at [12, 82] on icon "Copy" at bounding box center [12, 81] width 10 height 10
click at [412, 305] on app-date-cell "12:00-13:00 (1h) 3/3 MS TEAMS/Time to learn character briefs - BMW pin MS TEAMS…" at bounding box center [439, 226] width 145 height 178
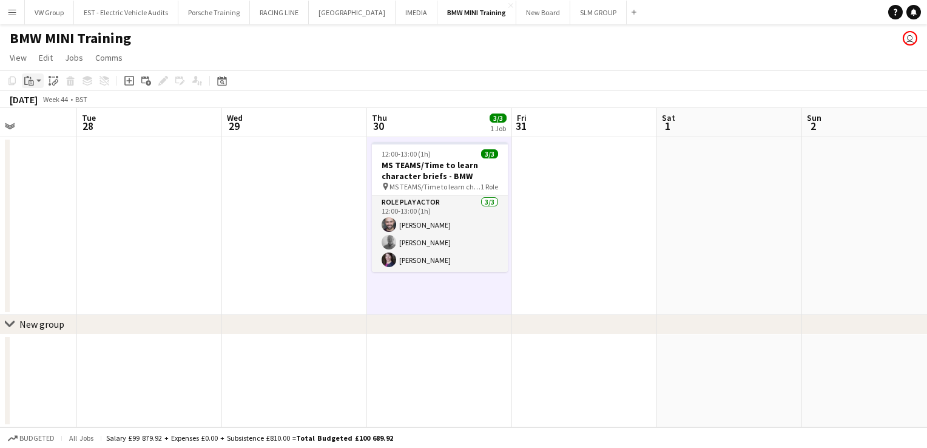
click at [29, 81] on icon at bounding box center [31, 82] width 5 height 5
click at [36, 101] on link "Paste Ctrl+V" at bounding box center [89, 103] width 114 height 11
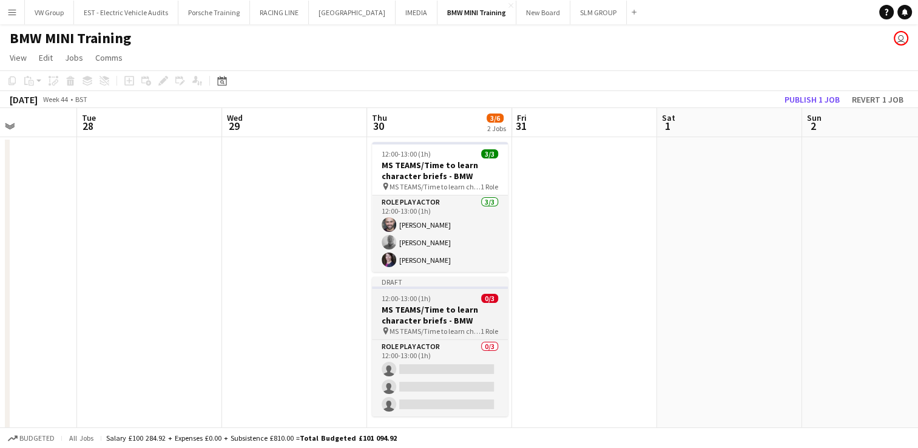
click at [439, 307] on h3 "MS TEAMS/Time to learn character briefs - BMW" at bounding box center [440, 315] width 136 height 22
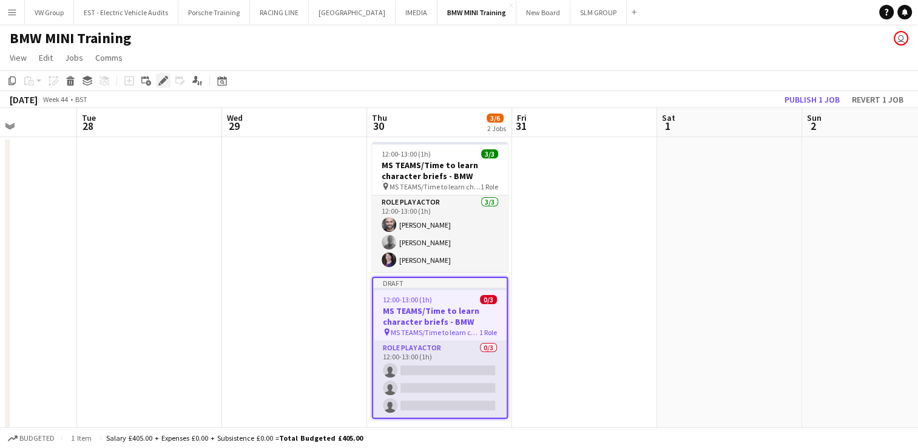
click at [161, 82] on icon at bounding box center [163, 81] width 7 height 7
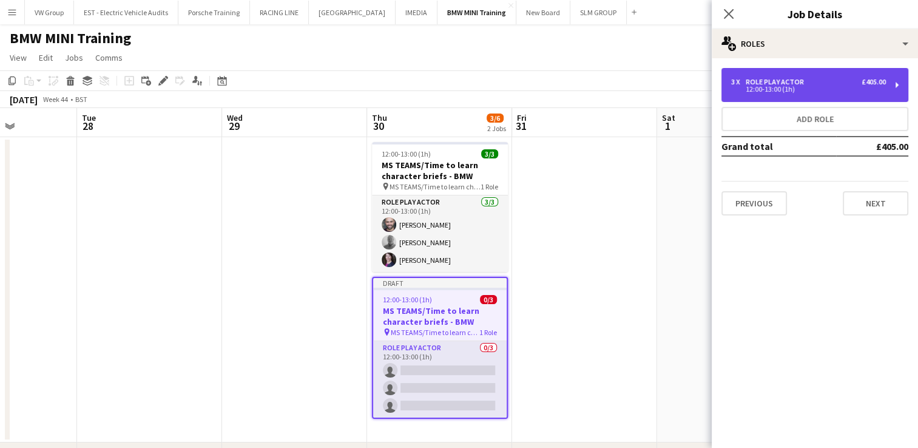
click at [897, 82] on div "3 x Role Play Actor £405.00 12:00-13:00 (1h)" at bounding box center [814, 85] width 187 height 34
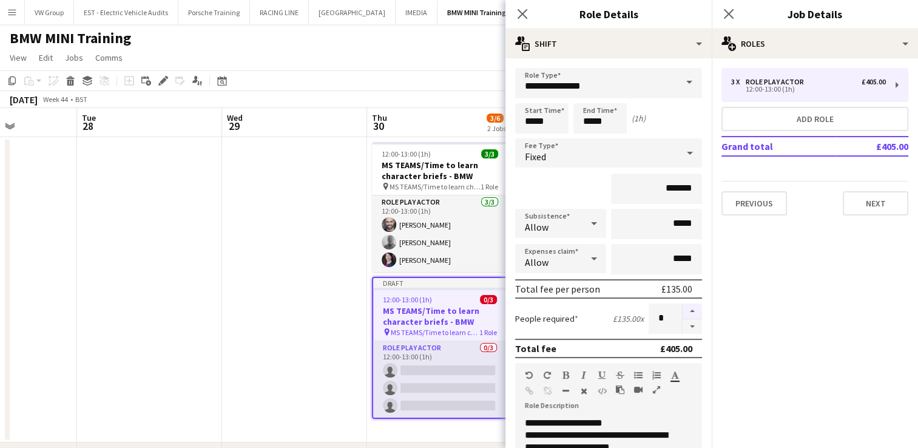
click at [685, 312] on button "button" at bounding box center [691, 311] width 19 height 16
click at [682, 324] on button "button" at bounding box center [691, 326] width 19 height 15
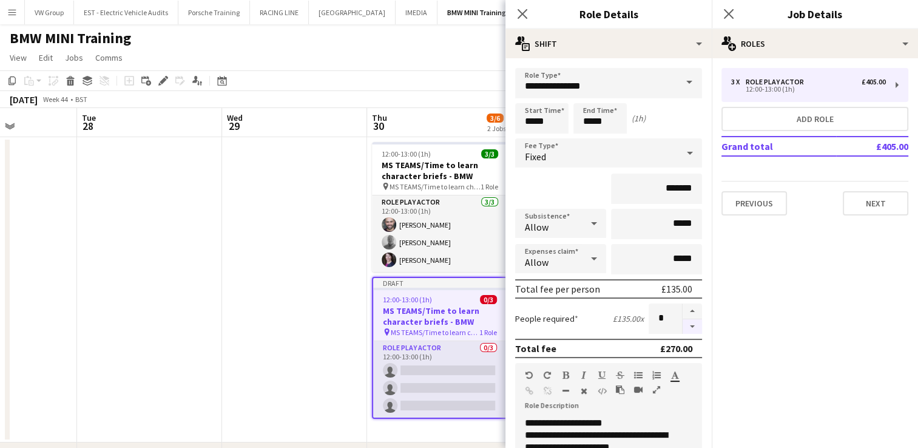
click at [682, 324] on button "button" at bounding box center [691, 326] width 19 height 15
type input "*"
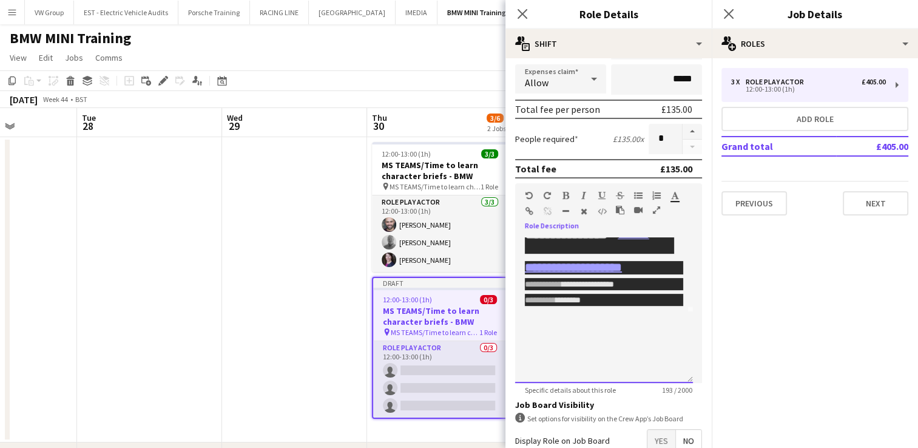
scroll to position [0, 0]
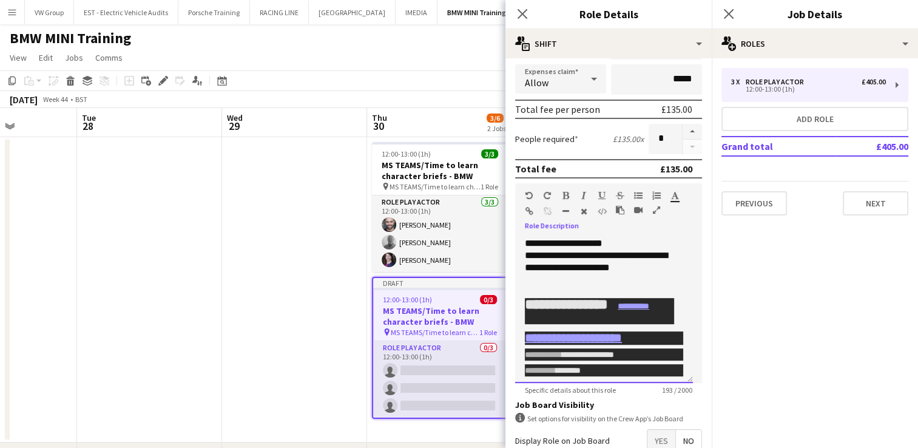
drag, startPoint x: 646, startPoint y: 328, endPoint x: 525, endPoint y: 276, distance: 132.1
click at [525, 276] on div "**********" at bounding box center [604, 310] width 178 height 146
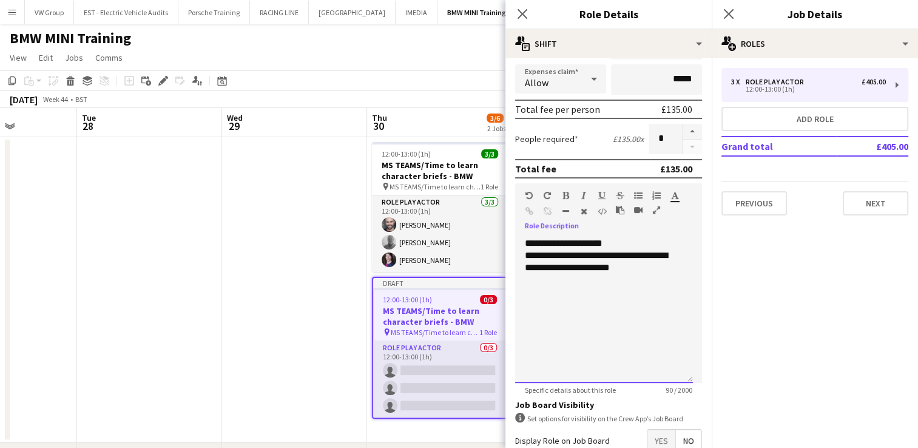
drag, startPoint x: 630, startPoint y: 239, endPoint x: 566, endPoint y: 239, distance: 64.3
click at [566, 239] on div "**********" at bounding box center [604, 310] width 178 height 146
click at [524, 241] on div "**********" at bounding box center [604, 310] width 178 height 146
click at [672, 242] on div "**********" at bounding box center [604, 310] width 178 height 146
drag, startPoint x: 644, startPoint y: 274, endPoint x: 513, endPoint y: 266, distance: 130.7
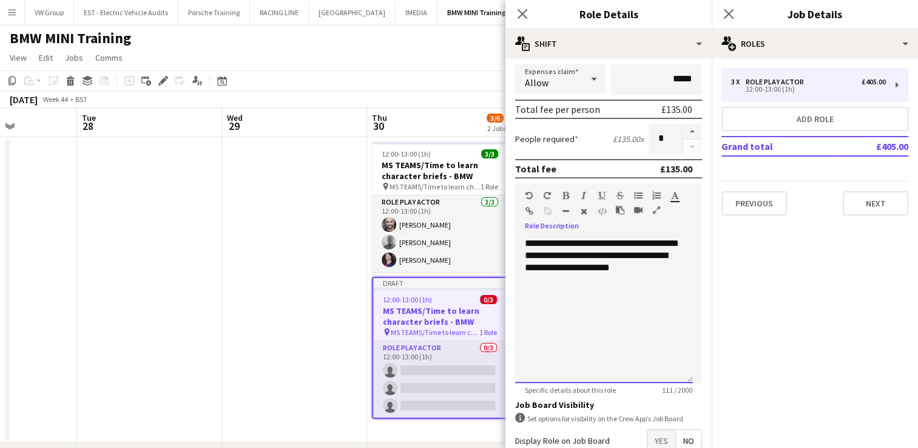
click at [513, 266] on form "**********" at bounding box center [608, 204] width 206 height 632
click at [547, 256] on div "**********" at bounding box center [604, 310] width 178 height 146
click at [584, 243] on div "**********" at bounding box center [604, 310] width 178 height 146
click at [536, 252] on div "**********" at bounding box center [604, 310] width 178 height 146
drag, startPoint x: 603, startPoint y: 266, endPoint x: 618, endPoint y: 255, distance: 18.3
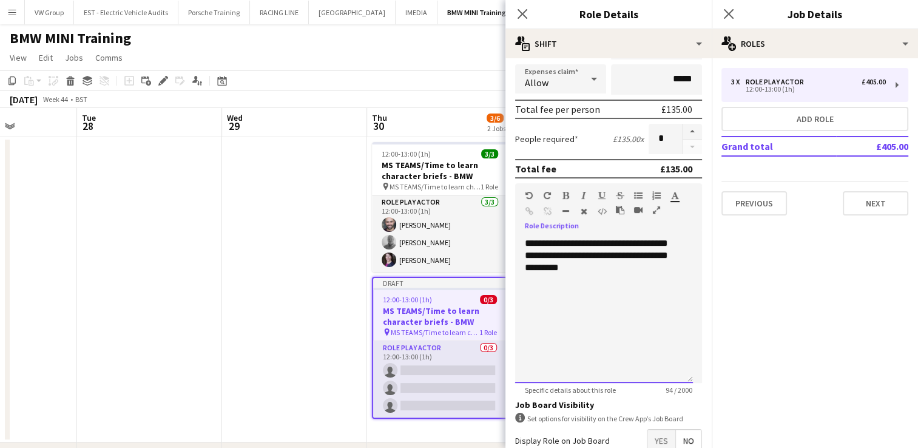
click at [618, 255] on div "**********" at bounding box center [604, 310] width 178 height 146
drag, startPoint x: 543, startPoint y: 234, endPoint x: 520, endPoint y: 233, distance: 23.1
click at [515, 230] on div "**********" at bounding box center [608, 306] width 187 height 154
copy div "**********"
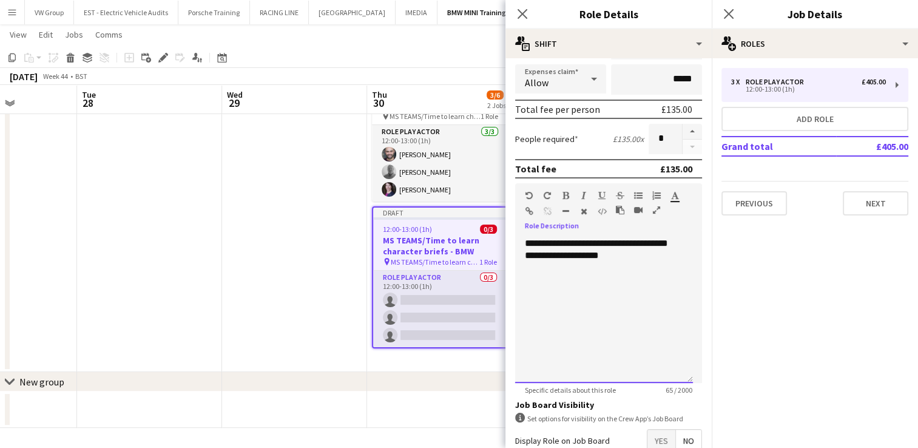
scroll to position [250, 0]
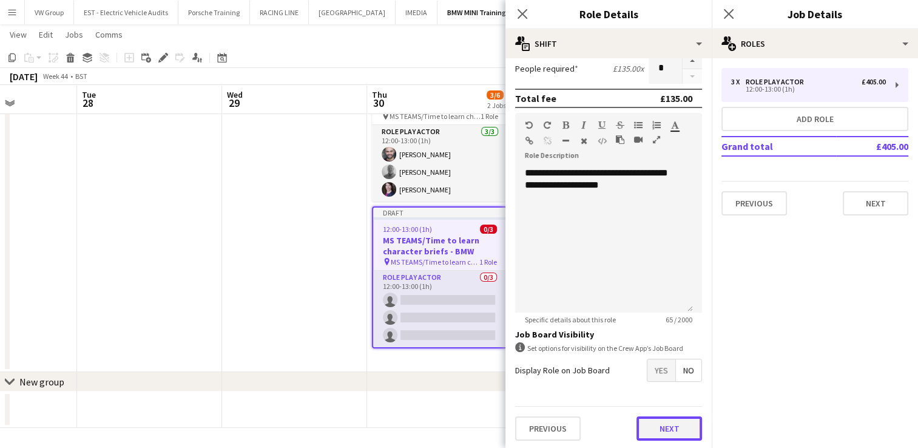
click at [671, 429] on button "Next" at bounding box center [669, 428] width 66 height 24
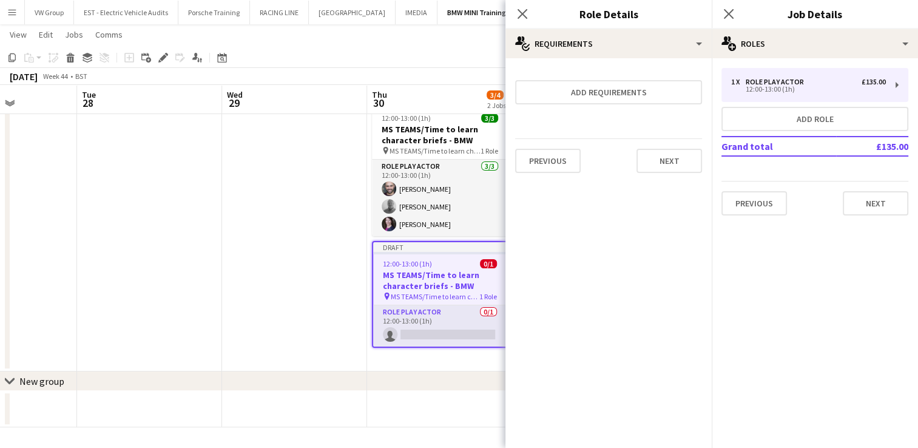
scroll to position [34, 0]
click at [874, 199] on button "Next" at bounding box center [876, 203] width 66 height 24
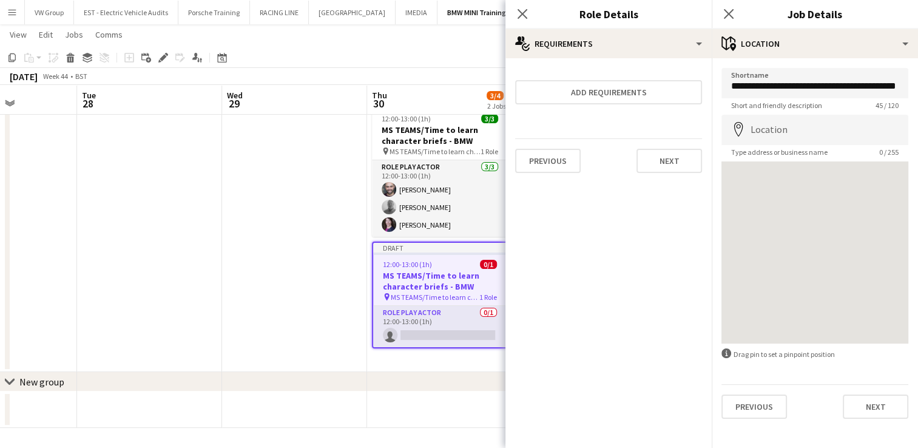
click at [874, 199] on mat-expansion-panel "**********" at bounding box center [815, 252] width 206 height 389
drag, startPoint x: 732, startPoint y: 88, endPoint x: 924, endPoint y: 81, distance: 192.4
click at [917, 81] on html "Menu Boards Boards Boards All jobs Status Workforce Workforce My Workforce Recr…" at bounding box center [459, 207] width 918 height 482
click at [873, 89] on input "**********" at bounding box center [814, 83] width 187 height 30
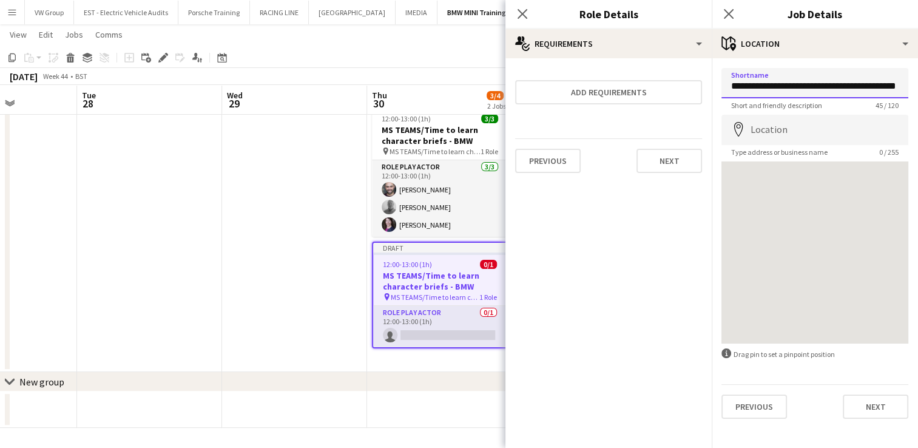
drag, startPoint x: 873, startPoint y: 89, endPoint x: 750, endPoint y: 84, distance: 123.8
click at [750, 84] on input "**********" at bounding box center [814, 83] width 187 height 30
type input "**********"
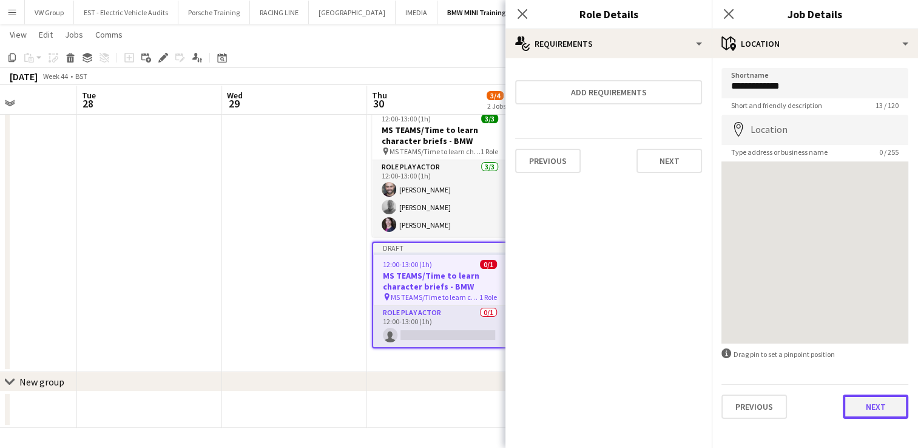
click at [866, 404] on button "Next" at bounding box center [876, 406] width 66 height 24
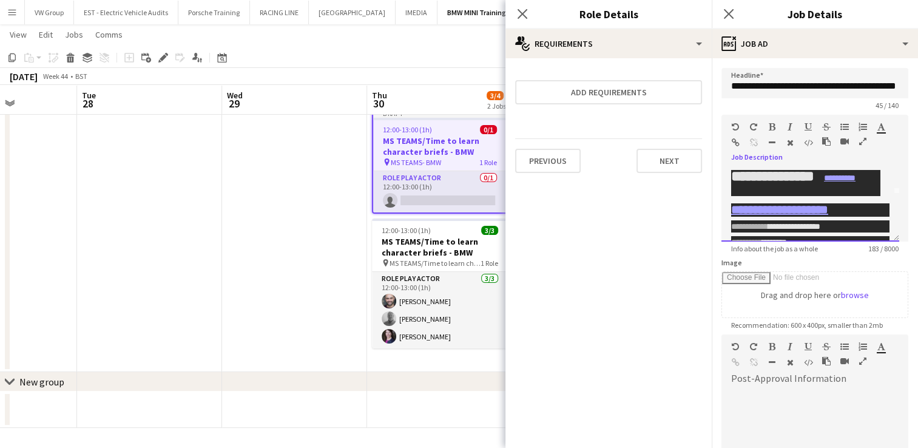
scroll to position [82, 0]
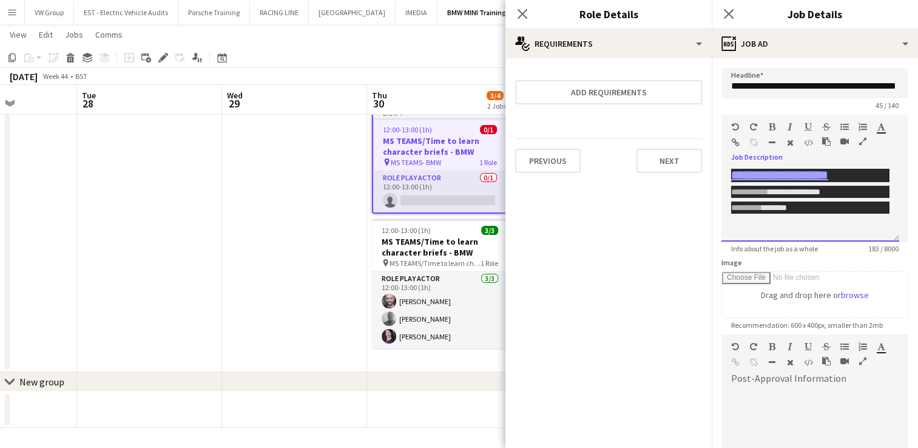
drag, startPoint x: 732, startPoint y: 172, endPoint x: 887, endPoint y: 254, distance: 175.6
click at [887, 254] on form "**********" at bounding box center [815, 329] width 206 height 522
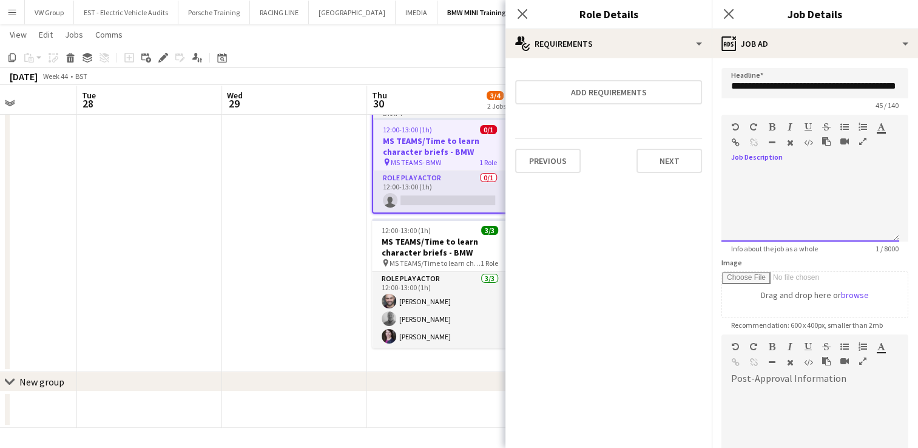
scroll to position [0, 0]
click at [738, 177] on div at bounding box center [810, 205] width 178 height 73
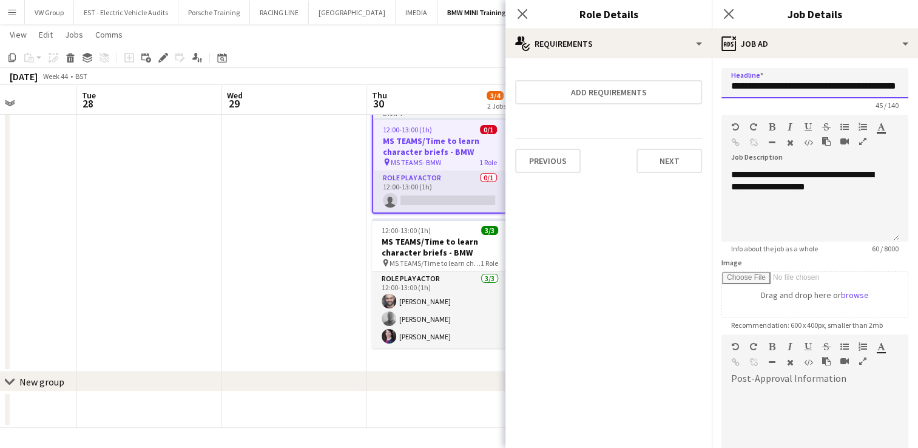
scroll to position [0, 33]
drag, startPoint x: 774, startPoint y: 86, endPoint x: 926, endPoint y: 79, distance: 152.4
click at [917, 79] on html "Menu Boards Boards Boards All jobs Status Workforce Workforce My Workforce Recr…" at bounding box center [459, 207] width 918 height 482
click at [882, 86] on input "********" at bounding box center [810, 83] width 178 height 30
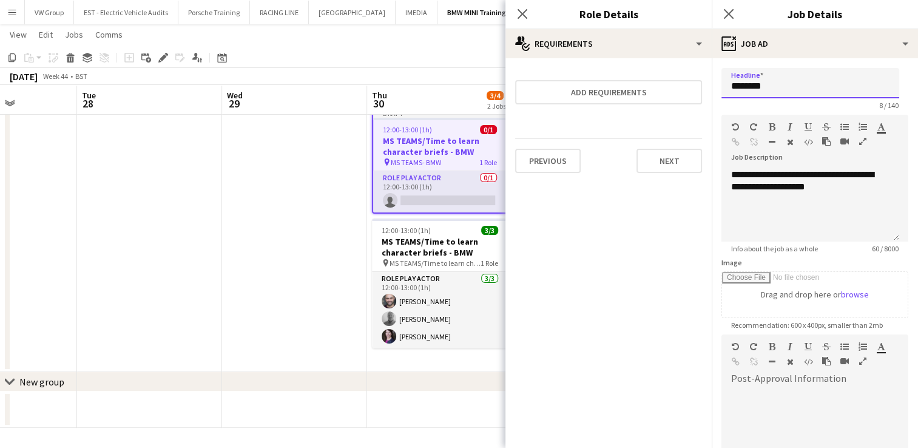
drag, startPoint x: 882, startPoint y: 86, endPoint x: 789, endPoint y: 89, distance: 92.9
click at [789, 89] on input "********" at bounding box center [810, 83] width 178 height 30
click at [784, 85] on input "********" at bounding box center [810, 83] width 178 height 30
click at [796, 77] on input "********" at bounding box center [810, 83] width 178 height 30
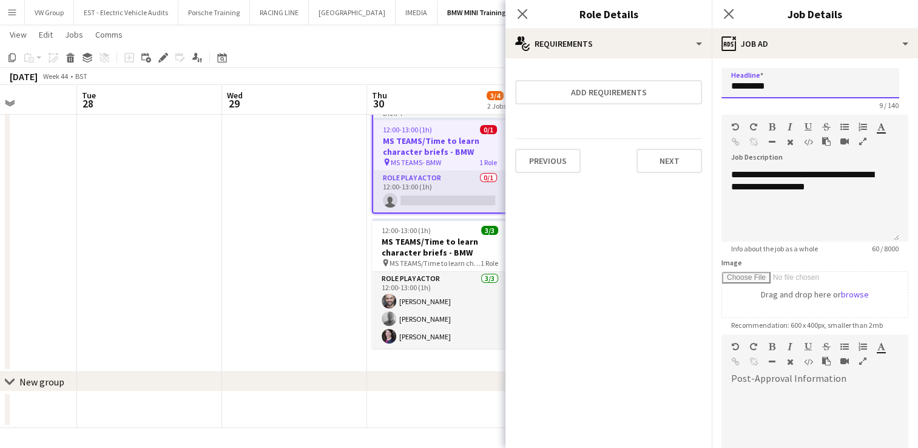
click at [732, 89] on input "********" at bounding box center [810, 83] width 178 height 30
click at [826, 90] on input "**********" at bounding box center [810, 83] width 178 height 30
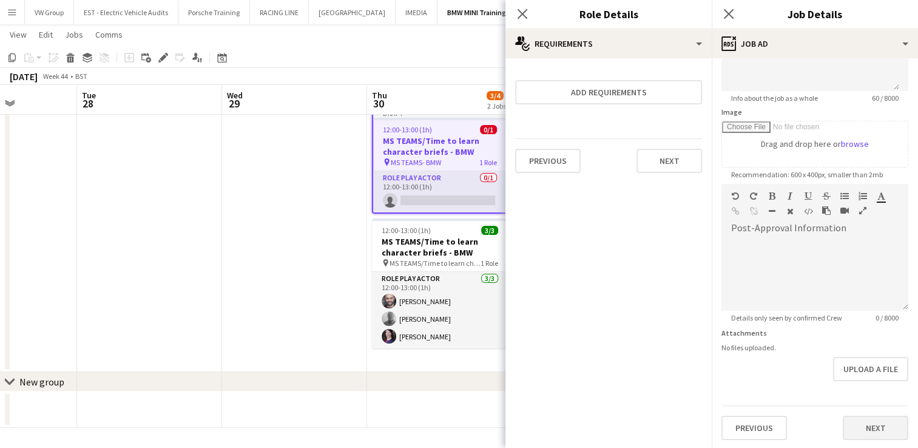
type input "**********"
click at [864, 422] on button "Next" at bounding box center [876, 427] width 66 height 24
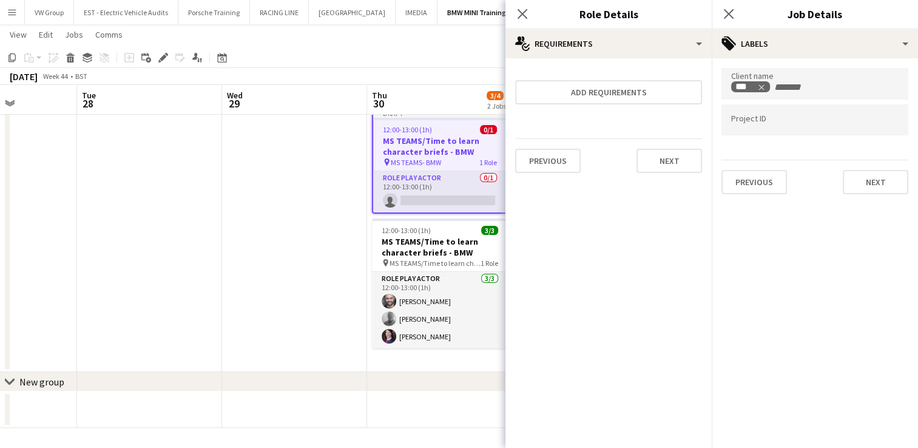
scroll to position [0, 0]
click at [875, 184] on button "Next" at bounding box center [876, 182] width 66 height 24
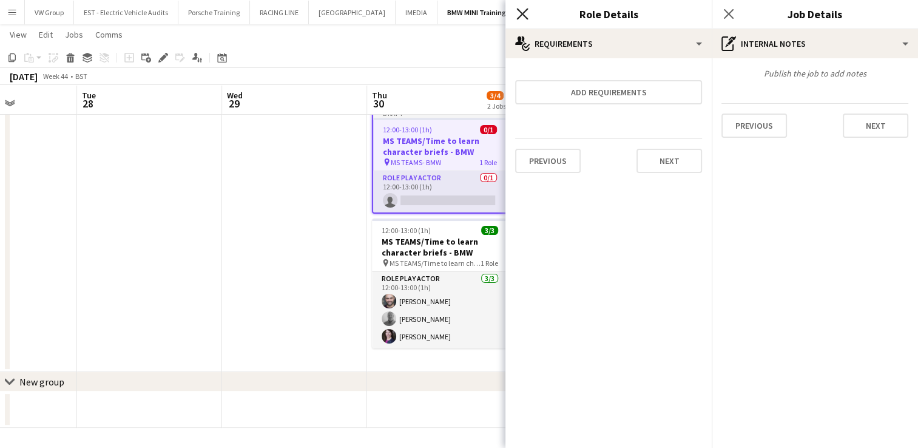
click at [524, 16] on icon at bounding box center [522, 14] width 12 height 12
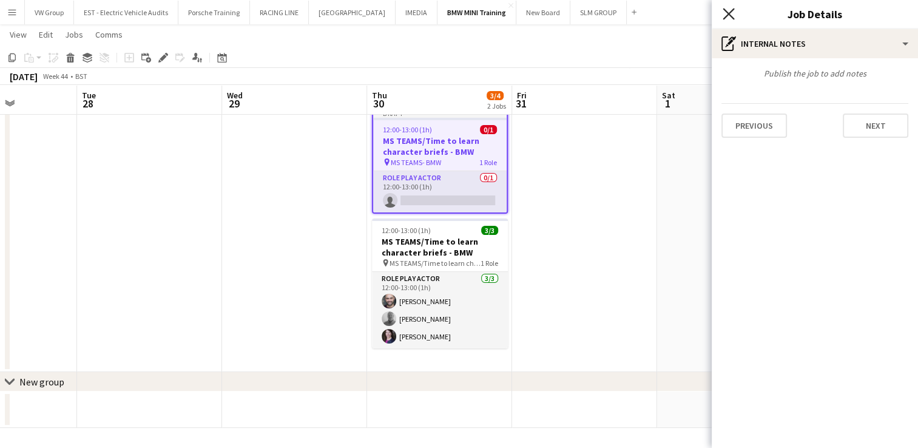
click at [730, 16] on icon at bounding box center [728, 14] width 12 height 12
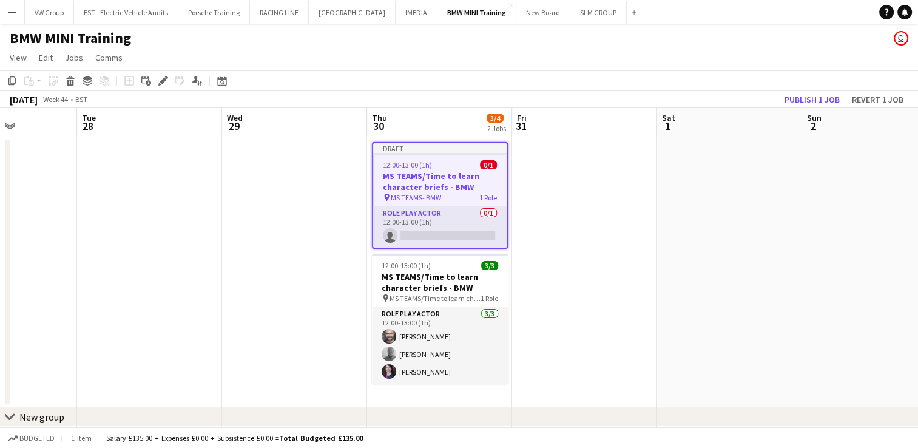
click at [448, 161] on div "12:00-13:00 (1h) 0/1" at bounding box center [439, 164] width 133 height 9
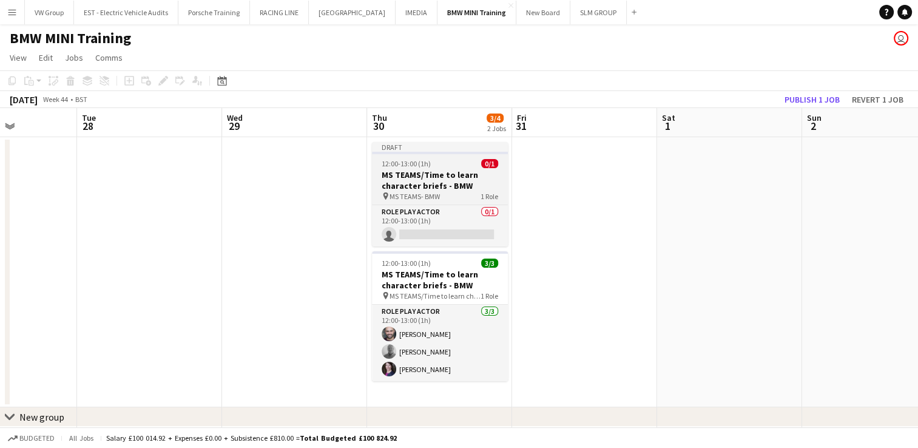
click at [432, 159] on div "12:00-13:00 (1h) 0/1" at bounding box center [440, 163] width 136 height 9
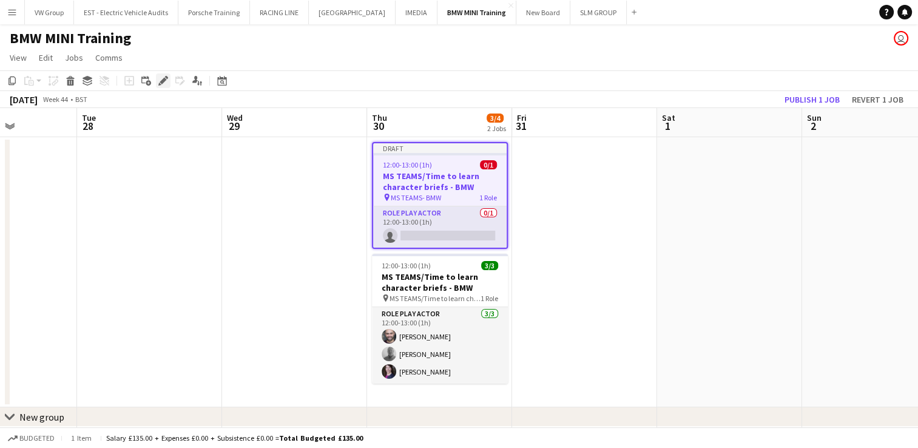
click at [166, 79] on icon "Edit" at bounding box center [163, 81] width 10 height 10
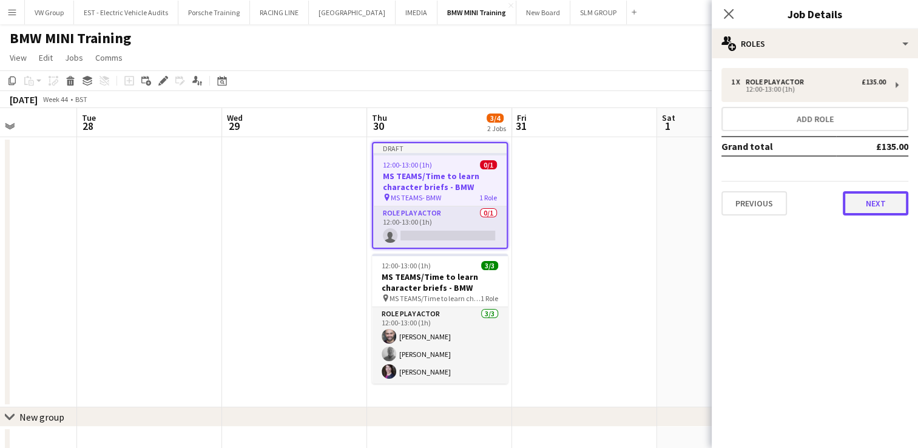
click at [878, 206] on button "Next" at bounding box center [876, 203] width 66 height 24
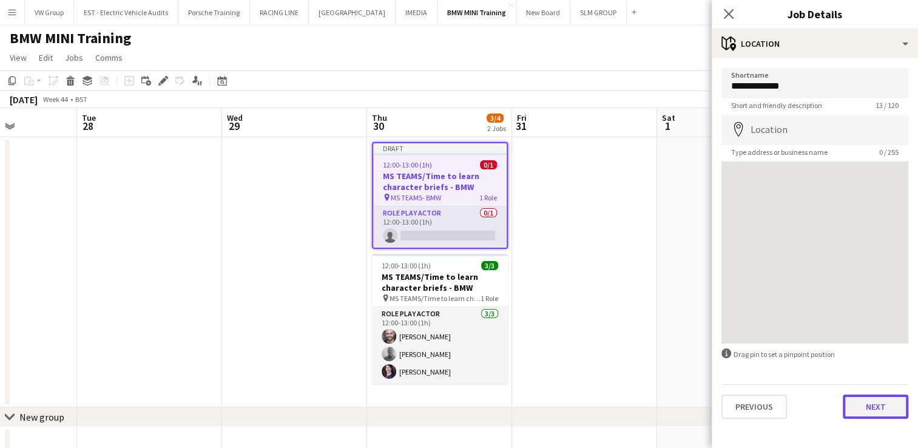
click at [884, 403] on button "Next" at bounding box center [876, 406] width 66 height 24
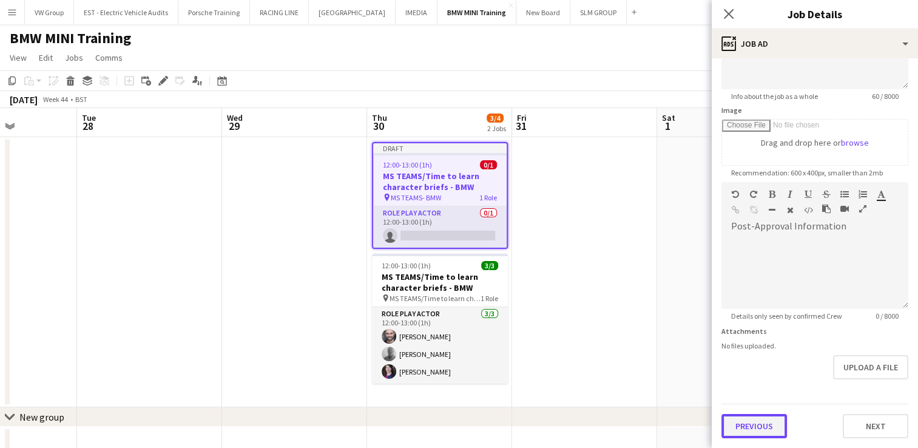
scroll to position [150, 0]
click at [753, 416] on button "Previous" at bounding box center [754, 427] width 66 height 24
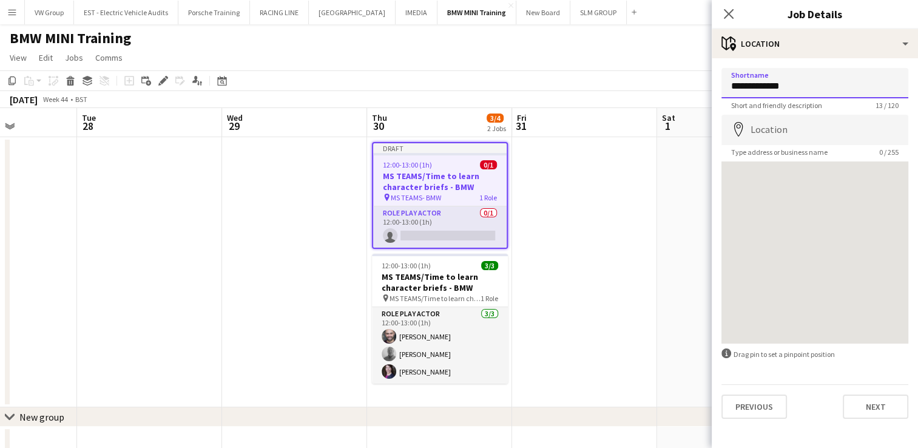
click at [729, 86] on input "**********" at bounding box center [814, 83] width 187 height 30
click at [844, 87] on input "**********" at bounding box center [814, 83] width 187 height 30
type input "**********"
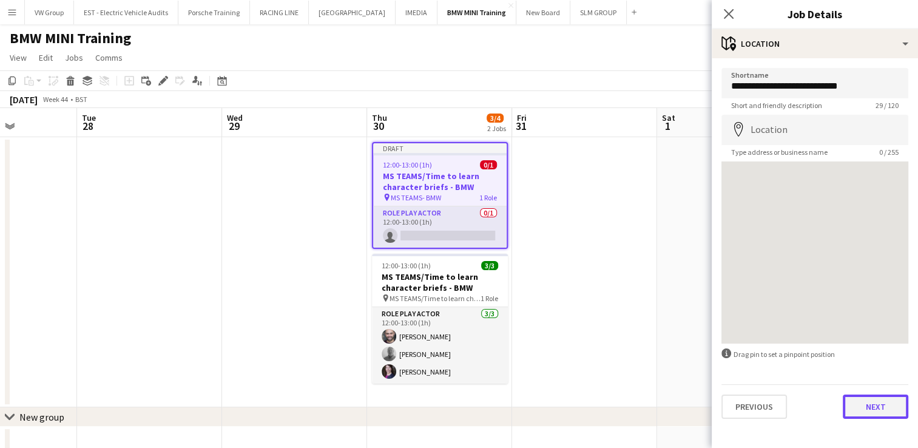
click at [878, 411] on button "Next" at bounding box center [876, 406] width 66 height 24
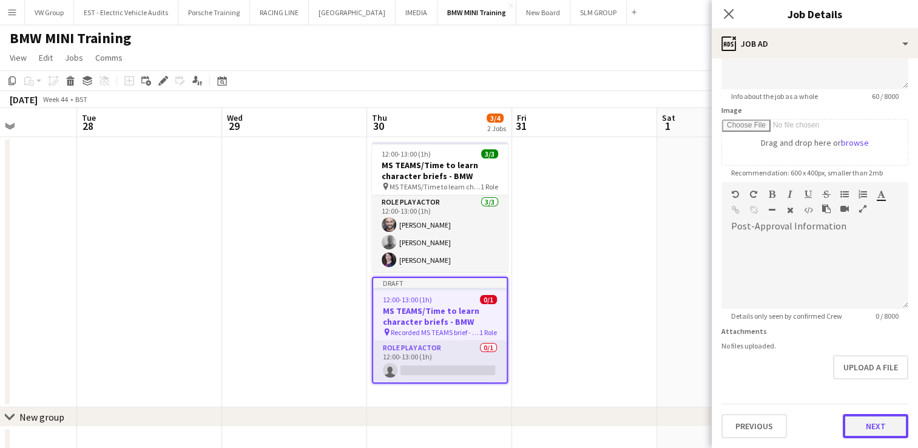
scroll to position [150, 0]
click at [859, 402] on form "**********" at bounding box center [815, 179] width 206 height 522
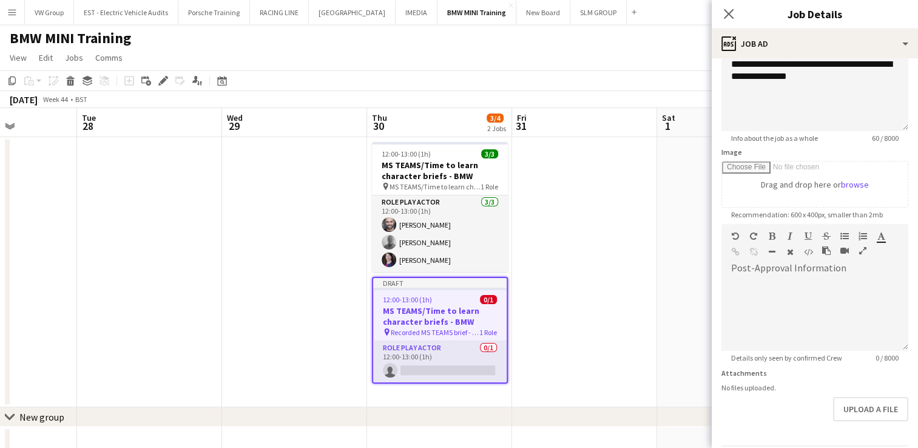
scroll to position [0, 0]
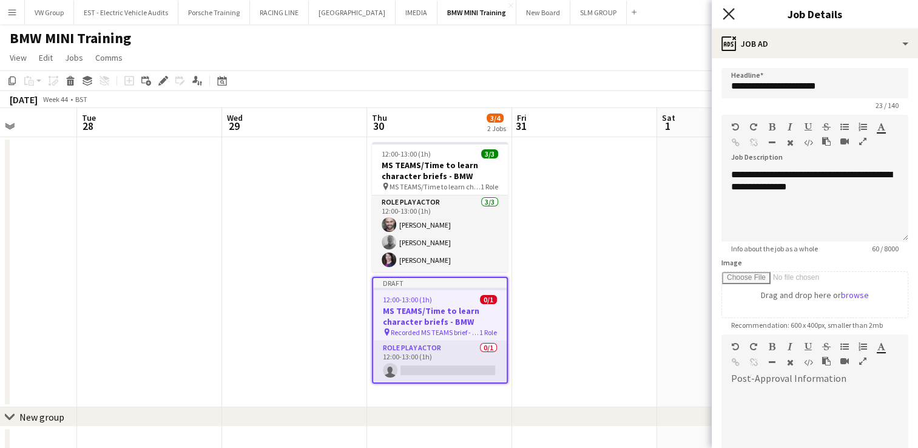
click at [728, 13] on icon at bounding box center [728, 14] width 12 height 12
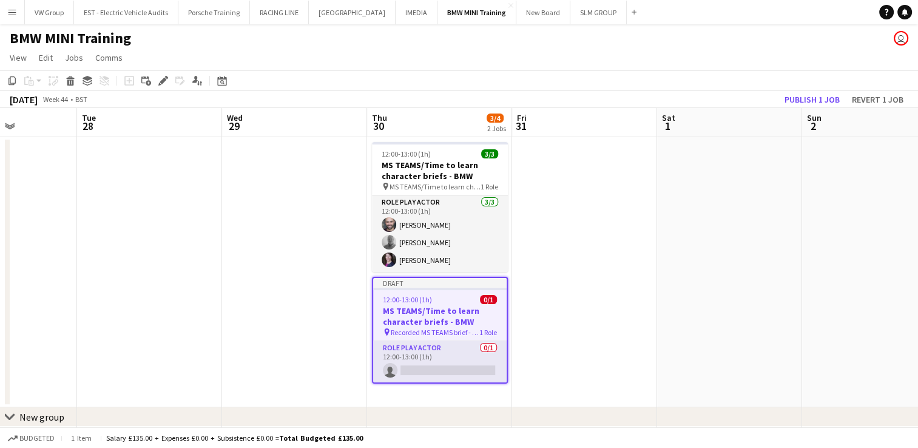
click at [451, 297] on div "12:00-13:00 (1h) 0/1" at bounding box center [439, 299] width 133 height 9
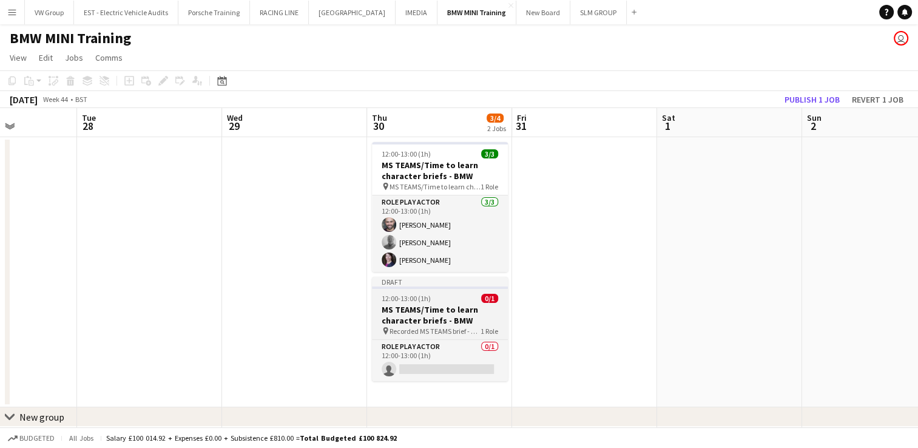
click at [451, 297] on div "12:00-13:00 (1h) 0/1" at bounding box center [440, 298] width 136 height 9
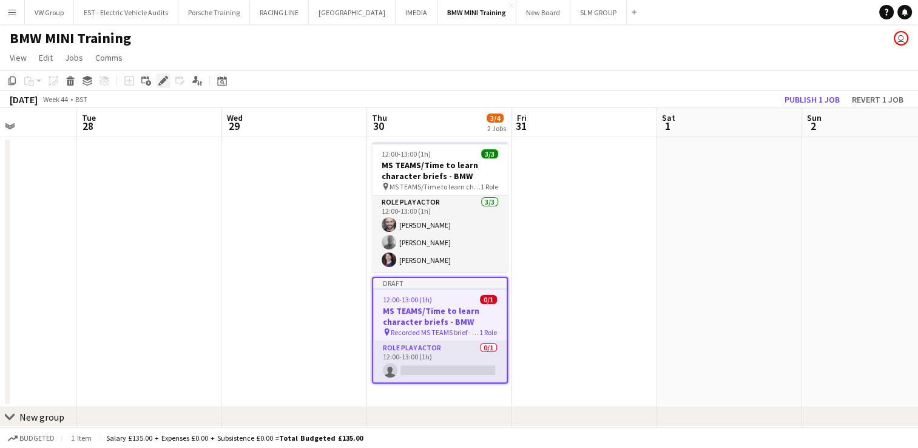
click at [163, 82] on icon at bounding box center [163, 81] width 7 height 7
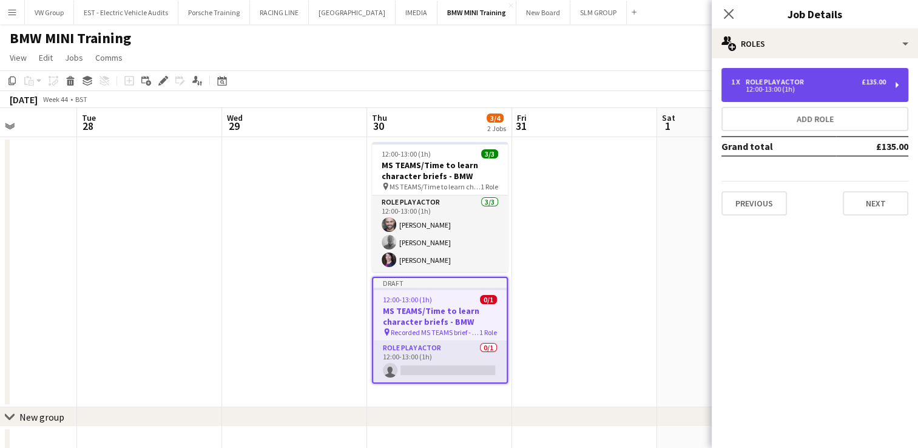
click at [896, 84] on div "1 x Role Play Actor £135.00 12:00-13:00 (1h)" at bounding box center [814, 85] width 187 height 34
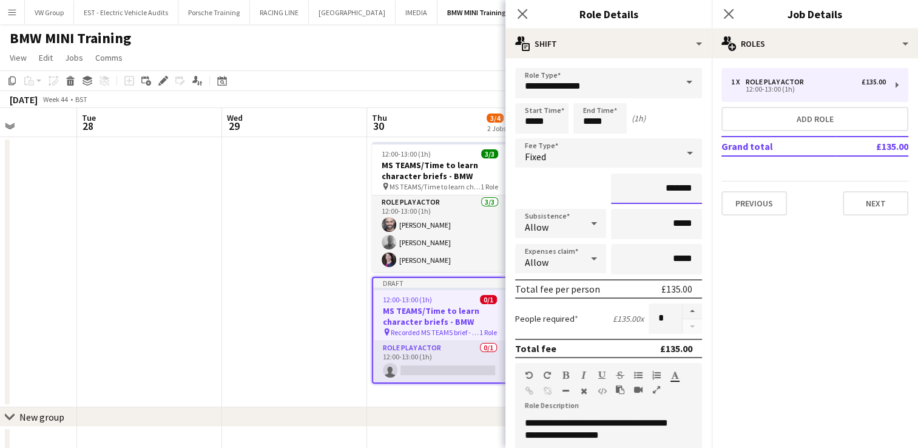
click at [684, 188] on input "*******" at bounding box center [656, 188] width 91 height 30
type input "**"
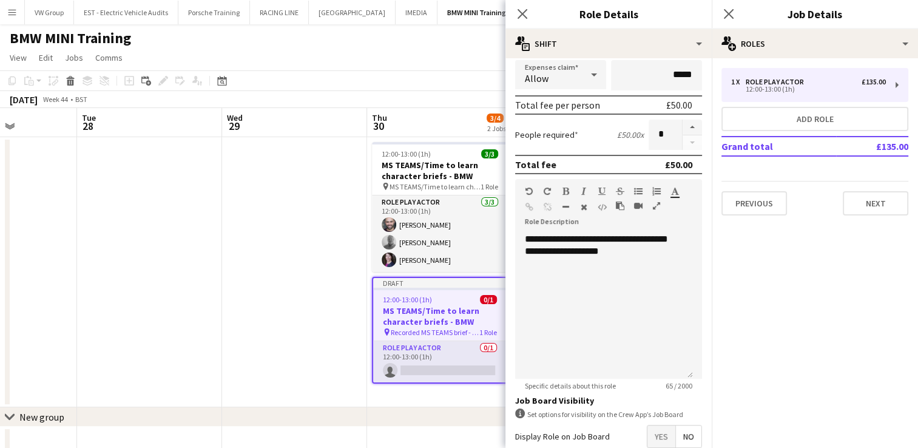
scroll to position [250, 0]
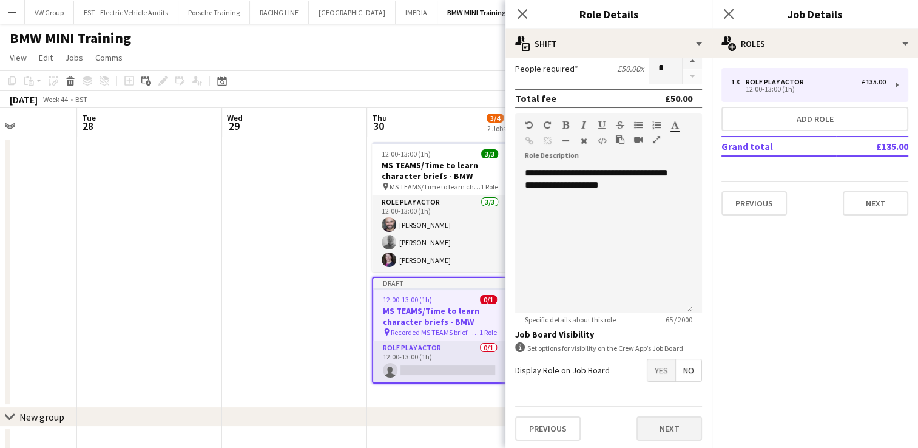
type input "******"
click at [664, 426] on button "Next" at bounding box center [669, 428] width 66 height 24
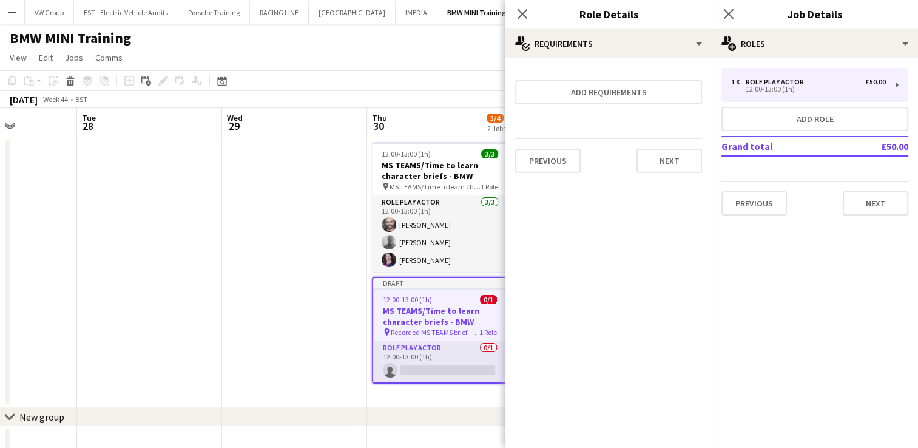
scroll to position [0, 0]
click at [523, 11] on icon "Close pop-in" at bounding box center [522, 14] width 12 height 12
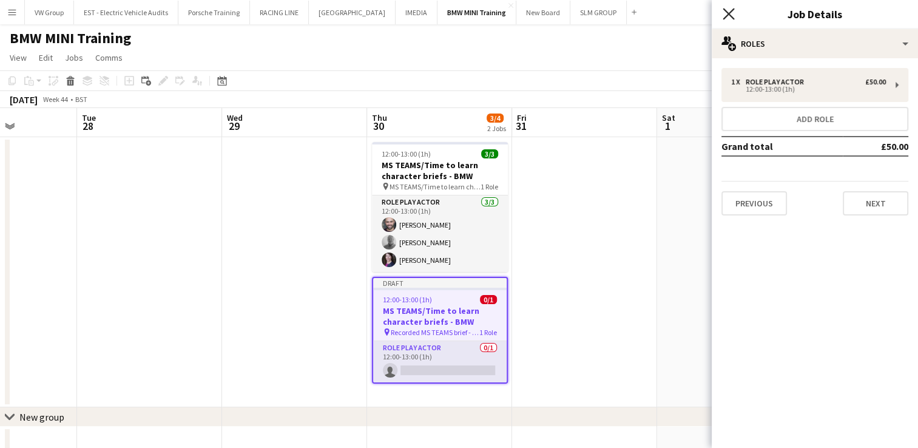
click at [730, 17] on icon at bounding box center [728, 14] width 12 height 12
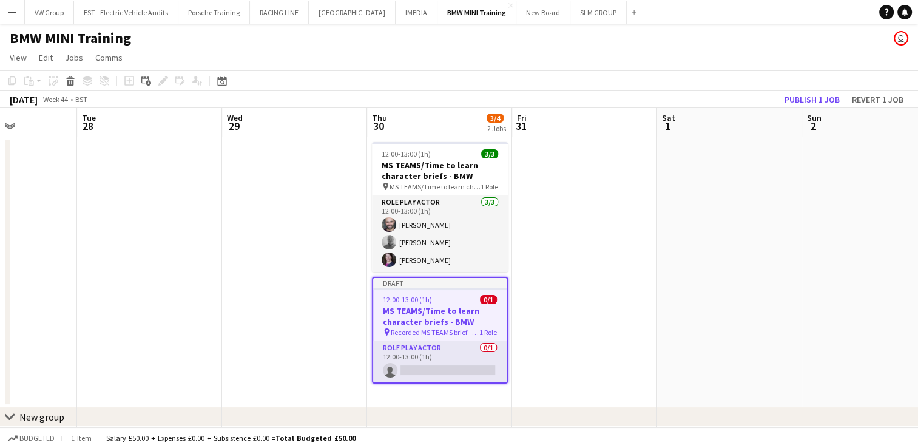
click at [737, 193] on app-date-cell at bounding box center [729, 272] width 145 height 270
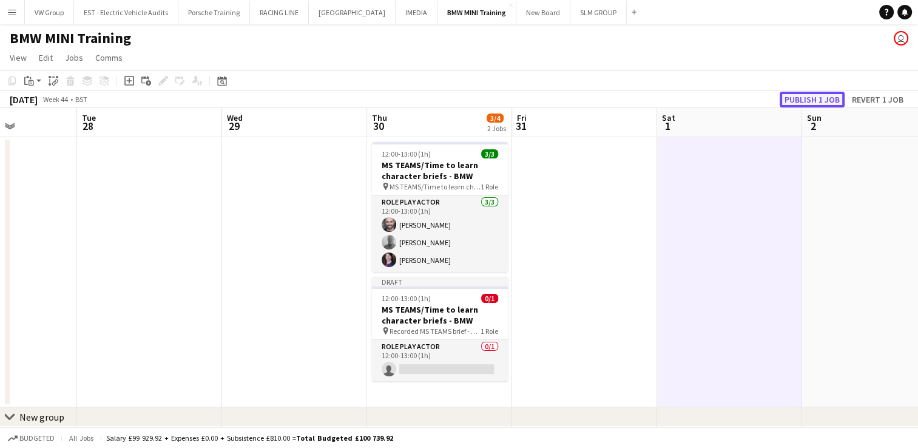
click at [802, 101] on button "Publish 1 job" at bounding box center [811, 100] width 65 height 16
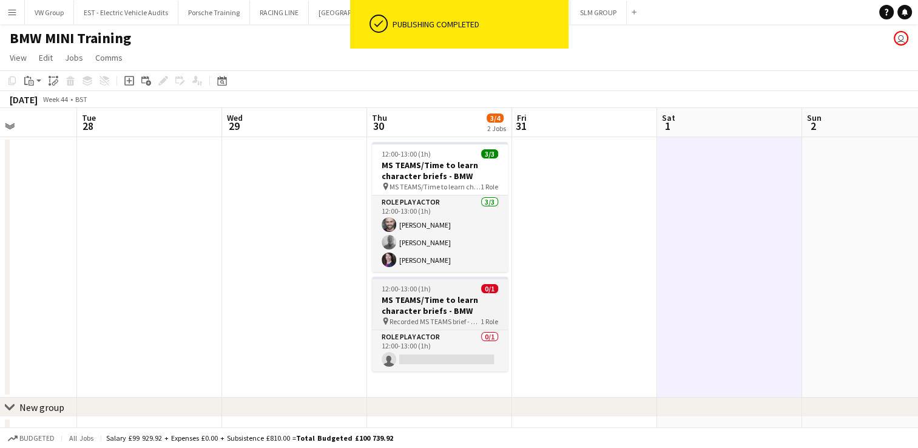
click at [449, 289] on div "12:00-13:00 (1h) 0/1" at bounding box center [440, 288] width 136 height 9
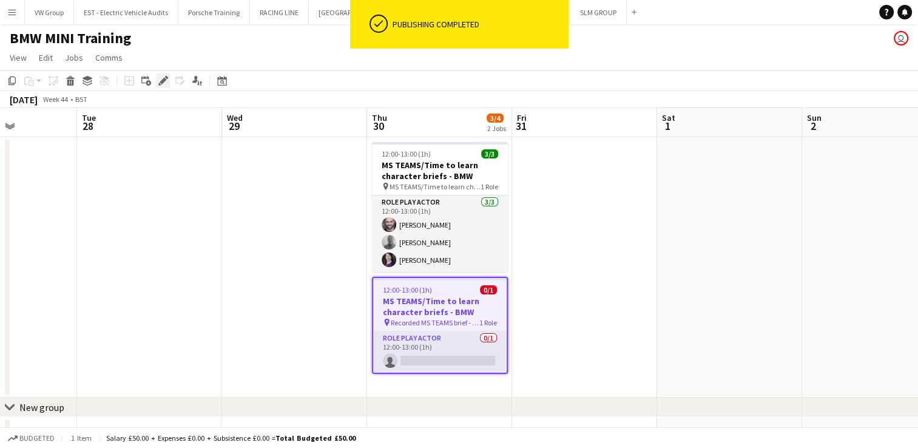
click at [160, 79] on icon "Edit" at bounding box center [163, 81] width 10 height 10
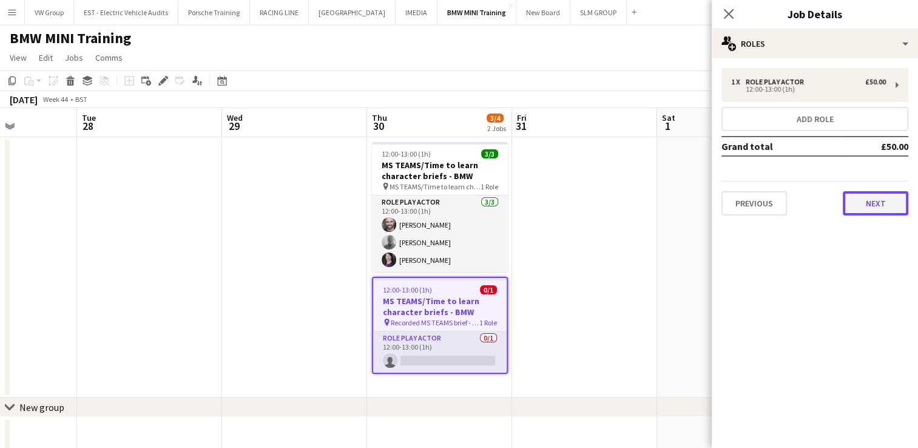
click at [859, 207] on button "Next" at bounding box center [876, 203] width 66 height 24
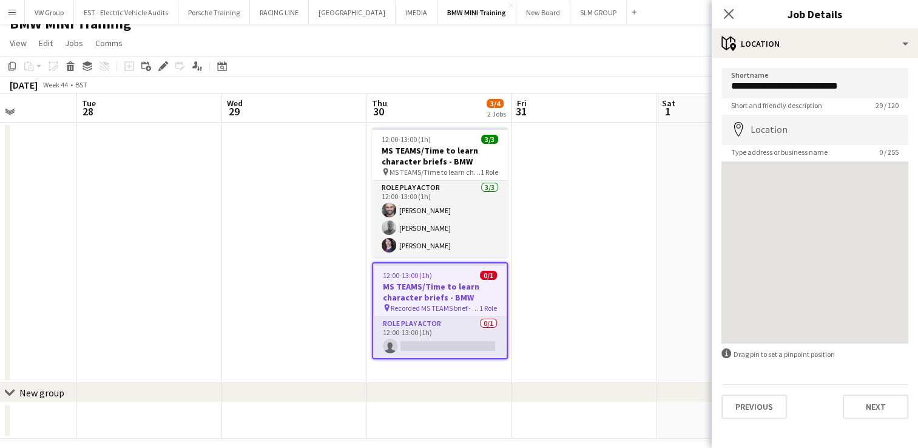
scroll to position [26, 0]
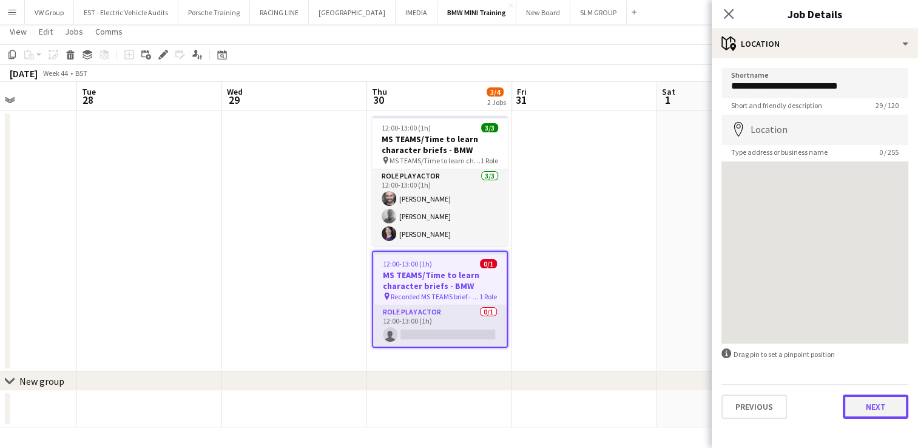
click at [876, 415] on button "Next" at bounding box center [876, 406] width 66 height 24
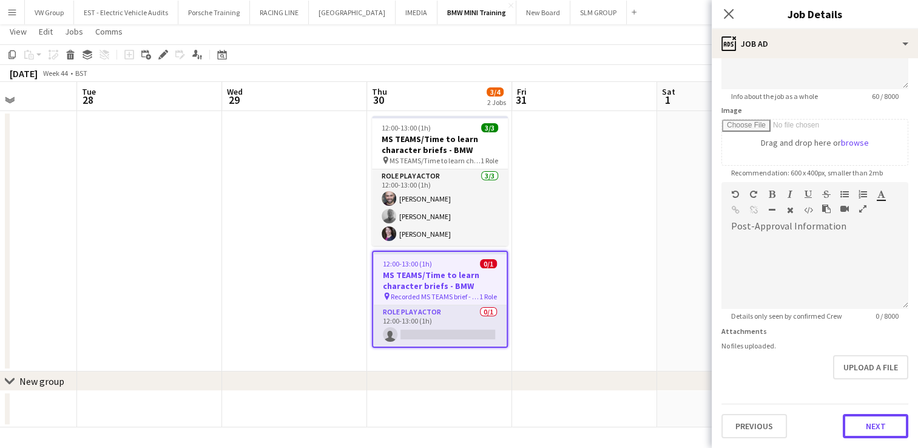
scroll to position [150, 0]
click at [855, 382] on form "**********" at bounding box center [815, 179] width 206 height 522
click at [866, 425] on button "Next" at bounding box center [876, 427] width 66 height 24
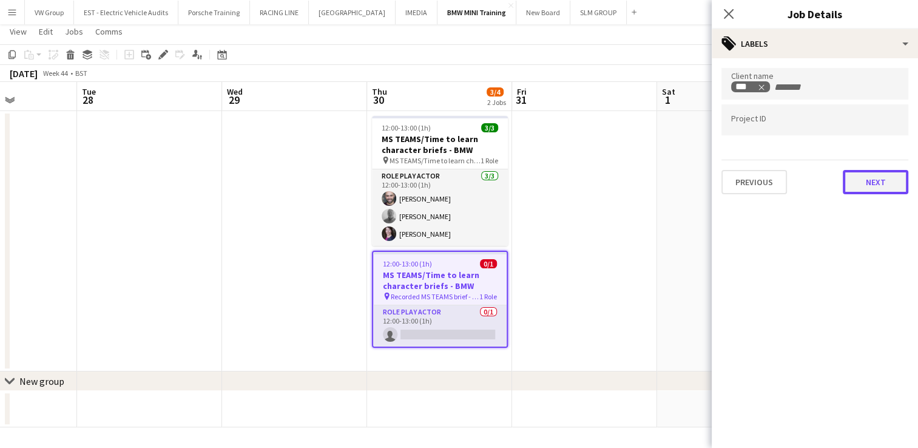
click at [881, 185] on button "Next" at bounding box center [876, 182] width 66 height 24
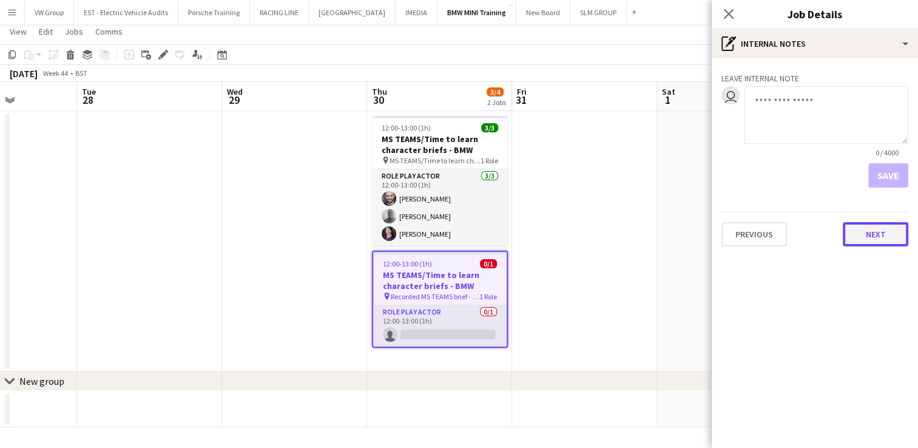
click at [872, 230] on button "Next" at bounding box center [876, 234] width 66 height 24
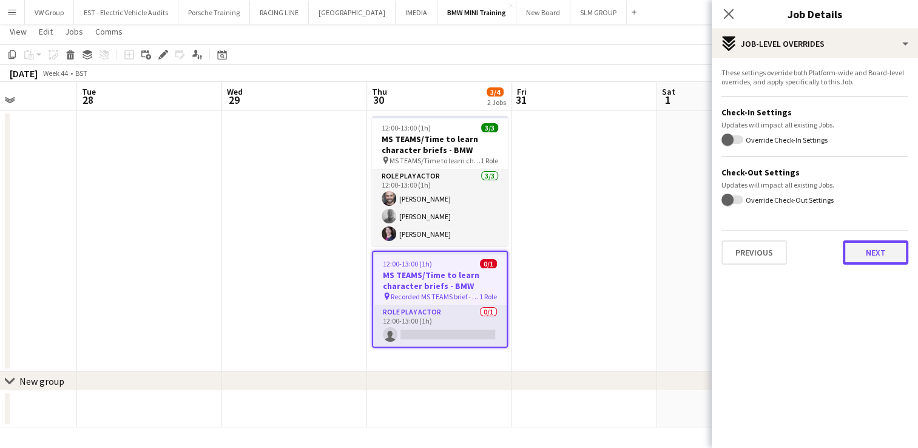
click at [873, 254] on button "Next" at bounding box center [876, 252] width 66 height 24
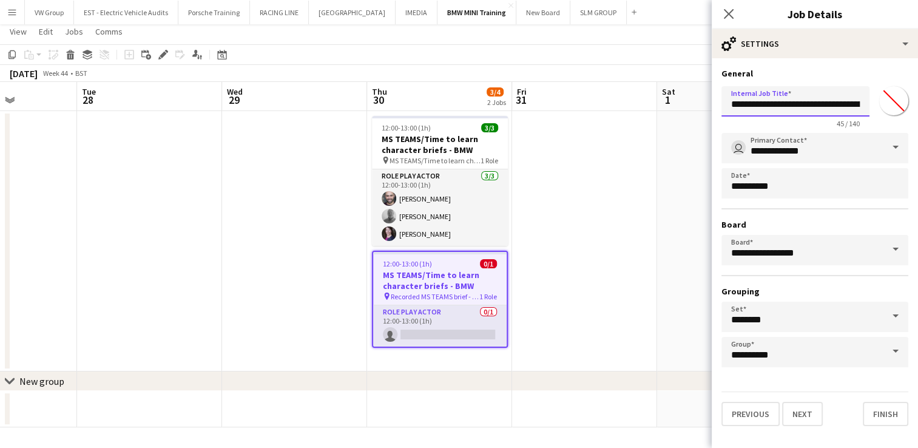
scroll to position [0, 62]
drag, startPoint x: 774, startPoint y: 103, endPoint x: 913, endPoint y: 103, distance: 138.9
click at [913, 103] on form "**********" at bounding box center [815, 247] width 206 height 358
click at [733, 103] on input "********" at bounding box center [795, 101] width 148 height 30
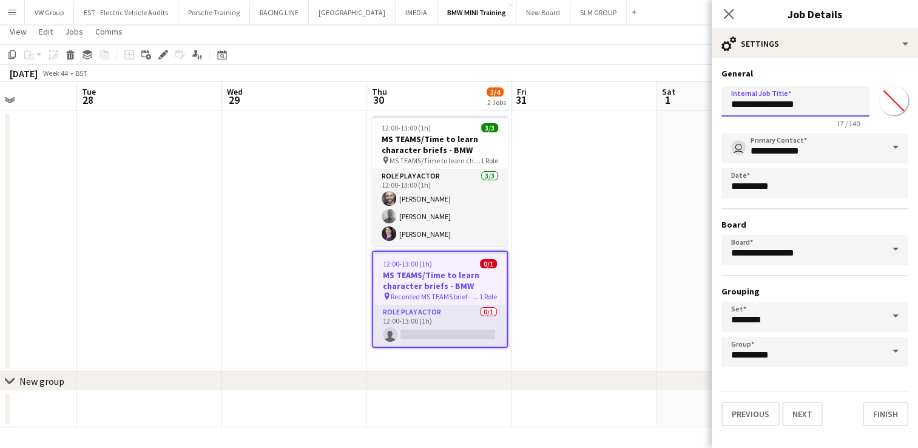
click at [826, 103] on input "**********" at bounding box center [795, 101] width 148 height 30
type input "**********"
click at [884, 419] on button "Finish" at bounding box center [885, 414] width 45 height 24
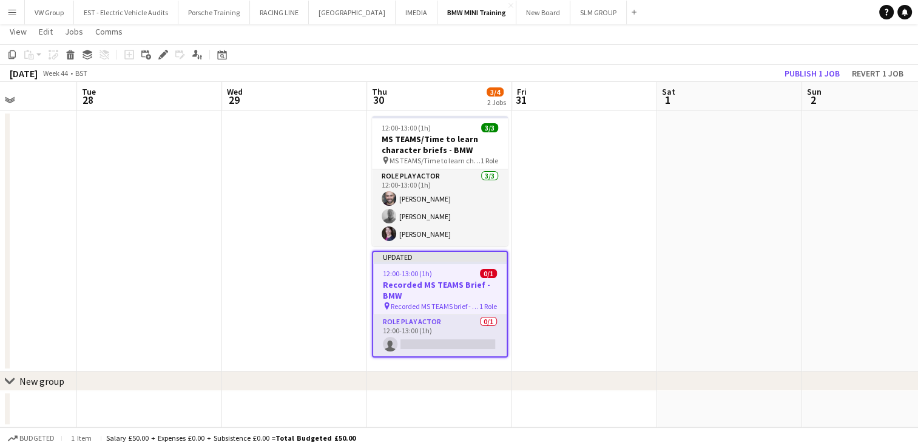
click at [711, 314] on app-date-cell at bounding box center [729, 241] width 145 height 260
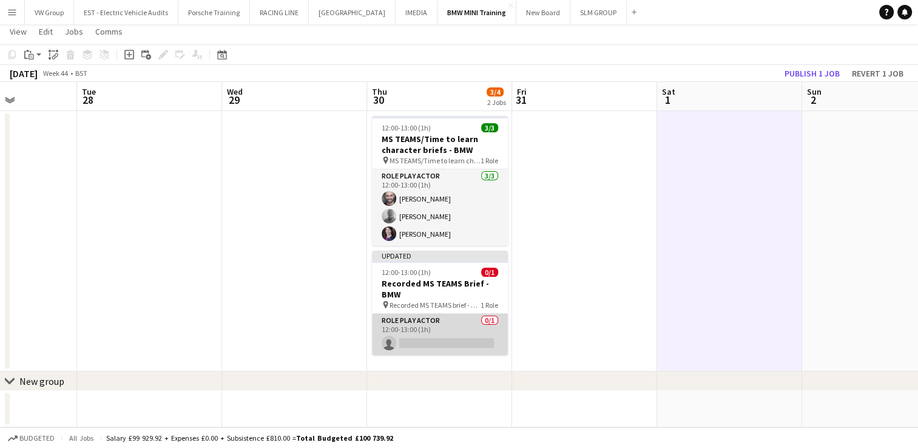
click at [454, 345] on app-card-role "Role Play Actor 0/1 12:00-13:00 (1h) single-neutral-actions" at bounding box center [440, 334] width 136 height 41
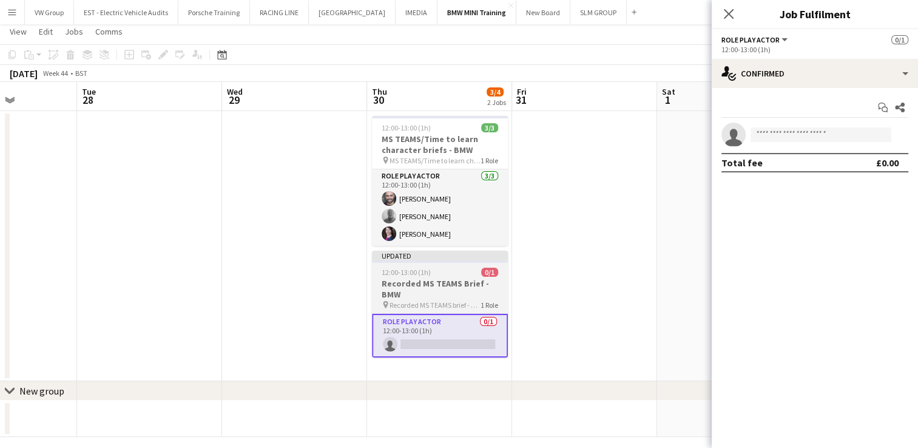
click at [440, 272] on div "12:00-13:00 (1h) 0/1" at bounding box center [440, 271] width 136 height 9
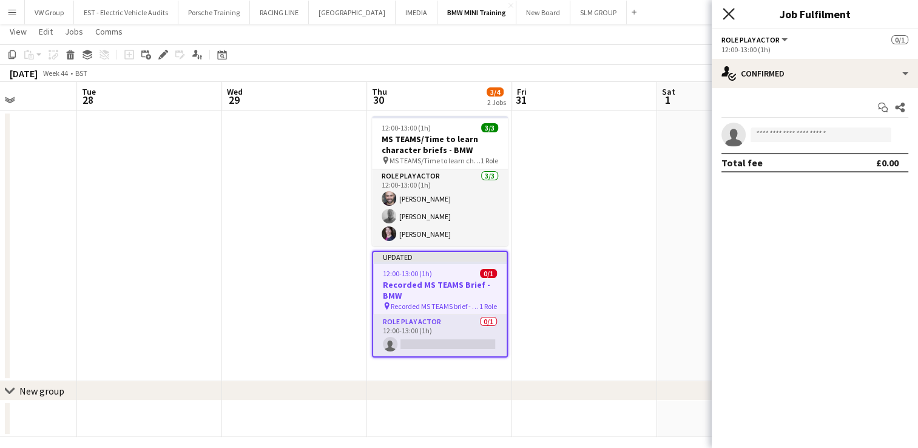
click at [732, 16] on icon "Close pop-in" at bounding box center [728, 14] width 12 height 12
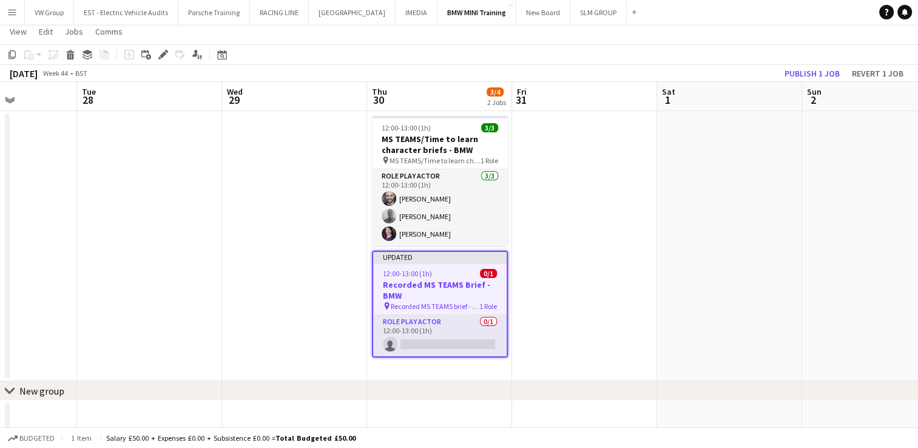
click at [433, 264] on app-job-card "Updated 12:00-13:00 (1h) 0/1 Recorded MS TEAMS Brief - BMW pin Recorded MS TEAM…" at bounding box center [440, 304] width 136 height 107
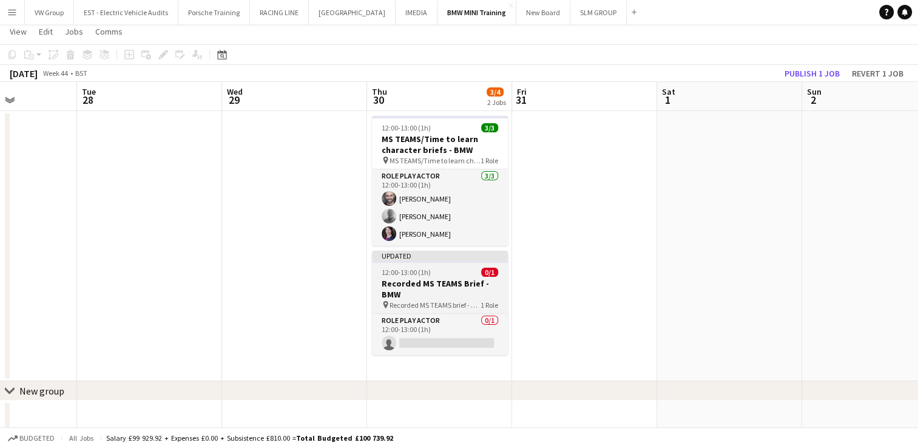
click at [433, 264] on app-job-card "Updated 12:00-13:00 (1h) 0/1 Recorded MS TEAMS Brief - BMW pin Recorded MS TEAM…" at bounding box center [440, 303] width 136 height 104
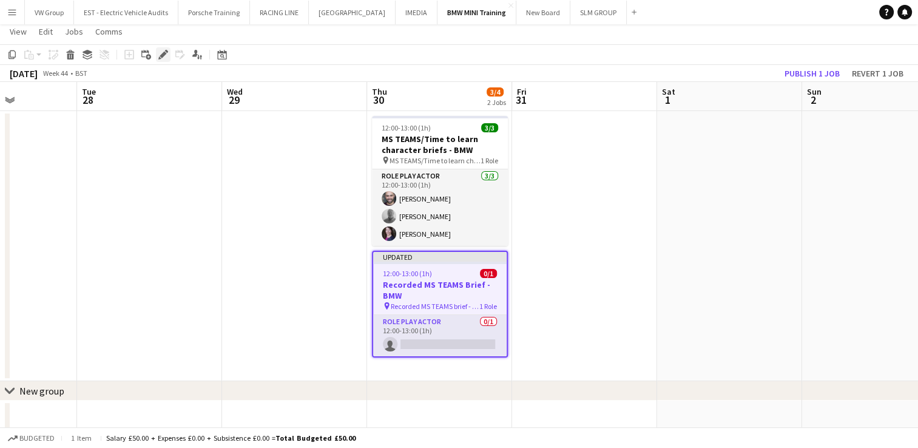
click at [161, 57] on icon at bounding box center [163, 55] width 7 height 7
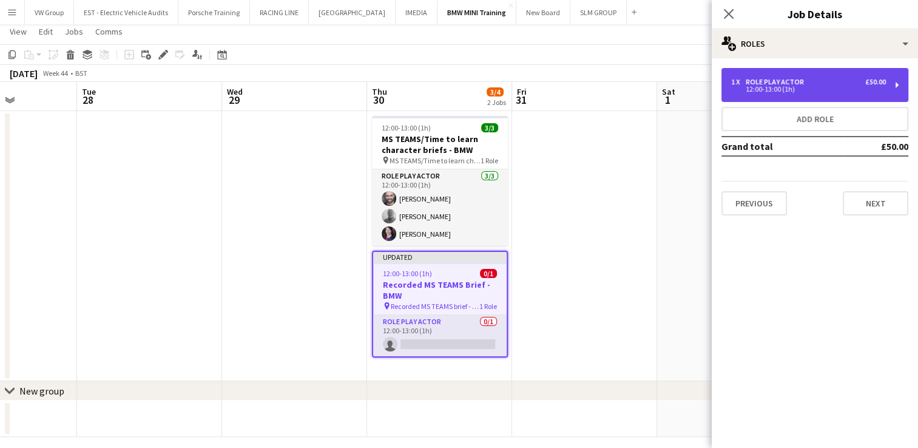
click at [893, 86] on div "1 x Role Play Actor £50.00 12:00-13:00 (1h)" at bounding box center [814, 85] width 187 height 34
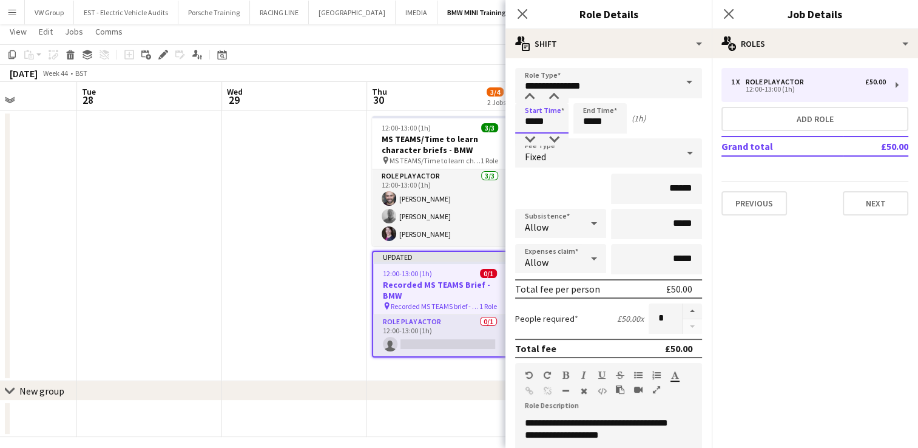
click at [556, 118] on input "*****" at bounding box center [541, 118] width 53 height 30
click at [530, 142] on div at bounding box center [529, 139] width 24 height 12
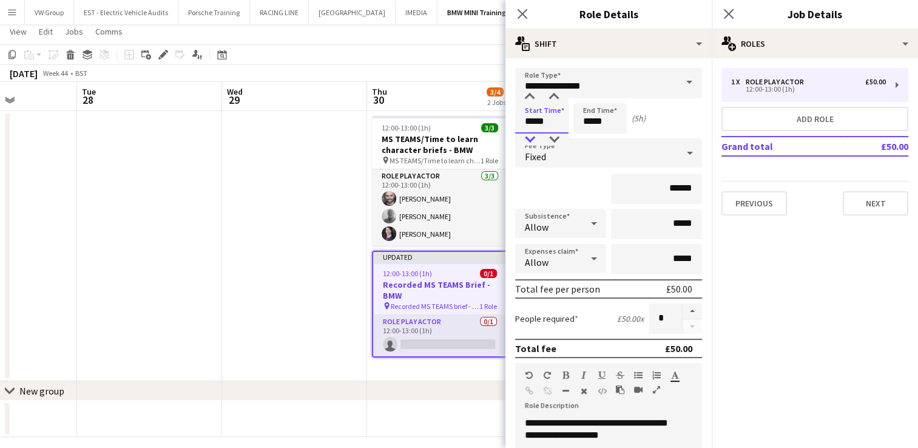
click at [530, 142] on div at bounding box center [529, 139] width 24 height 12
click at [527, 96] on div at bounding box center [529, 97] width 24 height 12
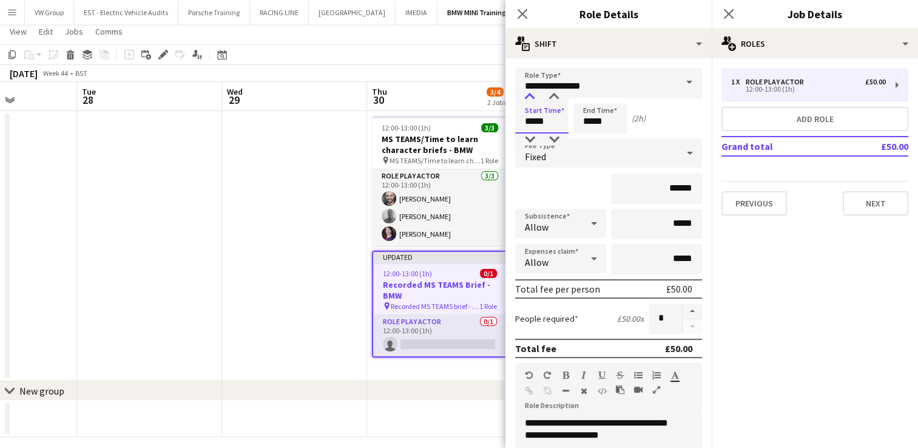
click at [527, 96] on div at bounding box center [529, 97] width 24 height 12
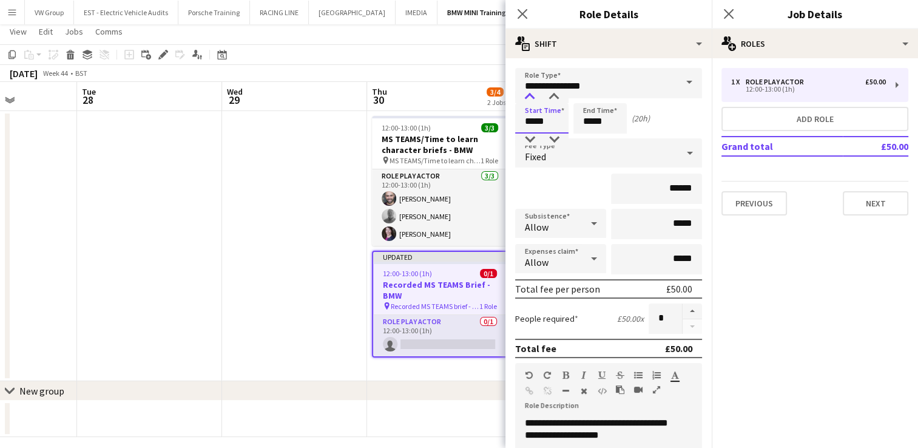
click at [527, 96] on div at bounding box center [529, 97] width 24 height 12
type input "*****"
click at [527, 96] on div at bounding box center [529, 97] width 24 height 12
click at [608, 124] on input "*****" at bounding box center [599, 118] width 53 height 30
click at [590, 96] on div at bounding box center [588, 97] width 24 height 12
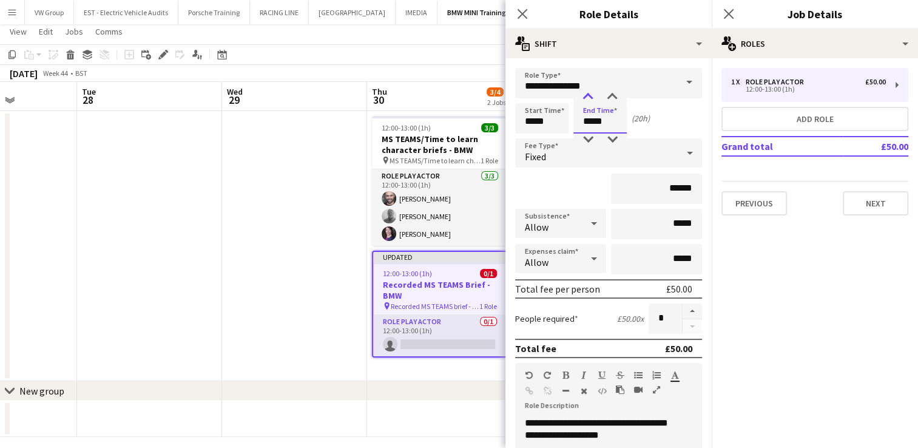
click at [590, 96] on div at bounding box center [588, 97] width 24 height 12
type input "*****"
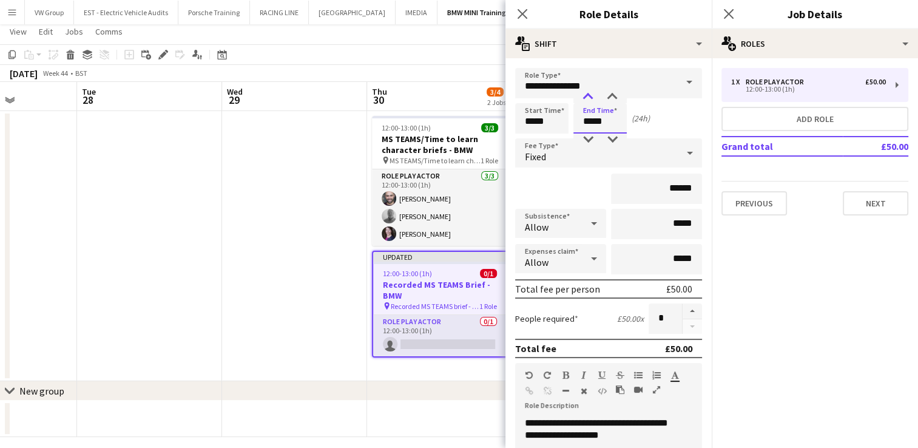
click at [590, 96] on div at bounding box center [588, 97] width 24 height 12
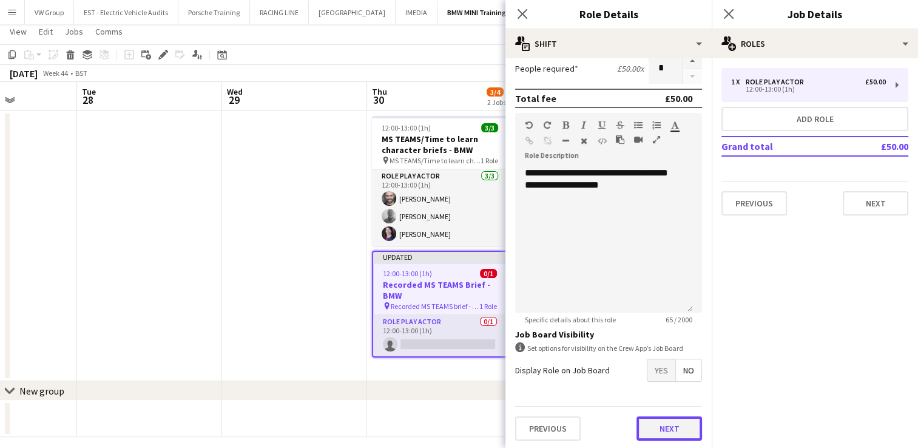
click at [663, 431] on button "Next" at bounding box center [669, 428] width 66 height 24
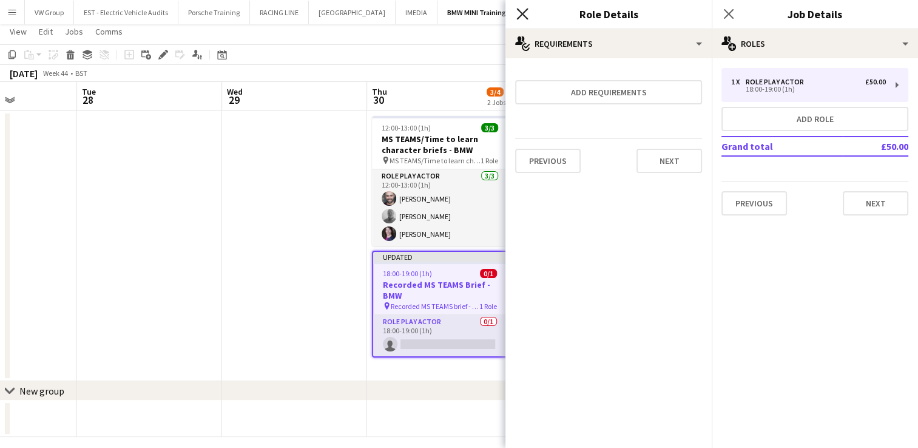
click at [522, 16] on icon "Close pop-in" at bounding box center [522, 14] width 12 height 12
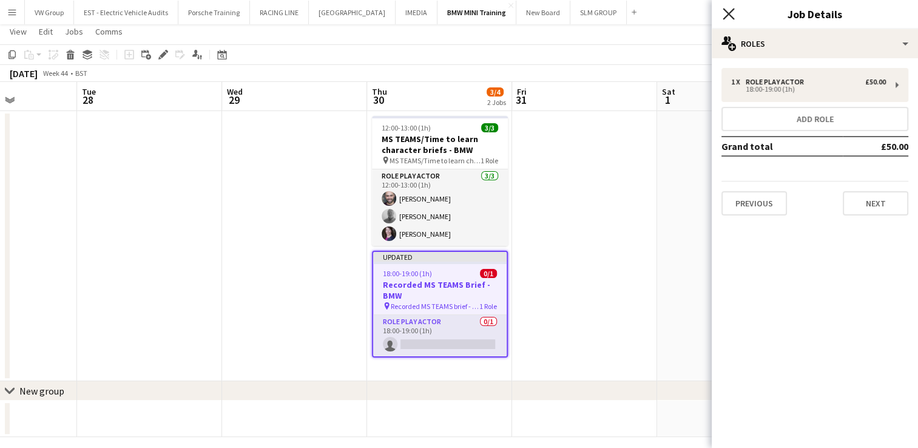
click at [727, 13] on icon at bounding box center [728, 14] width 12 height 12
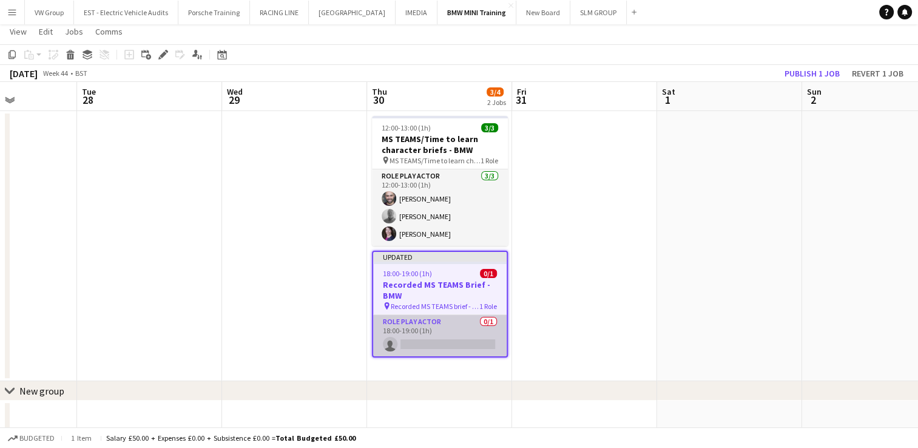
click at [424, 340] on app-card-role "Role Play Actor 0/1 18:00-19:00 (1h) single-neutral-actions" at bounding box center [439, 335] width 133 height 41
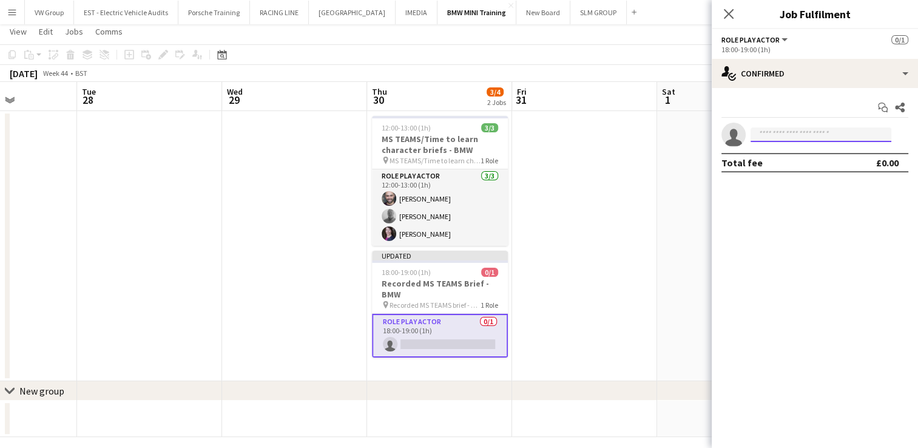
click at [764, 135] on input at bounding box center [820, 134] width 141 height 15
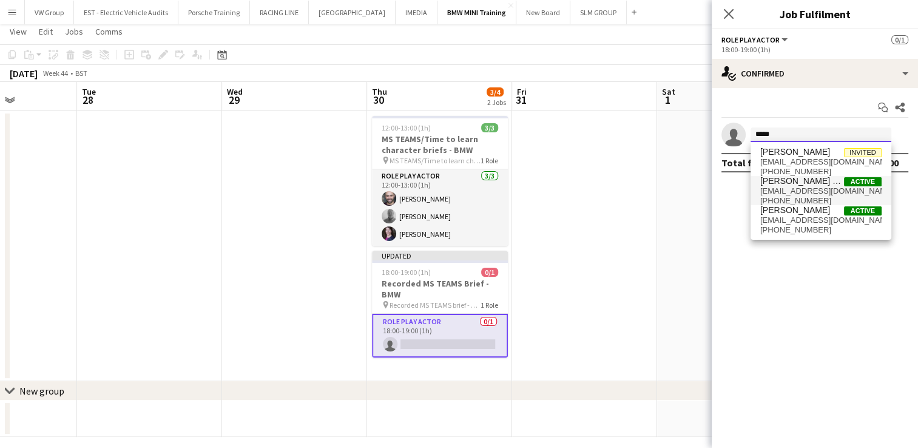
type input "*****"
click at [795, 195] on span "donnadoubtfire@hotmail.com" at bounding box center [820, 191] width 121 height 10
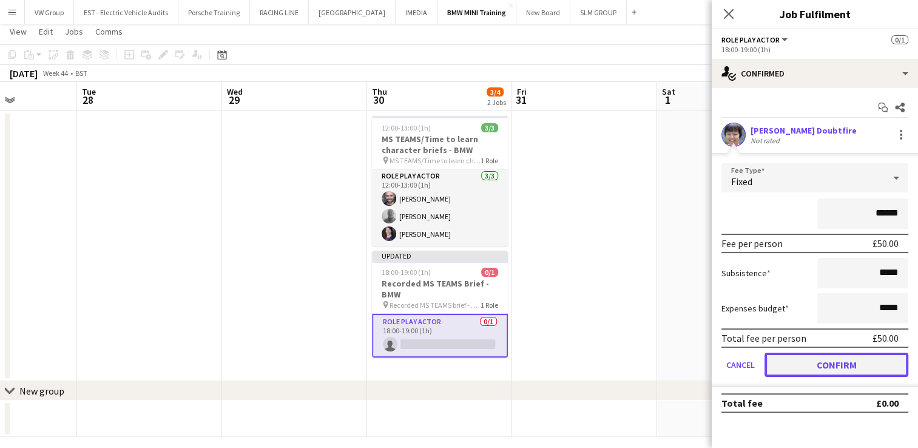
click at [869, 369] on button "Confirm" at bounding box center [836, 364] width 144 height 24
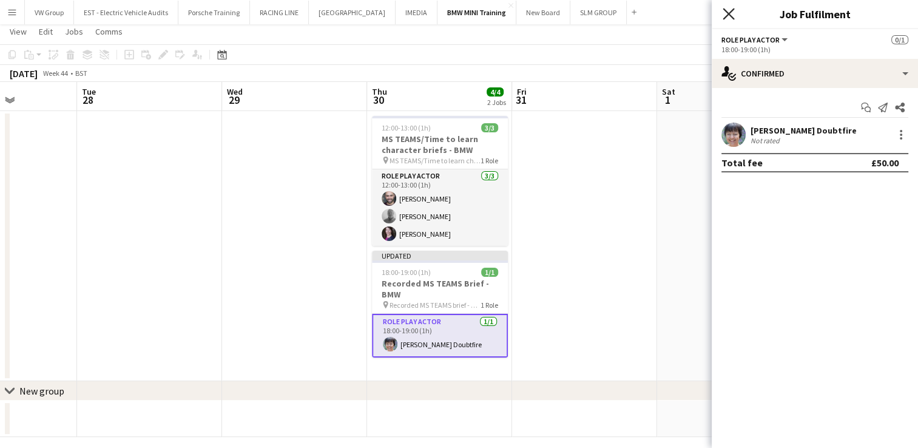
click at [728, 18] on icon "Close pop-in" at bounding box center [728, 14] width 12 height 12
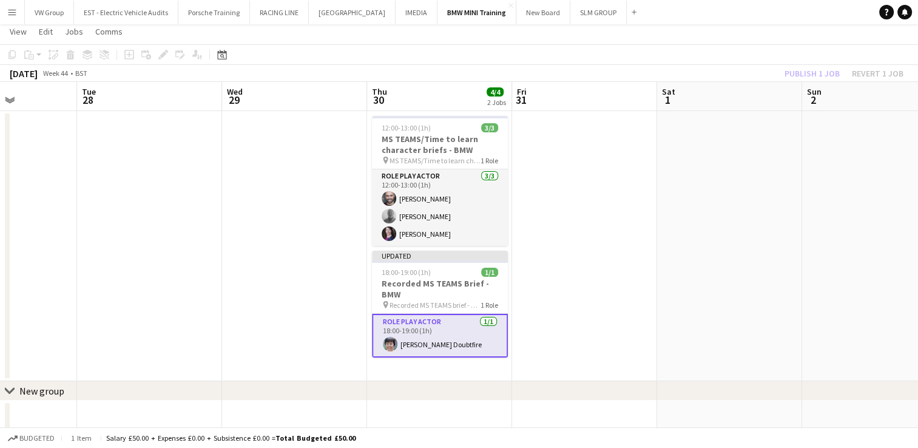
click at [692, 252] on app-date-cell at bounding box center [729, 246] width 145 height 270
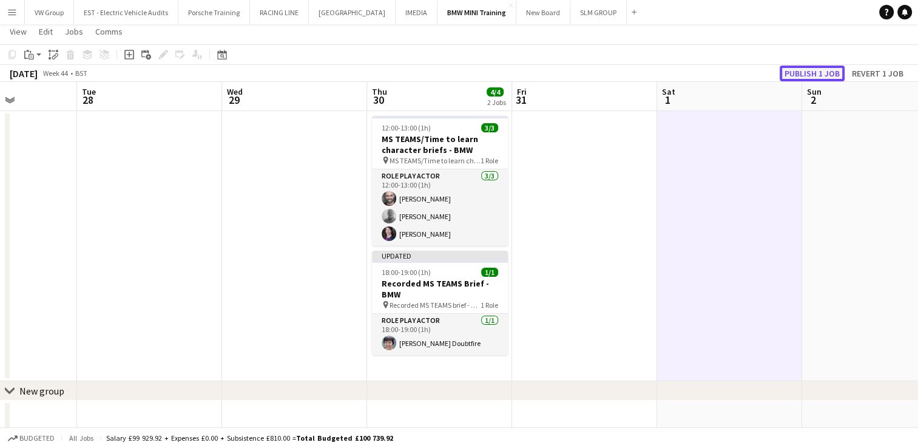
click at [812, 70] on button "Publish 1 job" at bounding box center [811, 74] width 65 height 16
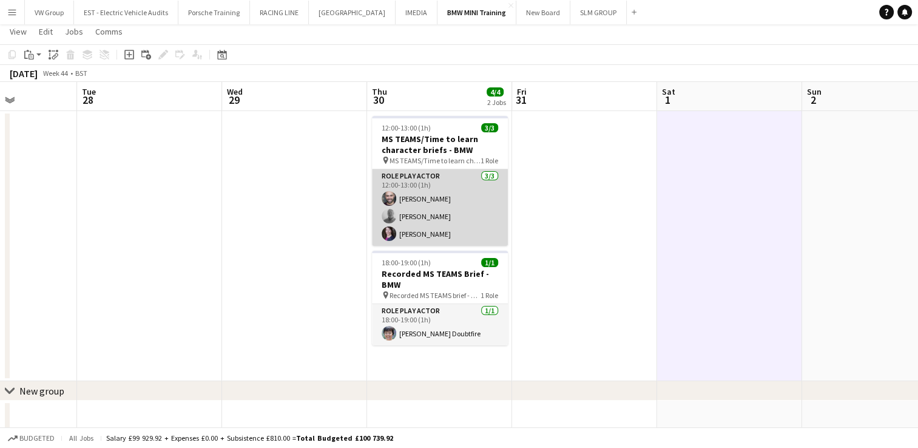
click at [428, 200] on app-card-role "Role Play Actor 3/3 12:00-13:00 (1h) John Dean simon fretwell Anne-Marie Drayco…" at bounding box center [440, 207] width 136 height 76
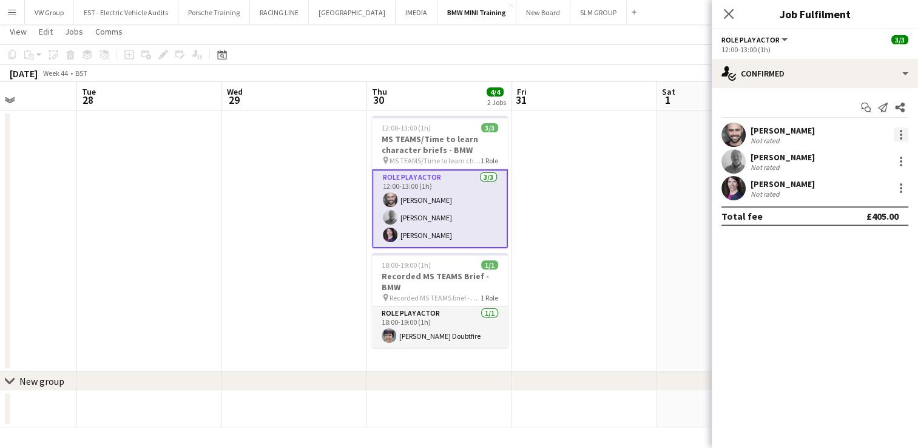
click at [904, 130] on div at bounding box center [900, 134] width 15 height 15
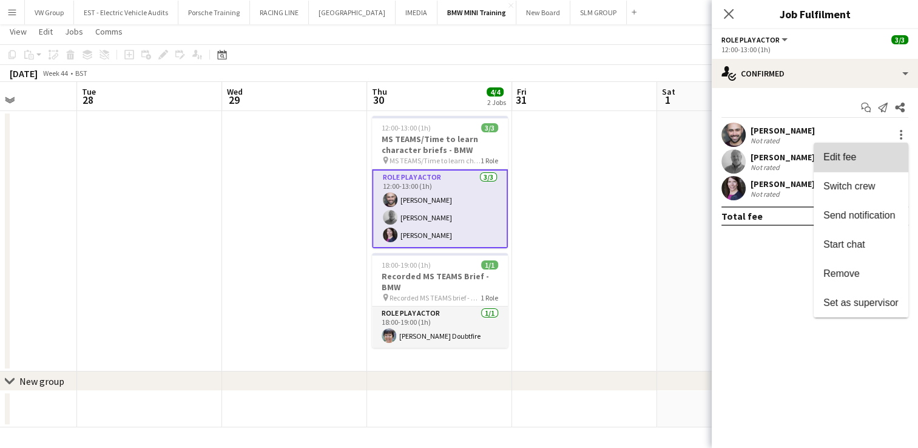
click at [846, 162] on span "Edit fee" at bounding box center [839, 157] width 33 height 10
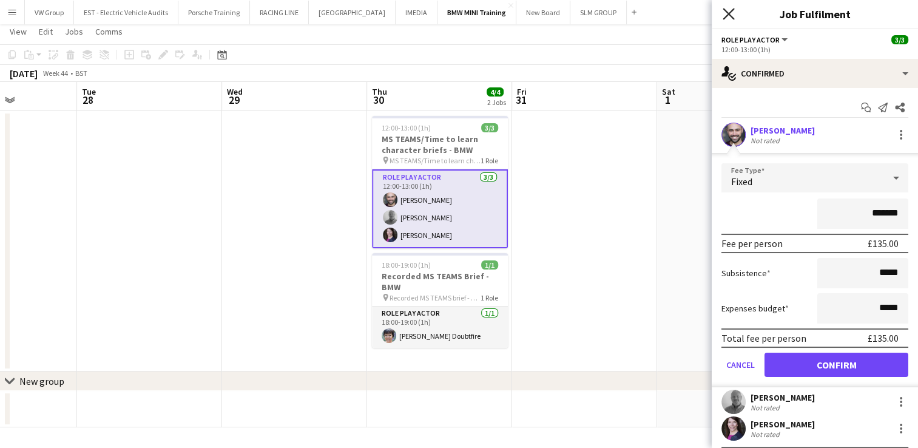
click at [728, 11] on icon "Close pop-in" at bounding box center [728, 14] width 12 height 12
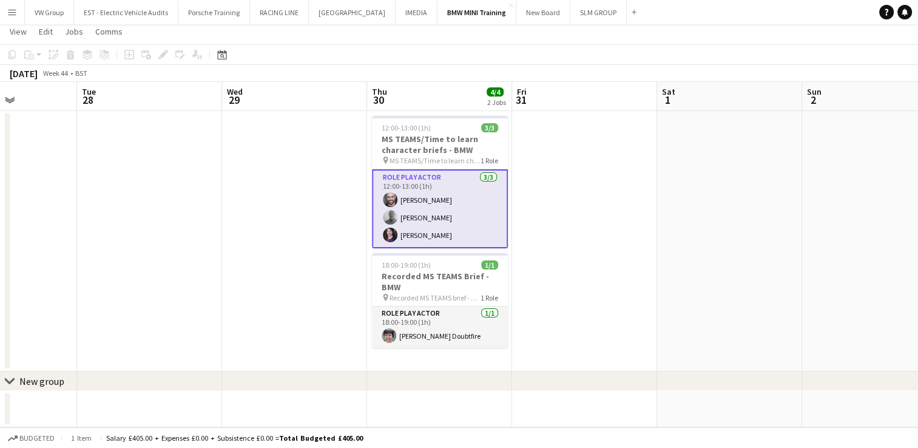
click at [678, 164] on app-date-cell at bounding box center [729, 241] width 145 height 260
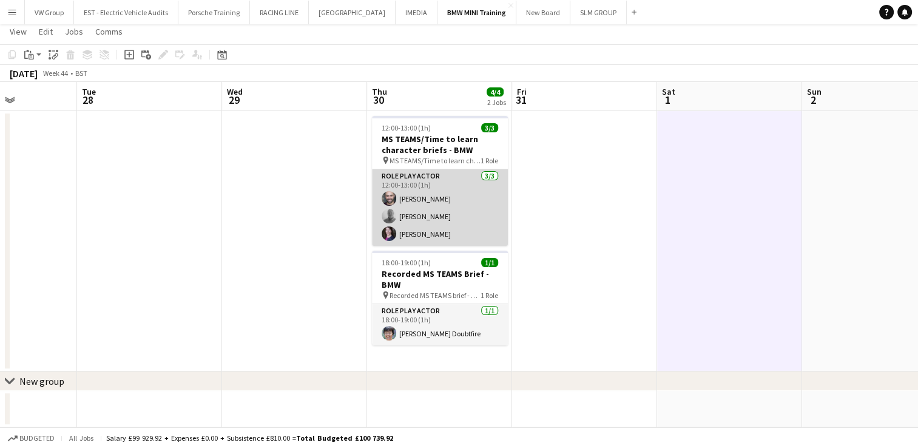
click at [454, 183] on app-card-role "Role Play Actor 3/3 12:00-13:00 (1h) John Dean simon fretwell Anne-Marie Drayco…" at bounding box center [440, 207] width 136 height 76
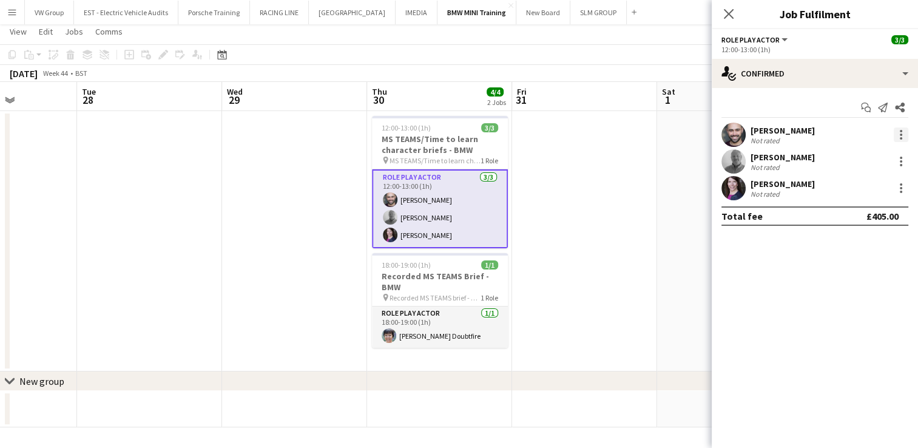
click at [900, 133] on div at bounding box center [901, 134] width 2 height 2
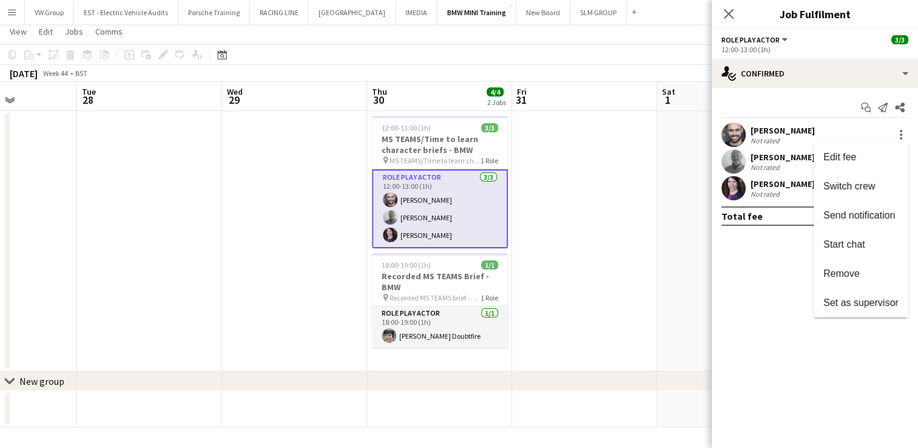
click at [807, 351] on div at bounding box center [459, 224] width 918 height 448
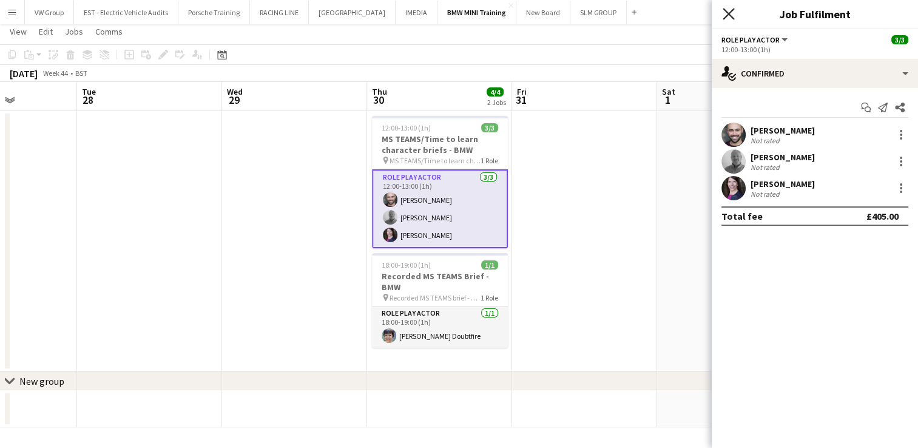
click at [726, 11] on icon "Close pop-in" at bounding box center [728, 14] width 12 height 12
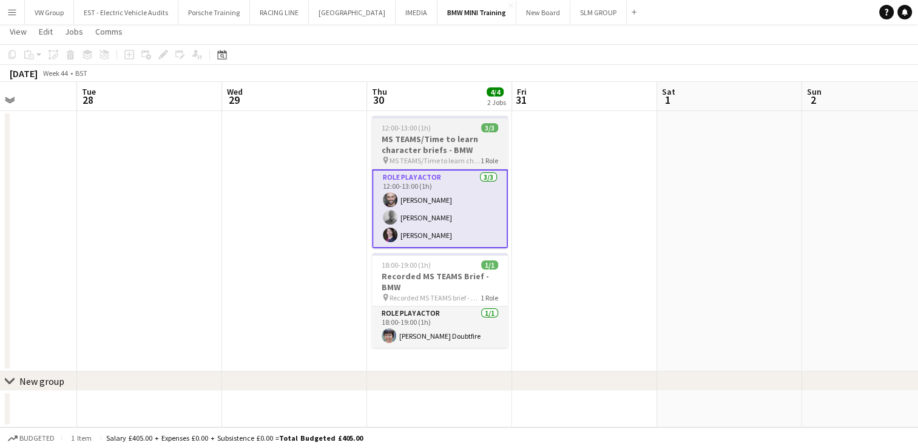
click at [440, 126] on div "12:00-13:00 (1h) 3/3" at bounding box center [440, 127] width 136 height 9
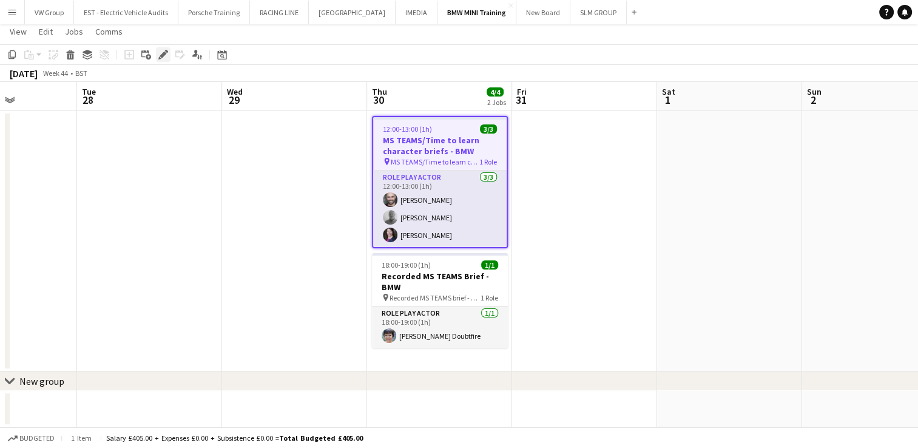
click at [164, 54] on icon at bounding box center [163, 55] width 7 height 7
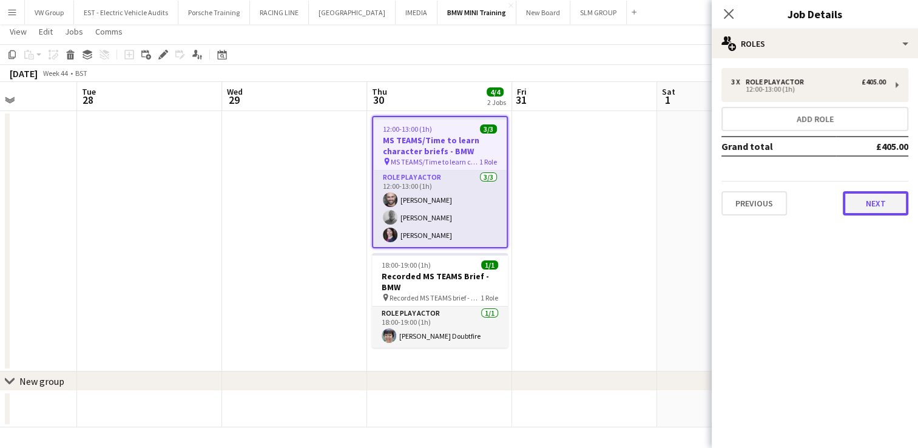
click at [890, 193] on button "Next" at bounding box center [876, 203] width 66 height 24
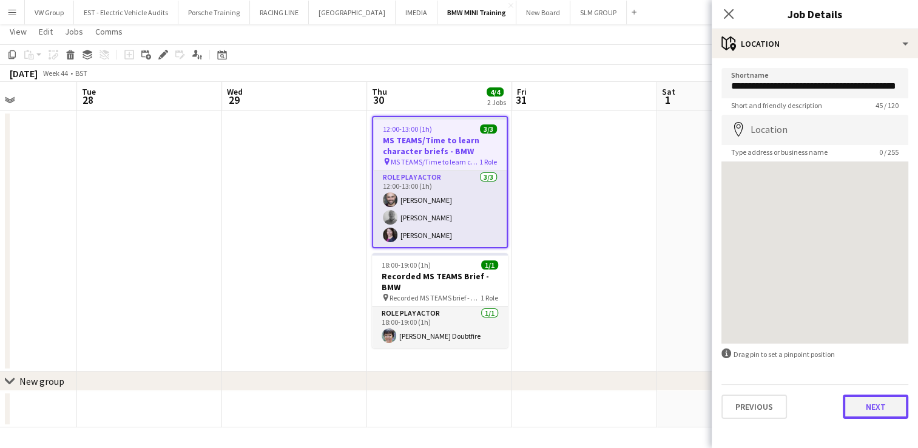
click at [874, 408] on button "Next" at bounding box center [876, 406] width 66 height 24
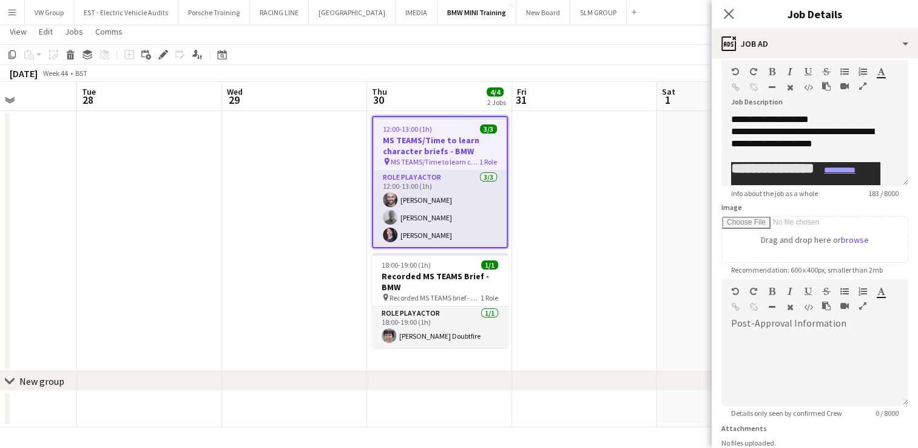
scroll to position [150, 0]
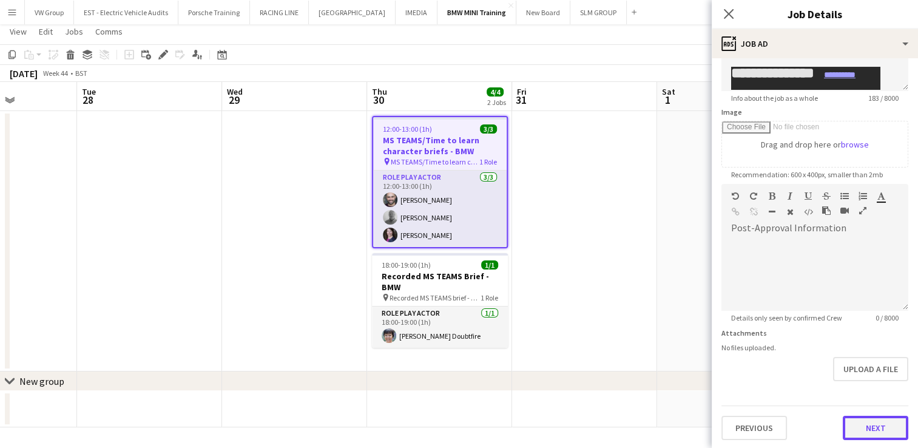
click at [884, 419] on button "Next" at bounding box center [876, 427] width 66 height 24
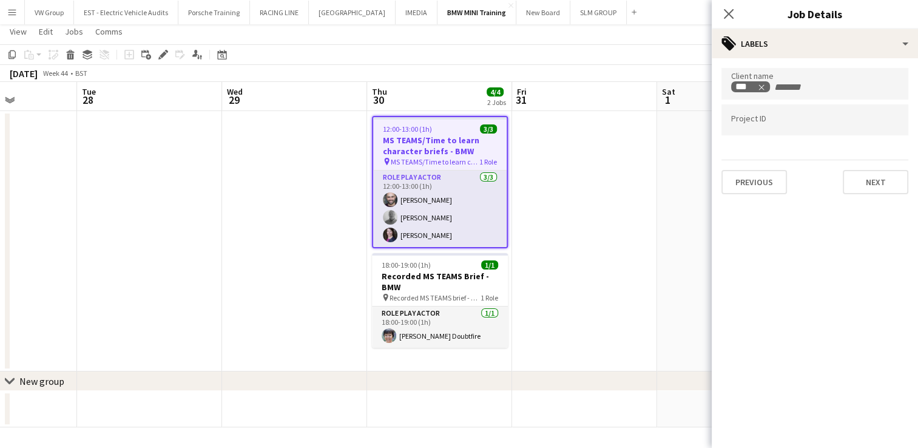
scroll to position [0, 0]
click at [861, 183] on button "Next" at bounding box center [876, 182] width 66 height 24
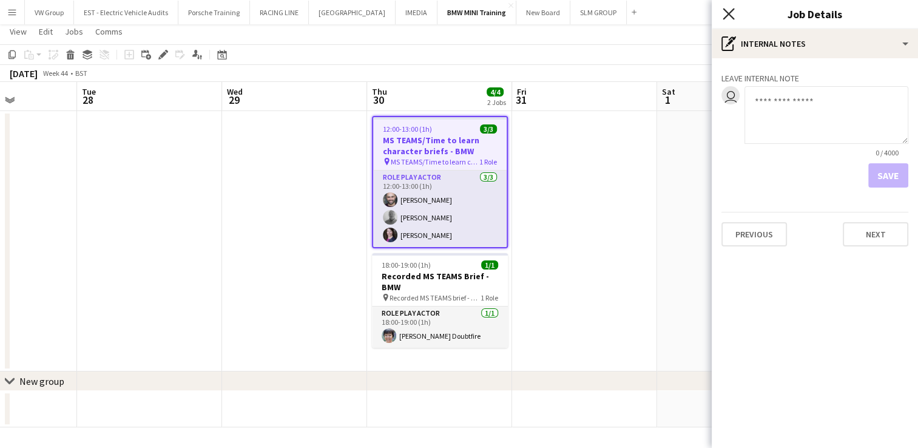
click at [731, 12] on icon at bounding box center [728, 14] width 12 height 12
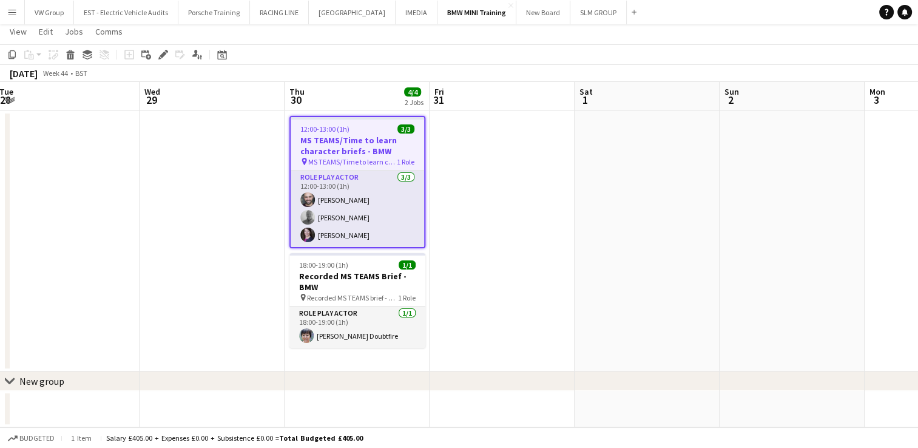
drag, startPoint x: 807, startPoint y: 191, endPoint x: 446, endPoint y: 232, distance: 362.6
click at [394, 232] on app-calendar-viewport "Fri 24 Sat 25 Sun 26 Mon 27 Tue 28 Wed 29 Thu 30 4/4 2 Jobs Fri 31 Sat 1 Sun 2 …" at bounding box center [459, 254] width 918 height 345
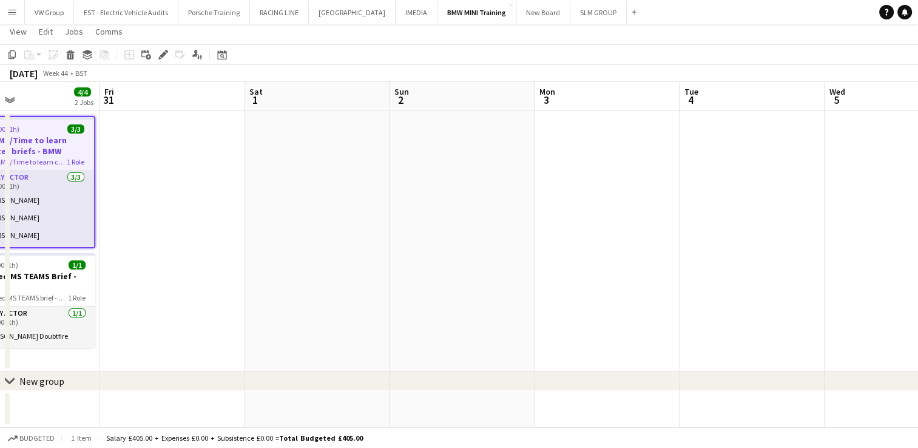
drag, startPoint x: 592, startPoint y: 220, endPoint x: 698, endPoint y: 185, distance: 111.3
click at [390, 249] on app-calendar-viewport "Tue 28 Wed 29 Thu 30 4/4 2 Jobs Fri 31 Sat 1 Sun 2 Mon 3 Tue 4 Wed 5 Thu 6 Fri …" at bounding box center [459, 254] width 918 height 345
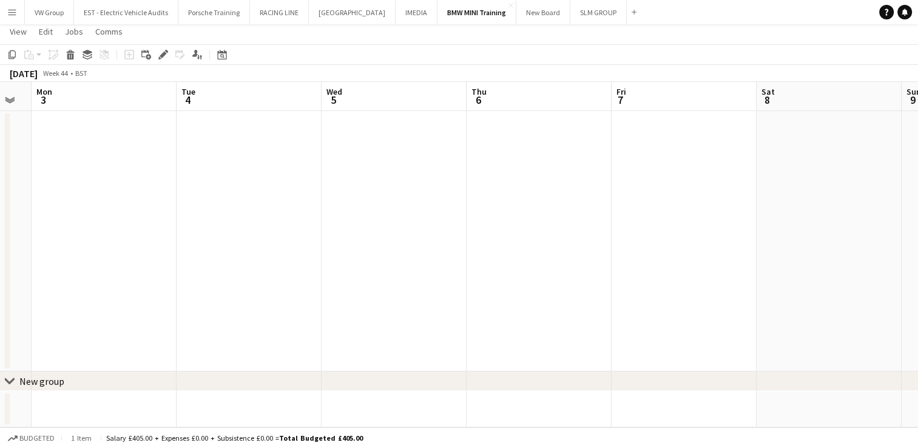
drag, startPoint x: 616, startPoint y: 207, endPoint x: 457, endPoint y: 246, distance: 163.0
click at [442, 252] on app-calendar-viewport "Thu 30 4/4 2 Jobs Fri 31 Sat 1 Sun 2 Mon 3 Tue 4 Wed 5 Thu 6 Fri 7 Sat 8 Sun 9 …" at bounding box center [459, 254] width 918 height 345
drag, startPoint x: 430, startPoint y: 274, endPoint x: 514, endPoint y: 235, distance: 92.6
click at [429, 274] on app-calendar-viewport "Thu 30 4/4 2 Jobs Fri 31 Sat 1 Sun 2 Mon 3 Tue 4 Wed 5 Thu 6 Fri 7 Sat 8 Sun 9 …" at bounding box center [459, 254] width 918 height 345
drag, startPoint x: 600, startPoint y: 236, endPoint x: 441, endPoint y: 288, distance: 167.1
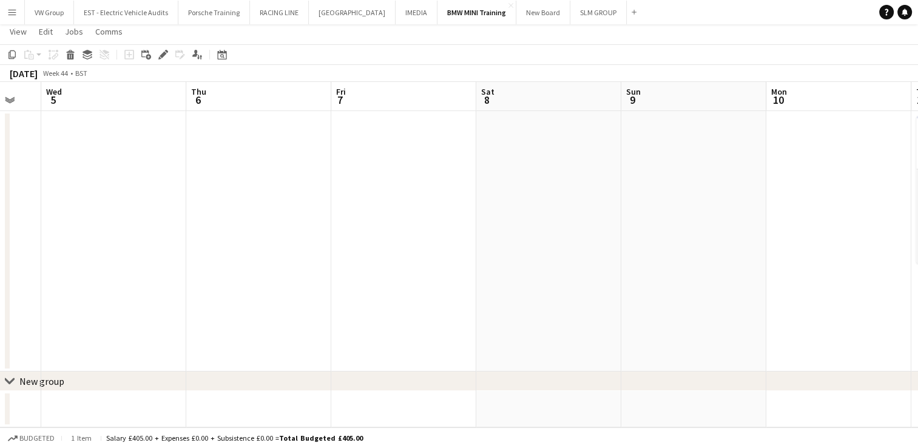
click at [442, 287] on app-calendar-viewport "Sat 1 Sun 2 Mon 3 Tue 4 Wed 5 Thu 6 Fri 7 Sat 8 Sun 9 Mon 10 Tue 11 4/4 1 Job W…" at bounding box center [459, 254] width 918 height 345
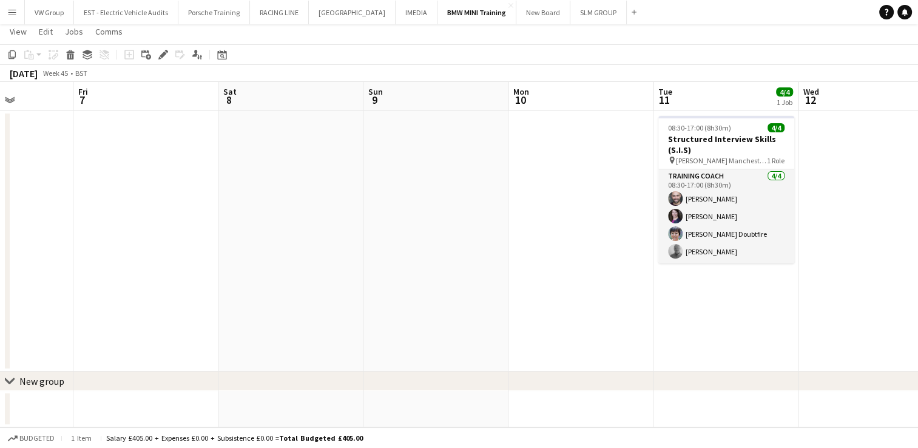
drag, startPoint x: 516, startPoint y: 317, endPoint x: 476, endPoint y: 312, distance: 40.9
click at [484, 313] on app-calendar-viewport "Mon 3 Tue 4 Wed 5 Thu 6 Fri 7 Sat 8 Sun 9 Mon 10 Tue 11 4/4 1 Job Wed 12 Thu 13…" at bounding box center [459, 254] width 918 height 345
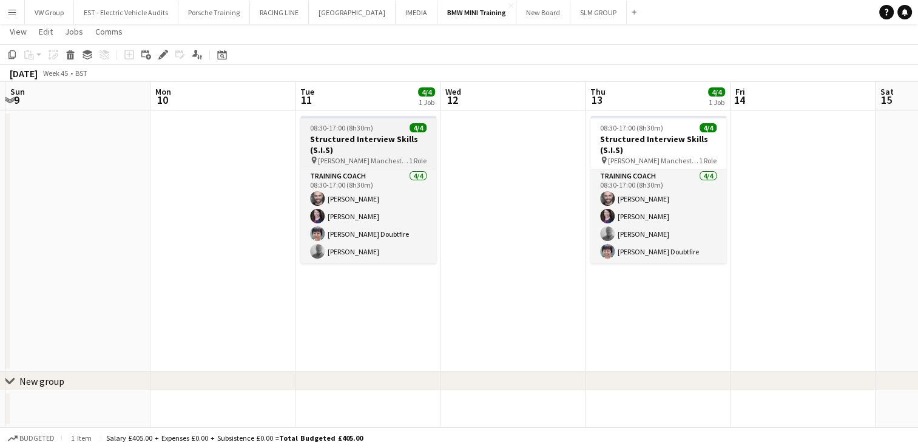
click at [379, 129] on div "08:30-17:00 (8h30m) 4/4" at bounding box center [368, 127] width 136 height 9
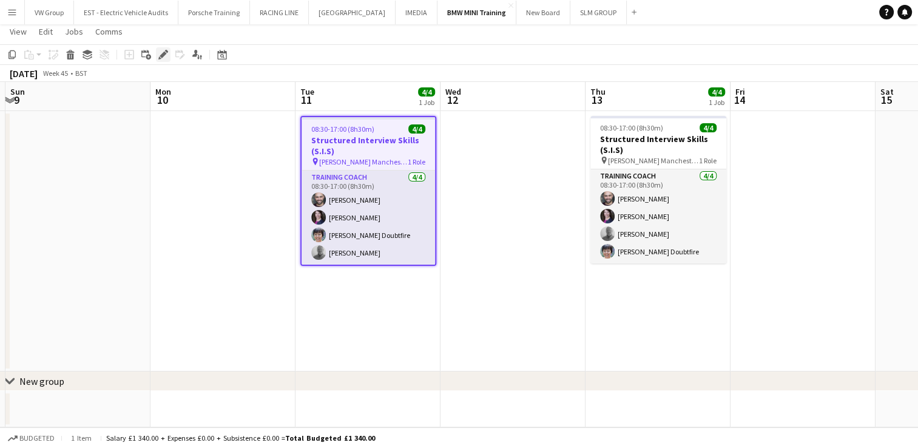
click at [161, 53] on icon "Edit" at bounding box center [163, 55] width 10 height 10
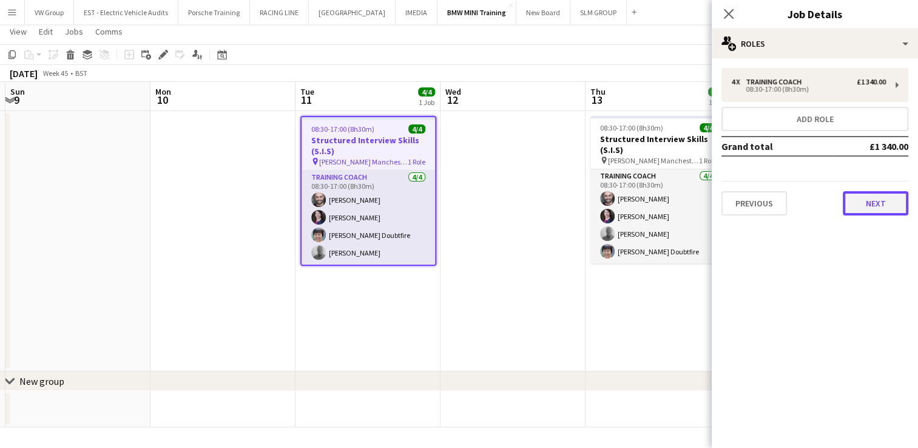
click at [893, 206] on button "Next" at bounding box center [876, 203] width 66 height 24
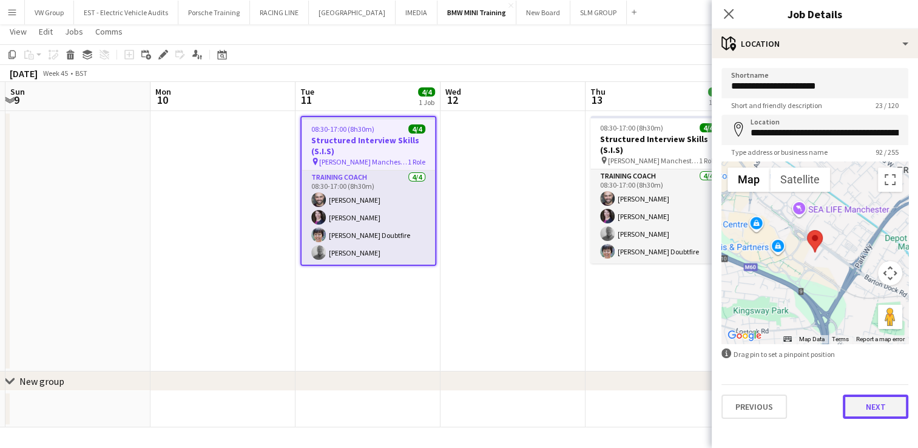
click at [883, 407] on button "Next" at bounding box center [876, 406] width 66 height 24
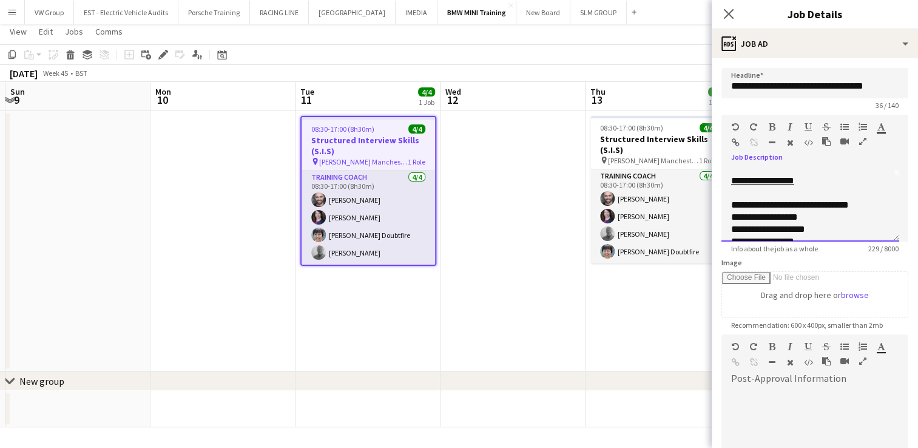
scroll to position [0, 0]
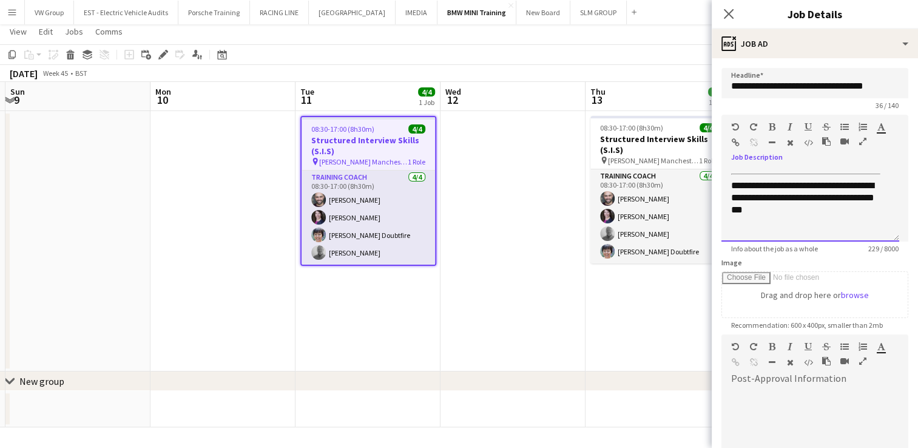
drag, startPoint x: 857, startPoint y: 227, endPoint x: 732, endPoint y: 229, distance: 125.0
click at [732, 229] on div "**********" at bounding box center [810, 205] width 178 height 73
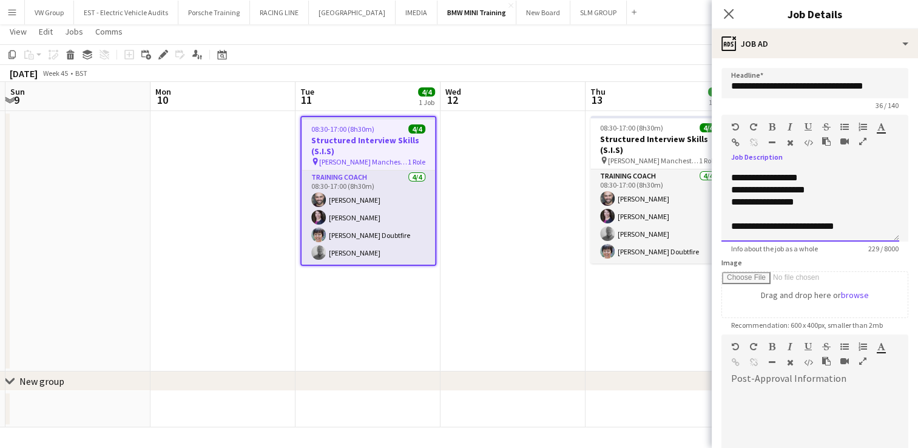
scroll to position [102, 0]
copy div "**********"
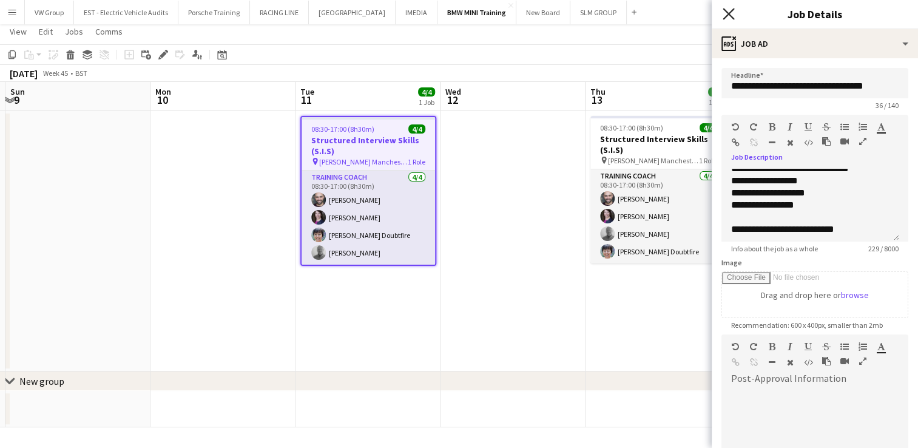
click at [728, 16] on icon "Close pop-in" at bounding box center [728, 14] width 12 height 12
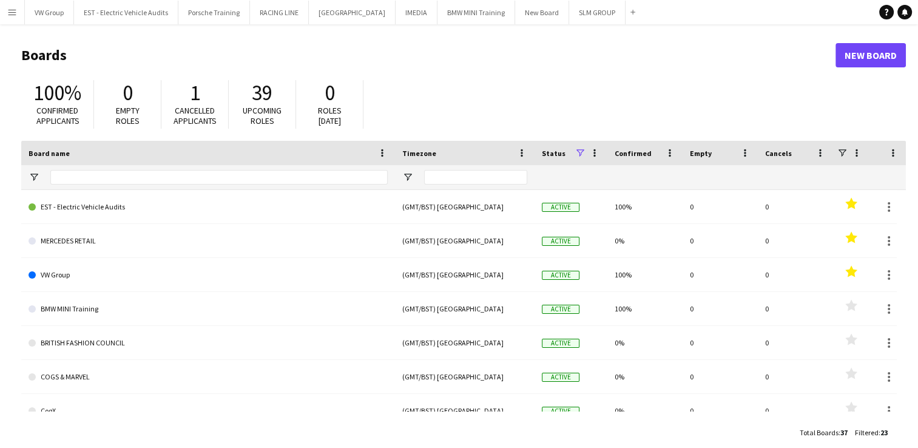
click at [12, 11] on app-icon "Menu" at bounding box center [12, 12] width 10 height 10
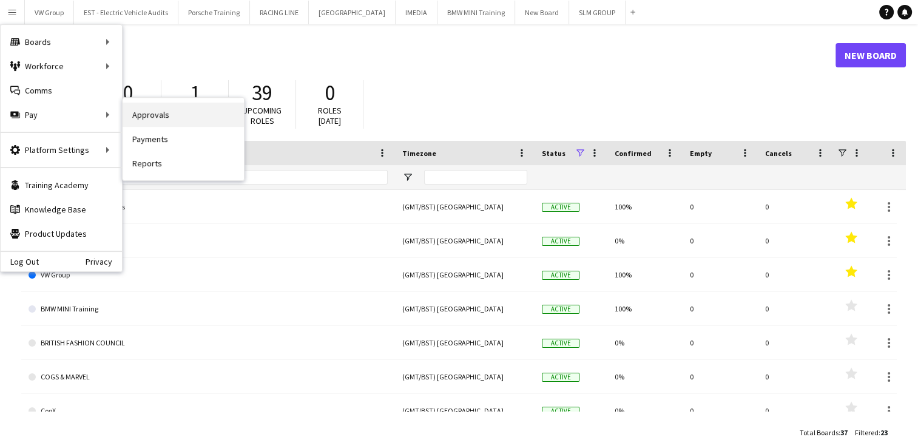
click at [167, 112] on link "Approvals" at bounding box center [183, 115] width 121 height 24
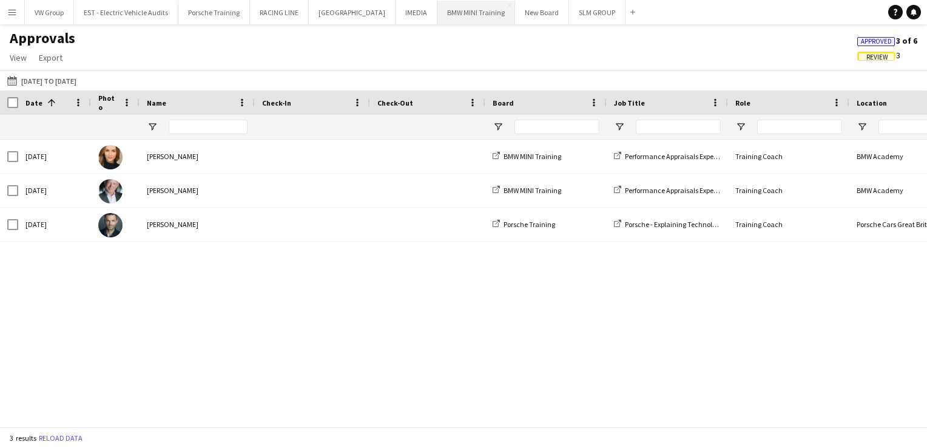
click at [466, 10] on button "BMW MINI Training Close" at bounding box center [476, 13] width 78 height 24
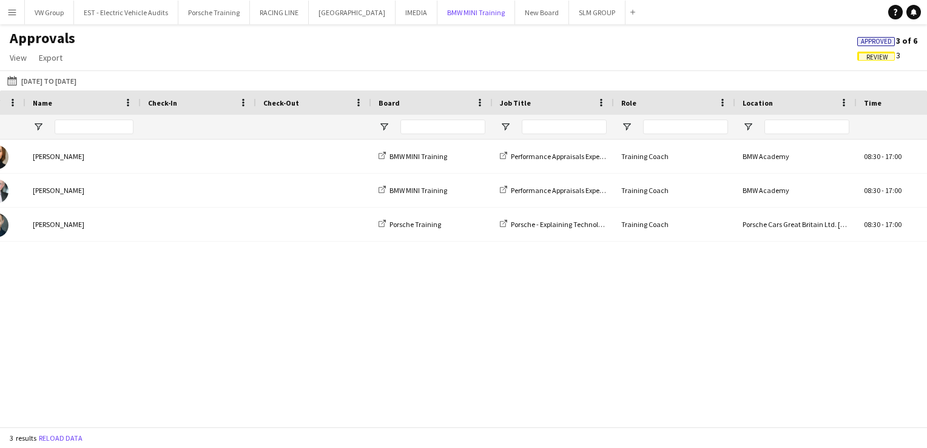
scroll to position [0, 230]
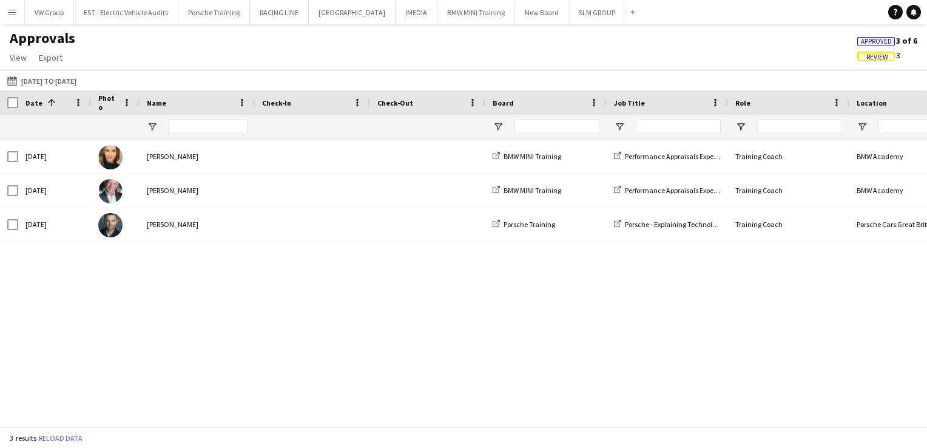
click at [228, 377] on div "BMW MINI Training Performance Appraisals Experienced Managers 2 Training Coach …" at bounding box center [463, 279] width 927 height 278
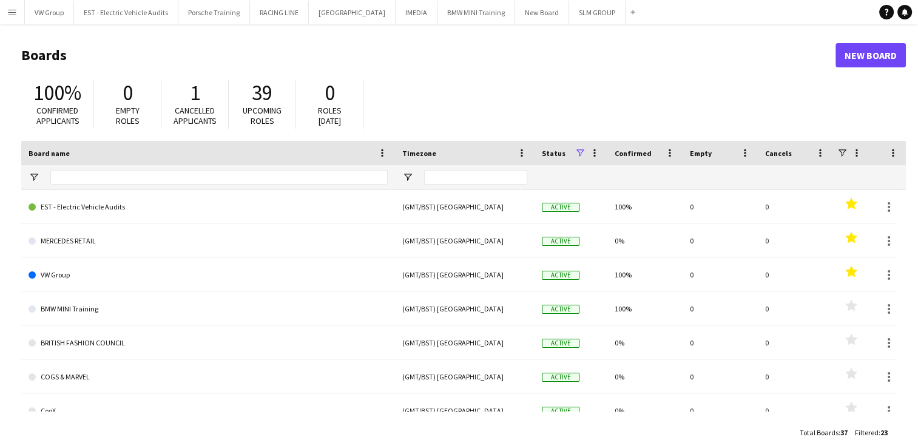
click at [10, 11] on app-icon "Menu" at bounding box center [12, 12] width 10 height 10
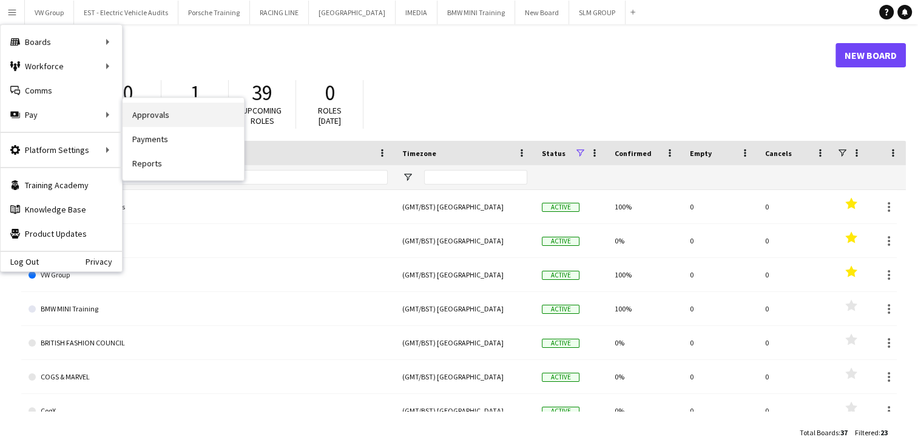
click at [163, 118] on link "Approvals" at bounding box center [183, 115] width 121 height 24
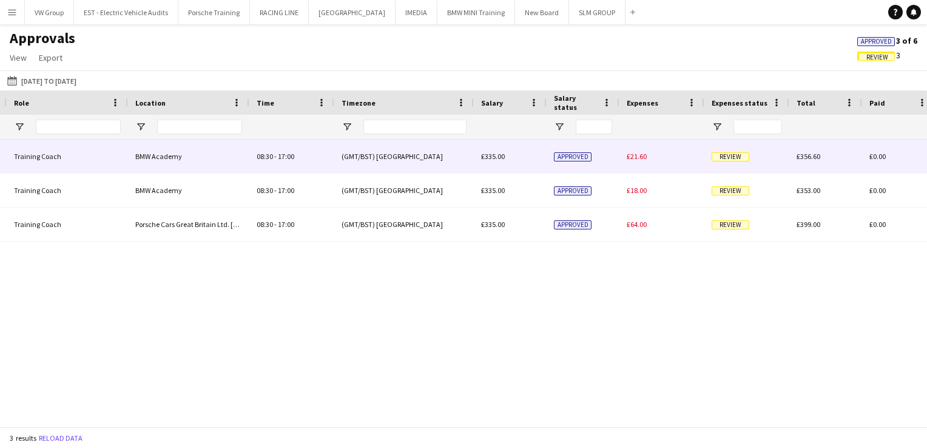
click at [733, 156] on span "Review" at bounding box center [731, 156] width 38 height 9
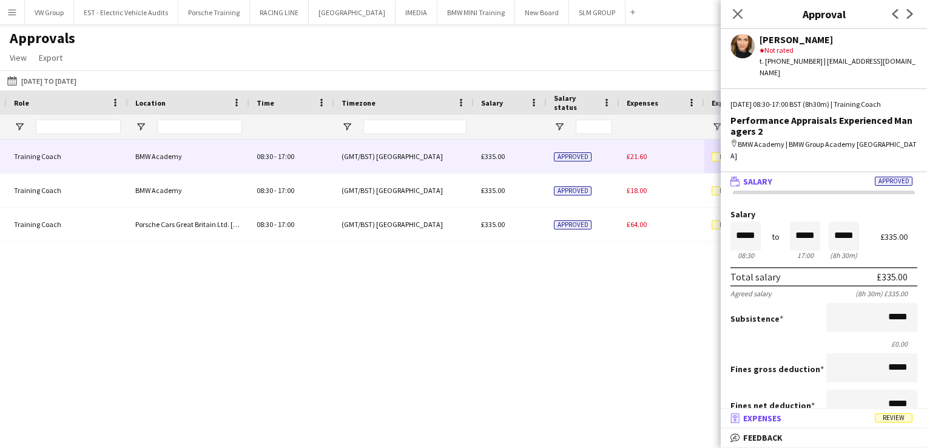
click at [892, 419] on span "Review" at bounding box center [894, 417] width 38 height 9
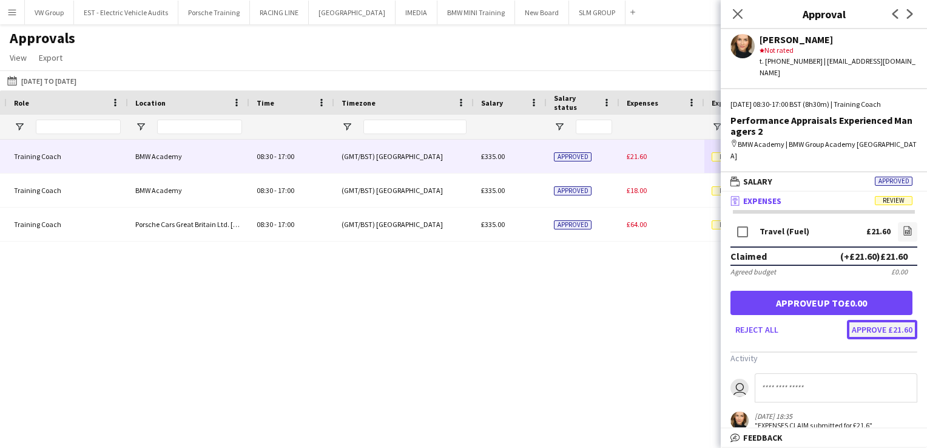
click at [900, 320] on button "Approve £21.60" at bounding box center [882, 329] width 70 height 19
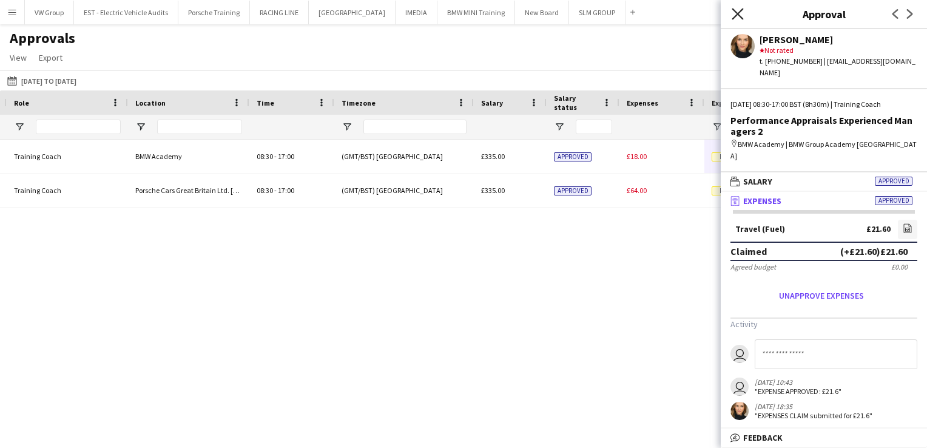
click at [739, 12] on icon at bounding box center [738, 14] width 12 height 12
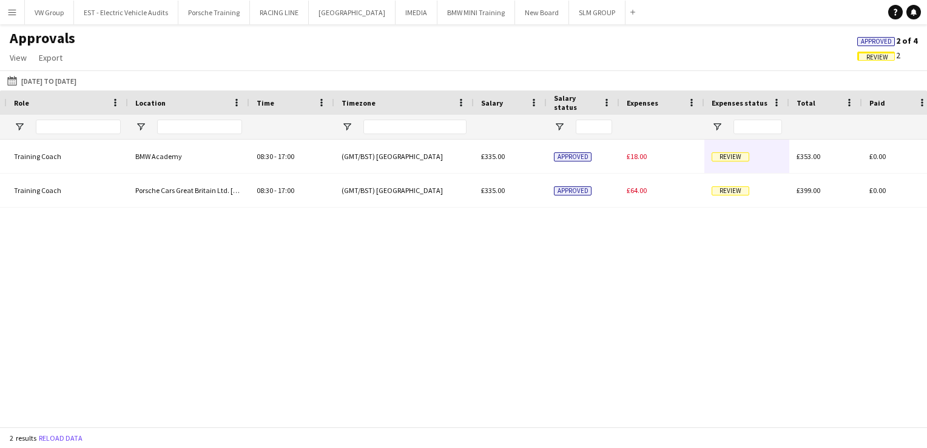
scroll to position [0, 538]
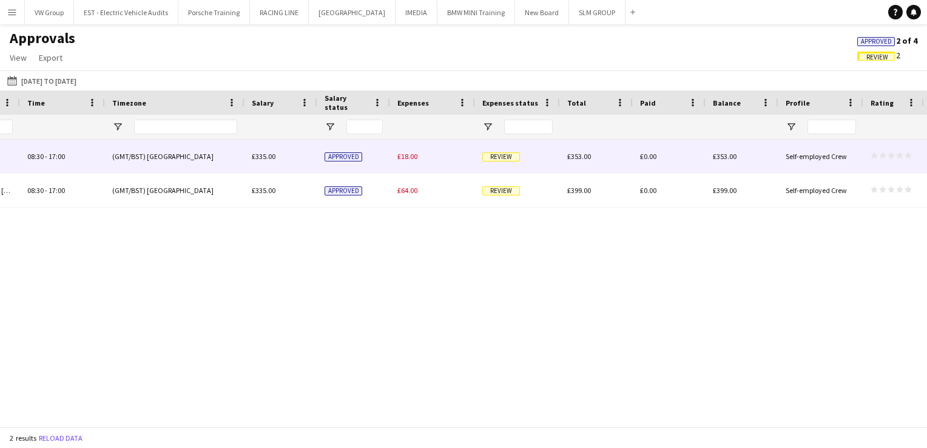
click at [500, 157] on span "Review" at bounding box center [501, 156] width 38 height 9
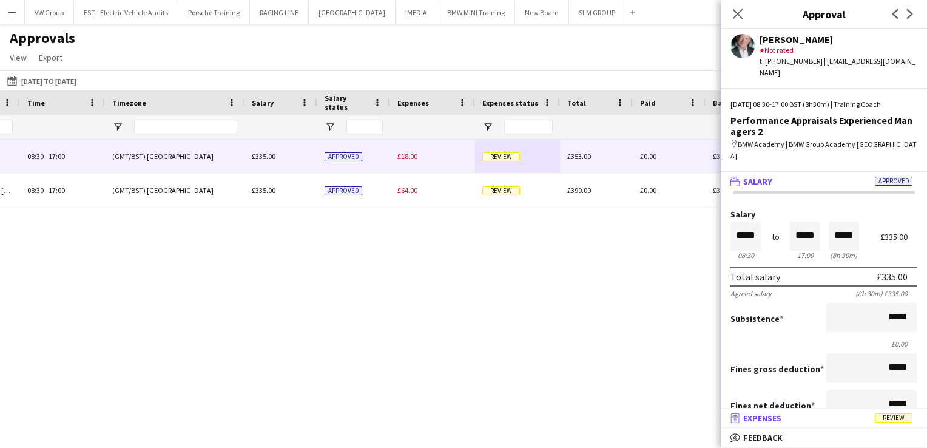
click at [898, 420] on span "Review" at bounding box center [894, 417] width 38 height 9
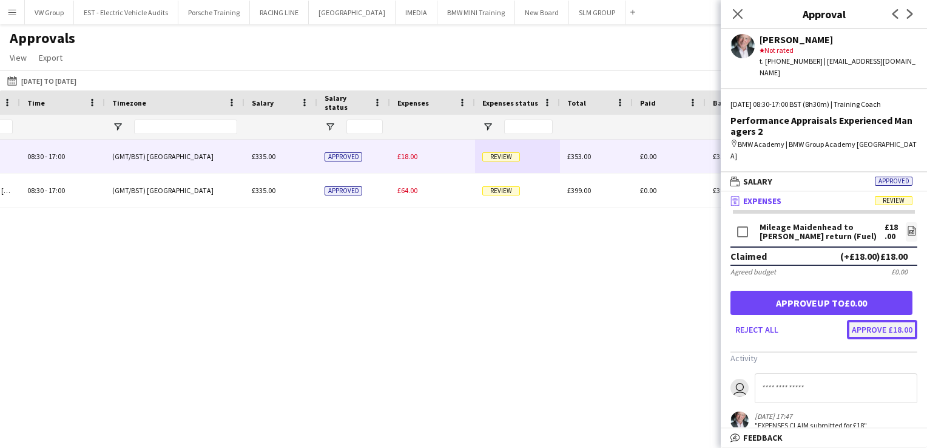
click at [889, 320] on button "Approve £18.00" at bounding box center [882, 329] width 70 height 19
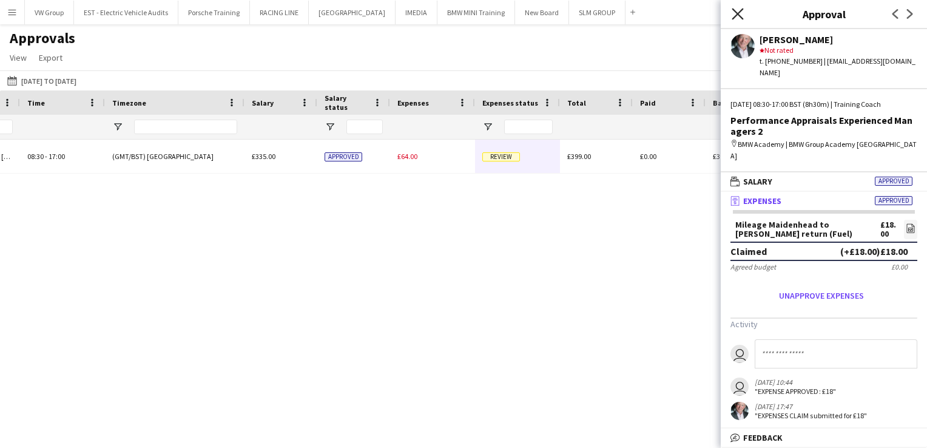
click at [739, 14] on icon "Close pop-in" at bounding box center [738, 14] width 12 height 12
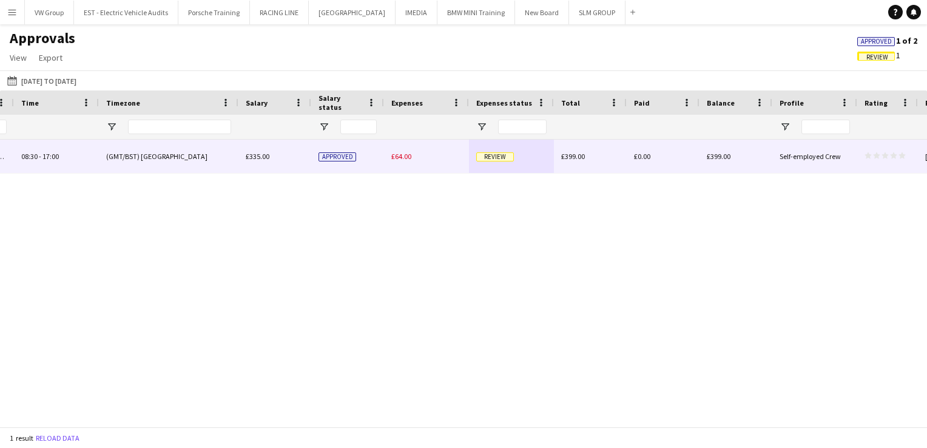
click at [493, 156] on span "Review" at bounding box center [495, 156] width 38 height 9
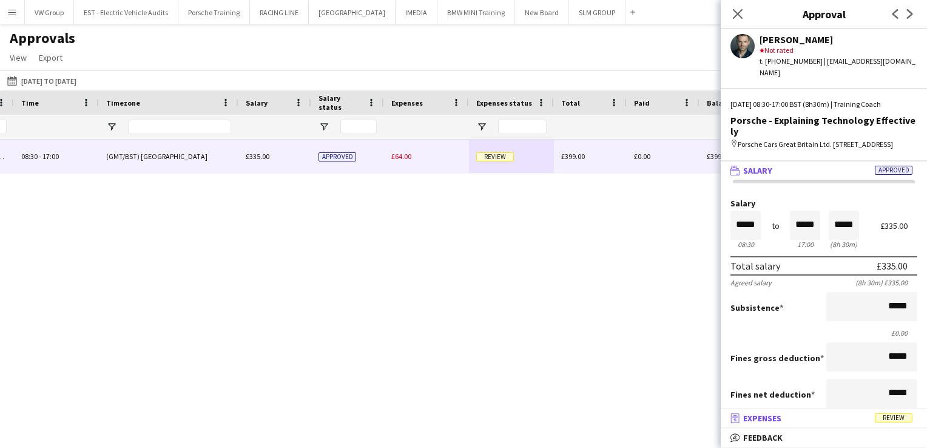
click at [903, 422] on span "Review" at bounding box center [894, 417] width 38 height 9
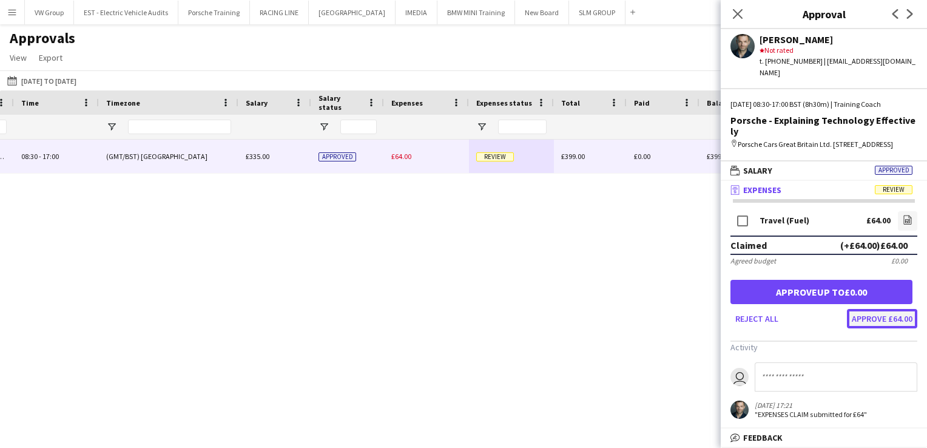
click at [879, 309] on button "Approve £64.00" at bounding box center [882, 318] width 70 height 19
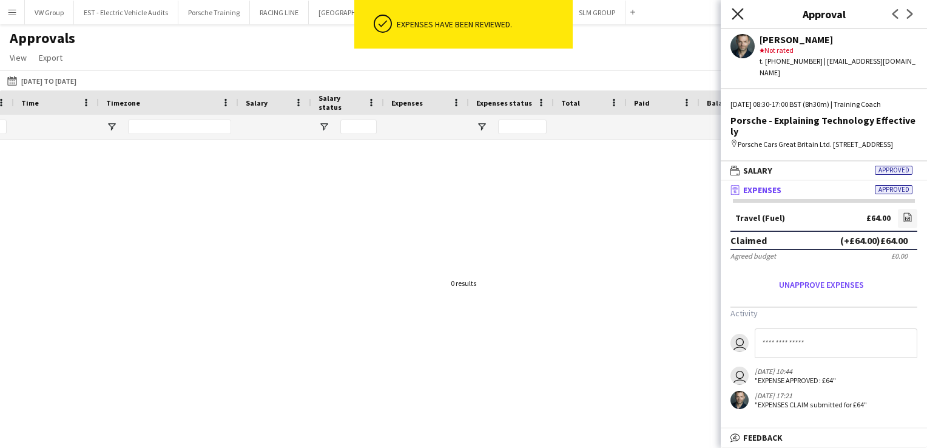
click at [741, 12] on icon "Close pop-in" at bounding box center [738, 14] width 12 height 12
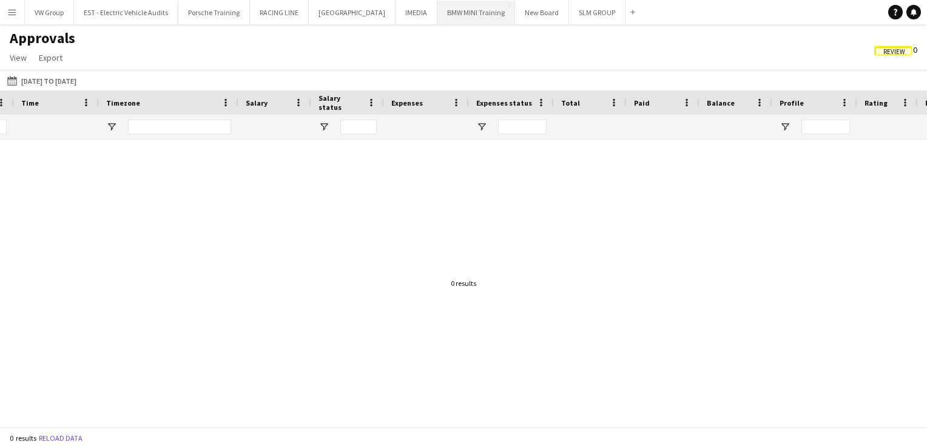
click at [448, 17] on button "BMW MINI Training Close" at bounding box center [476, 13] width 78 height 24
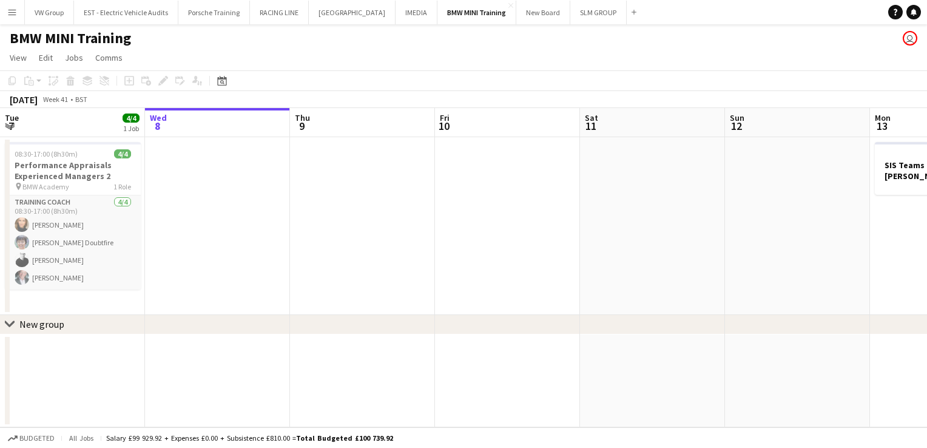
click at [13, 10] on app-icon "Menu" at bounding box center [12, 12] width 10 height 10
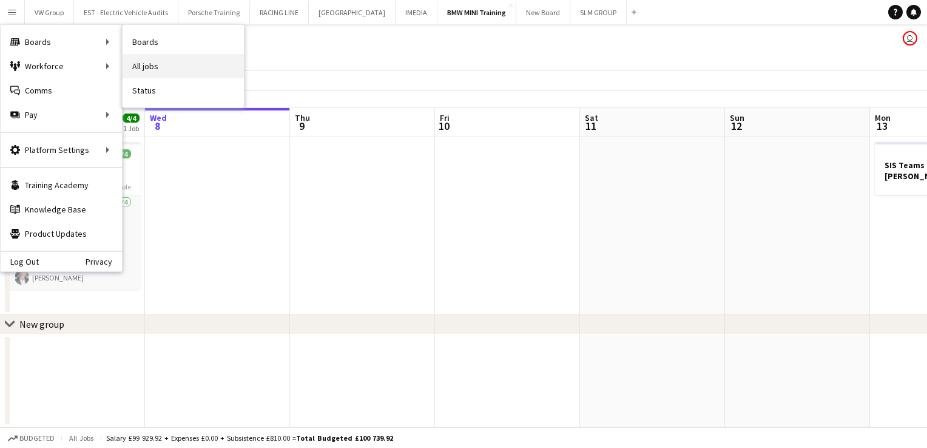
click at [150, 69] on link "All jobs" at bounding box center [183, 66] width 121 height 24
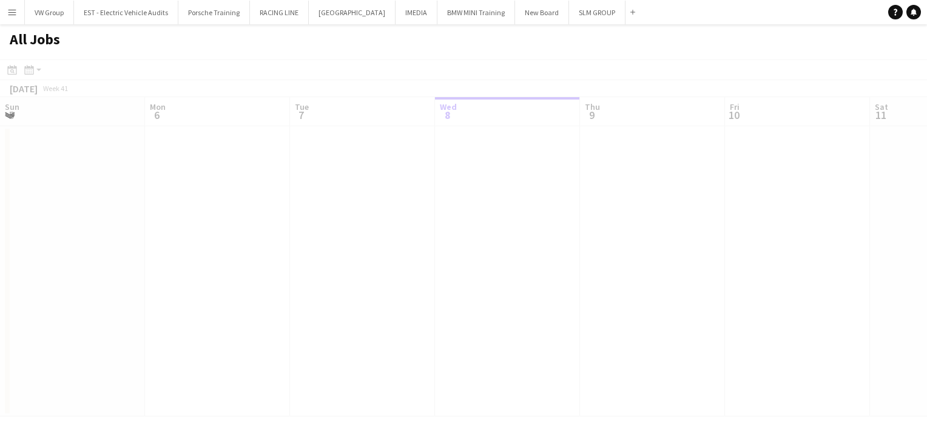
scroll to position [0, 290]
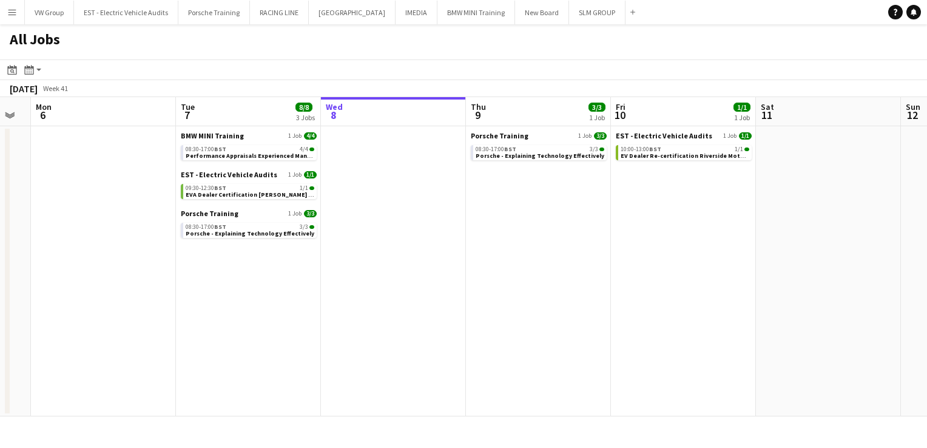
drag, startPoint x: 207, startPoint y: 309, endPoint x: 382, endPoint y: 324, distance: 175.3
click at [383, 324] on app-calendar-viewport "Sat 4 Sun 5 Mon 6 Tue 7 8/8 3 Jobs Wed 8 Thu 9 3/3 1 Job Fri 10 1/1 1 Job Sat 1…" at bounding box center [463, 256] width 927 height 319
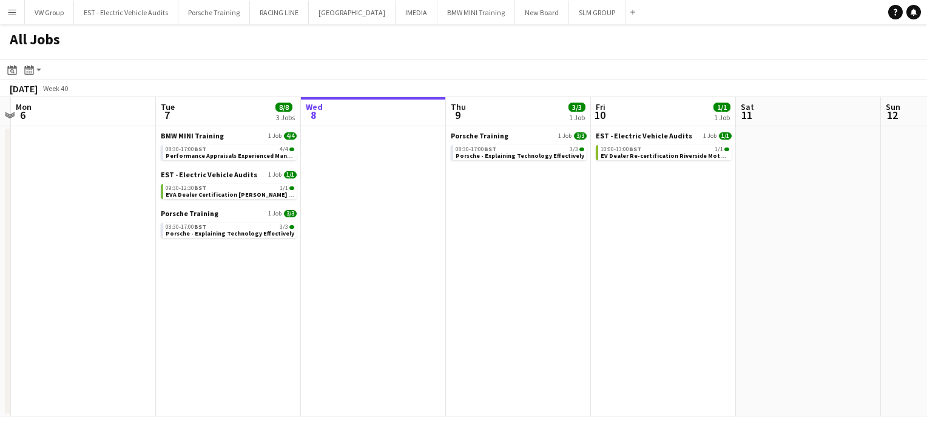
drag, startPoint x: 315, startPoint y: 325, endPoint x: 302, endPoint y: 324, distance: 13.4
click at [302, 324] on app-calendar-viewport "Sat 4 Sun 5 Mon 6 Tue 7 8/8 3 Jobs Wed 8 Thu 9 3/3 1 Job Fri 10 1/1 1 Job Sat 1…" at bounding box center [463, 256] width 927 height 319
click at [250, 156] on span "Performance Appraisals Experienced Managers 2" at bounding box center [236, 156] width 143 height 8
click at [215, 237] on app-brief-job-card "08:30-17:00 BST 3/3 Porsche - Explaining Technology Effectively" at bounding box center [228, 230] width 136 height 15
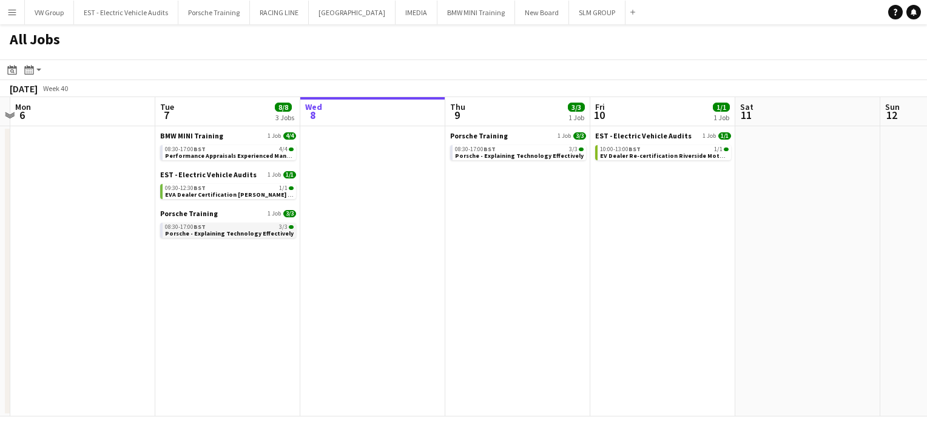
click at [216, 234] on span "Porsche - Explaining Technology Effectively" at bounding box center [229, 233] width 129 height 8
click at [12, 13] on app-icon "Menu" at bounding box center [12, 12] width 10 height 10
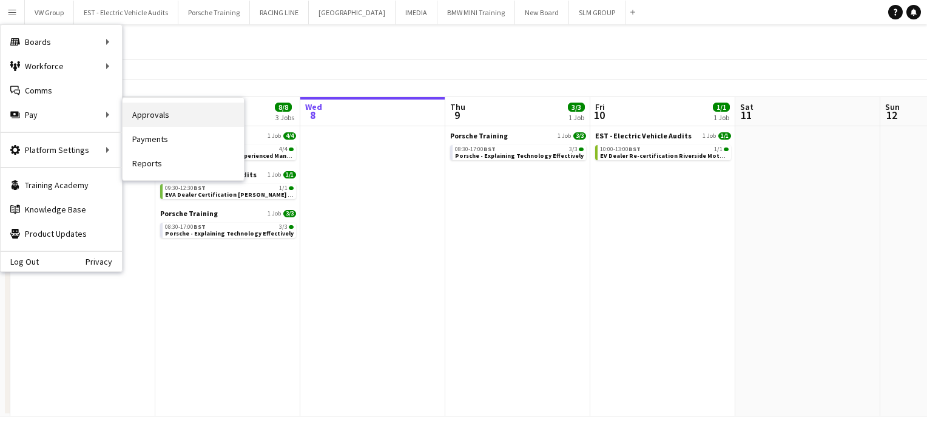
click at [158, 113] on link "Approvals" at bounding box center [183, 115] width 121 height 24
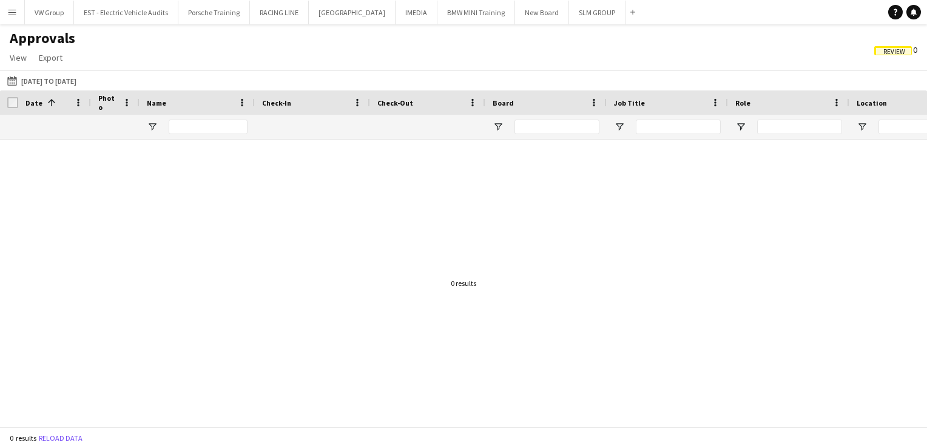
click at [883, 48] on span "Review" at bounding box center [894, 52] width 22 height 8
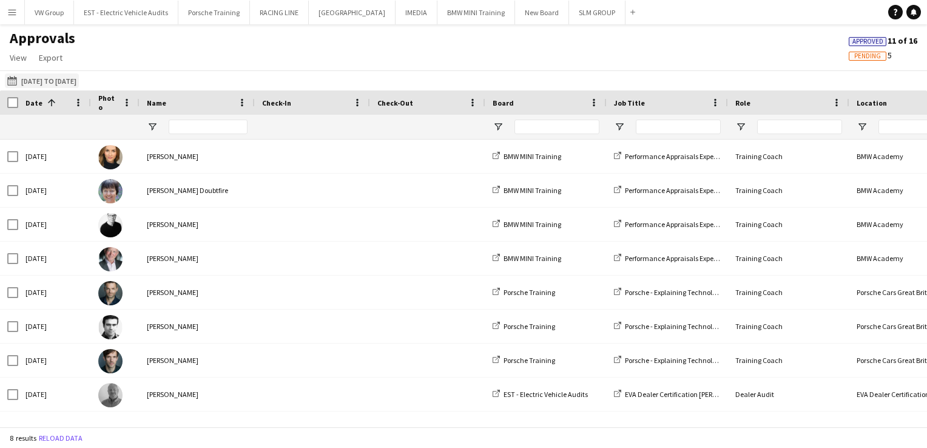
click at [78, 77] on button "06-10-2025 to 07-10-2025 06-10-2025 to 07-10-2025" at bounding box center [42, 80] width 74 height 15
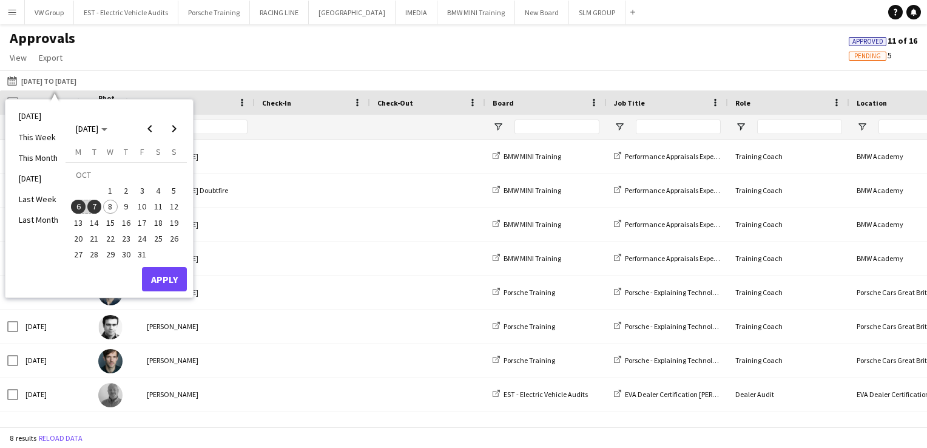
click at [98, 208] on span "7" at bounding box center [94, 207] width 15 height 15
click at [178, 277] on button "Apply" at bounding box center [164, 279] width 45 height 24
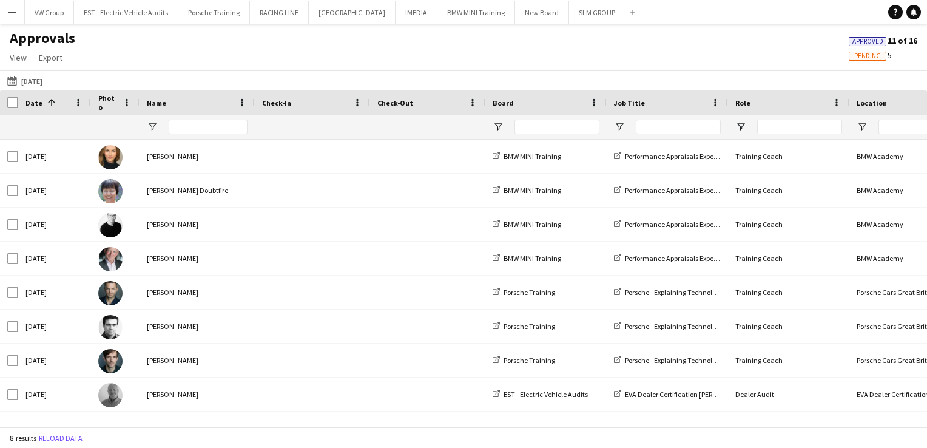
click at [850, 59] on span "Pending" at bounding box center [868, 56] width 38 height 9
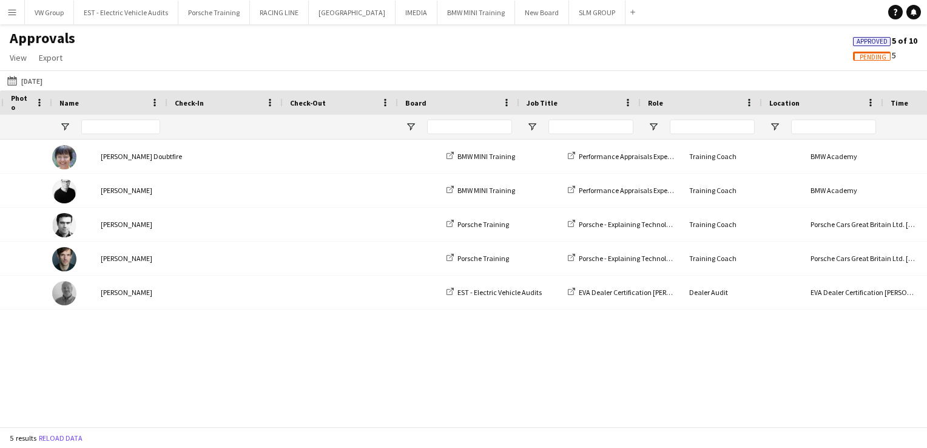
scroll to position [0, 87]
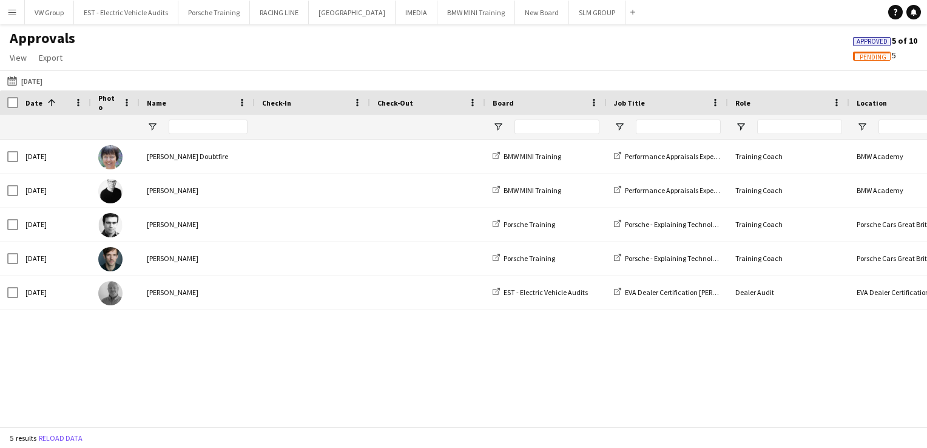
click at [867, 40] on span "Approved" at bounding box center [871, 42] width 31 height 8
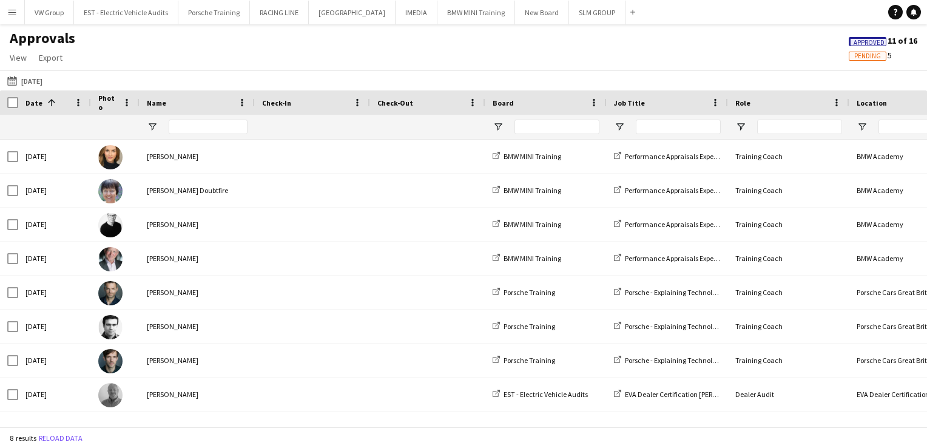
click at [856, 54] on span "Pending" at bounding box center [867, 56] width 27 height 8
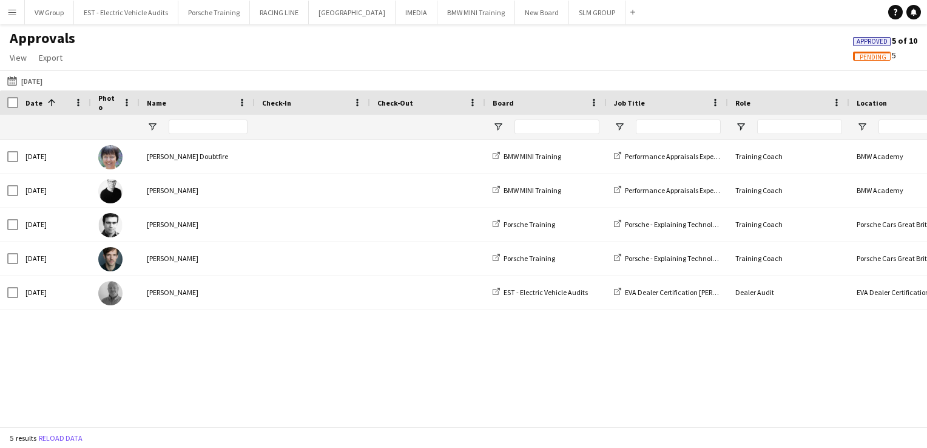
click at [867, 38] on span "Approved" at bounding box center [871, 42] width 31 height 8
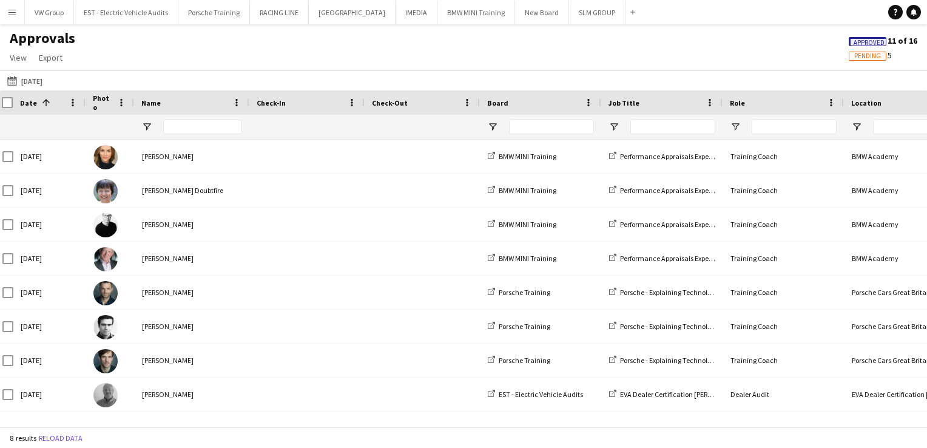
scroll to position [0, 5]
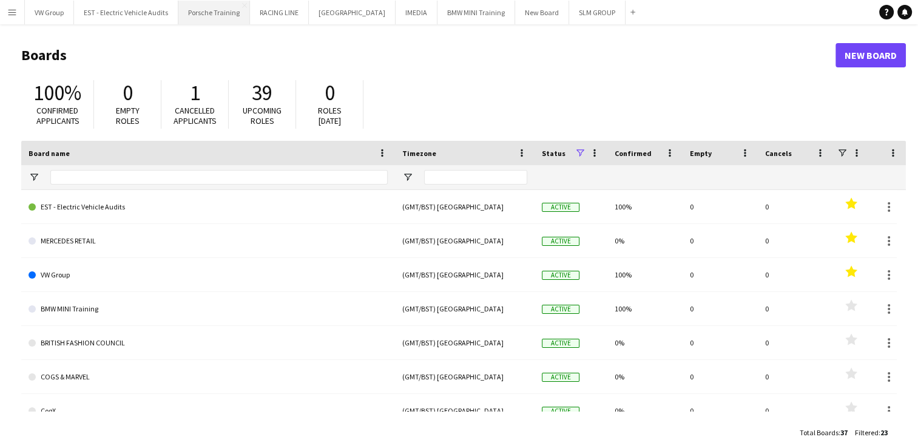
click at [213, 16] on button "Porsche Training Close" at bounding box center [214, 13] width 72 height 24
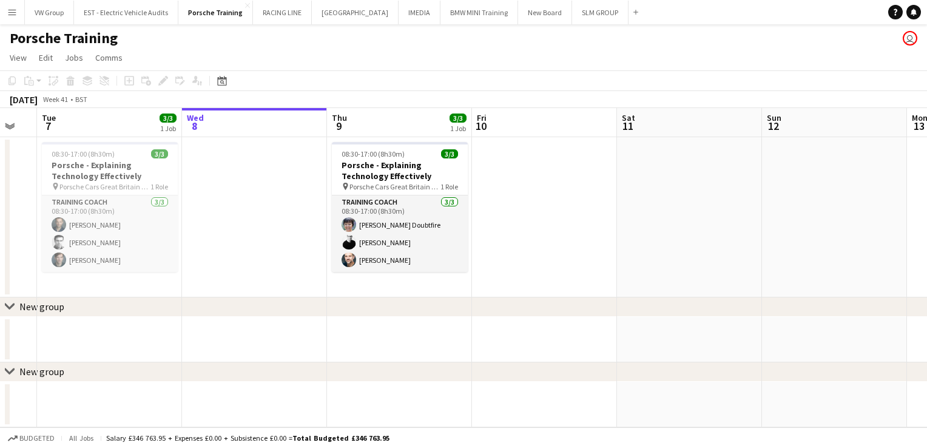
scroll to position [0, 249]
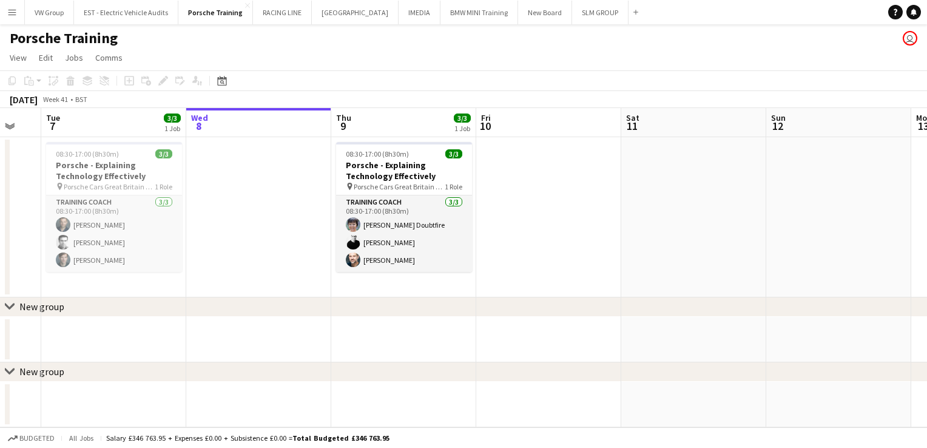
drag, startPoint x: 190, startPoint y: 176, endPoint x: 232, endPoint y: 177, distance: 41.3
click at [232, 177] on app-calendar-viewport "Sun 5 Mon 6 Tue 7 3/3 1 Job Wed 8 Thu 9 3/3 1 Job Fri 10 Sat 11 Sun 12 Mon 13 T…" at bounding box center [463, 267] width 927 height 319
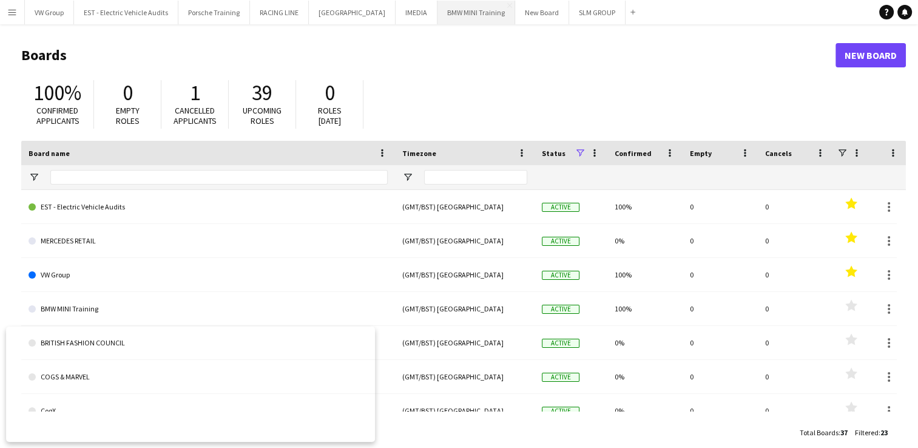
click at [462, 13] on button "BMW MINI Training Close" at bounding box center [476, 13] width 78 height 24
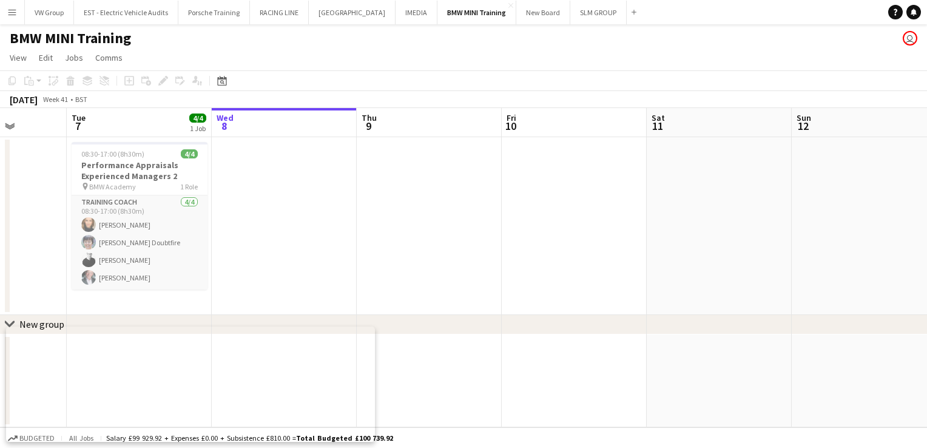
scroll to position [0, 367]
drag, startPoint x: 315, startPoint y: 191, endPoint x: 383, endPoint y: 193, distance: 68.0
click at [383, 193] on app-calendar-viewport "Sat 4 Sun 5 Mon 6 Tue 7 4/4 1 Job Wed 8 Thu 9 Fri 10 Sat 11 Sun 12 Mon 13 1 Job…" at bounding box center [463, 267] width 927 height 319
click at [153, 155] on div "08:30-17:00 (8h30m) 4/4" at bounding box center [141, 153] width 136 height 9
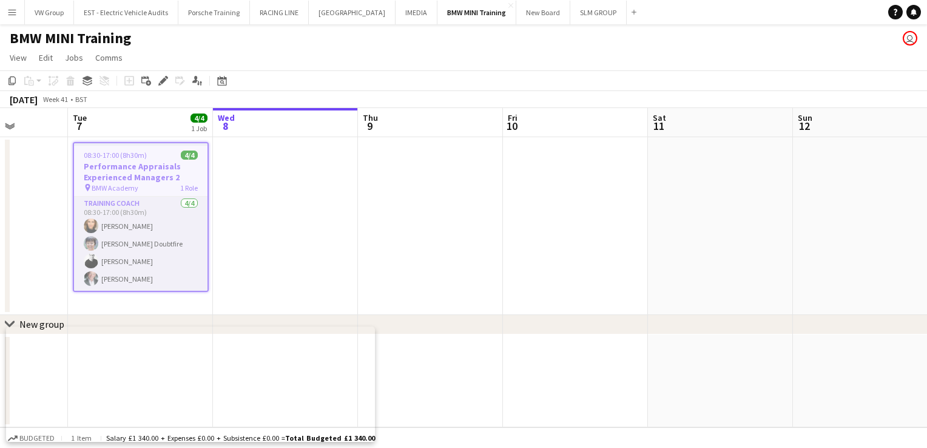
click at [378, 220] on app-date-cell at bounding box center [430, 226] width 145 height 178
